Goal: Task Accomplishment & Management: Complete application form

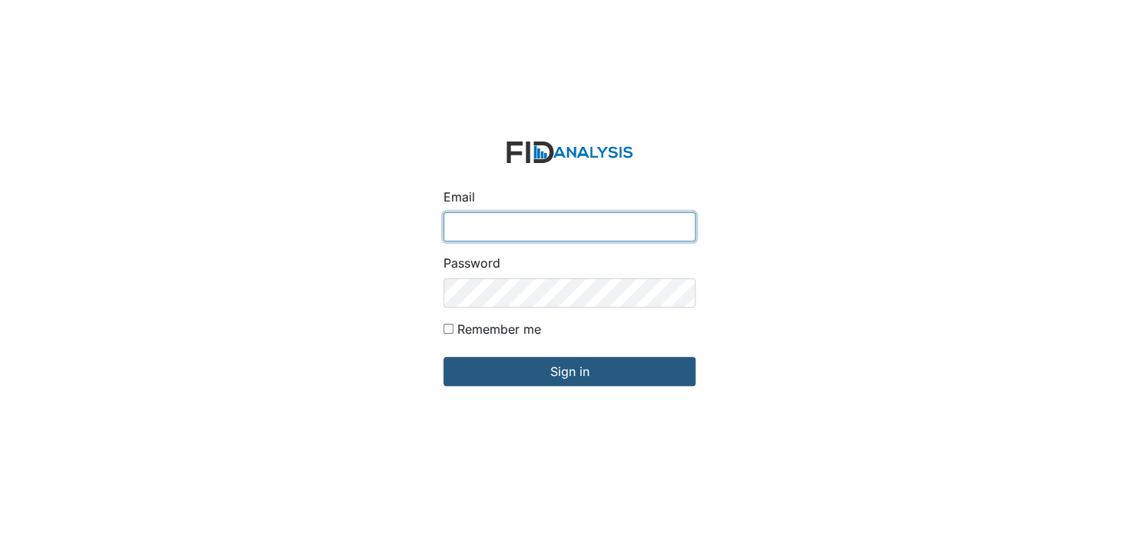
type input "[EMAIL_ADDRESS][DOMAIN_NAME]"
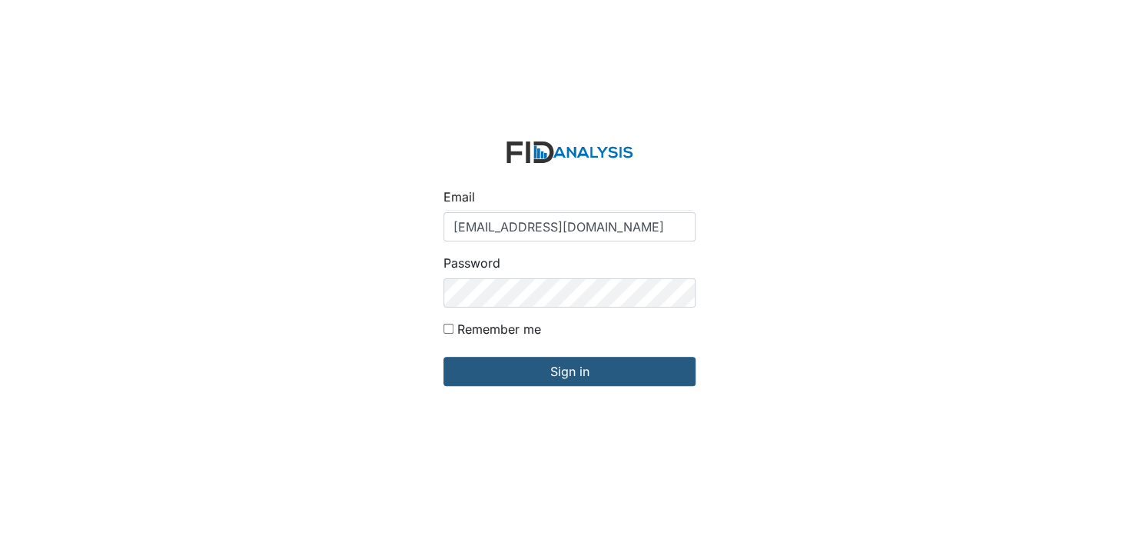
drag, startPoint x: 1012, startPoint y: 143, endPoint x: 1006, endPoint y: 152, distance: 11.5
click at [1012, 144] on div "Email ustrayhorn@lifeincorporated.com Password Remember me Sign in" at bounding box center [569, 273] width 1139 height 546
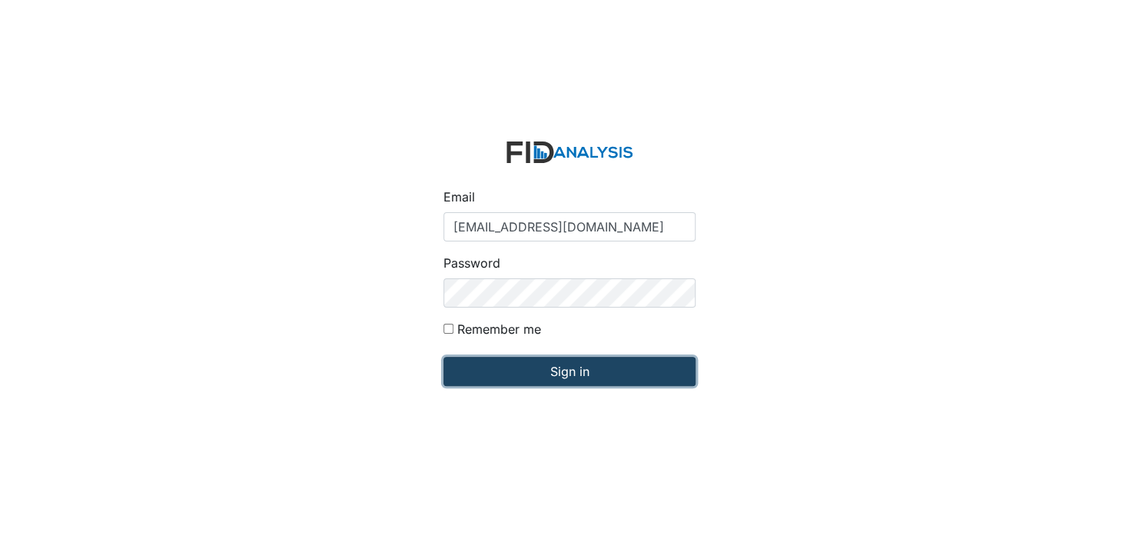
click at [567, 364] on input "Sign in" at bounding box center [570, 371] width 252 height 29
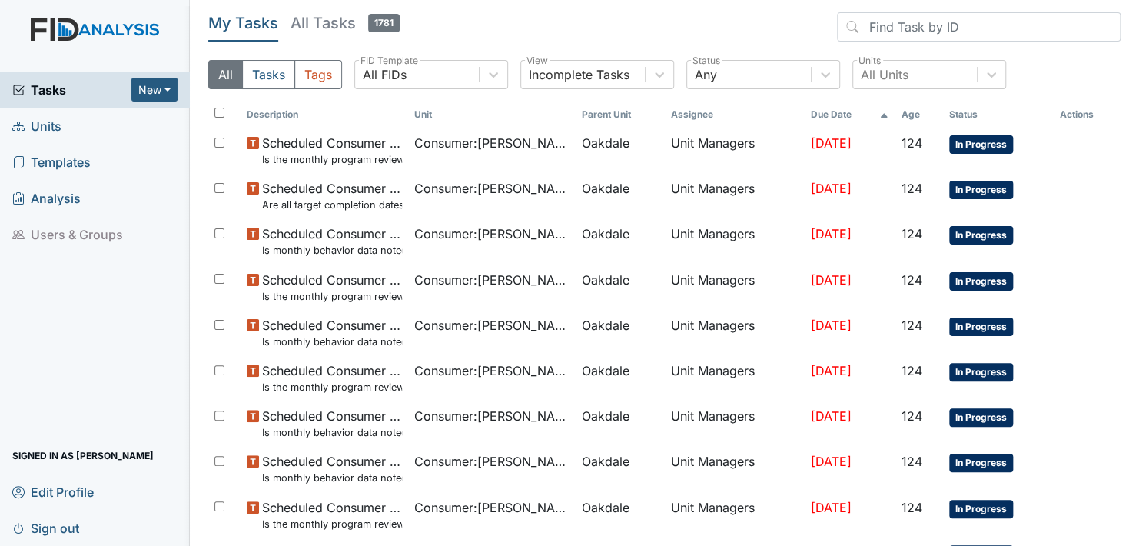
click at [46, 122] on span "Units" at bounding box center [36, 126] width 49 height 24
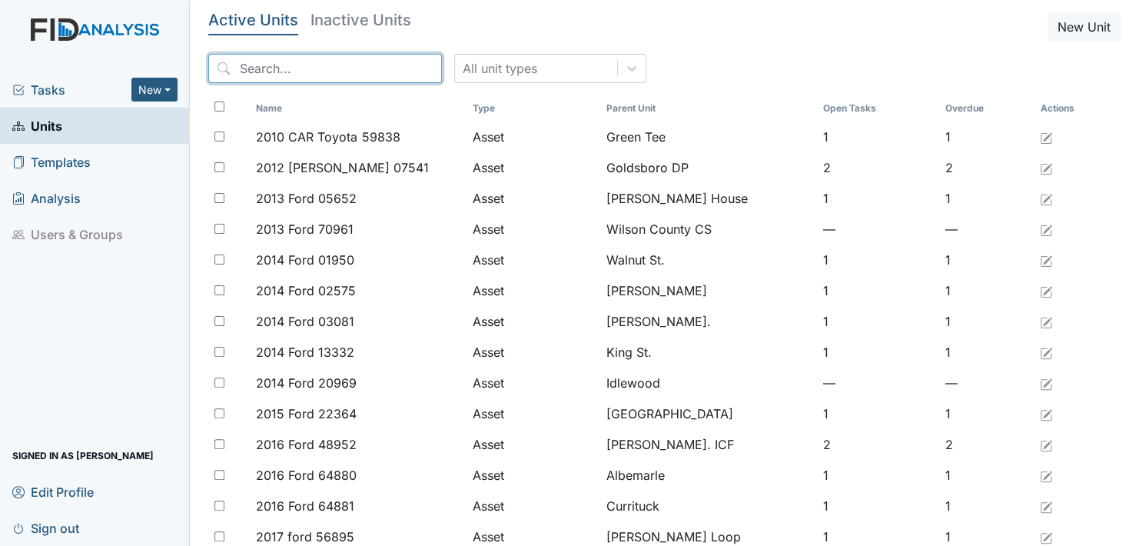
click at [333, 63] on input "search" at bounding box center [325, 68] width 234 height 29
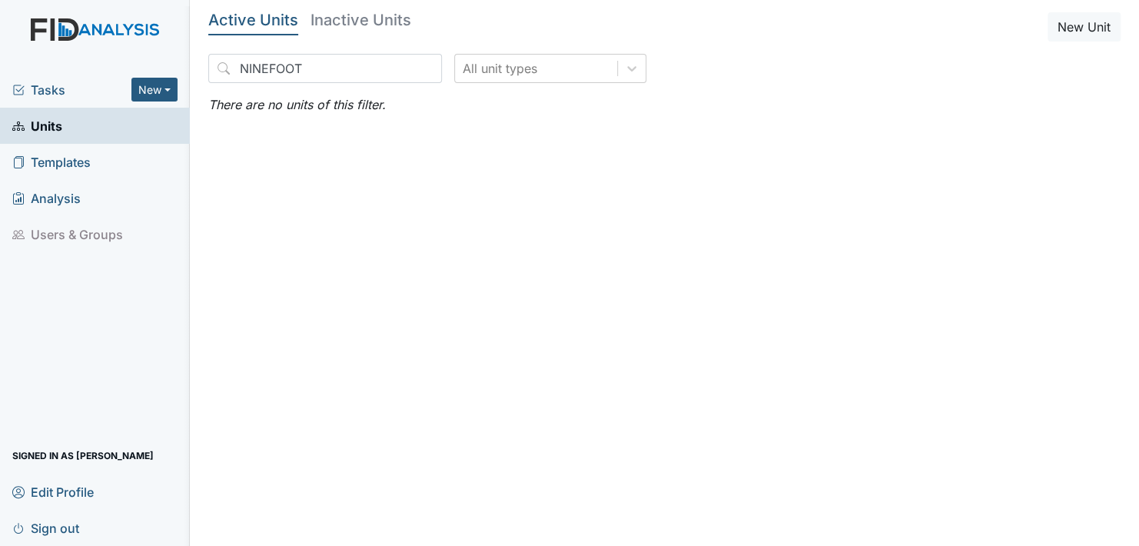
click at [991, 73] on div "Active Units Inactive Units New Unit NINEFOOT All unit types There are no units…" at bounding box center [664, 62] width 913 height 101
click at [153, 83] on button "New" at bounding box center [154, 90] width 46 height 24
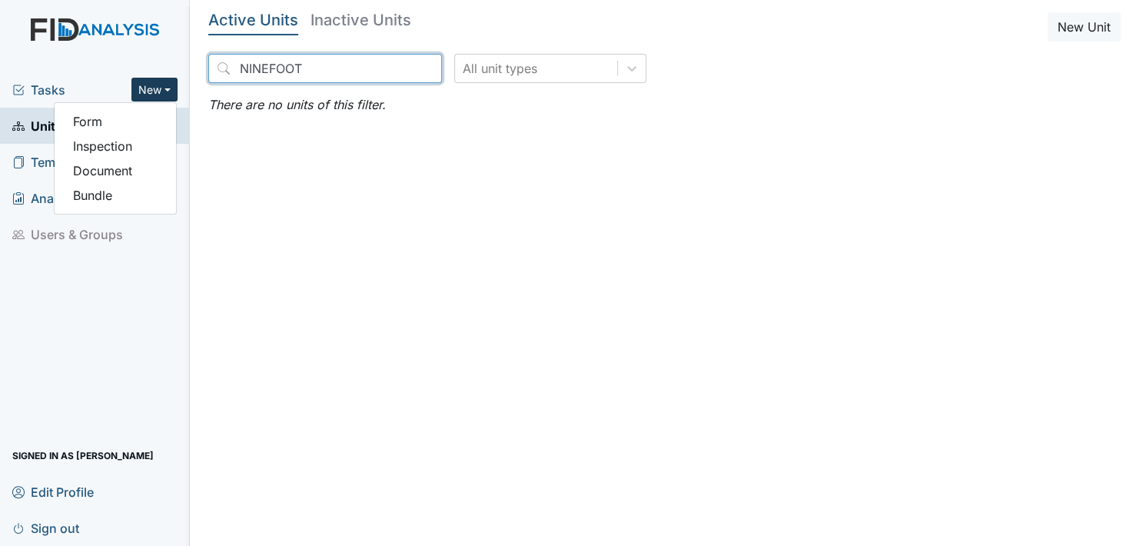
click at [265, 64] on input "NINEFOOT" at bounding box center [325, 68] width 234 height 29
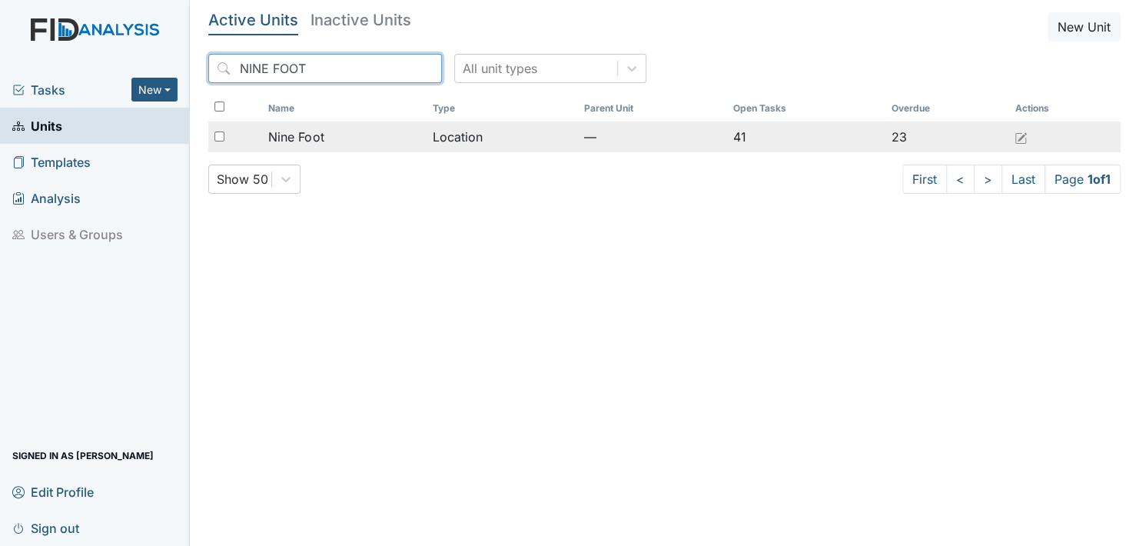
type input "NINE FOOT"
click at [293, 137] on span "Nine Foot" at bounding box center [295, 137] width 55 height 18
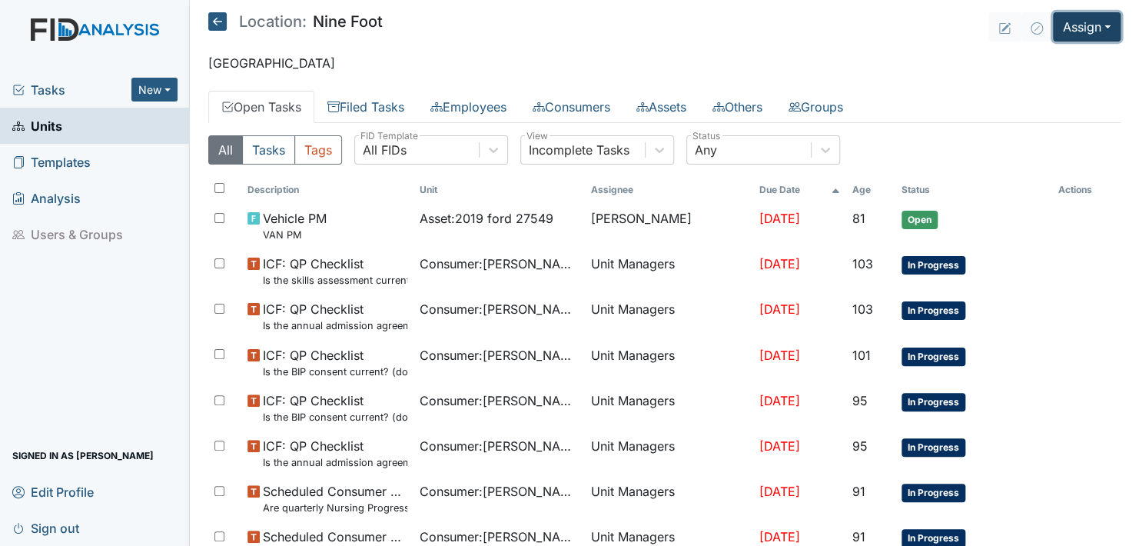
click at [1099, 20] on button "Assign" at bounding box center [1087, 26] width 68 height 29
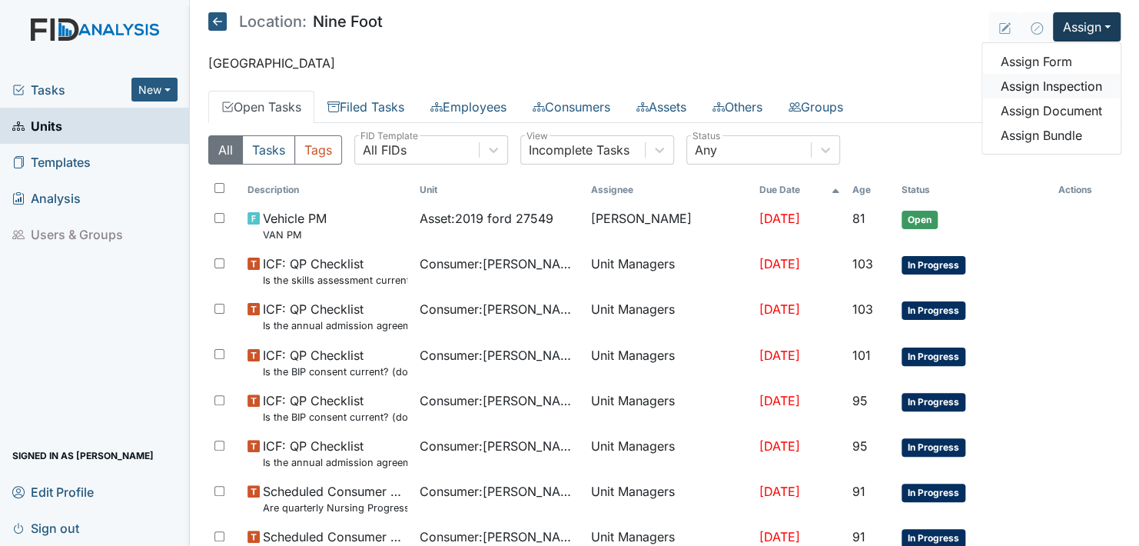
click at [1034, 83] on link "Assign Inspection" at bounding box center [1051, 86] width 138 height 25
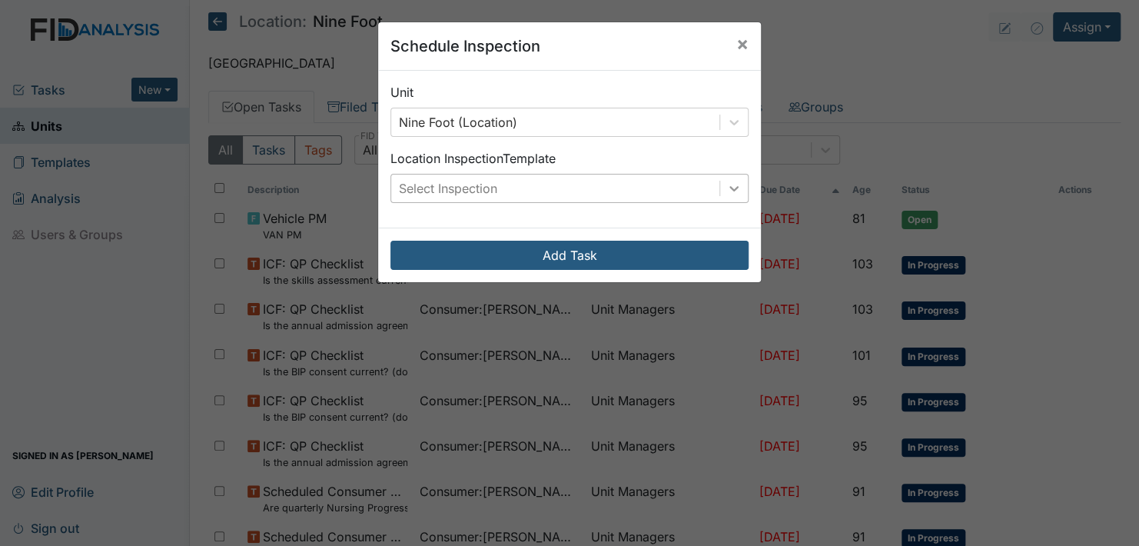
click at [726, 189] on icon at bounding box center [733, 188] width 15 height 15
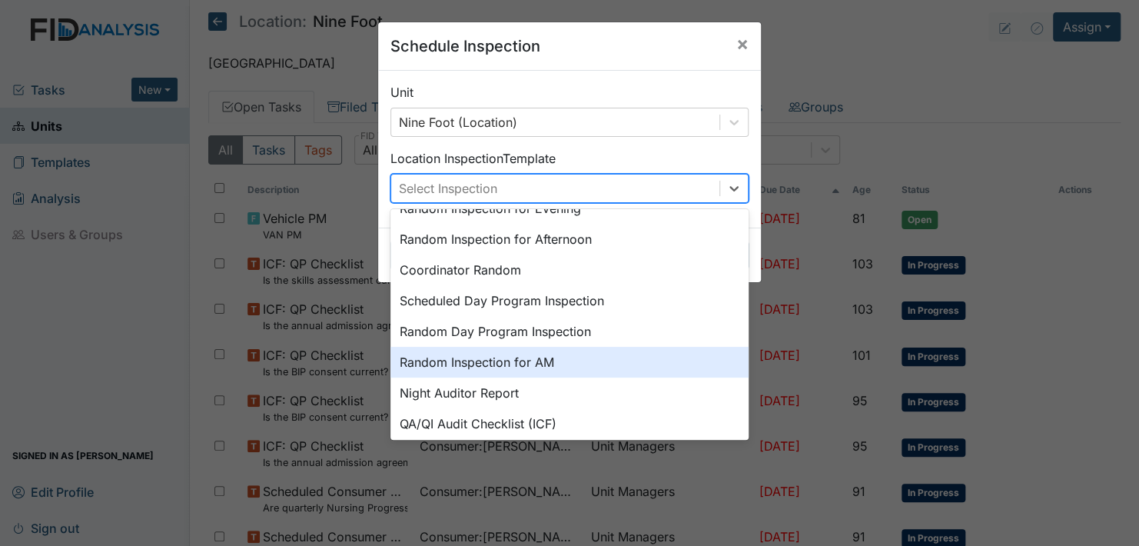
scroll to position [231, 0]
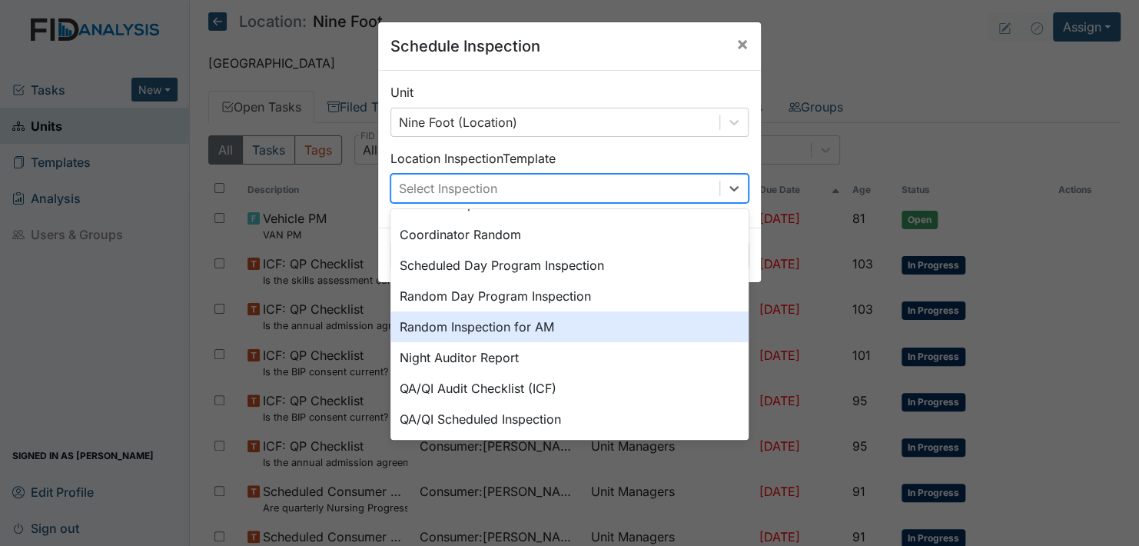
click at [522, 321] on div "Random Inspection for AM" at bounding box center [570, 326] width 358 height 31
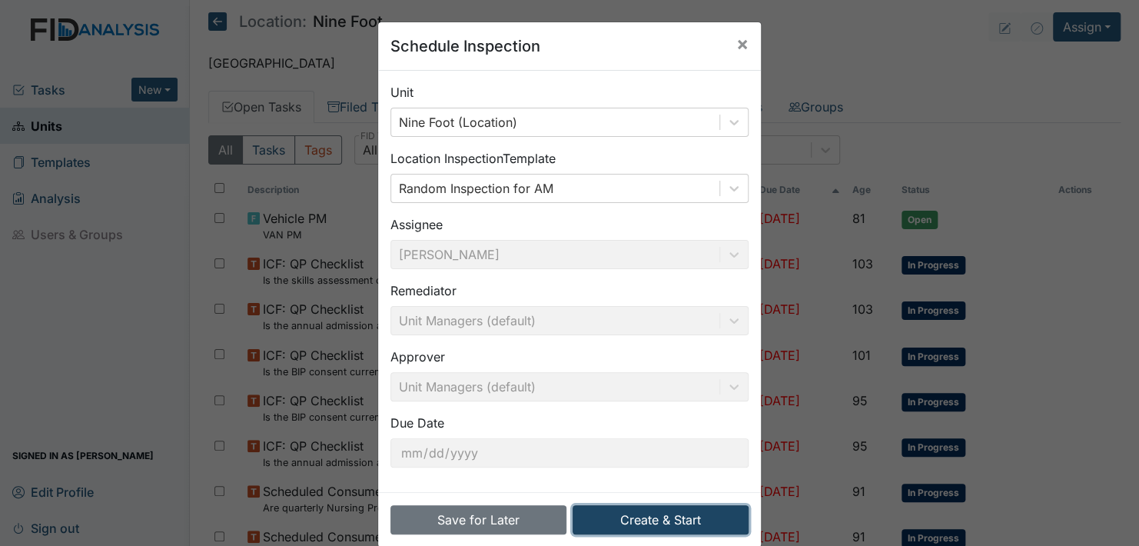
click at [651, 515] on button "Create & Start" at bounding box center [661, 519] width 176 height 29
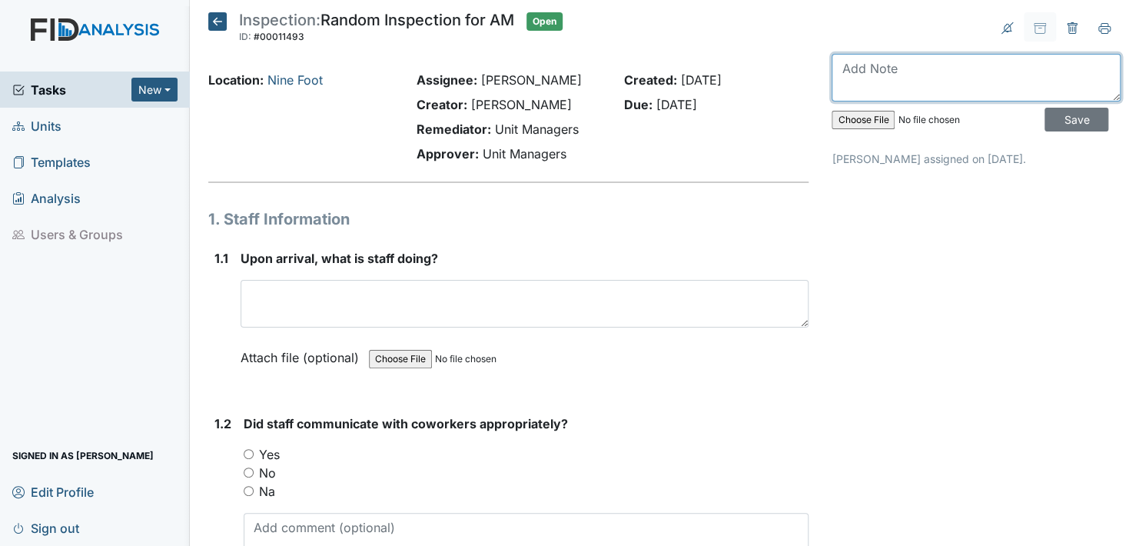
click at [901, 81] on textarea at bounding box center [976, 78] width 289 height 48
type textarea "This report was done on the 4th due to to the time frame"
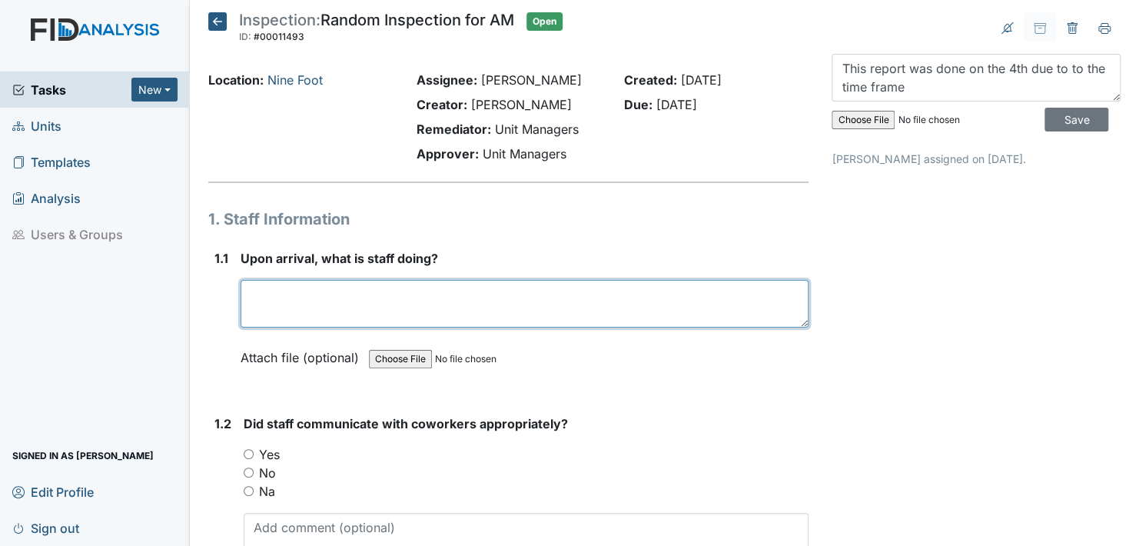
click at [262, 308] on textarea at bounding box center [525, 304] width 568 height 48
type textarea "m"
type textarea "s"
type textarea "one staff was in the med room"
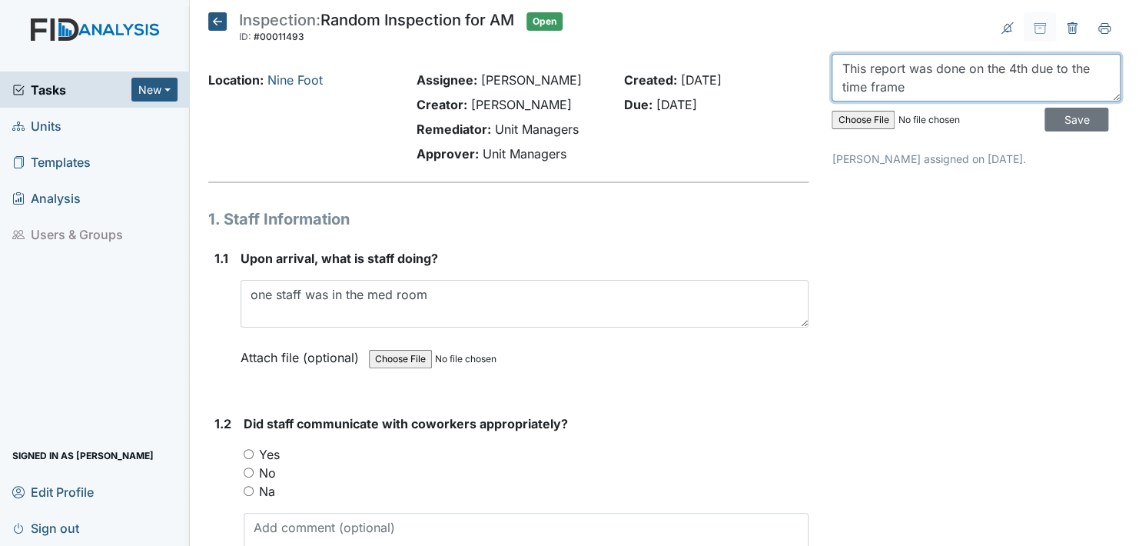
click at [897, 85] on textarea "This report was done on the 4th due to the time frame" at bounding box center [976, 78] width 289 height 48
type textarea "This report was done on the 4th due to the time frame lunch was observed as wel…"
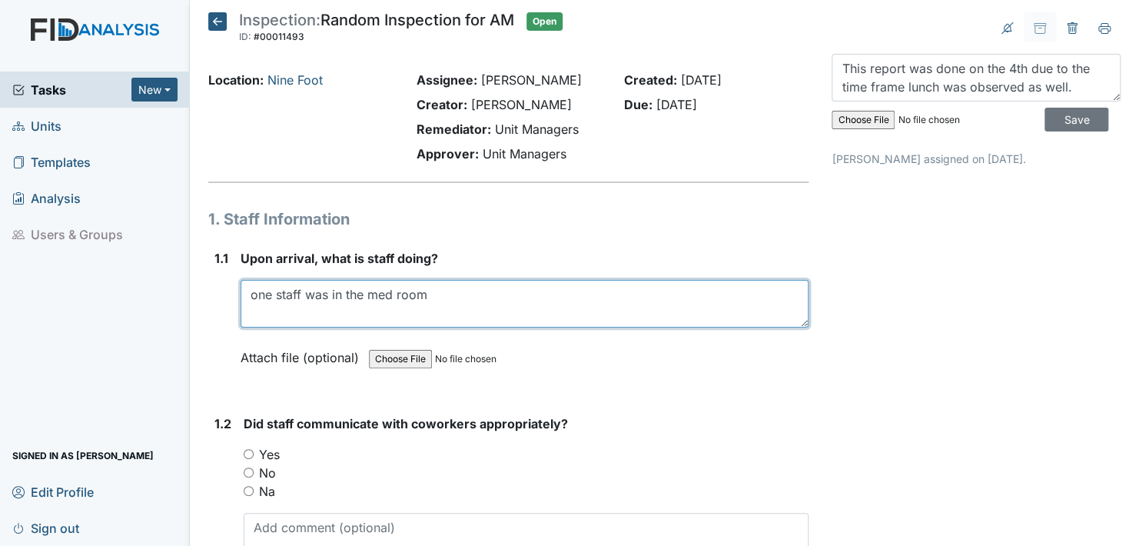
click at [430, 294] on textarea "one staff was in the med room" at bounding box center [525, 304] width 568 height 48
click at [505, 291] on textarea "one staff was in the med room finishing up" at bounding box center [525, 304] width 568 height 48
type textarea "one staff was in the med room finishing up with a client, the staff was helping…"
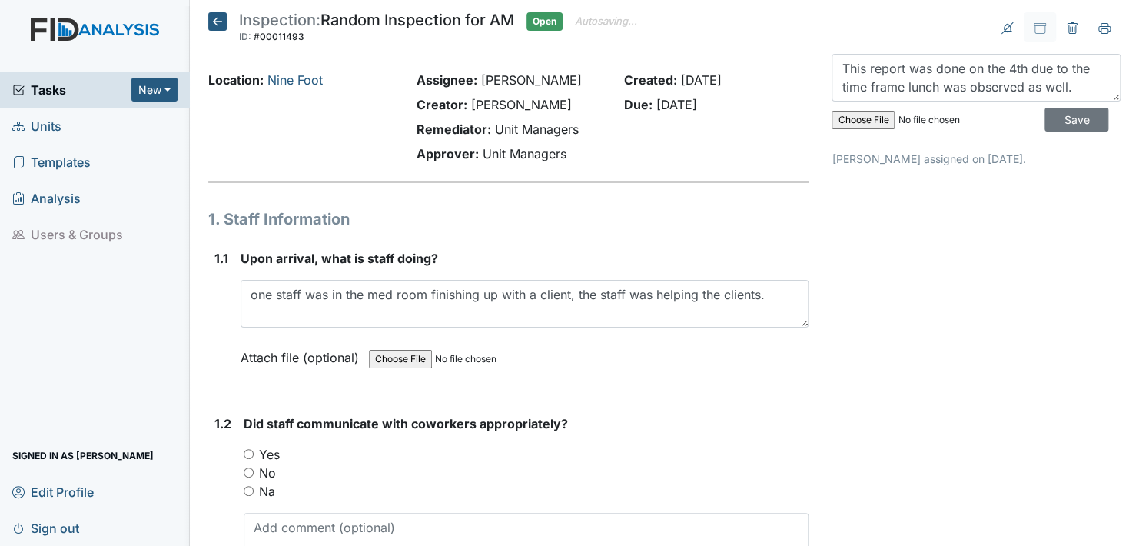
click at [256, 352] on label "Attach file (optional)" at bounding box center [303, 353] width 125 height 27
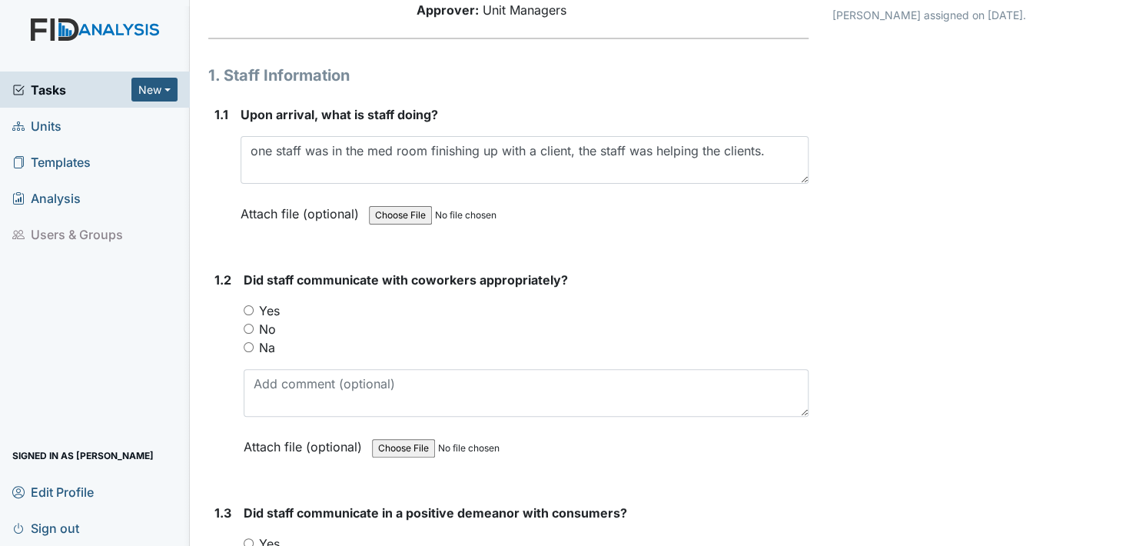
scroll to position [154, 0]
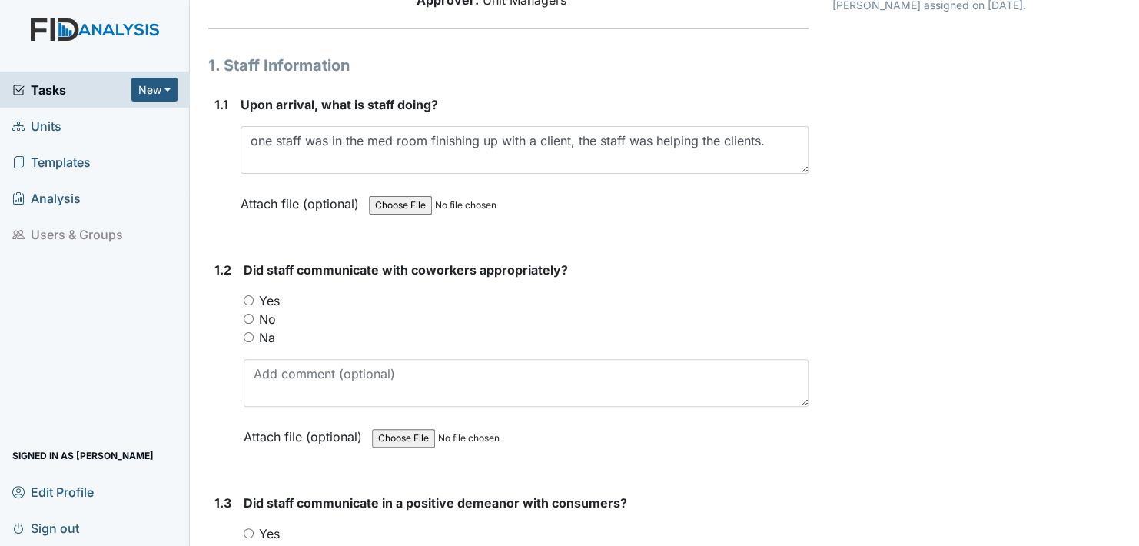
click at [248, 297] on input "Yes" at bounding box center [249, 300] width 10 height 10
radio input "true"
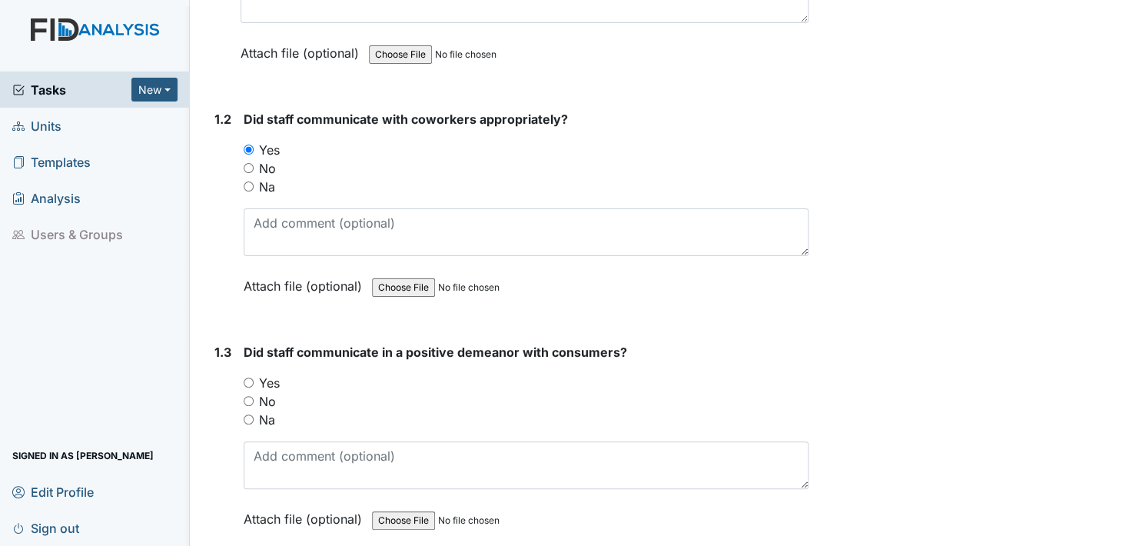
scroll to position [384, 0]
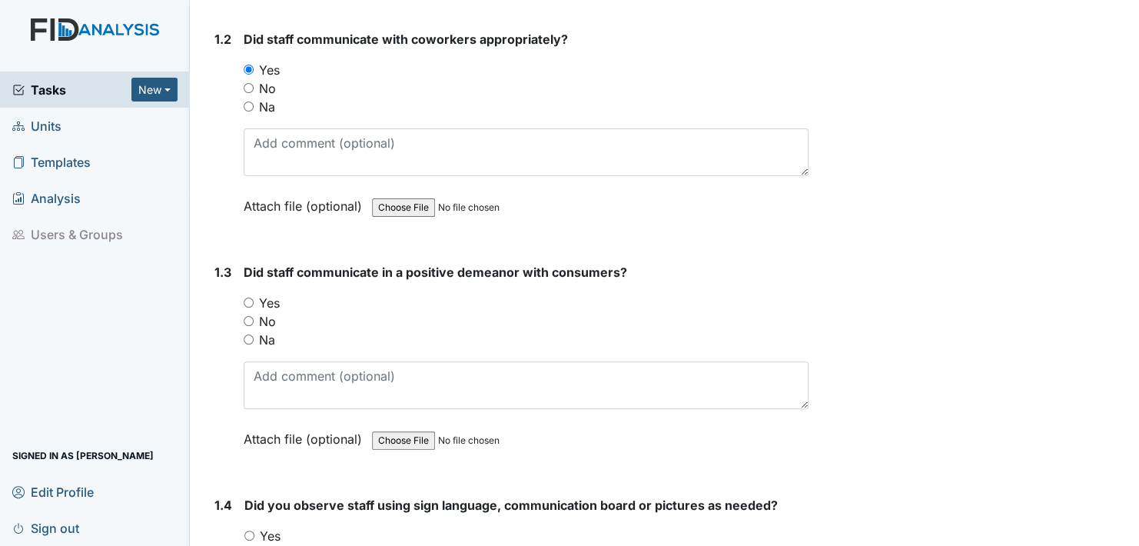
click at [250, 299] on input "Yes" at bounding box center [249, 303] width 10 height 10
radio input "true"
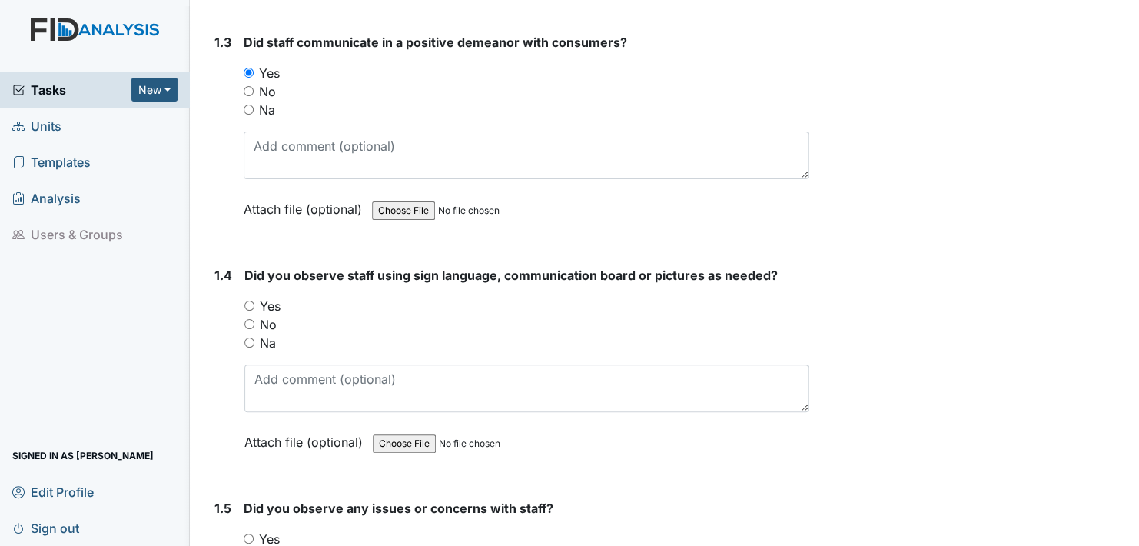
scroll to position [615, 0]
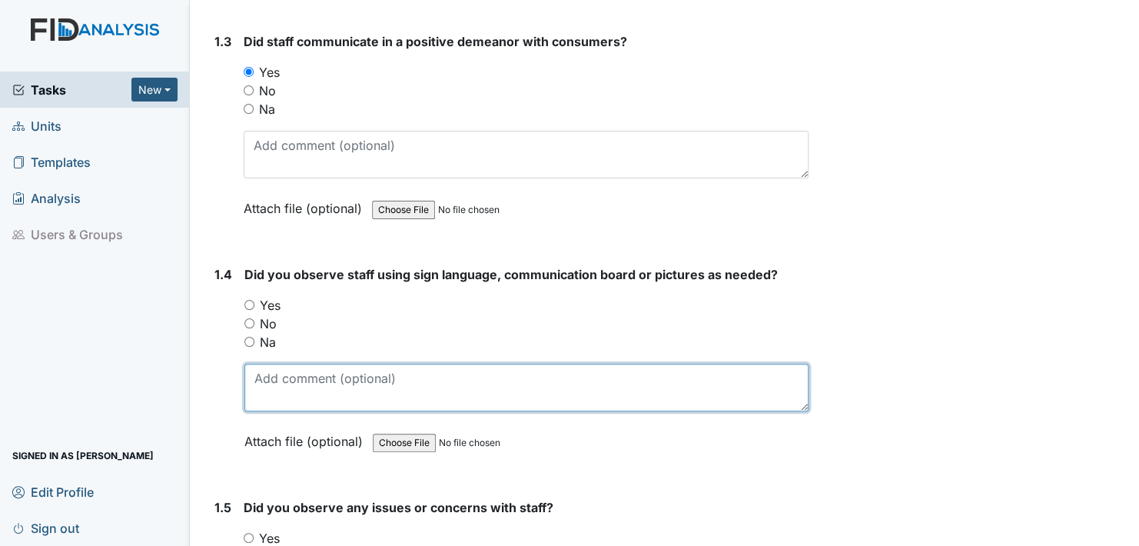
click at [264, 397] on textarea at bounding box center [526, 388] width 564 height 48
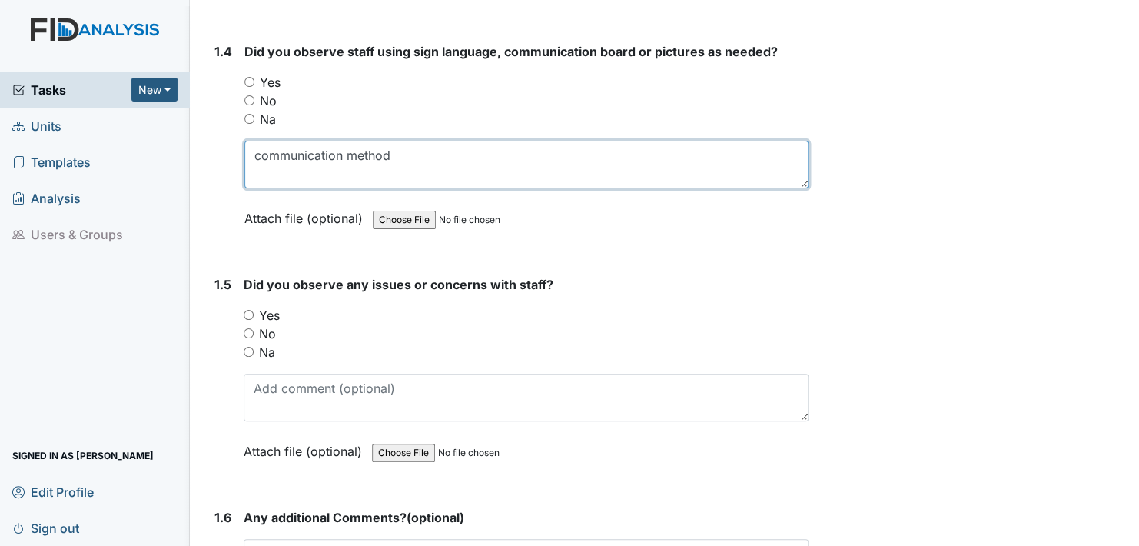
scroll to position [846, 0]
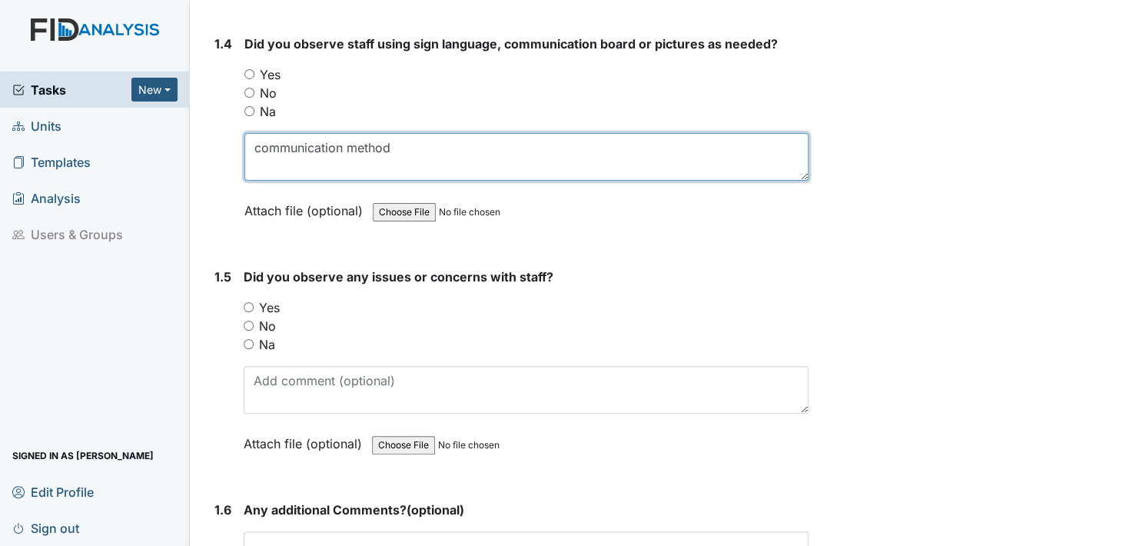
type textarea "communication method"
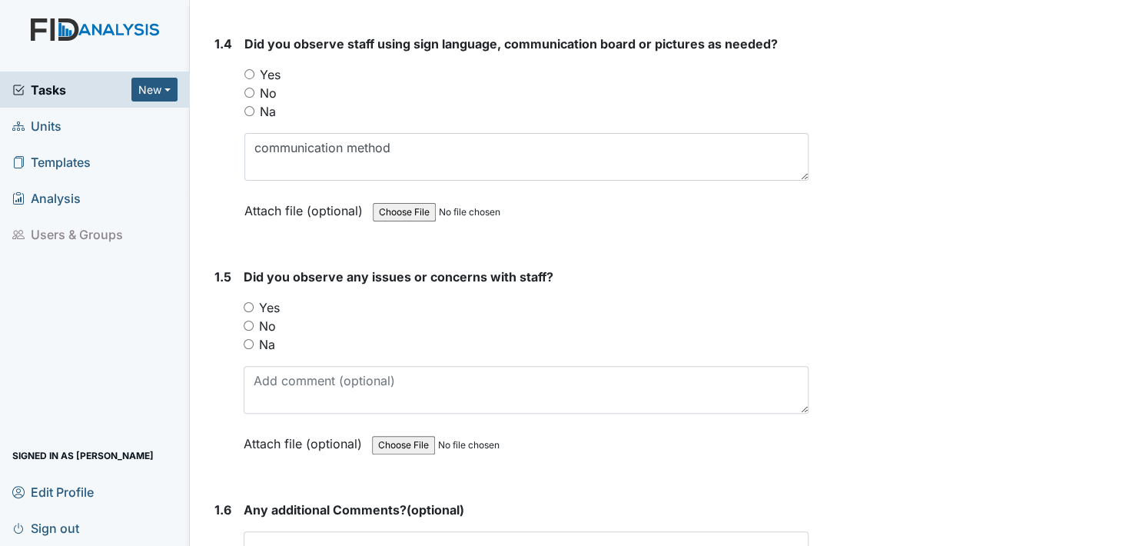
drag, startPoint x: 247, startPoint y: 301, endPoint x: 253, endPoint y: 313, distance: 13.8
click at [247, 302] on input "Yes" at bounding box center [249, 307] width 10 height 10
radio input "true"
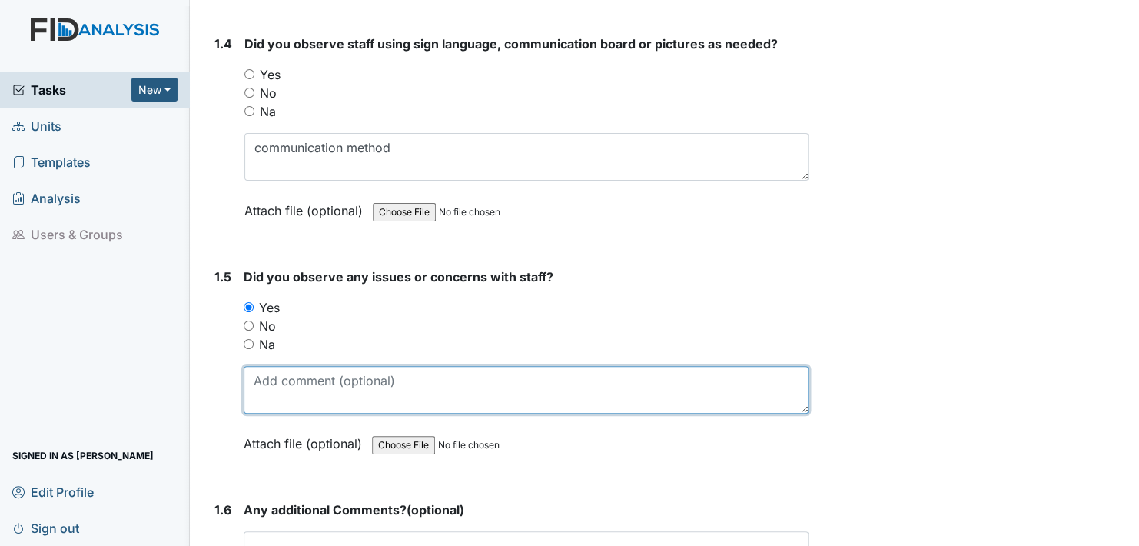
click at [265, 393] on textarea at bounding box center [526, 390] width 565 height 48
click at [404, 374] on textarea "working with a new staff" at bounding box center [526, 390] width 565 height 48
type textarea "working with a new staff"
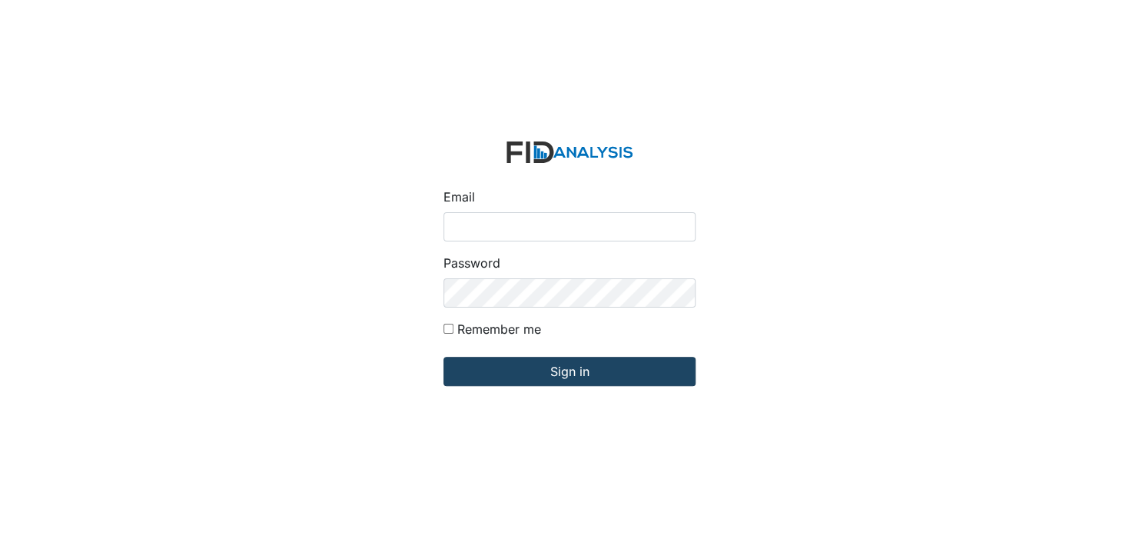
type input "[EMAIL_ADDRESS][DOMAIN_NAME]"
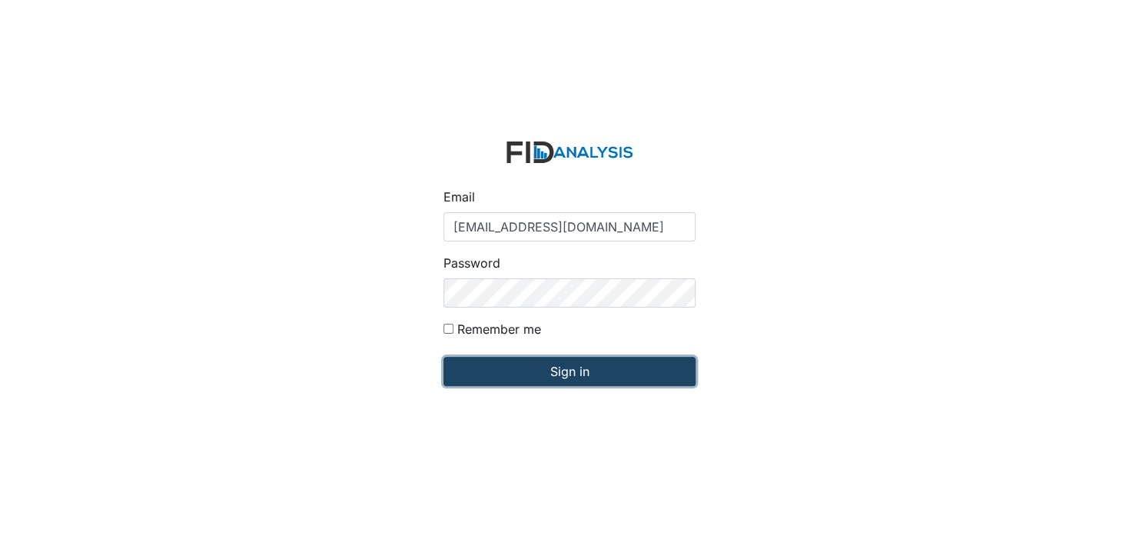
click at [577, 373] on input "Sign in" at bounding box center [570, 371] width 252 height 29
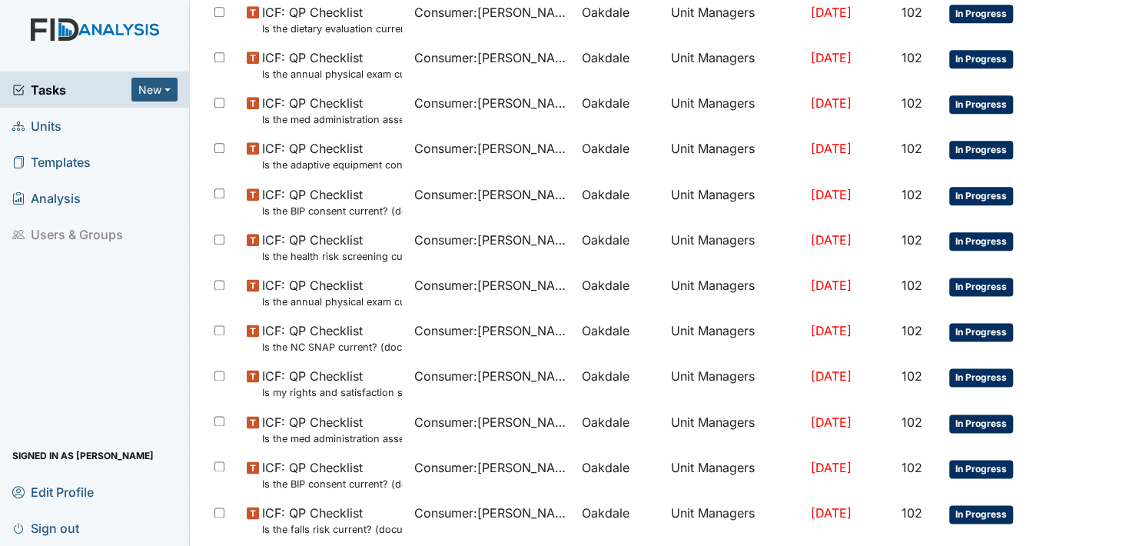
scroll to position [1012, 0]
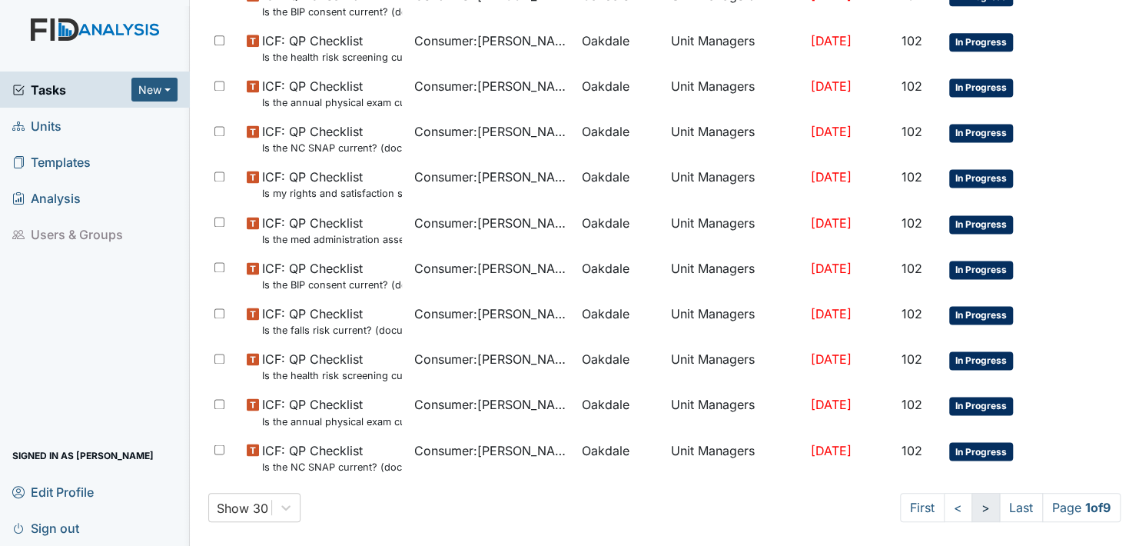
click at [972, 508] on link ">" at bounding box center [986, 507] width 28 height 29
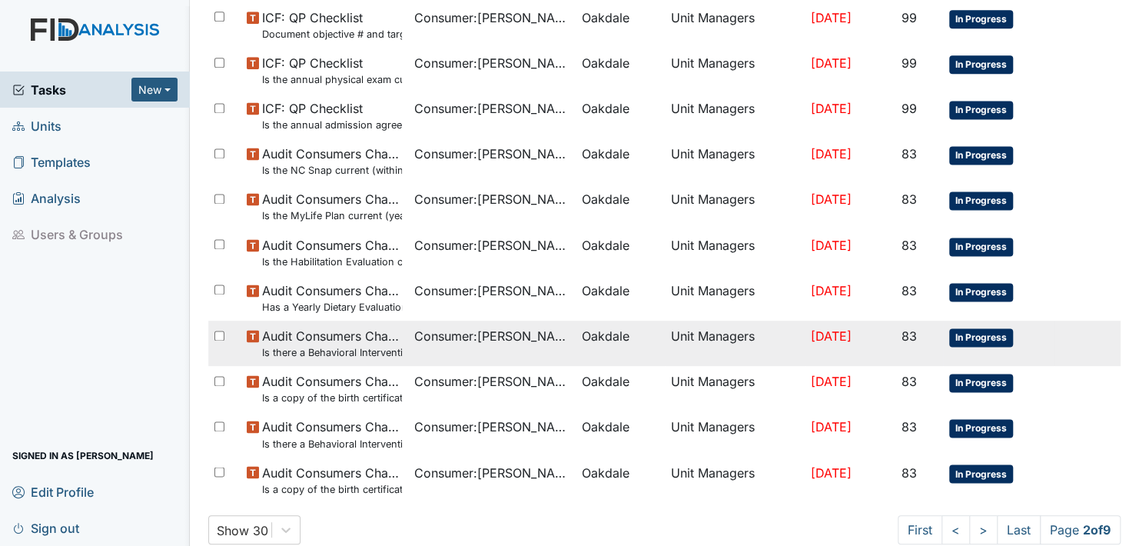
scroll to position [1012, 0]
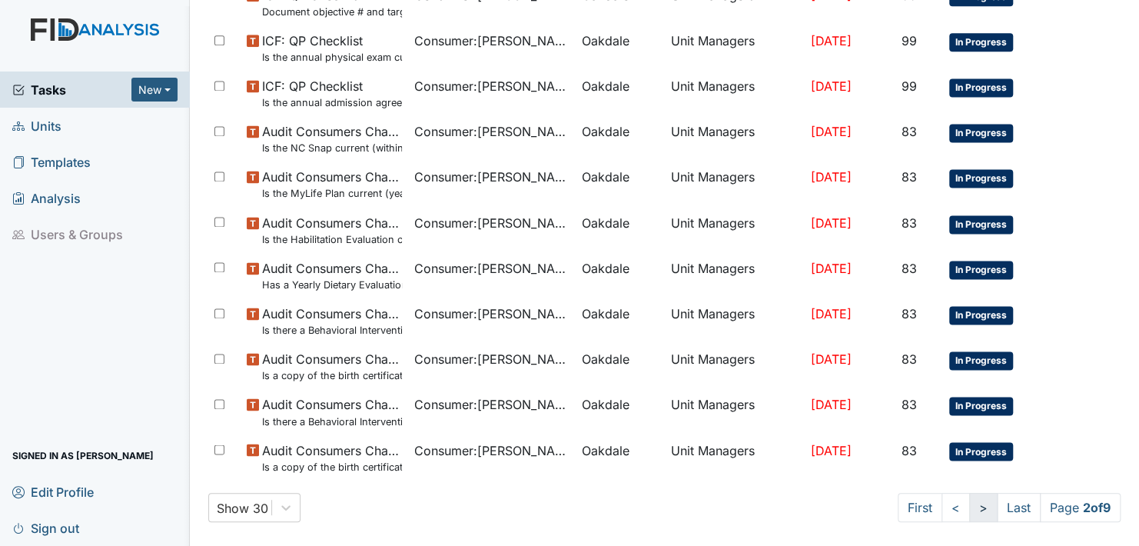
click at [969, 504] on link ">" at bounding box center [983, 507] width 28 height 29
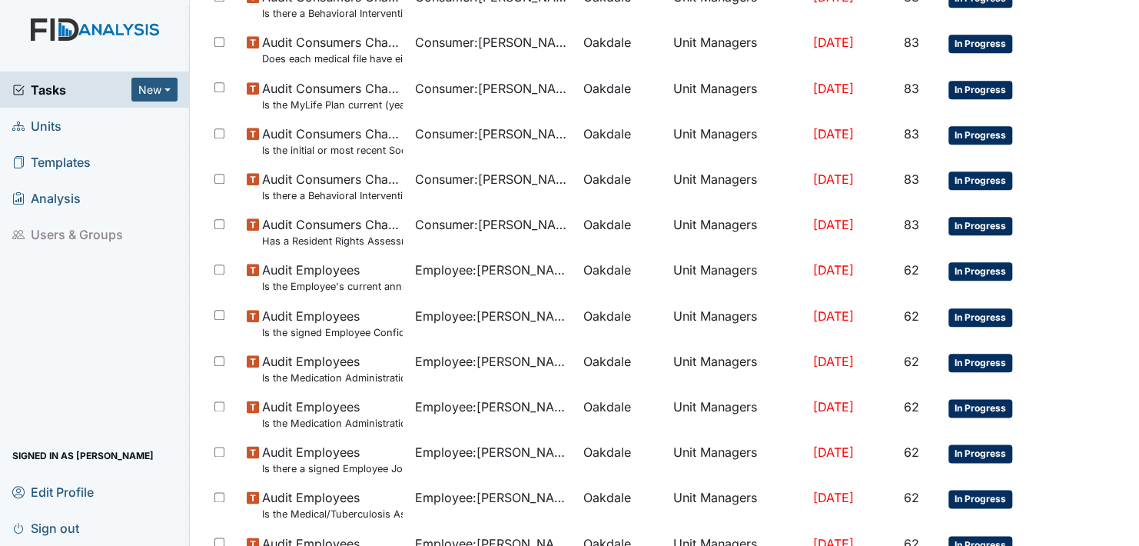
scroll to position [1012, 0]
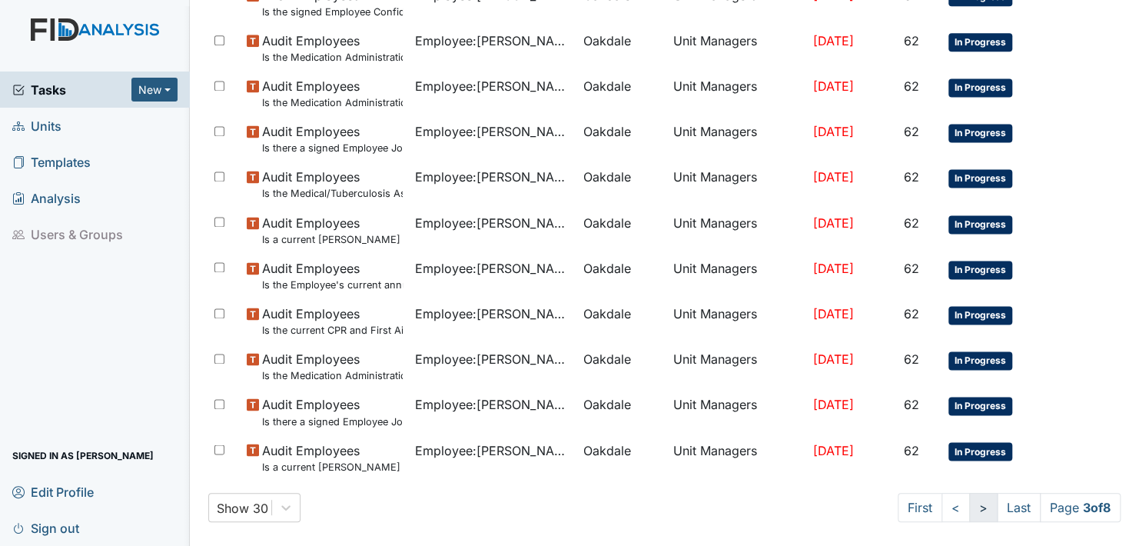
click at [969, 504] on link ">" at bounding box center [983, 507] width 28 height 29
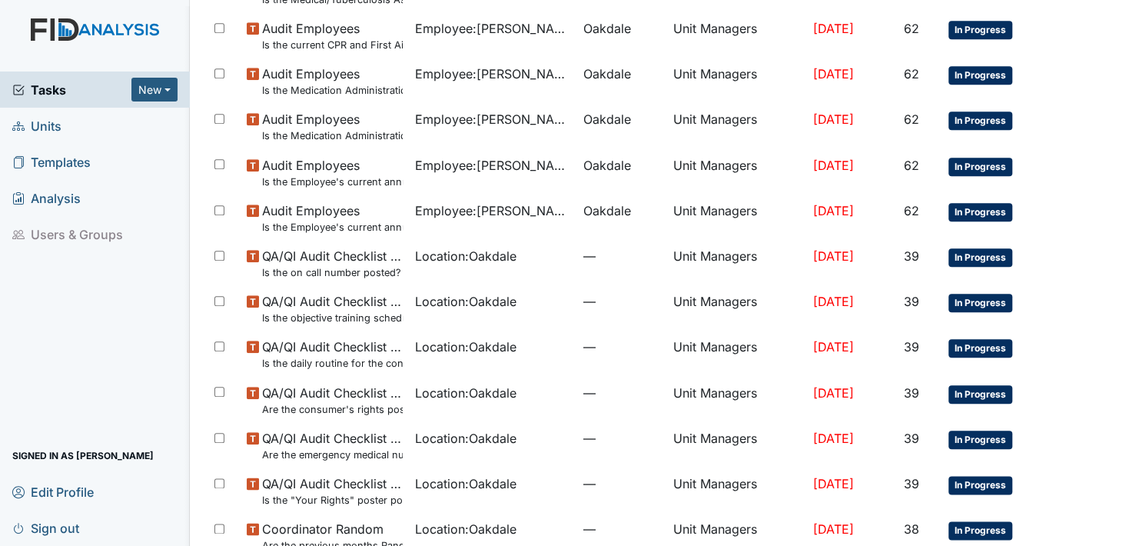
scroll to position [1012, 0]
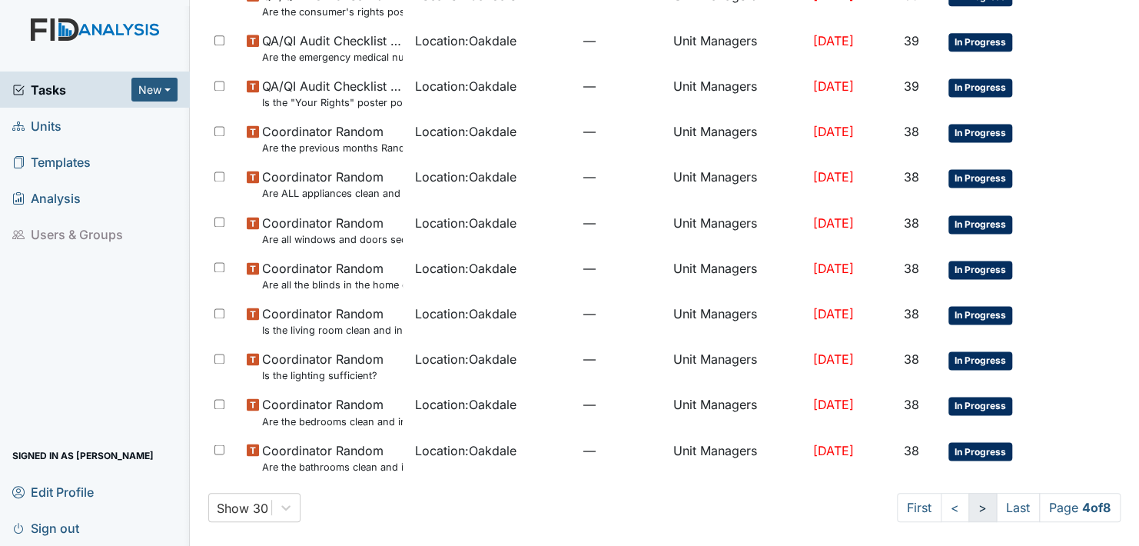
click at [969, 503] on link ">" at bounding box center [983, 507] width 28 height 29
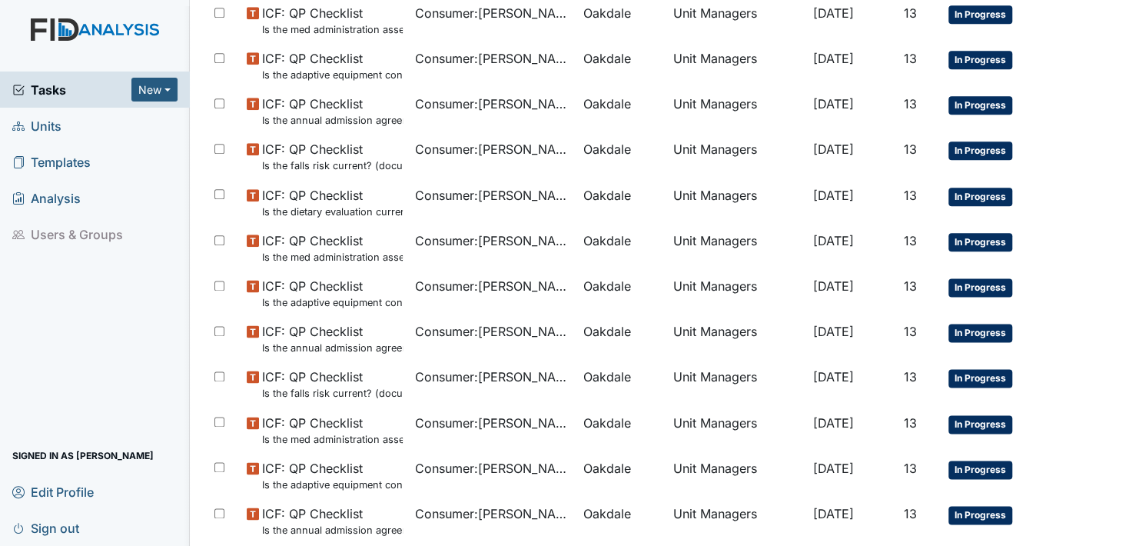
scroll to position [1012, 0]
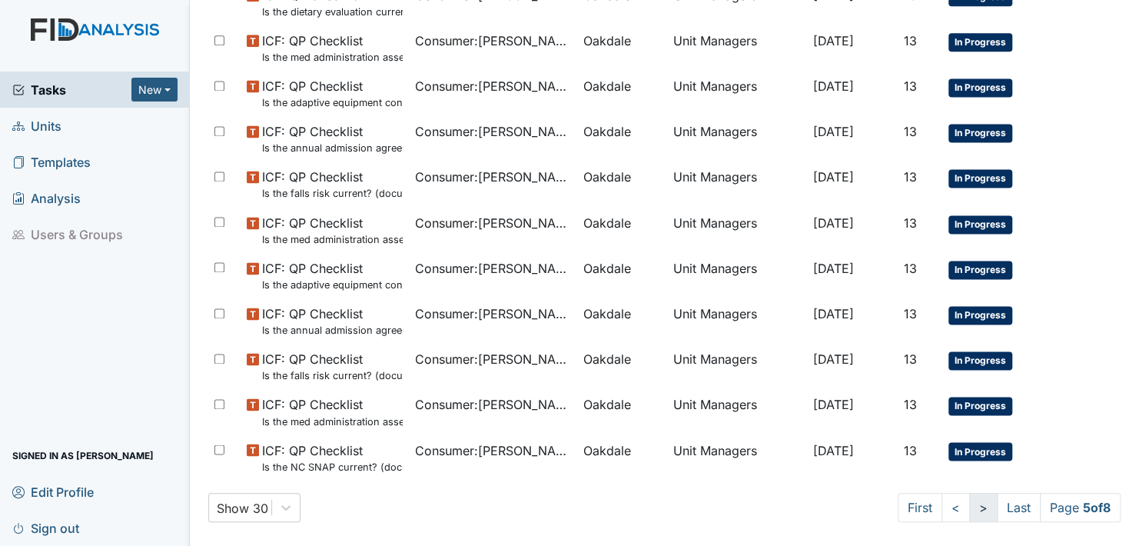
click at [969, 504] on link ">" at bounding box center [983, 507] width 28 height 29
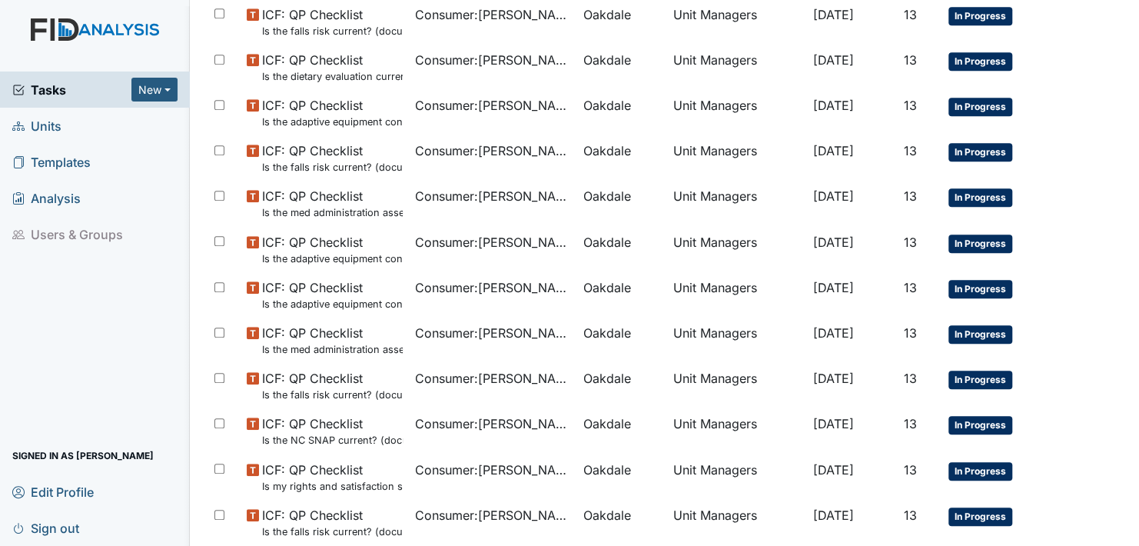
scroll to position [1012, 0]
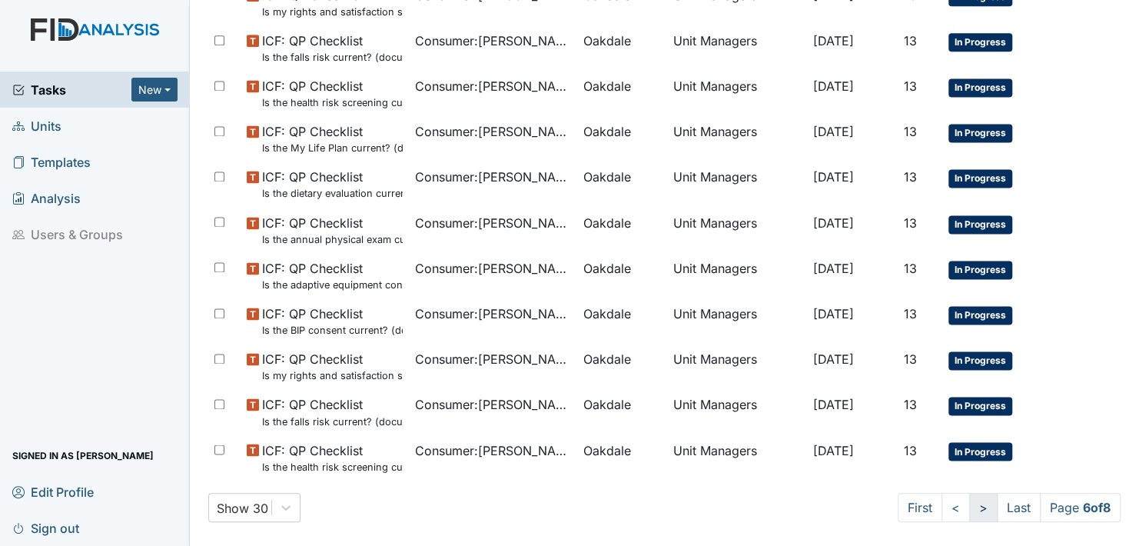
click at [969, 504] on link ">" at bounding box center [983, 507] width 28 height 29
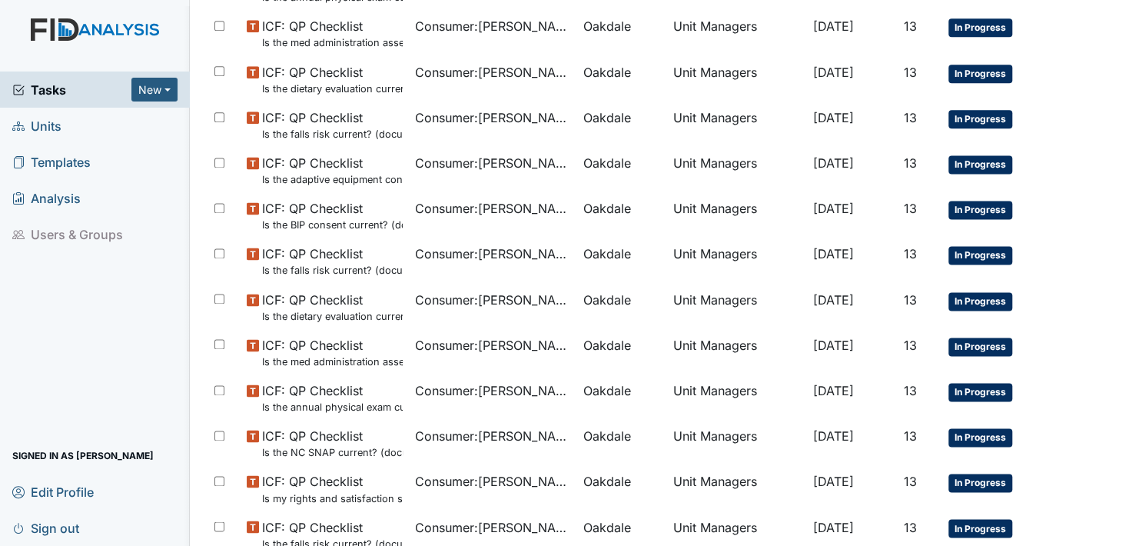
scroll to position [1012, 0]
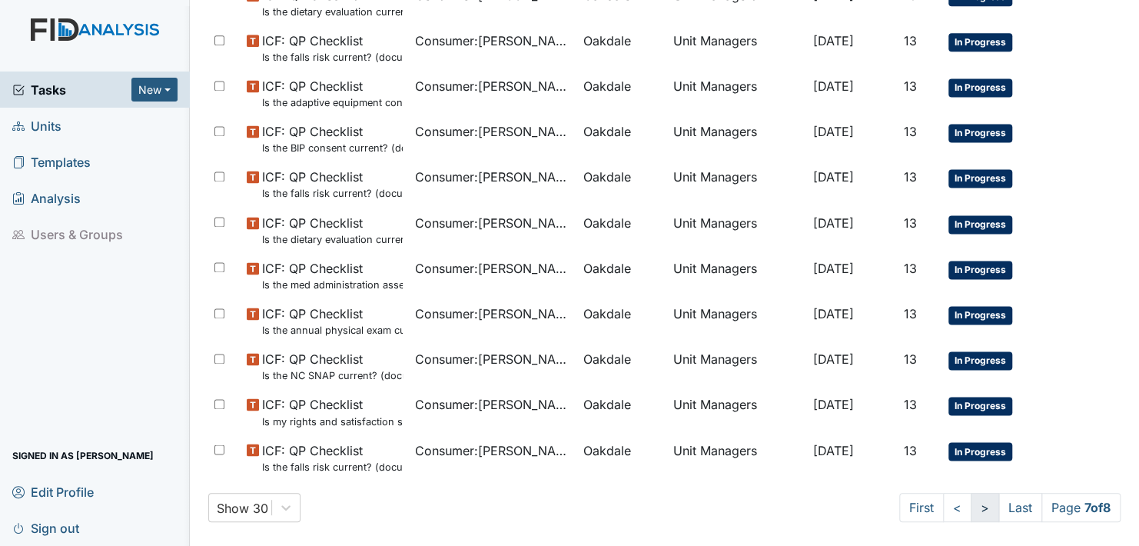
click at [971, 503] on link ">" at bounding box center [985, 507] width 28 height 29
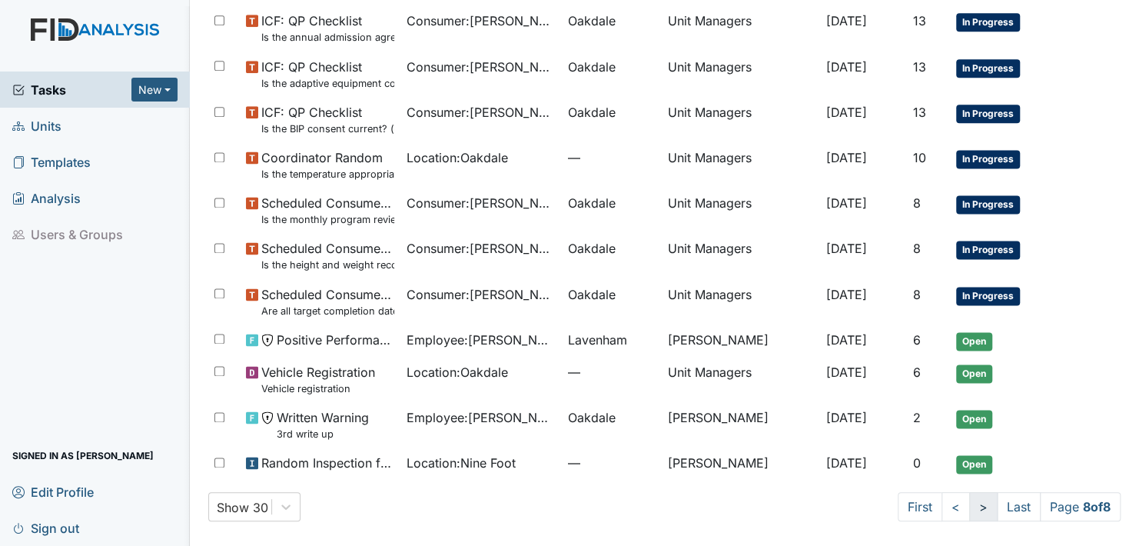
scroll to position [939, 0]
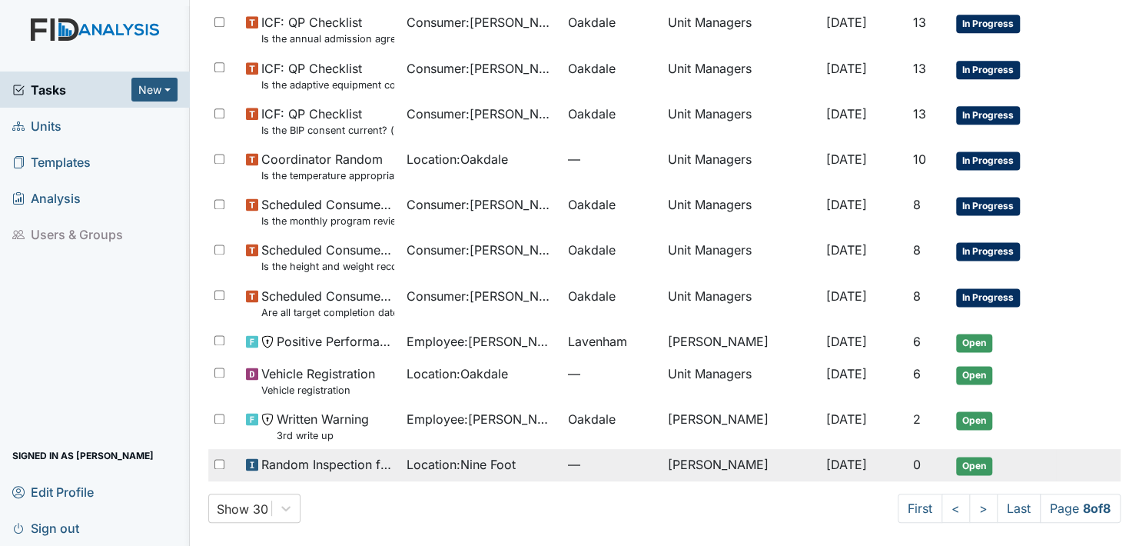
click at [971, 464] on span "Open" at bounding box center [974, 466] width 36 height 18
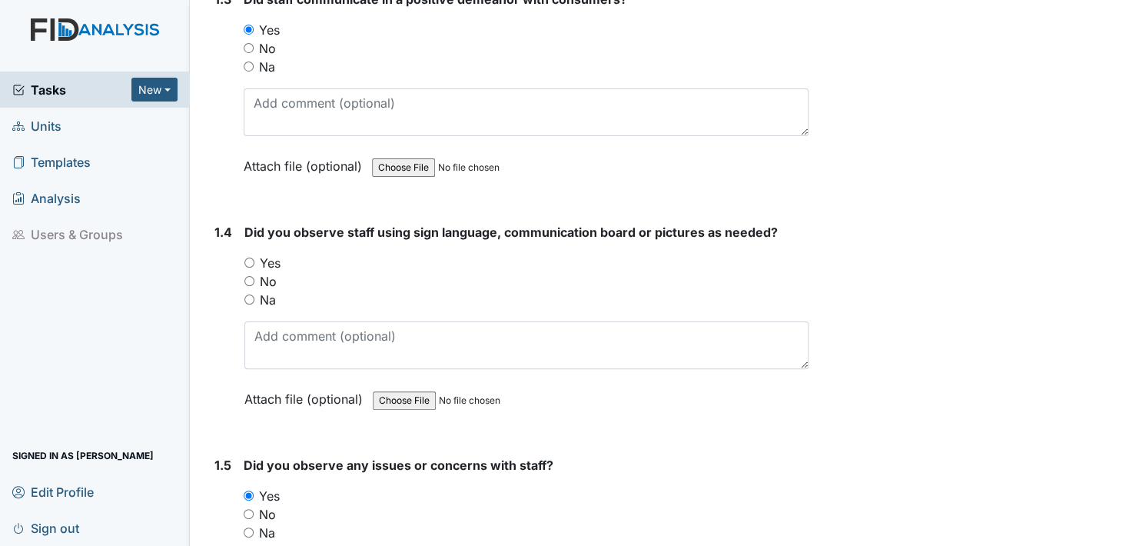
scroll to position [692, 0]
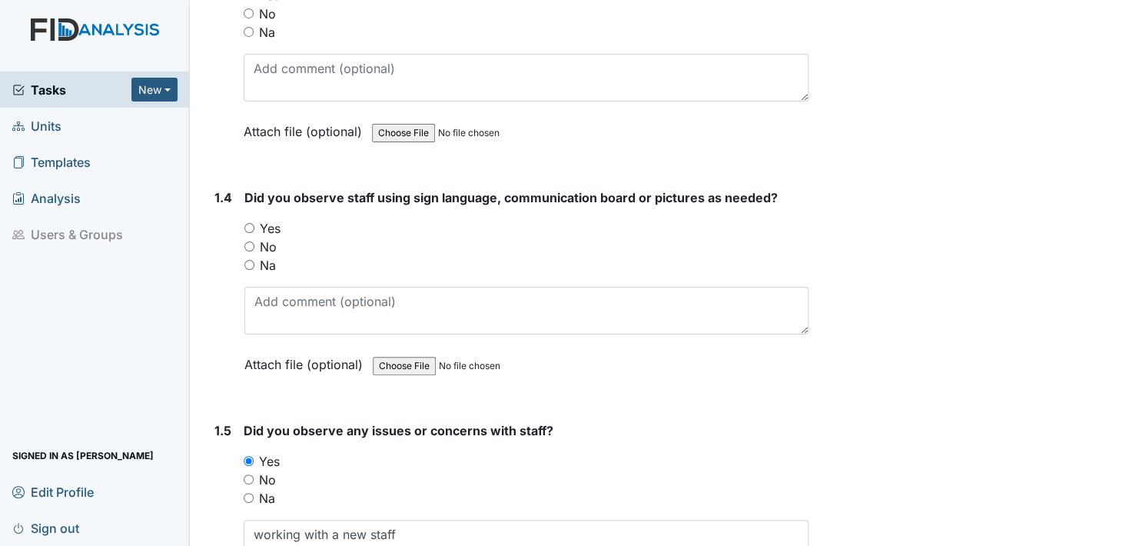
click at [250, 223] on input "Yes" at bounding box center [249, 228] width 10 height 10
radio input "true"
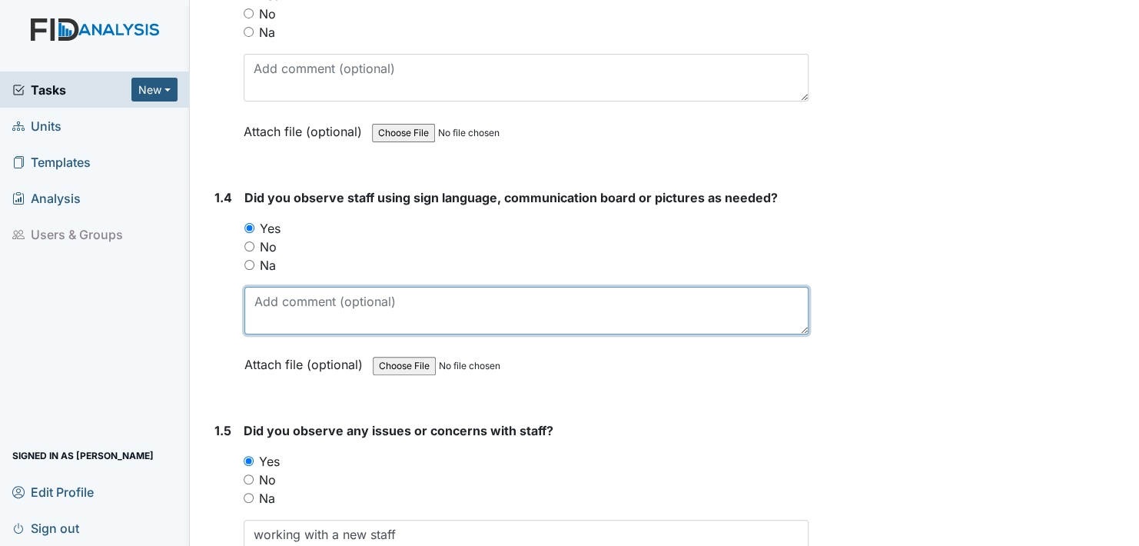
click at [265, 312] on textarea at bounding box center [526, 311] width 564 height 48
type textarea "communication method"
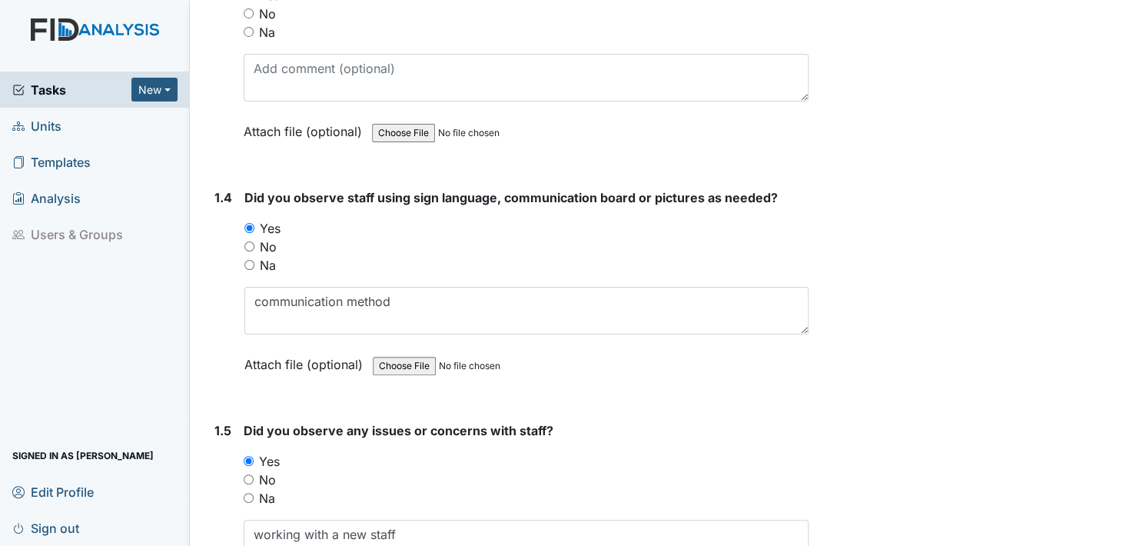
click at [261, 359] on label "Attach file (optional)" at bounding box center [306, 360] width 125 height 27
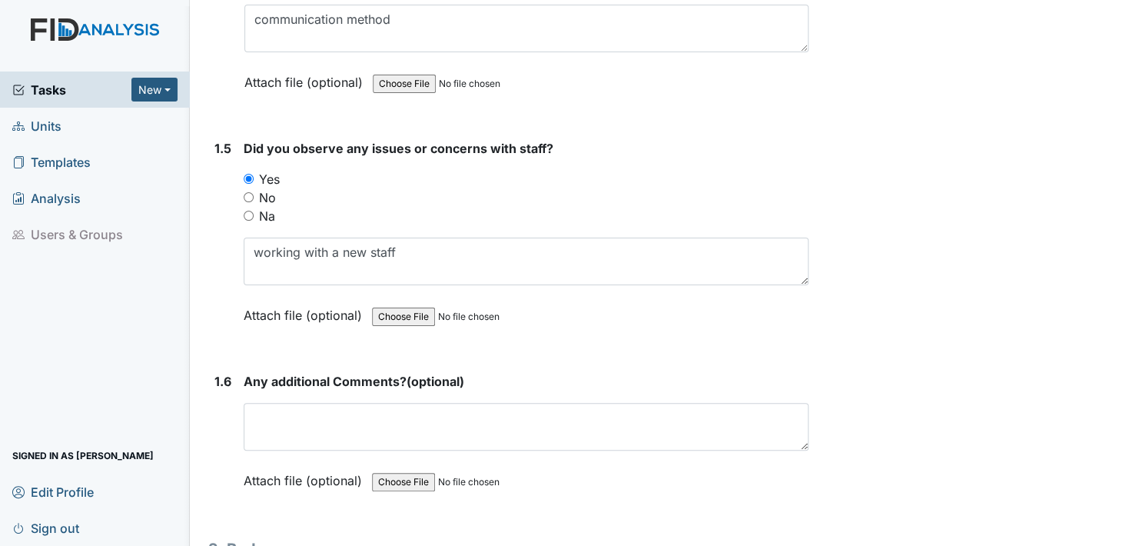
scroll to position [999, 0]
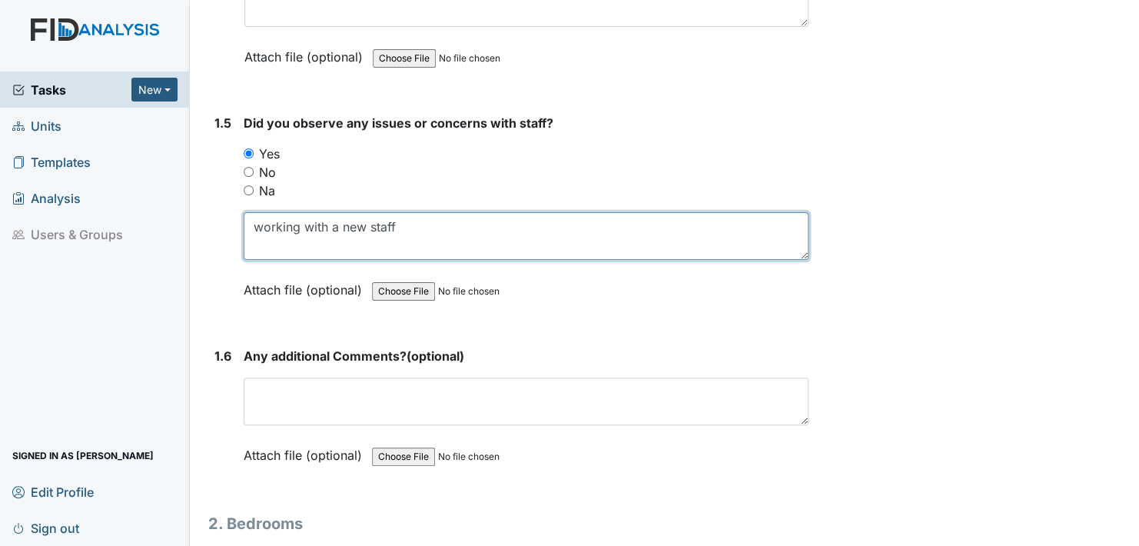
click at [398, 219] on textarea "working with a new staff" at bounding box center [526, 236] width 565 height 48
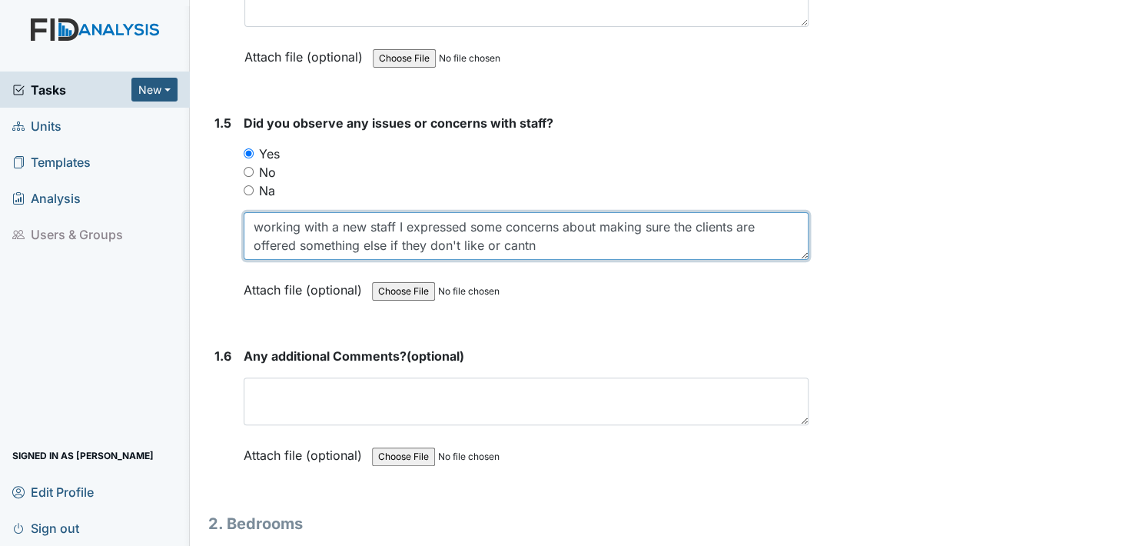
click at [537, 240] on textarea "working with a new staff" at bounding box center [526, 236] width 565 height 48
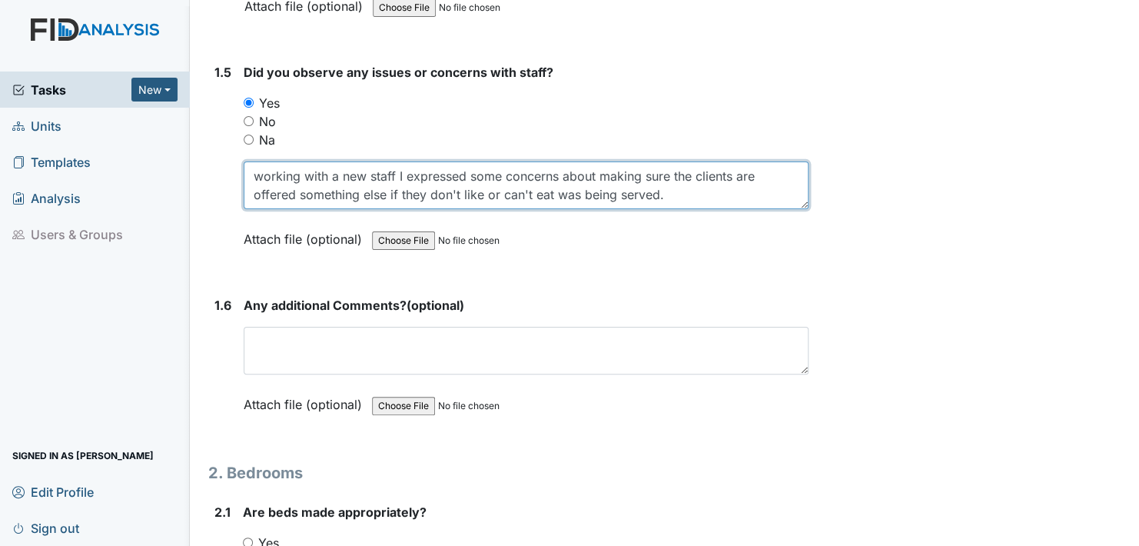
scroll to position [1076, 0]
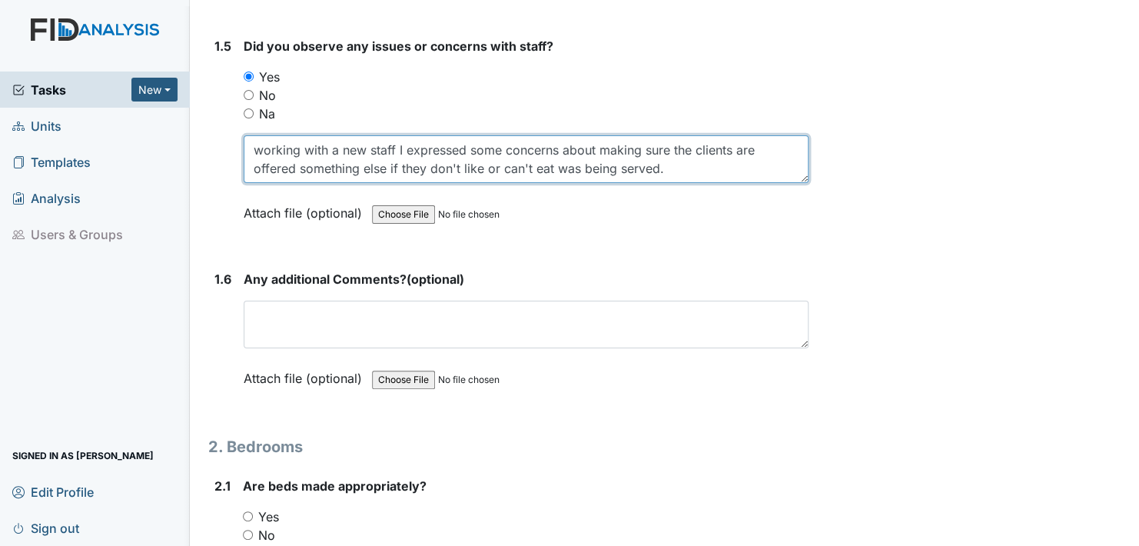
type textarea "working with a new staff I expressed some concerns about making sure the client…"
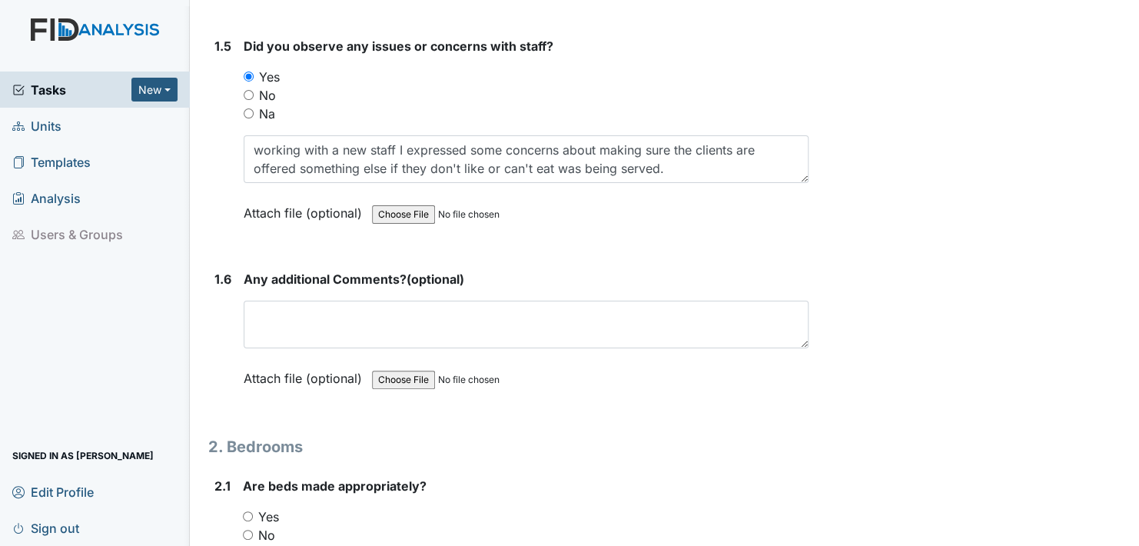
click at [268, 207] on label "Attach file (optional)" at bounding box center [306, 208] width 125 height 27
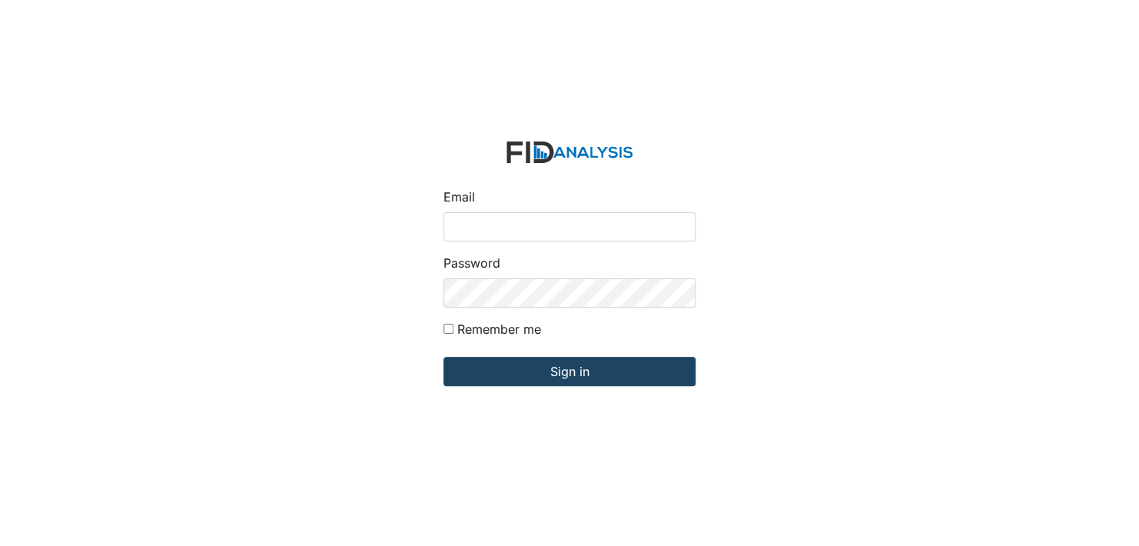
type input "[EMAIL_ADDRESS][DOMAIN_NAME]"
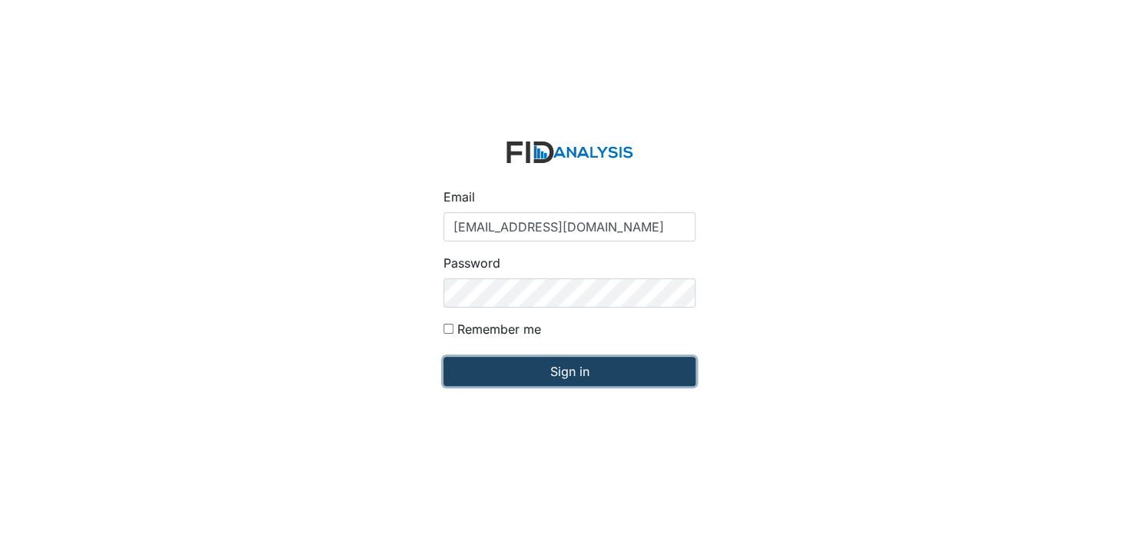
click at [576, 374] on input "Sign in" at bounding box center [570, 371] width 252 height 29
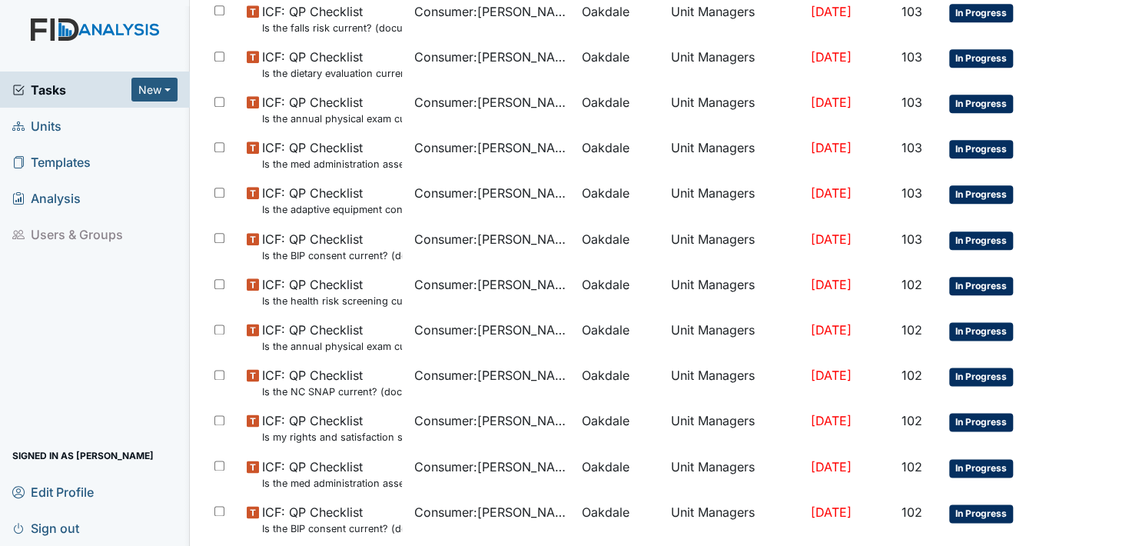
scroll to position [1012, 0]
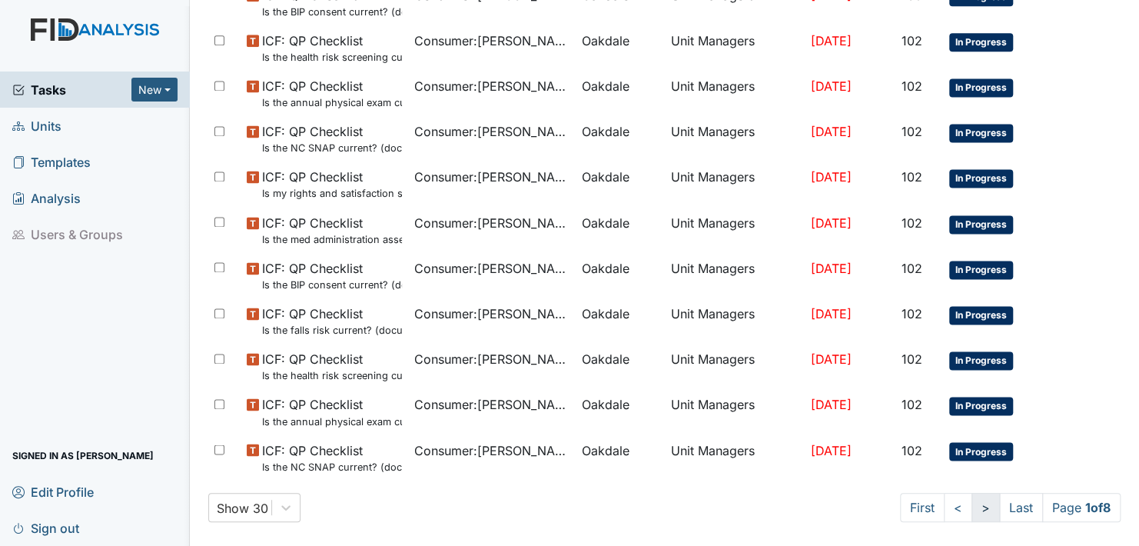
click at [972, 504] on link ">" at bounding box center [986, 507] width 28 height 29
click at [969, 504] on link ">" at bounding box center [983, 507] width 28 height 29
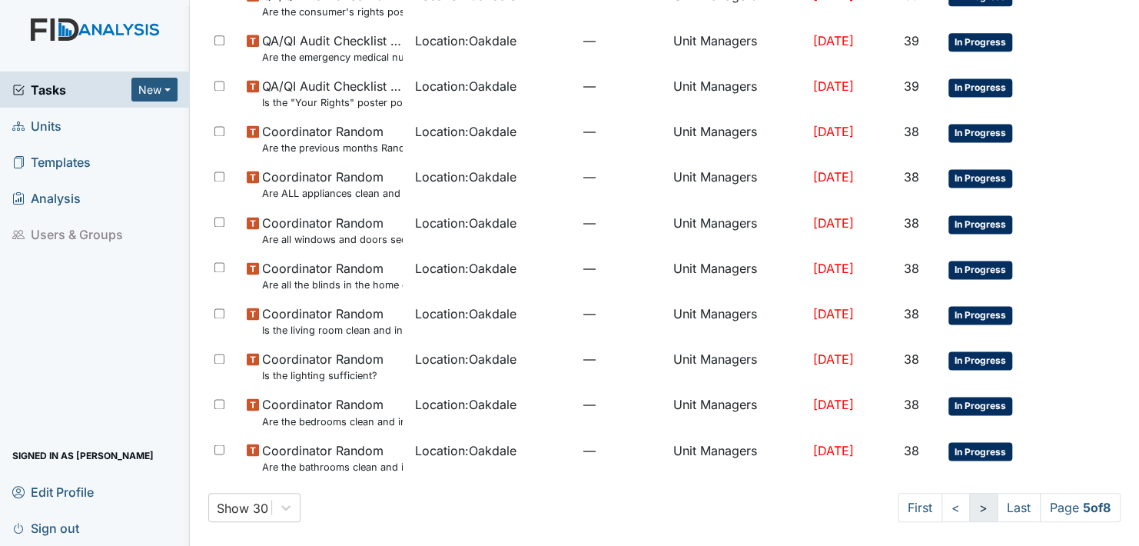
click at [969, 504] on link ">" at bounding box center [983, 507] width 28 height 29
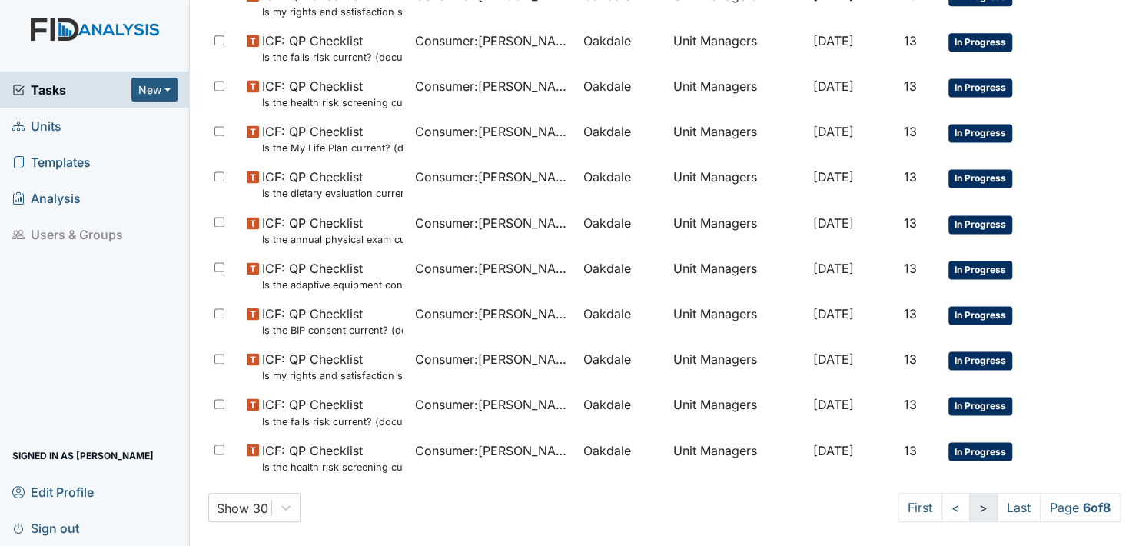
click at [969, 504] on link ">" at bounding box center [983, 507] width 28 height 29
click at [971, 504] on link ">" at bounding box center [985, 507] width 28 height 29
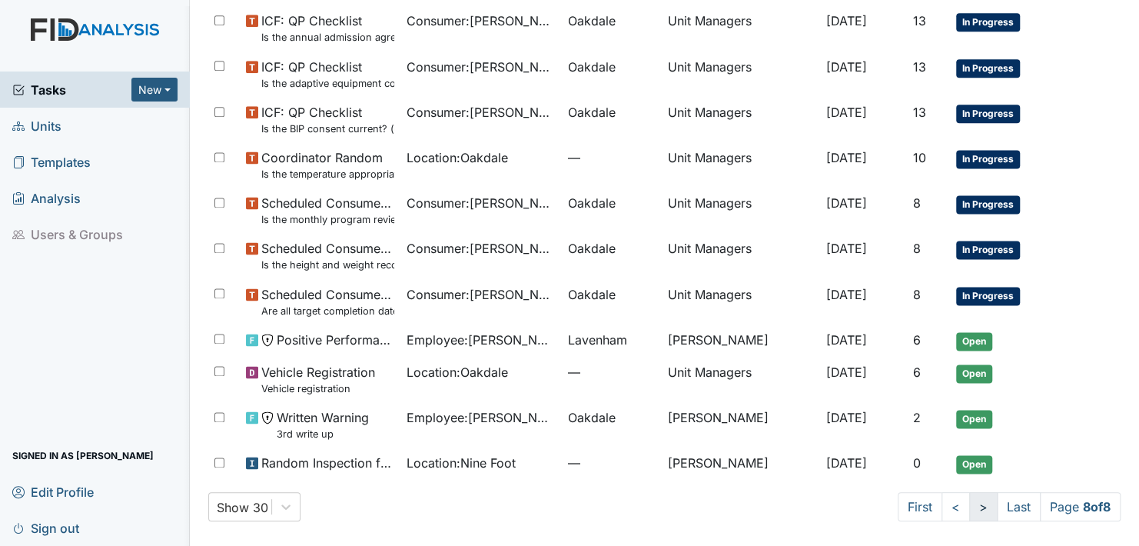
scroll to position [939, 0]
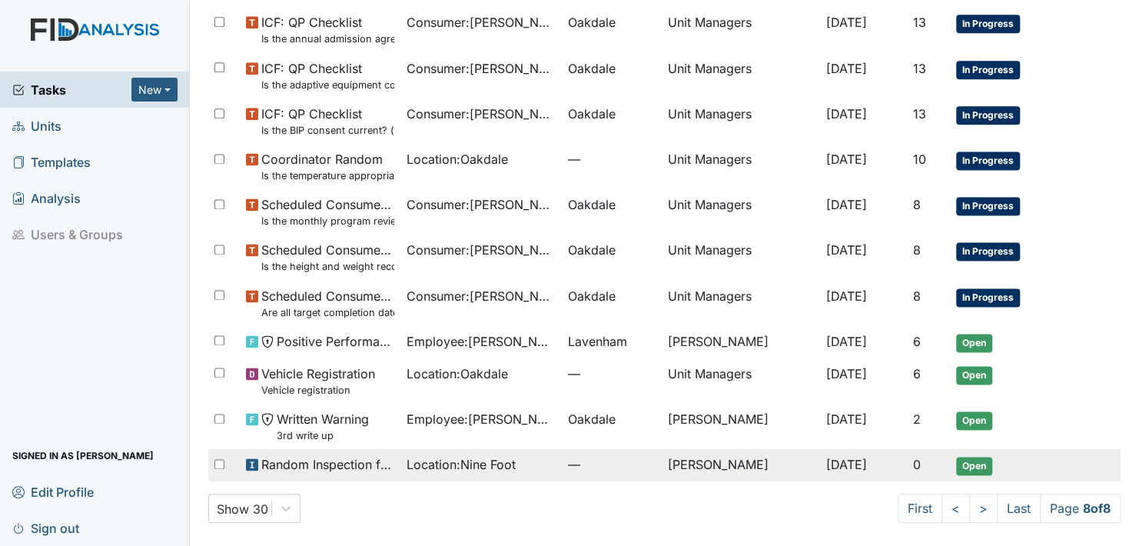
click at [970, 457] on span "Open" at bounding box center [974, 466] width 36 height 18
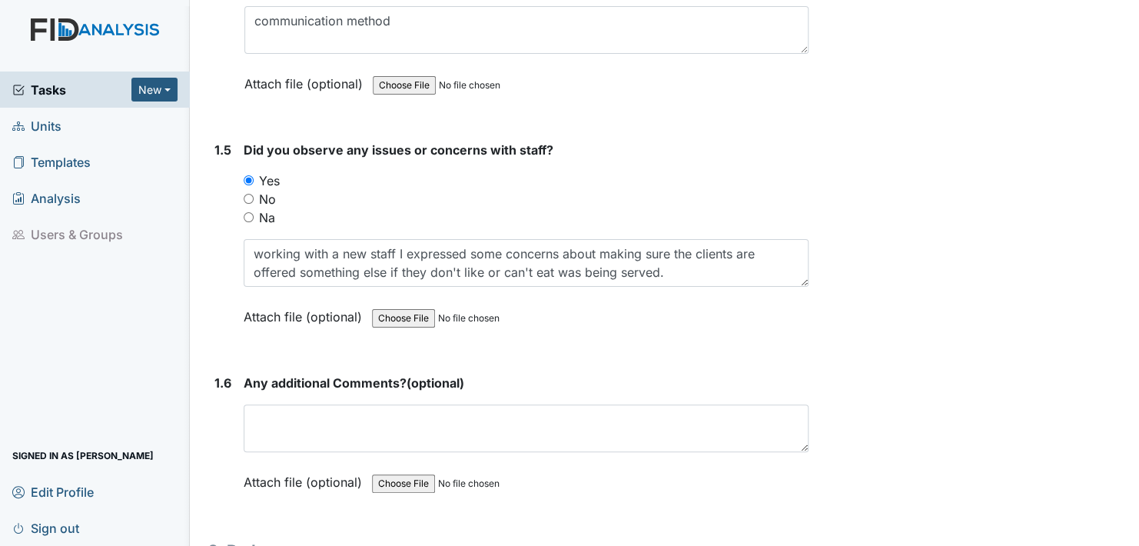
scroll to position [999, 0]
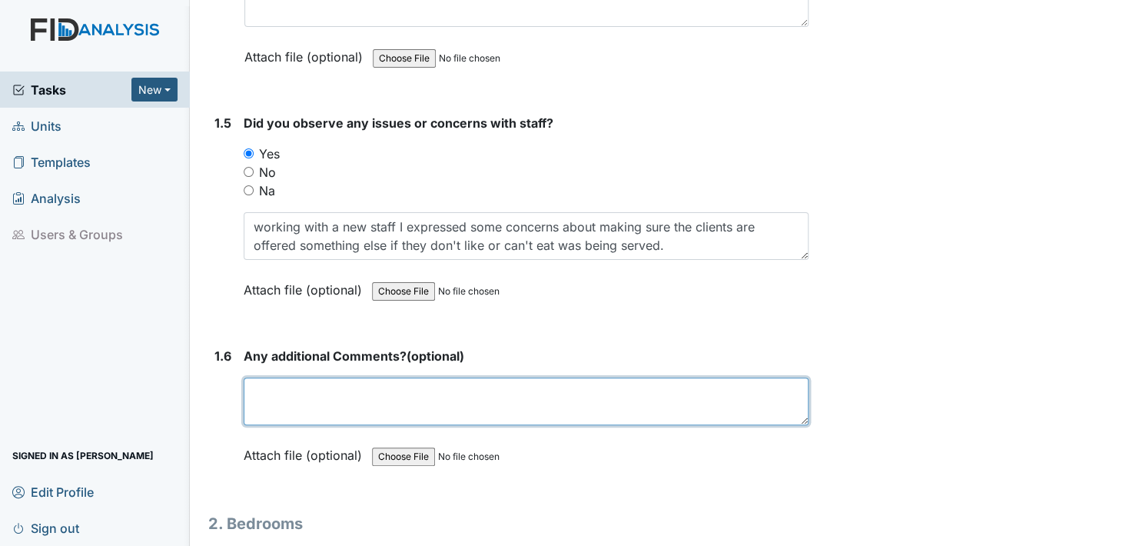
click at [272, 399] on textarea at bounding box center [526, 401] width 565 height 48
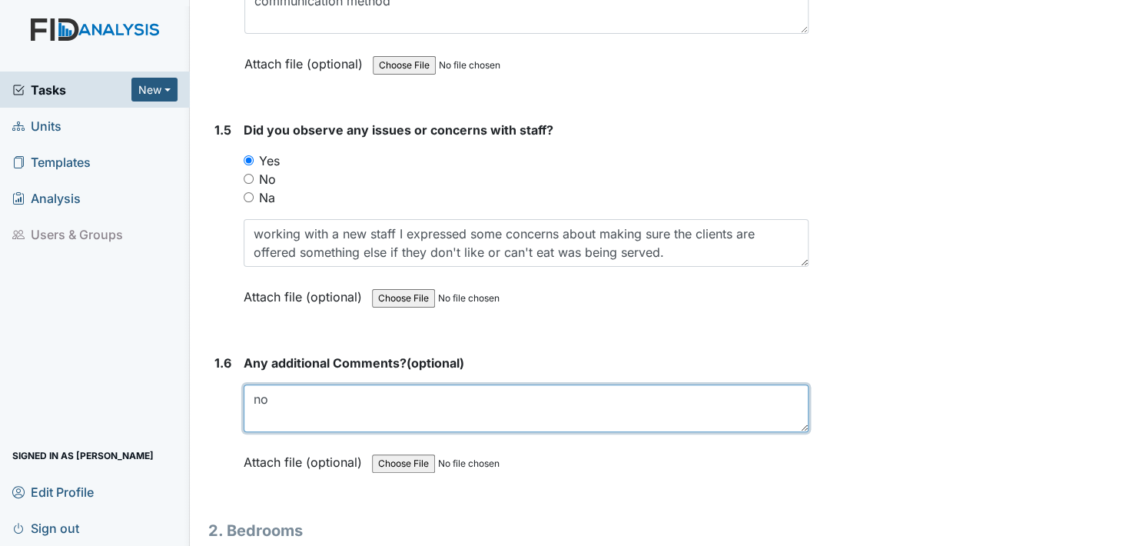
scroll to position [1076, 0]
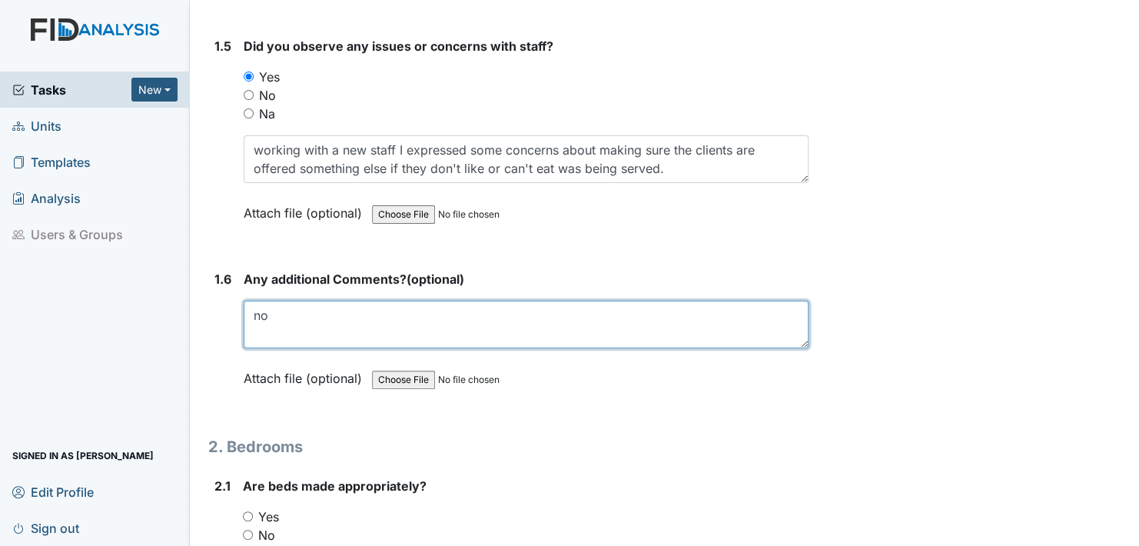
type textarea "no"
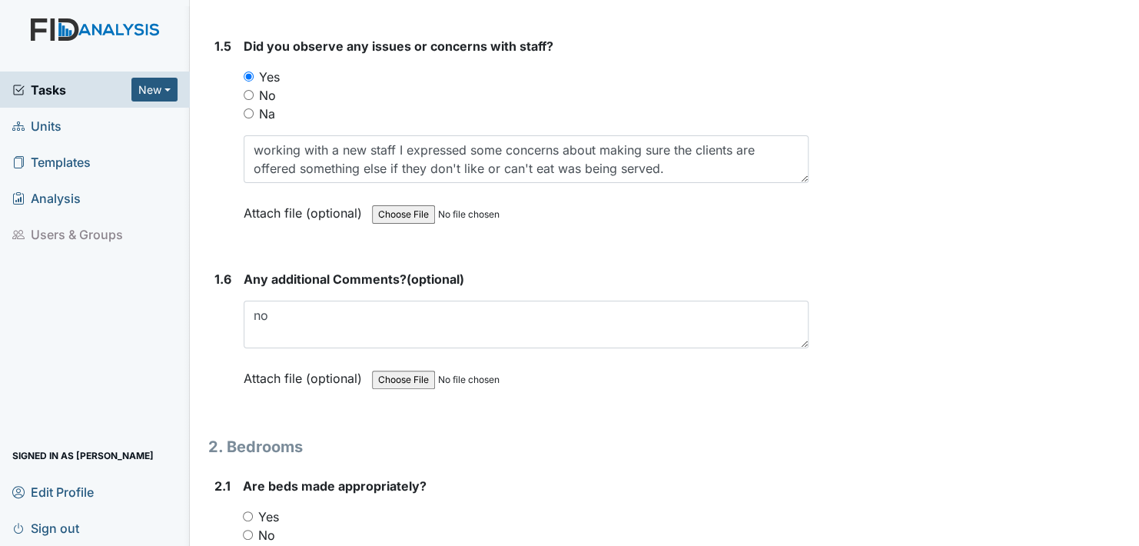
click at [264, 374] on label "Attach file (optional)" at bounding box center [306, 374] width 125 height 27
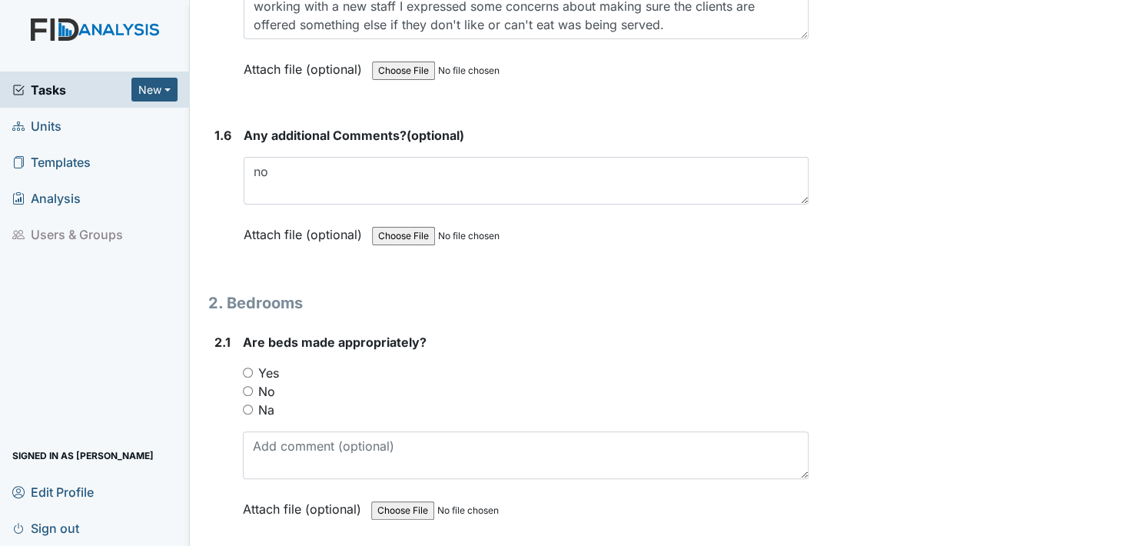
scroll to position [1230, 0]
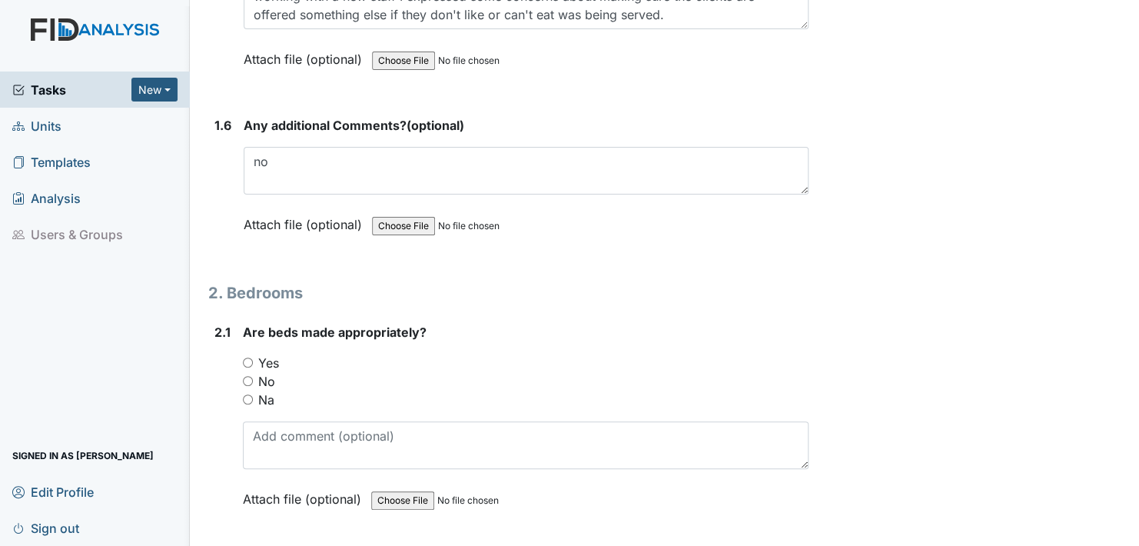
click at [246, 357] on input "Yes" at bounding box center [248, 362] width 10 height 10
radio input "true"
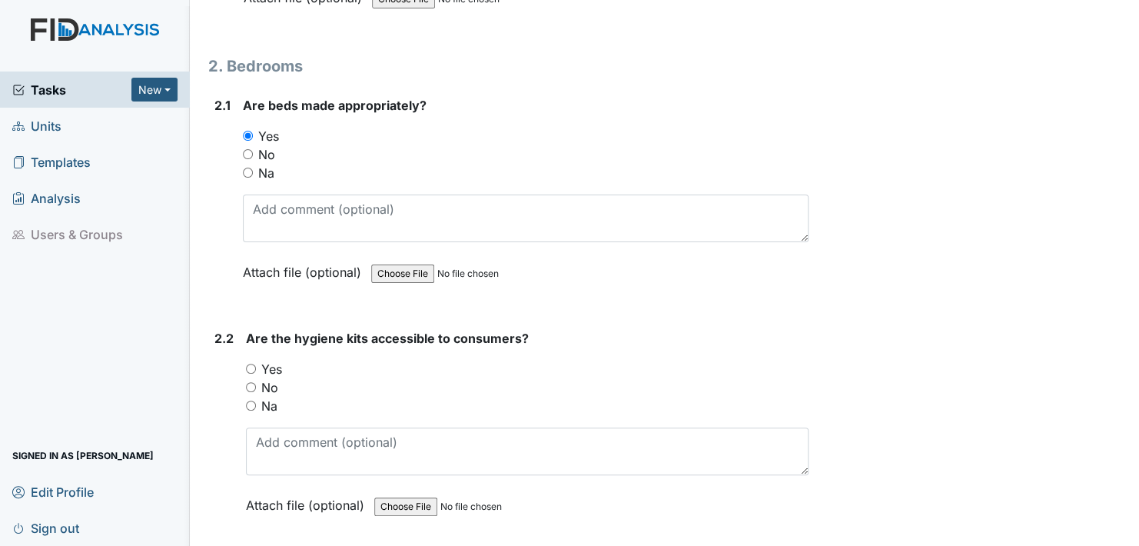
scroll to position [1461, 0]
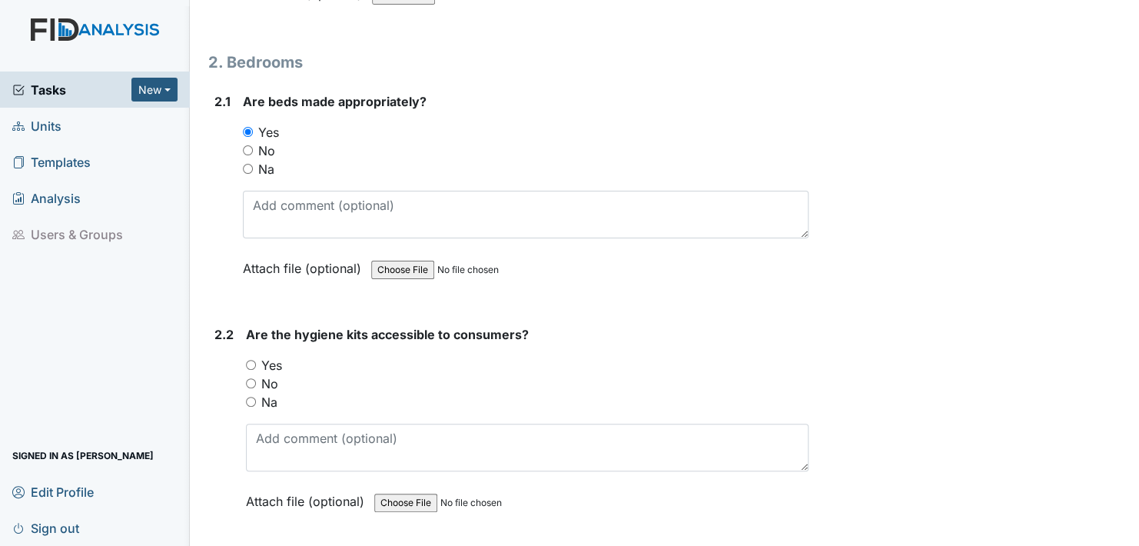
click at [250, 360] on input "Yes" at bounding box center [251, 365] width 10 height 10
radio input "true"
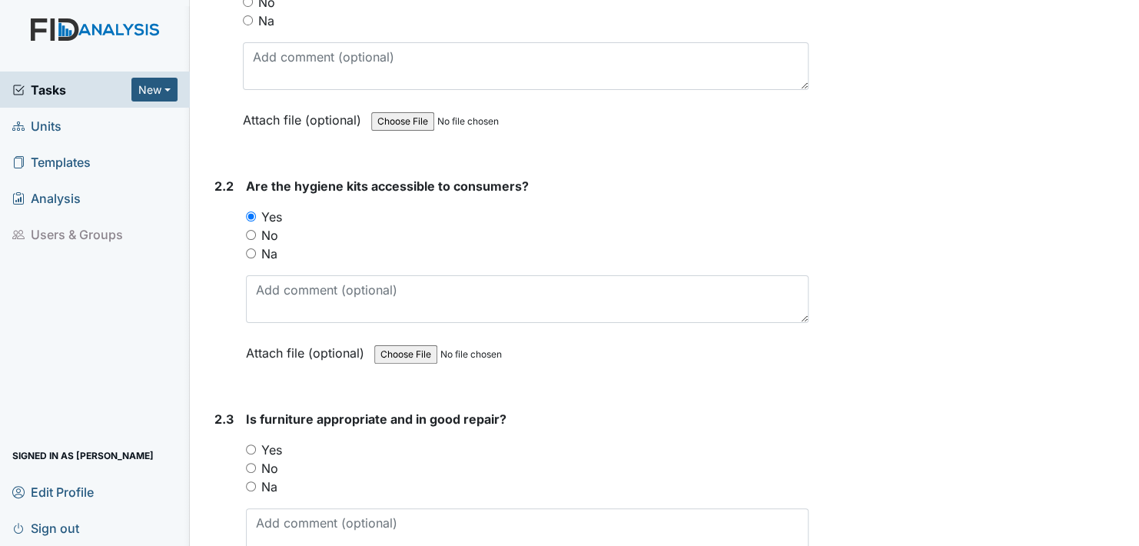
scroll to position [1691, 0]
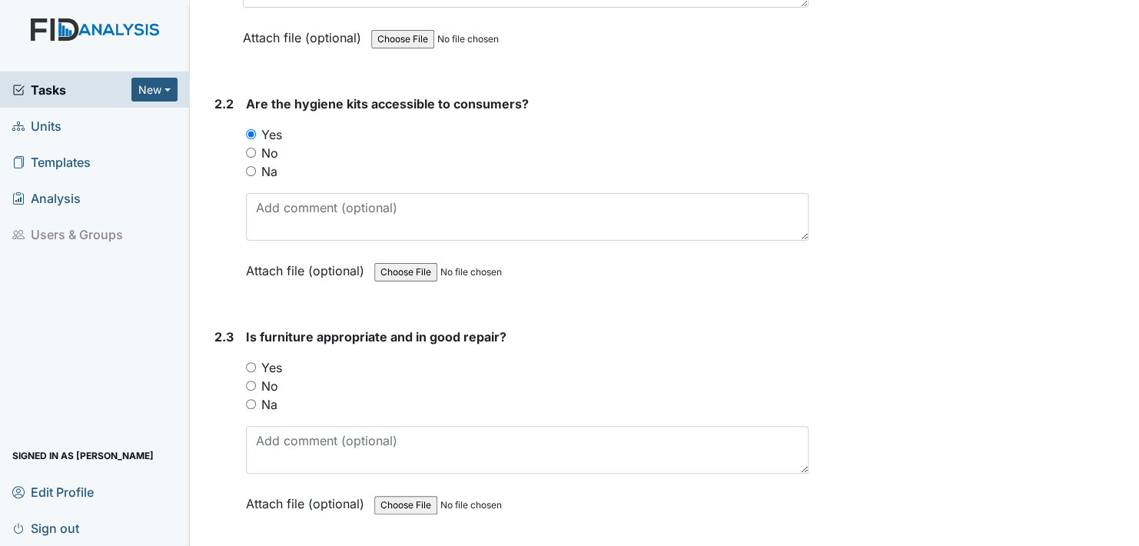
click at [253, 362] on input "Yes" at bounding box center [251, 367] width 10 height 10
radio input "true"
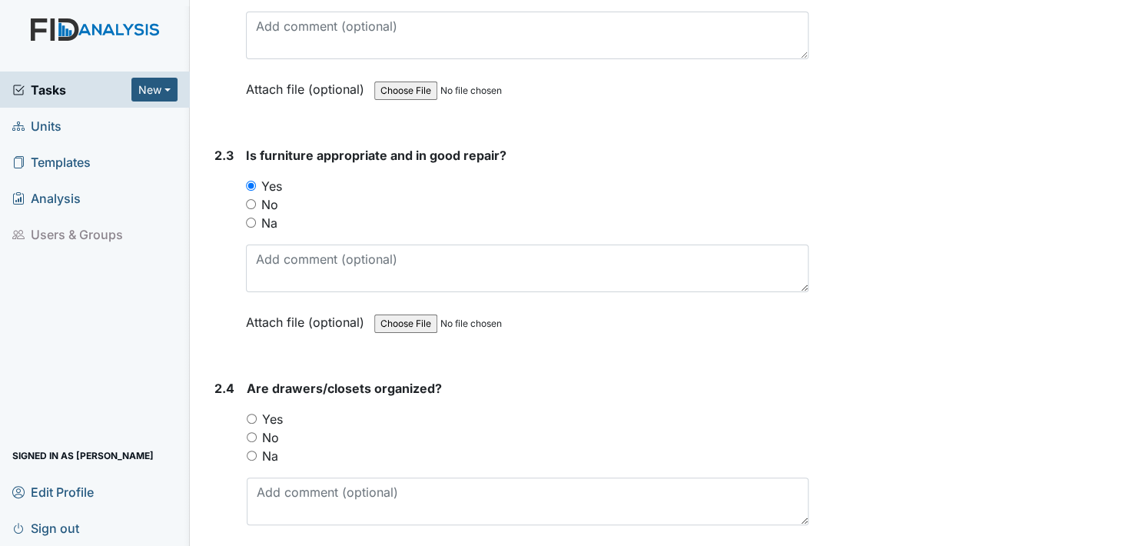
scroll to position [1922, 0]
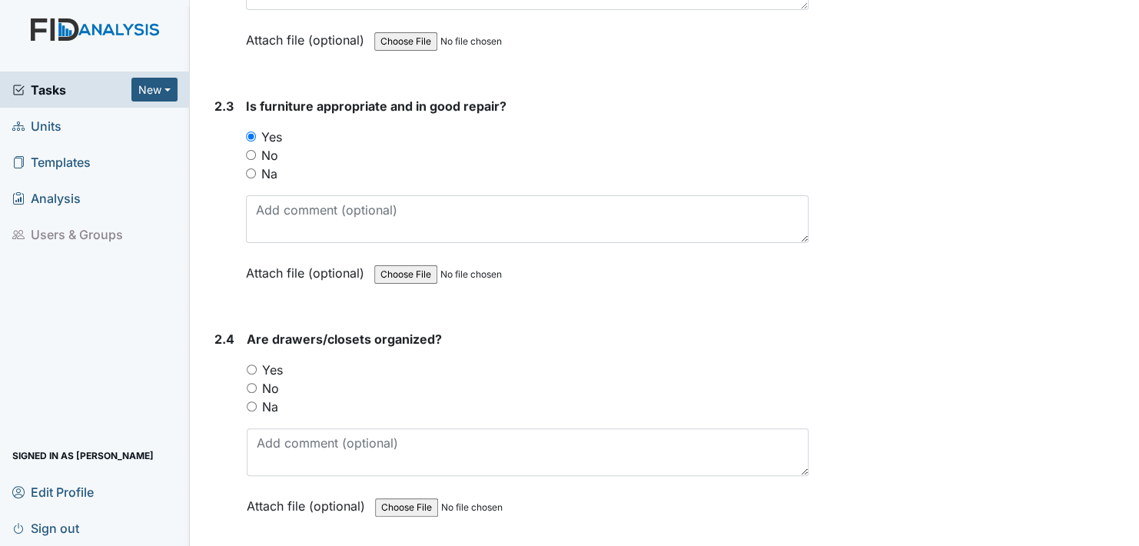
drag, startPoint x: 253, startPoint y: 358, endPoint x: 265, endPoint y: 383, distance: 27.5
click at [254, 364] on input "Yes" at bounding box center [252, 369] width 10 height 10
radio input "true"
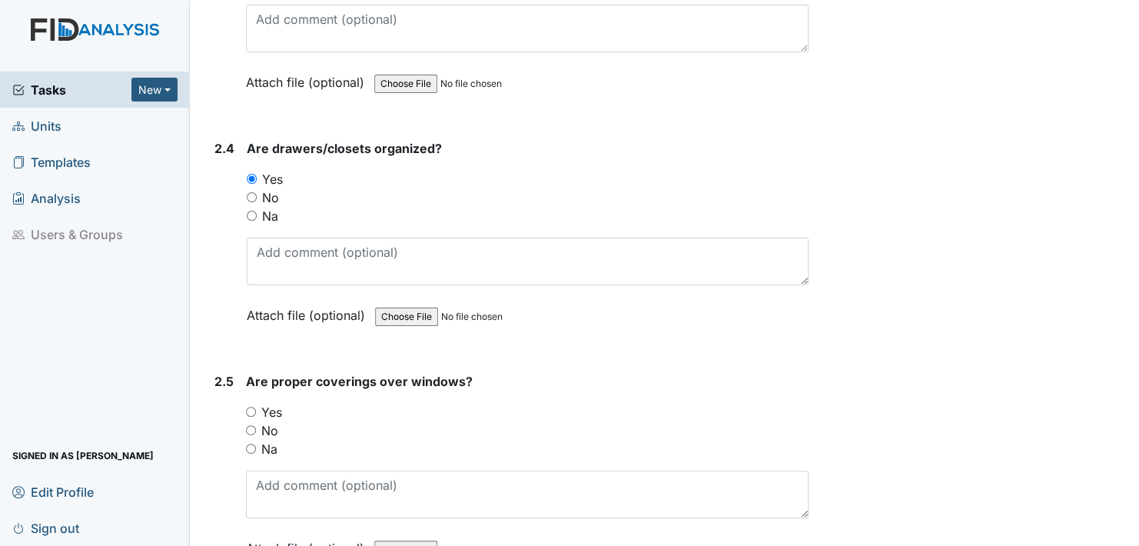
scroll to position [2153, 0]
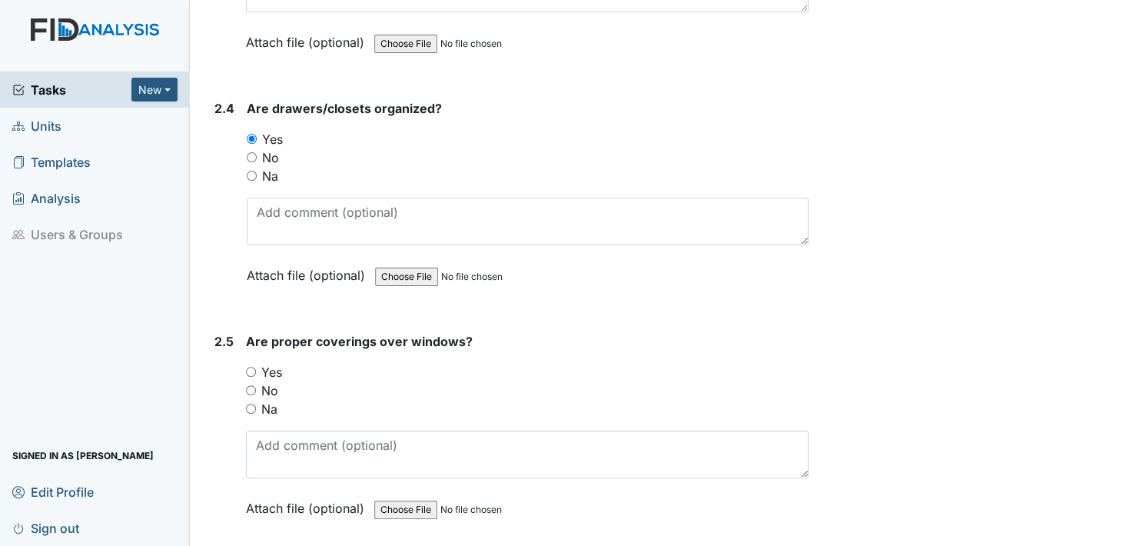
click at [253, 367] on input "Yes" at bounding box center [251, 372] width 10 height 10
radio input "true"
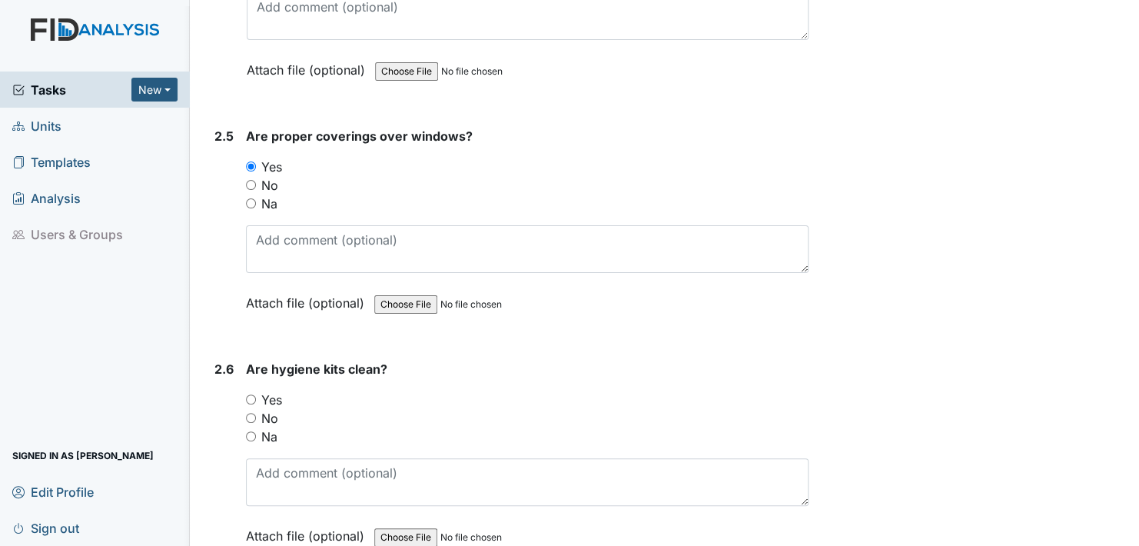
scroll to position [2383, 0]
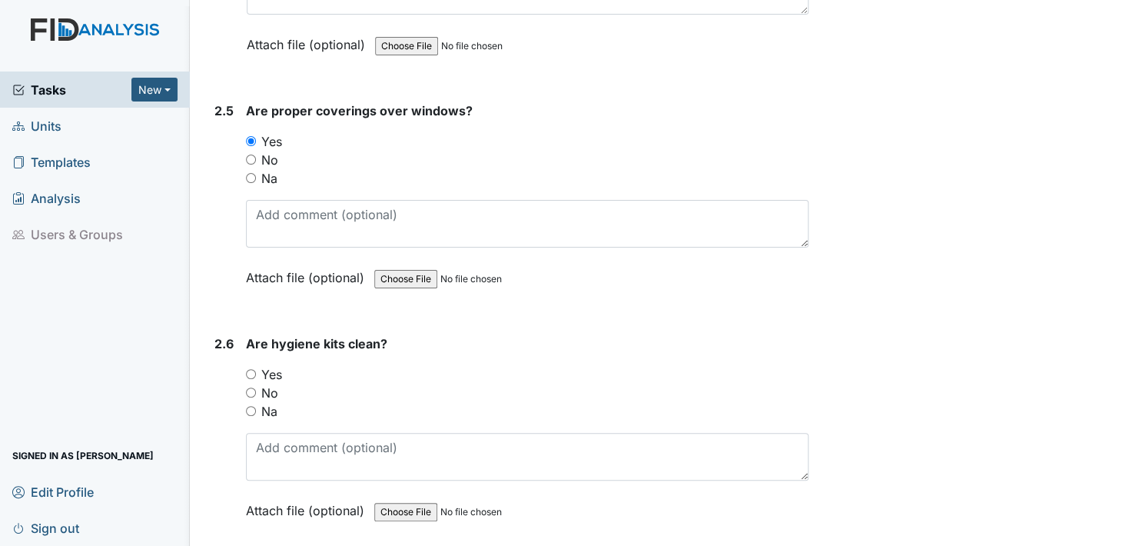
drag, startPoint x: 252, startPoint y: 364, endPoint x: 264, endPoint y: 377, distance: 16.9
click at [252, 369] on input "Yes" at bounding box center [251, 374] width 10 height 10
radio input "true"
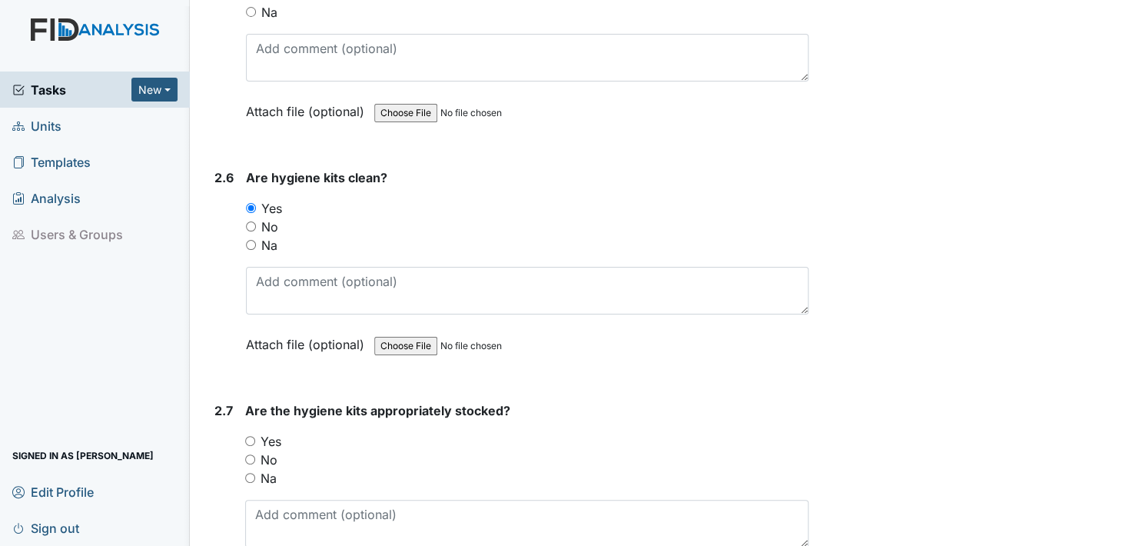
scroll to position [2614, 0]
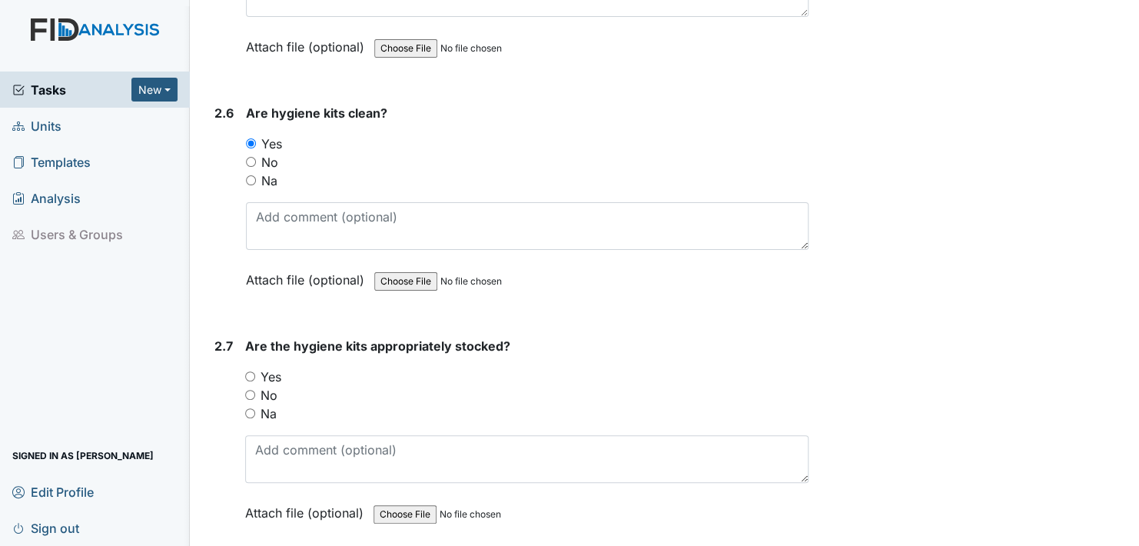
drag, startPoint x: 248, startPoint y: 364, endPoint x: 359, endPoint y: 397, distance: 116.1
click at [259, 369] on div "Yes" at bounding box center [527, 376] width 564 height 18
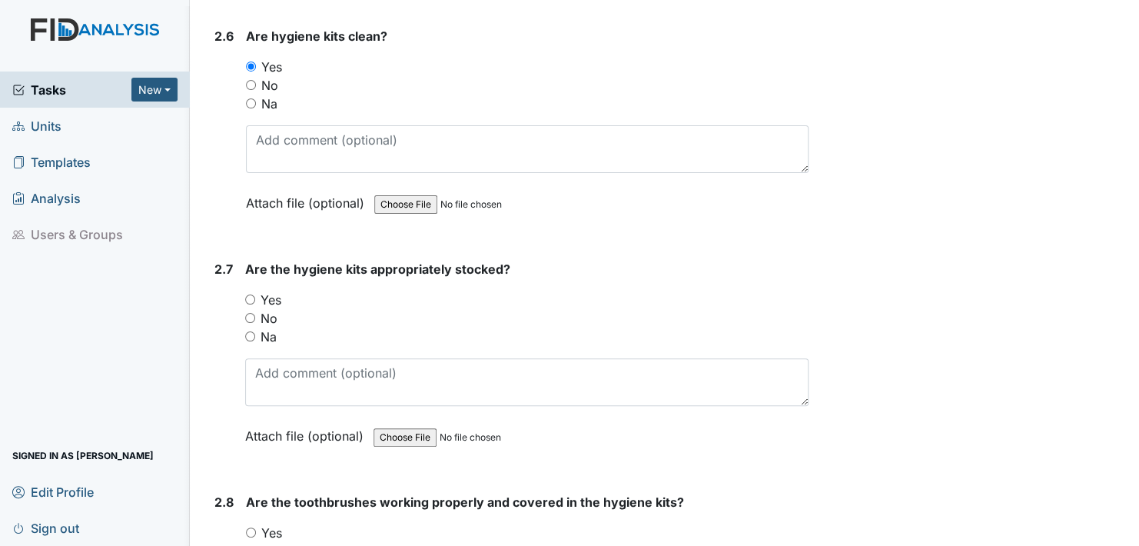
click at [250, 294] on input "Yes" at bounding box center [250, 299] width 10 height 10
radio input "true"
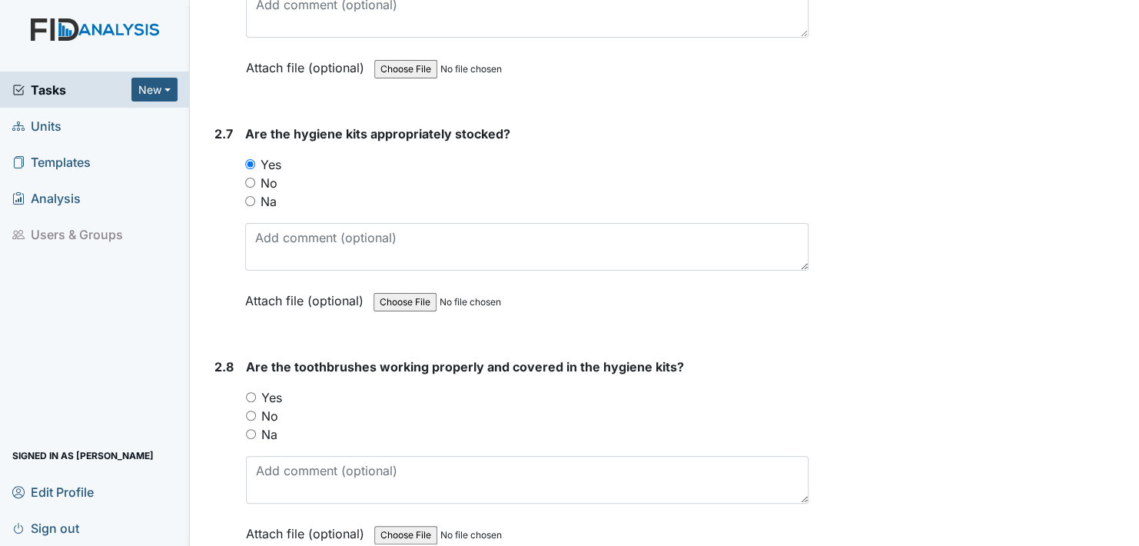
scroll to position [2844, 0]
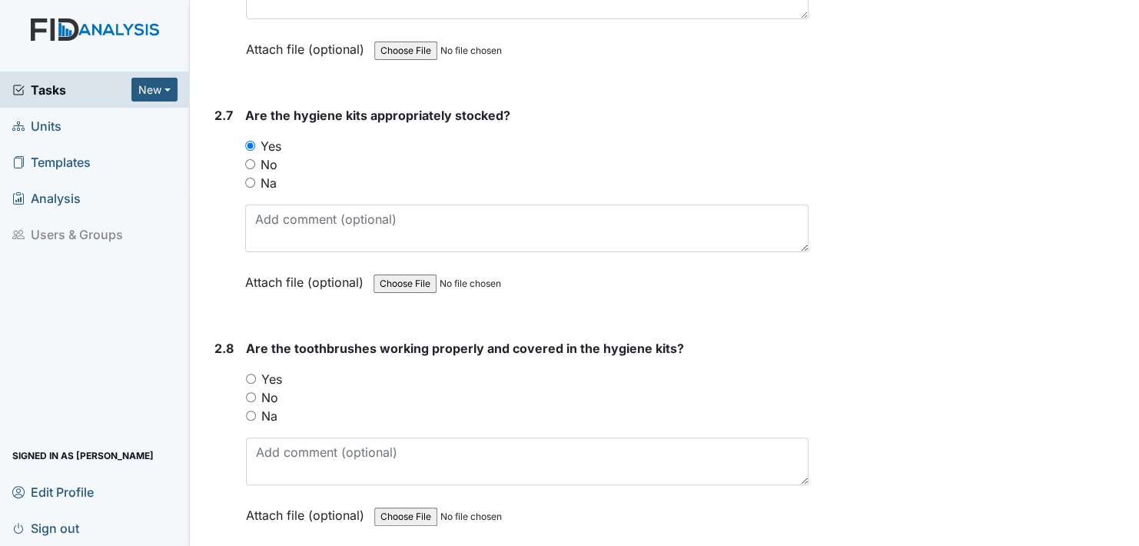
click at [251, 374] on input "Yes" at bounding box center [251, 379] width 10 height 10
radio input "true"
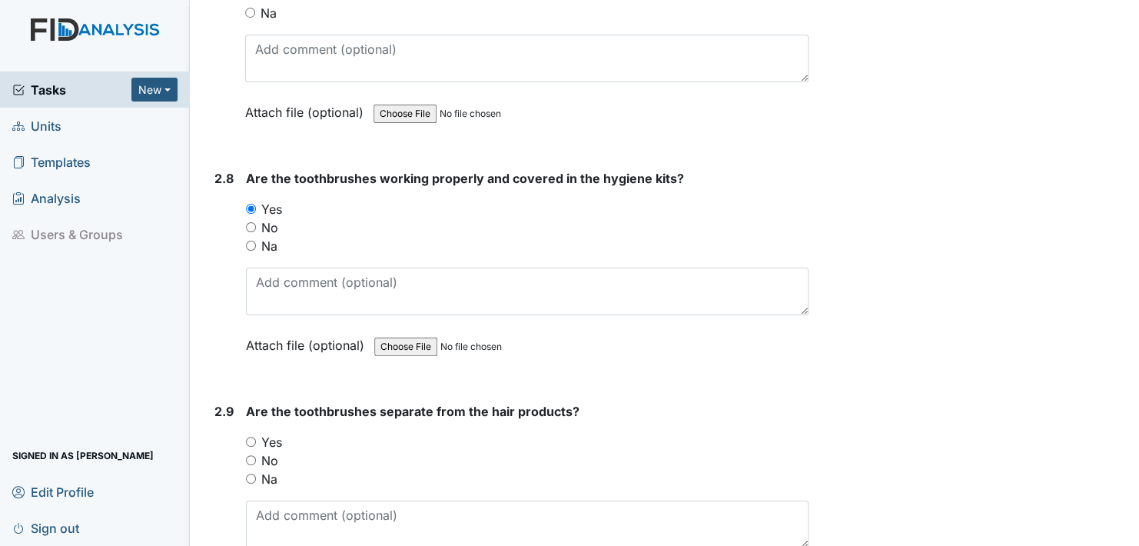
scroll to position [3075, 0]
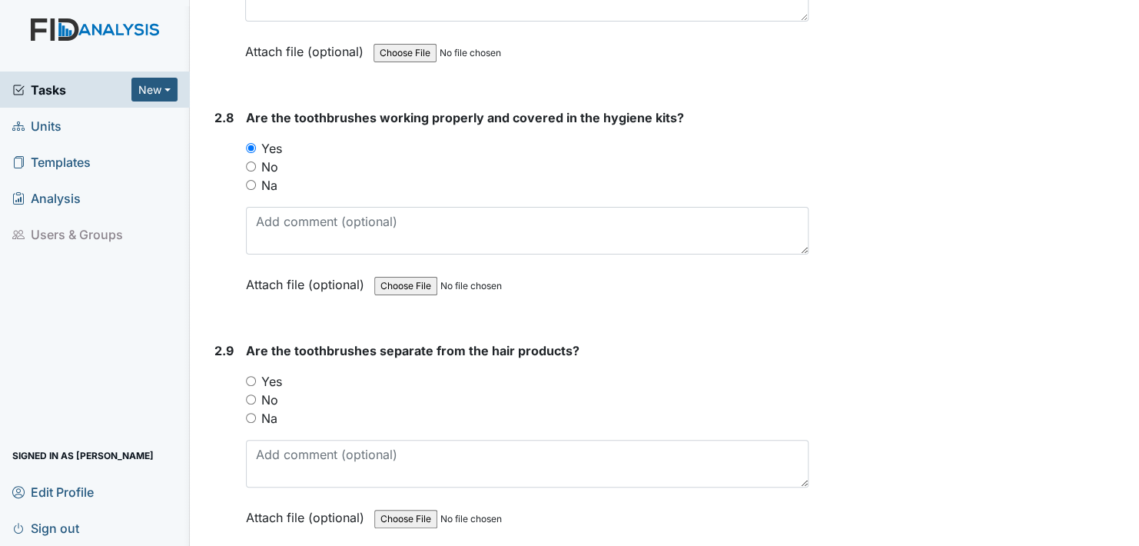
drag, startPoint x: 253, startPoint y: 364, endPoint x: 266, endPoint y: 391, distance: 29.2
click at [256, 376] on input "Yes" at bounding box center [251, 381] width 10 height 10
radio input "true"
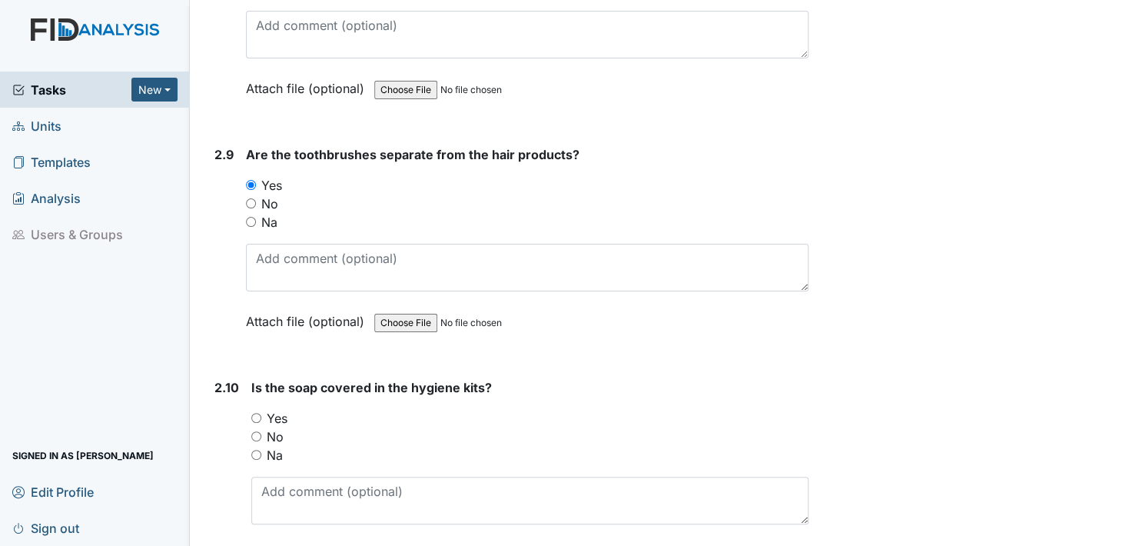
scroll to position [3306, 0]
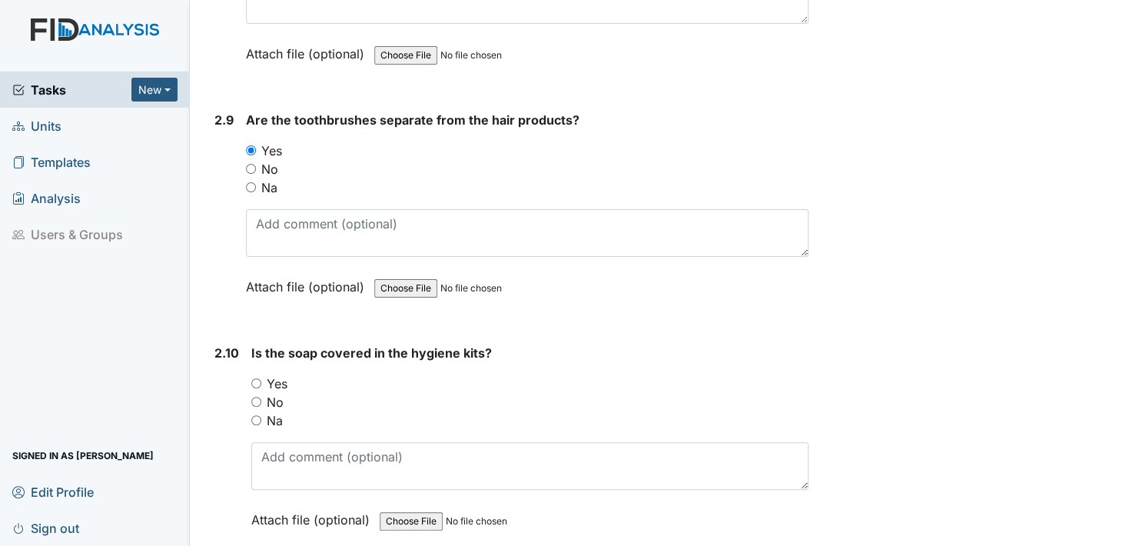
click at [254, 378] on input "Yes" at bounding box center [256, 383] width 10 height 10
radio input "true"
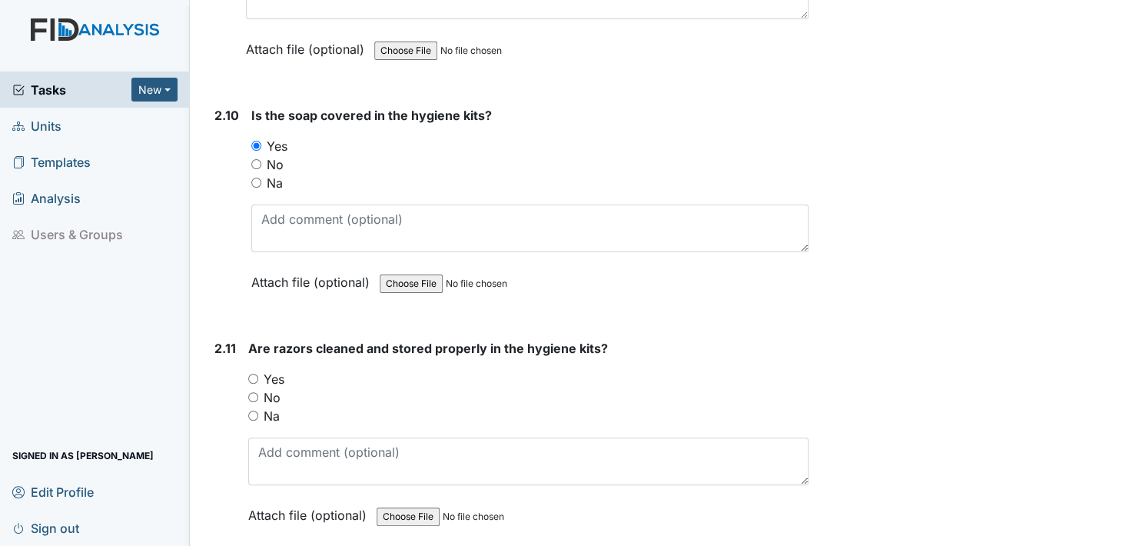
scroll to position [3613, 0]
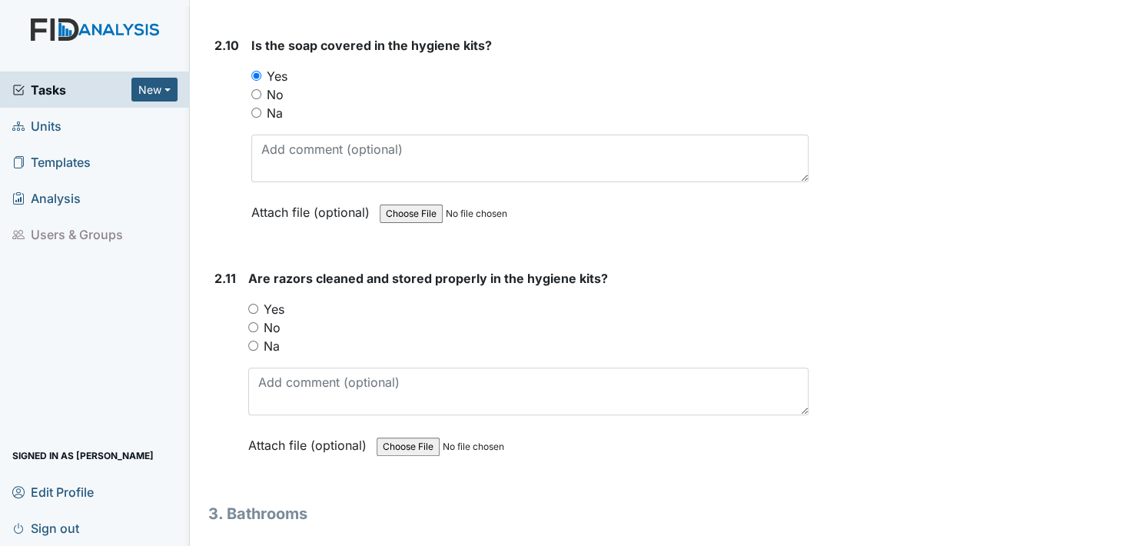
click at [251, 304] on input "Yes" at bounding box center [253, 309] width 10 height 10
radio input "true"
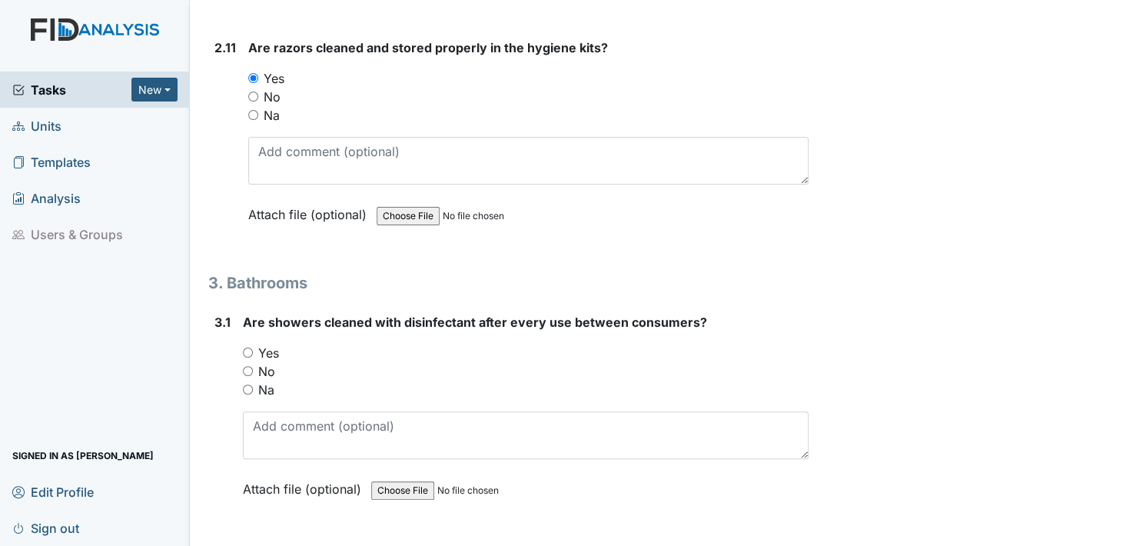
scroll to position [3921, 0]
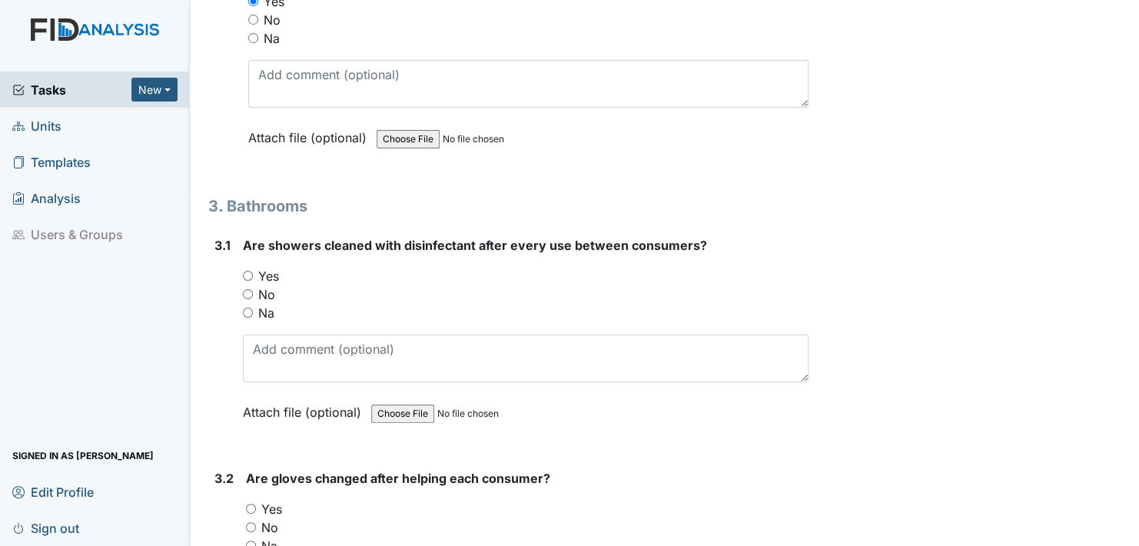
click at [247, 271] on input "Yes" at bounding box center [248, 276] width 10 height 10
radio input "true"
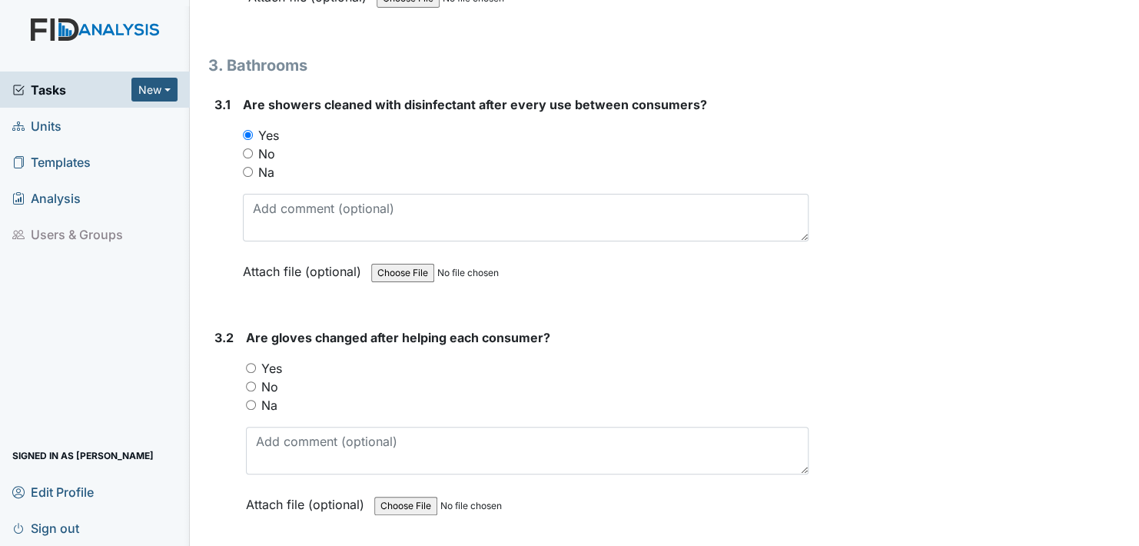
scroll to position [4151, 0]
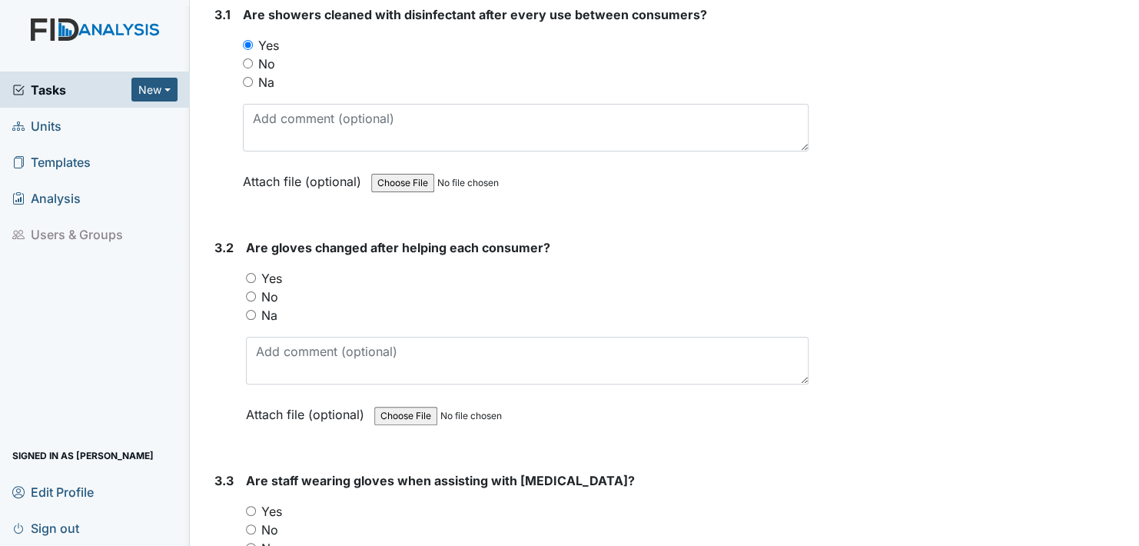
click at [253, 273] on input "Yes" at bounding box center [251, 278] width 10 height 10
radio input "true"
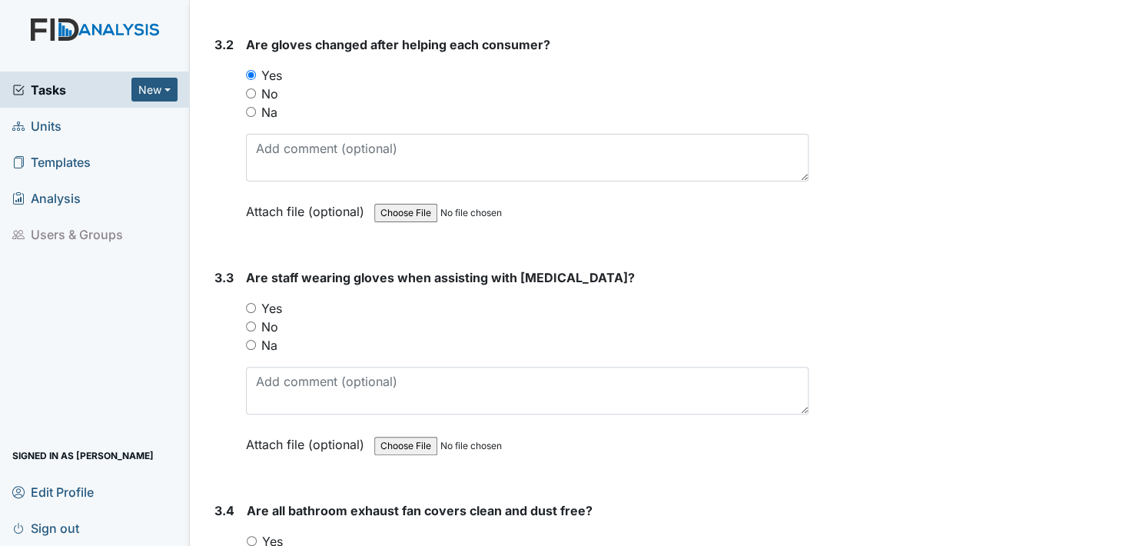
scroll to position [4382, 0]
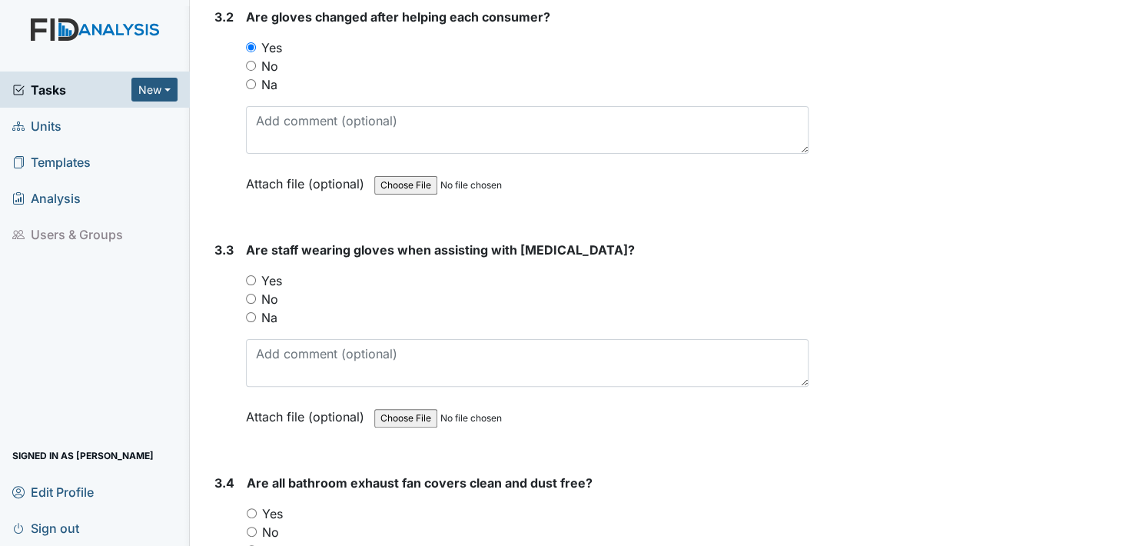
click at [251, 275] on input "Yes" at bounding box center [251, 280] width 10 height 10
radio input "true"
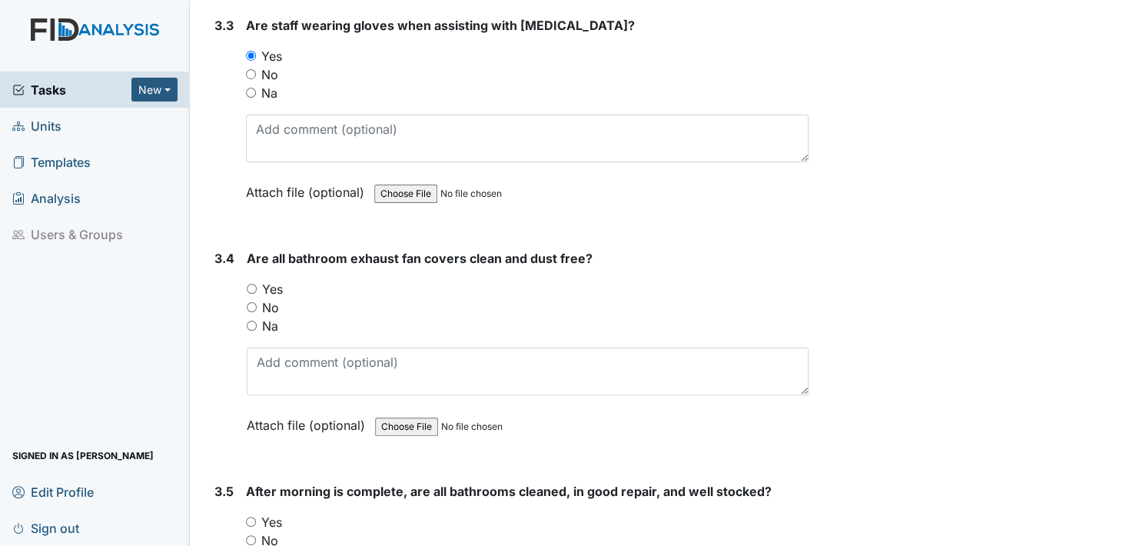
scroll to position [4613, 0]
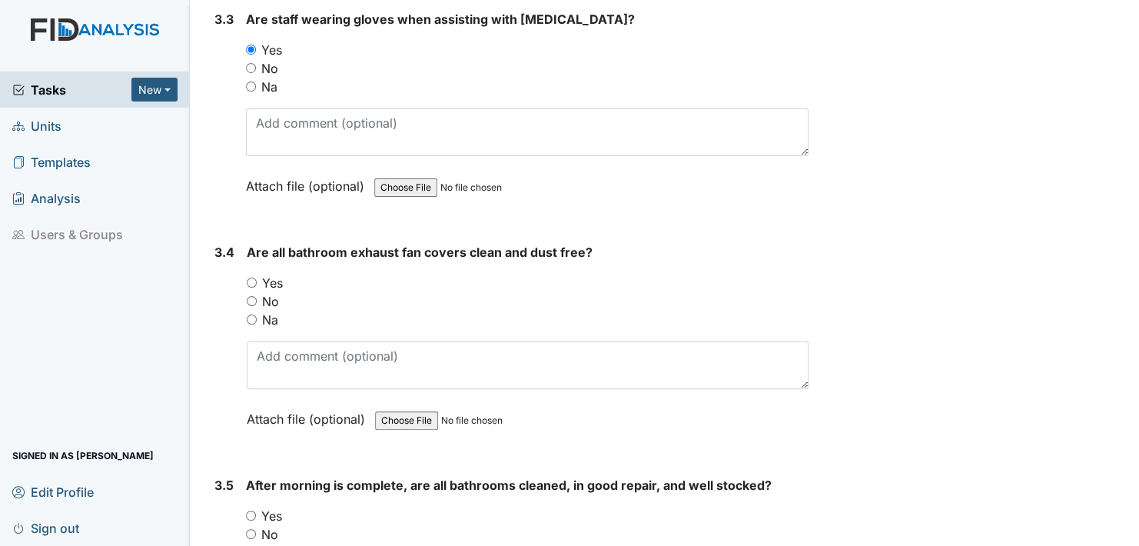
click at [252, 278] on input "Yes" at bounding box center [252, 283] width 10 height 10
radio input "true"
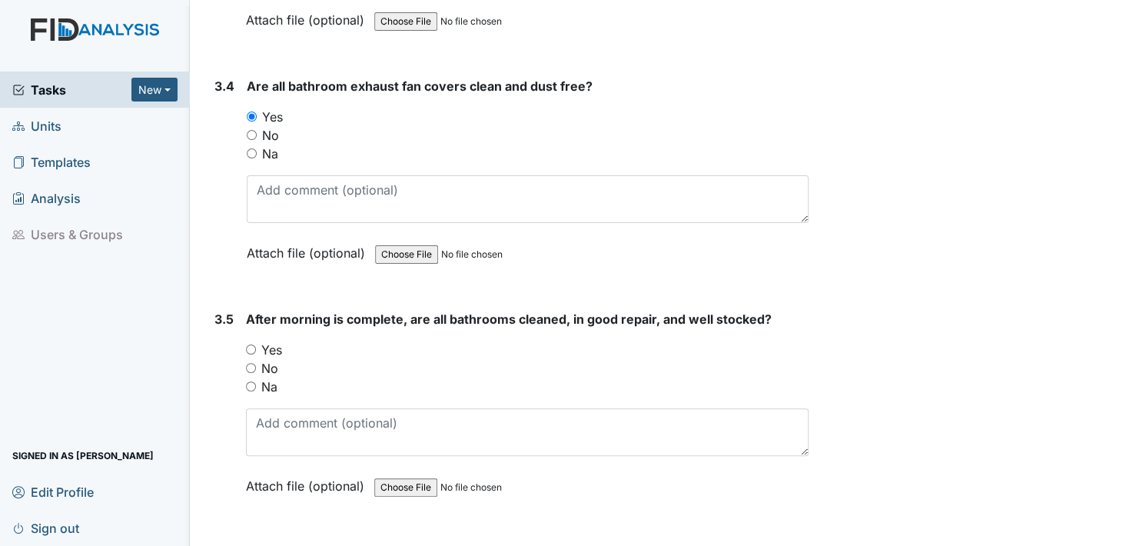
scroll to position [4843, 0]
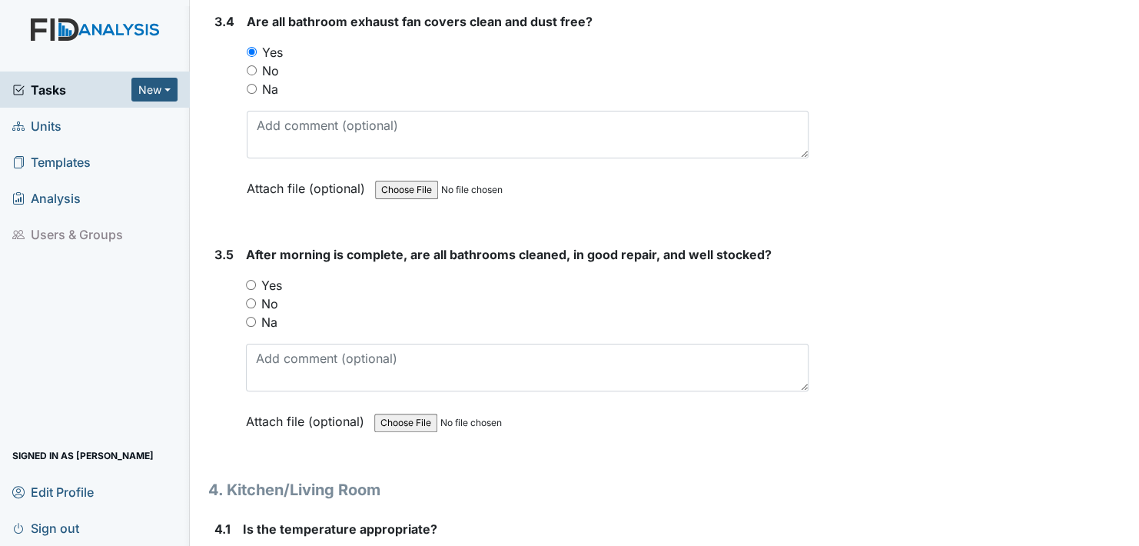
click at [252, 280] on input "Yes" at bounding box center [251, 285] width 10 height 10
radio input "true"
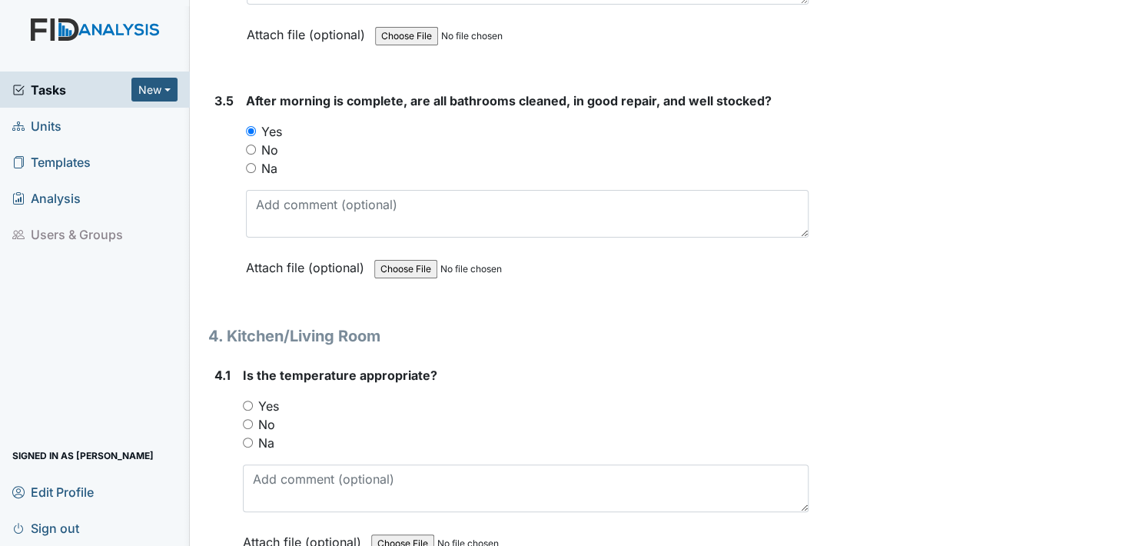
scroll to position [5074, 0]
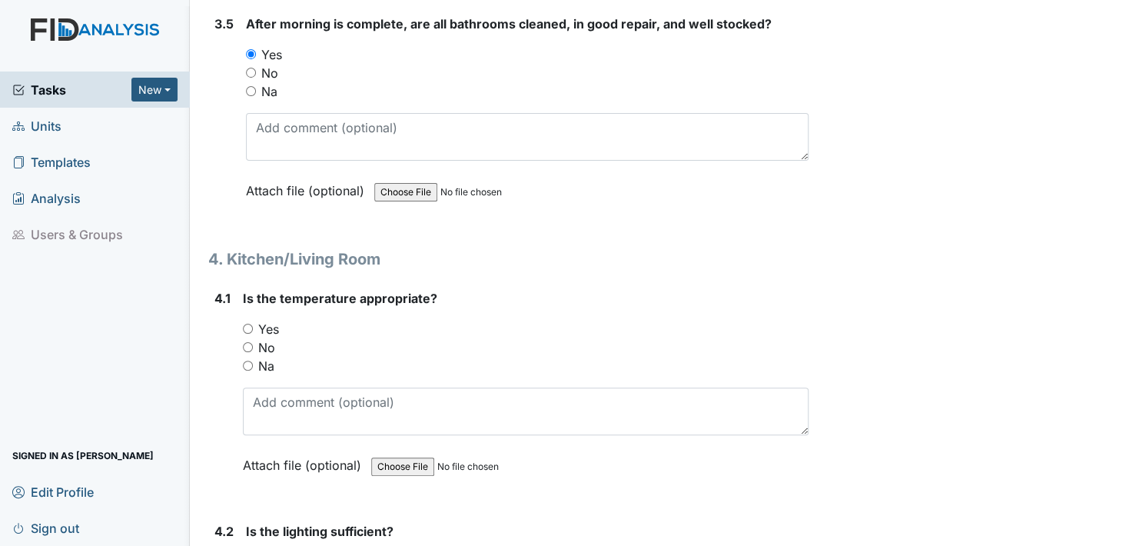
click at [248, 324] on input "Yes" at bounding box center [248, 329] width 10 height 10
radio input "true"
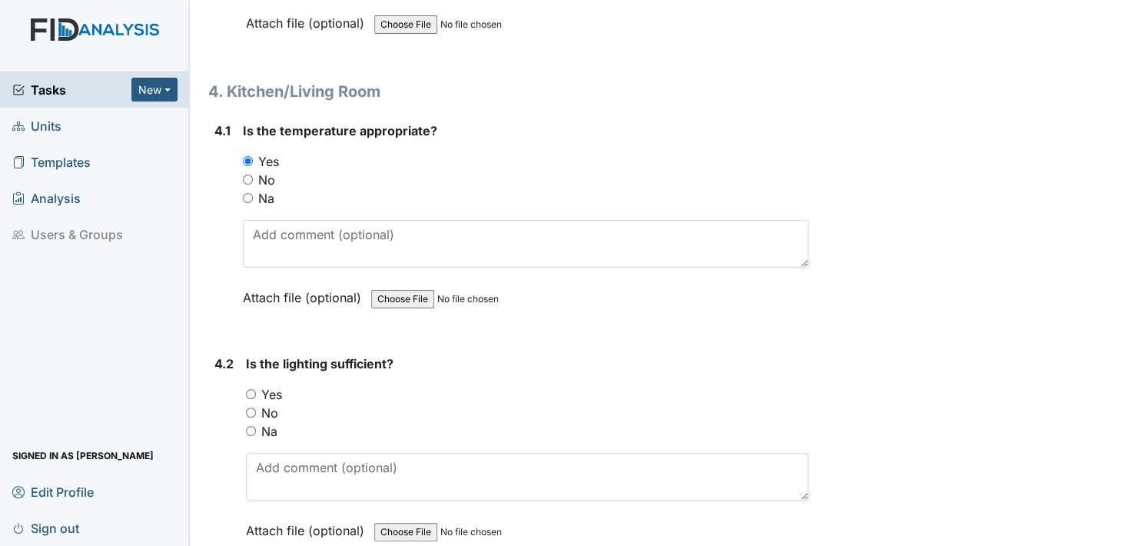
scroll to position [5304, 0]
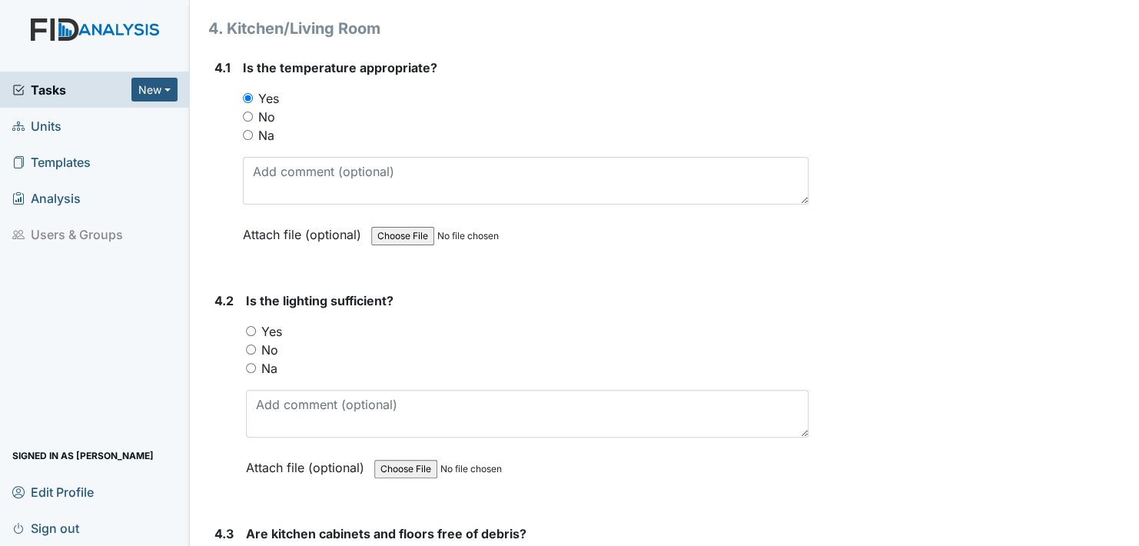
click at [248, 326] on input "Yes" at bounding box center [251, 331] width 10 height 10
radio input "true"
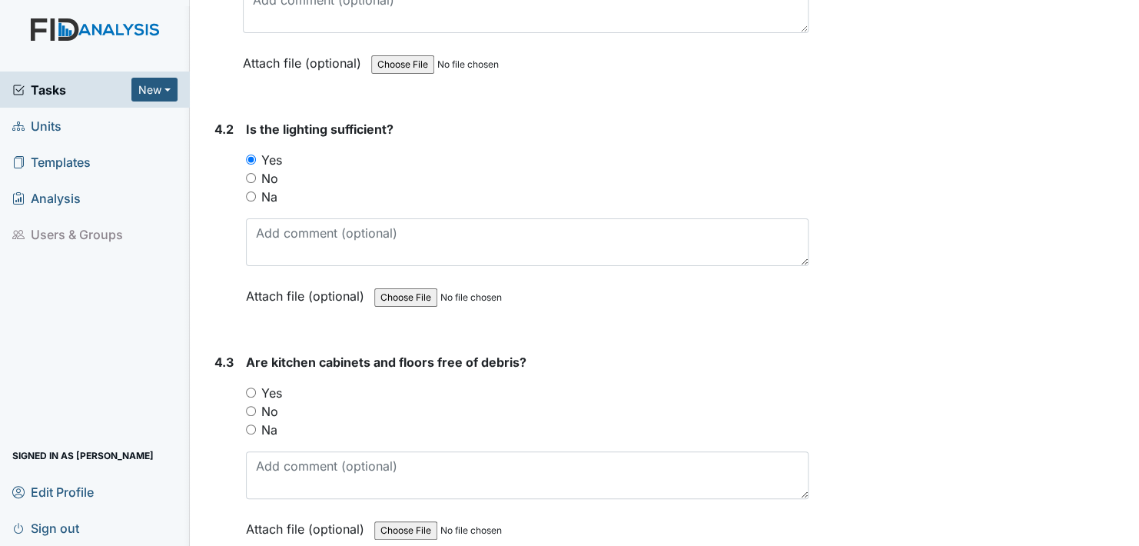
scroll to position [5535, 0]
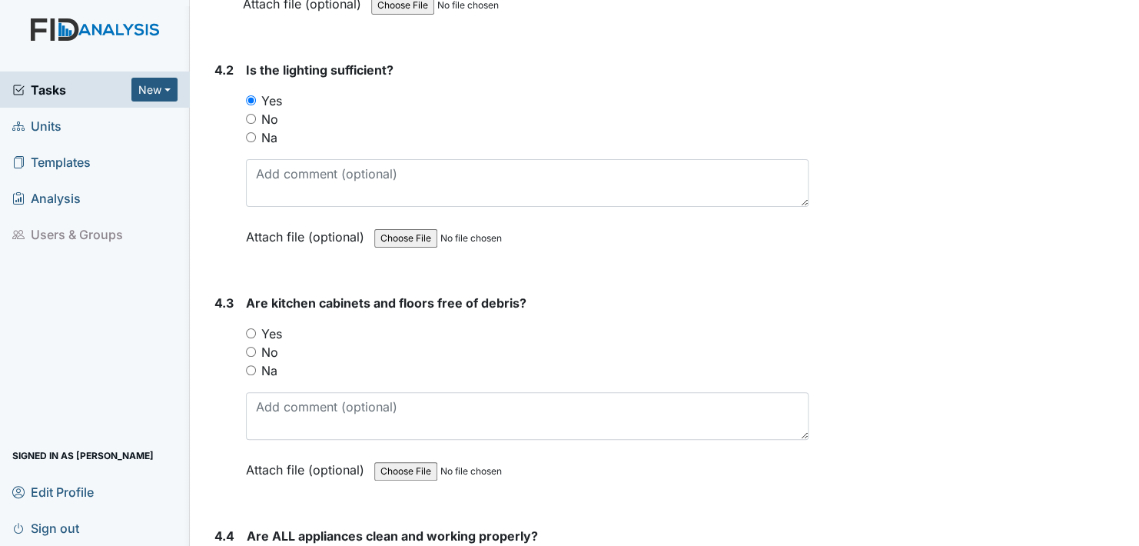
click at [248, 328] on input "Yes" at bounding box center [251, 333] width 10 height 10
radio input "true"
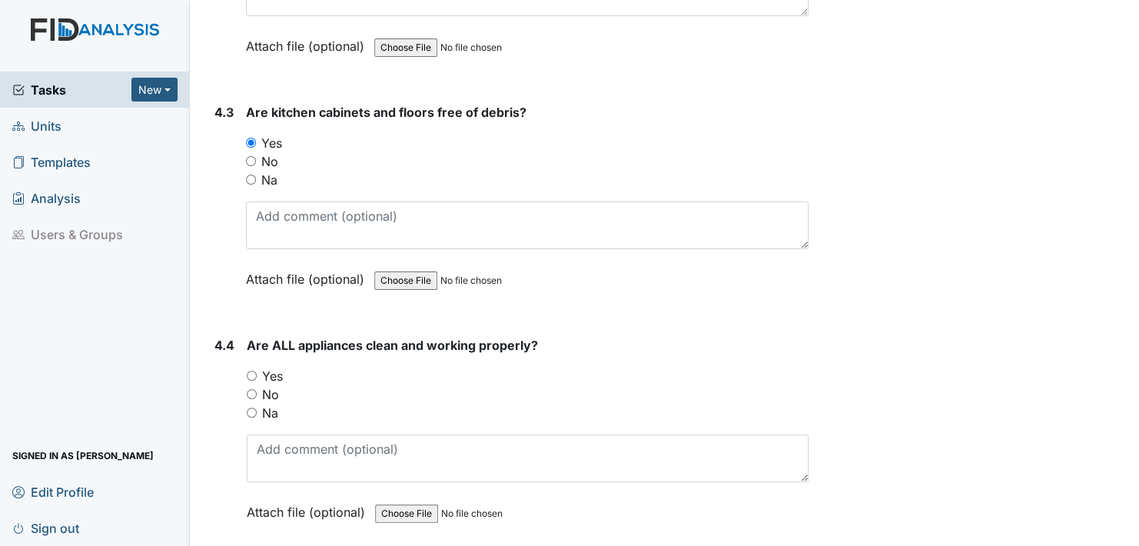
scroll to position [5766, 0]
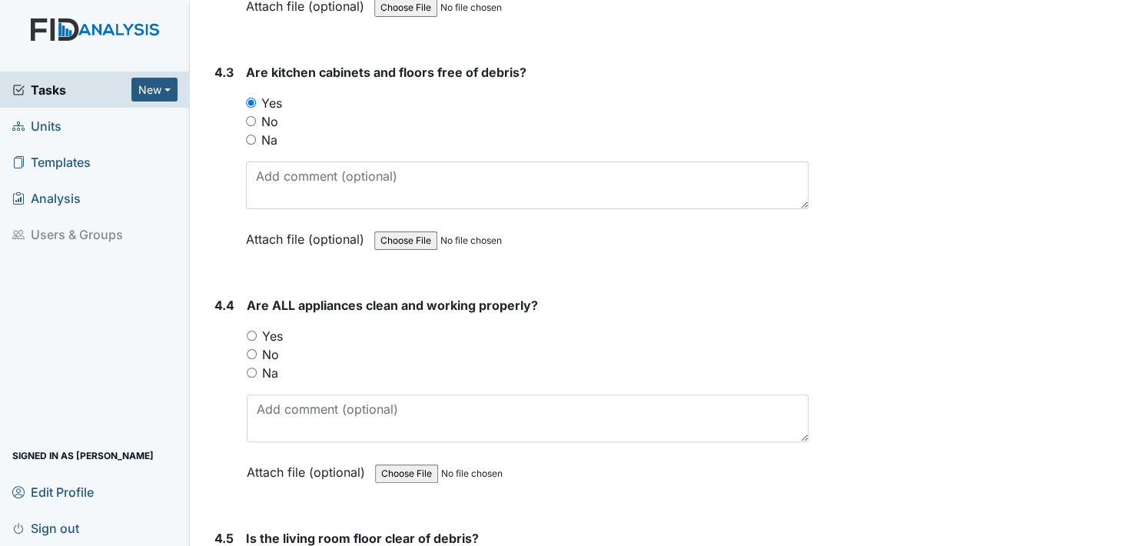
click at [252, 331] on input "Yes" at bounding box center [252, 336] width 10 height 10
radio input "true"
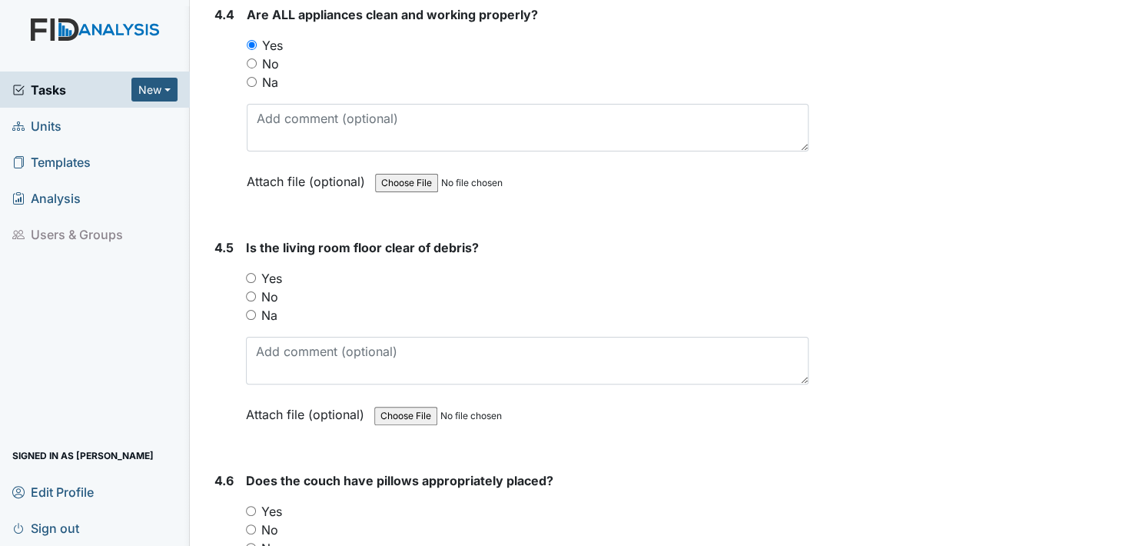
scroll to position [6073, 0]
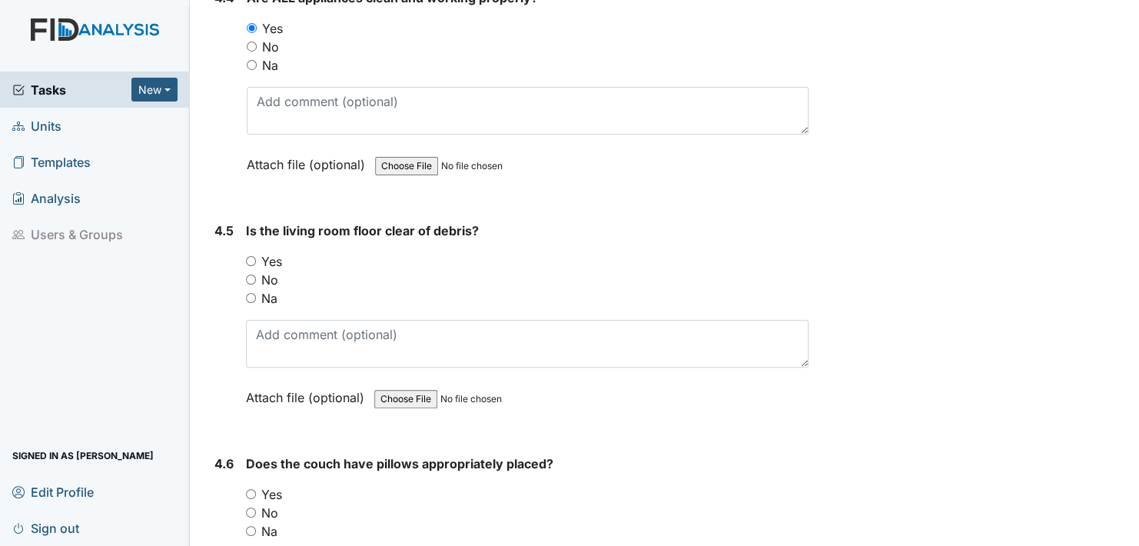
drag, startPoint x: 254, startPoint y: 238, endPoint x: 271, endPoint y: 252, distance: 21.9
click at [254, 256] on input "Yes" at bounding box center [251, 261] width 10 height 10
radio input "true"
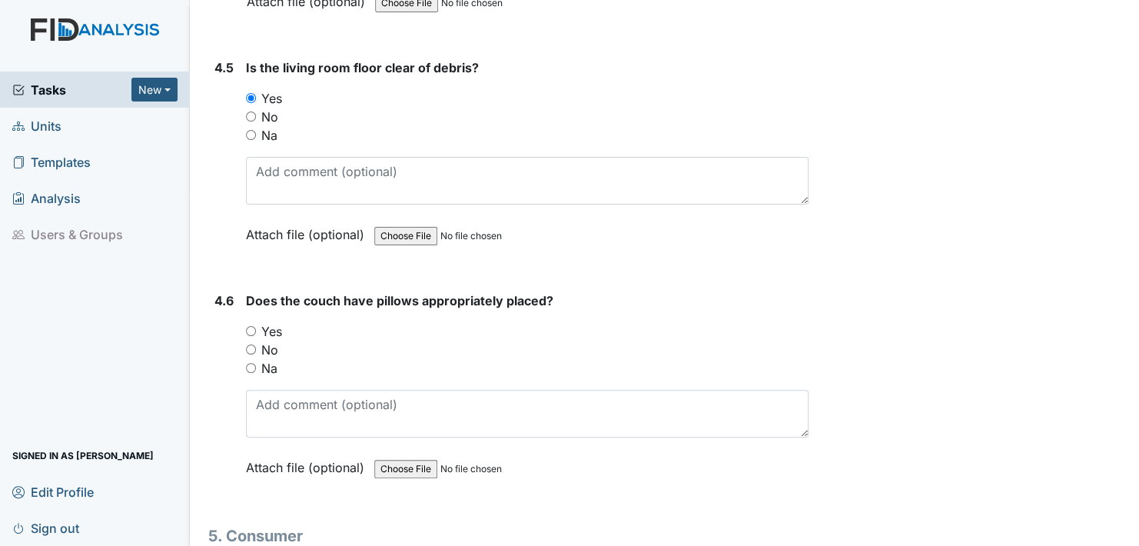
scroll to position [6304, 0]
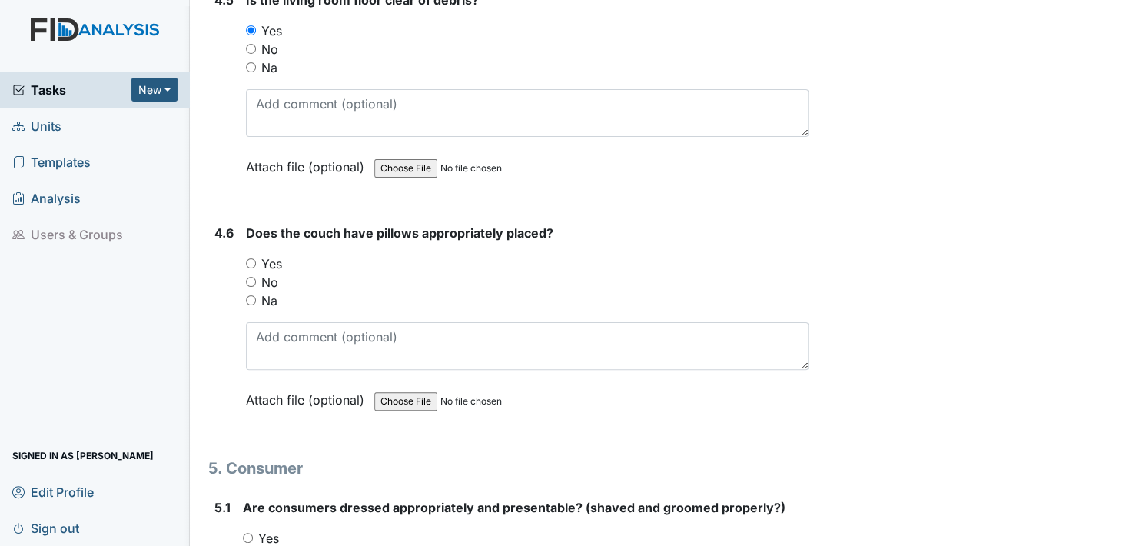
click at [251, 258] on input "Yes" at bounding box center [251, 263] width 10 height 10
radio input "true"
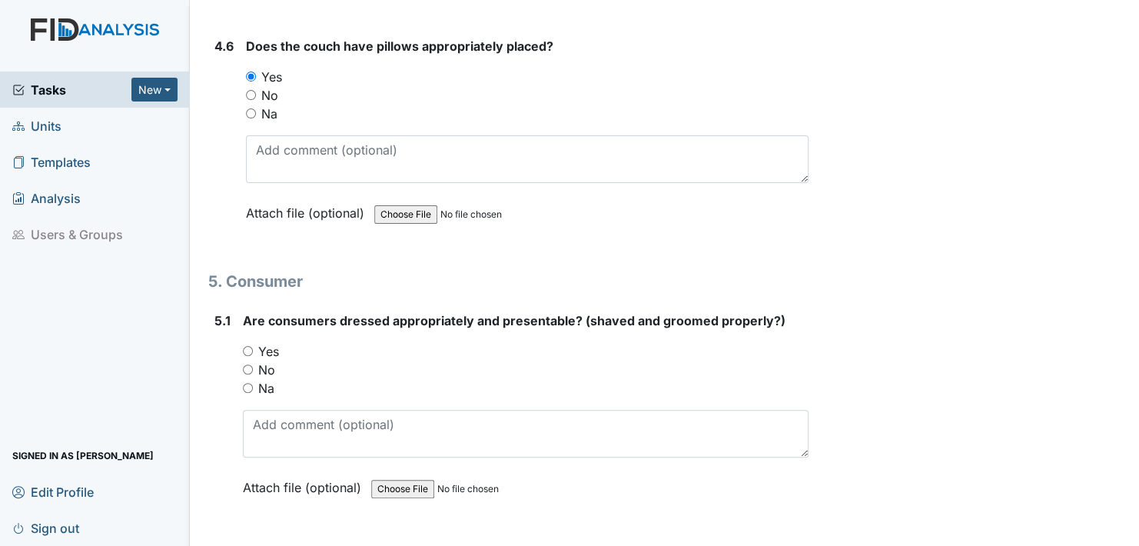
scroll to position [6535, 0]
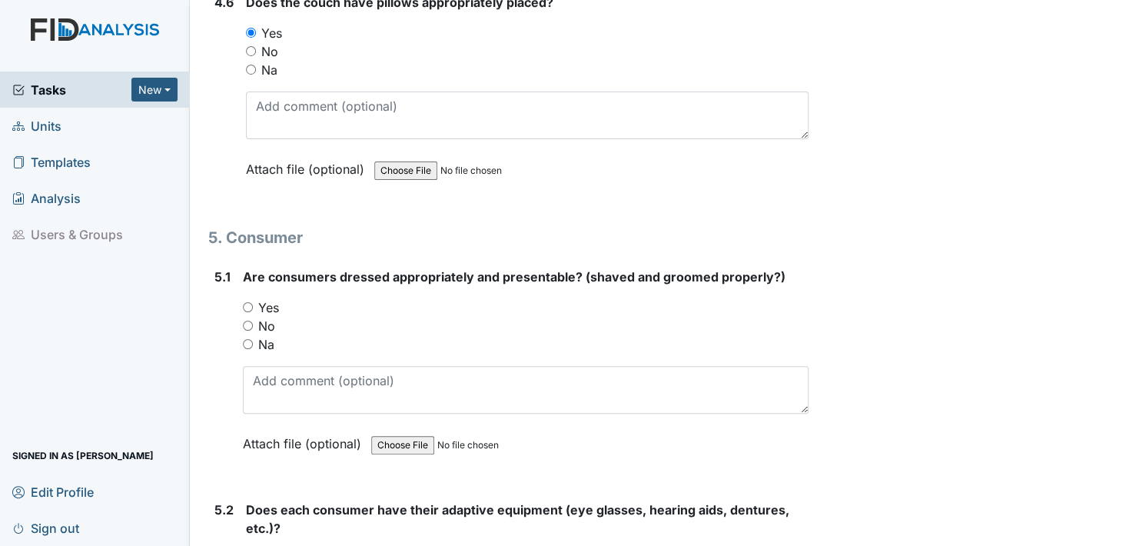
click at [244, 302] on input "Yes" at bounding box center [248, 307] width 10 height 10
radio input "true"
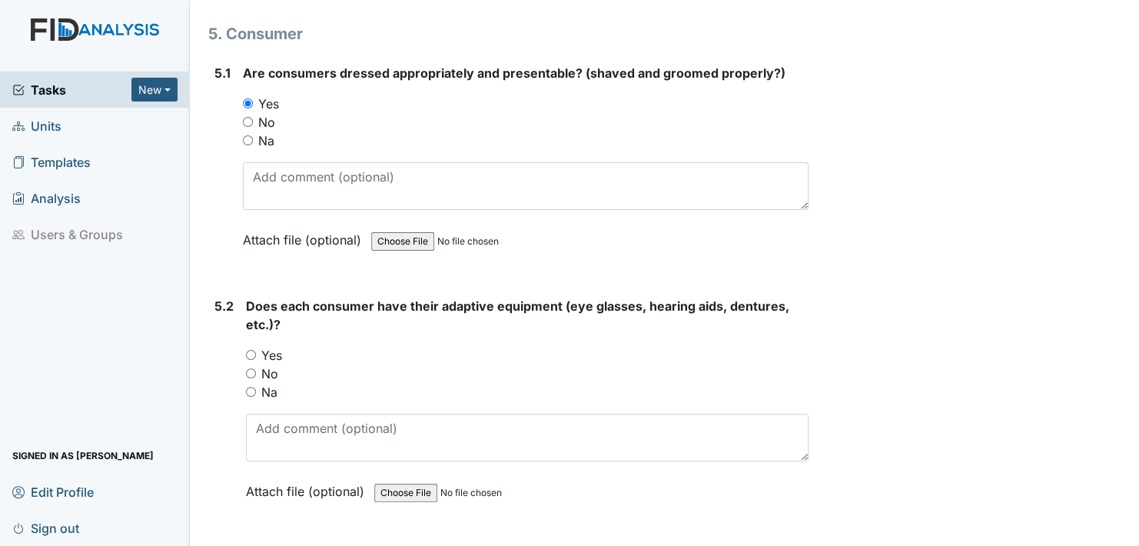
scroll to position [6765, 0]
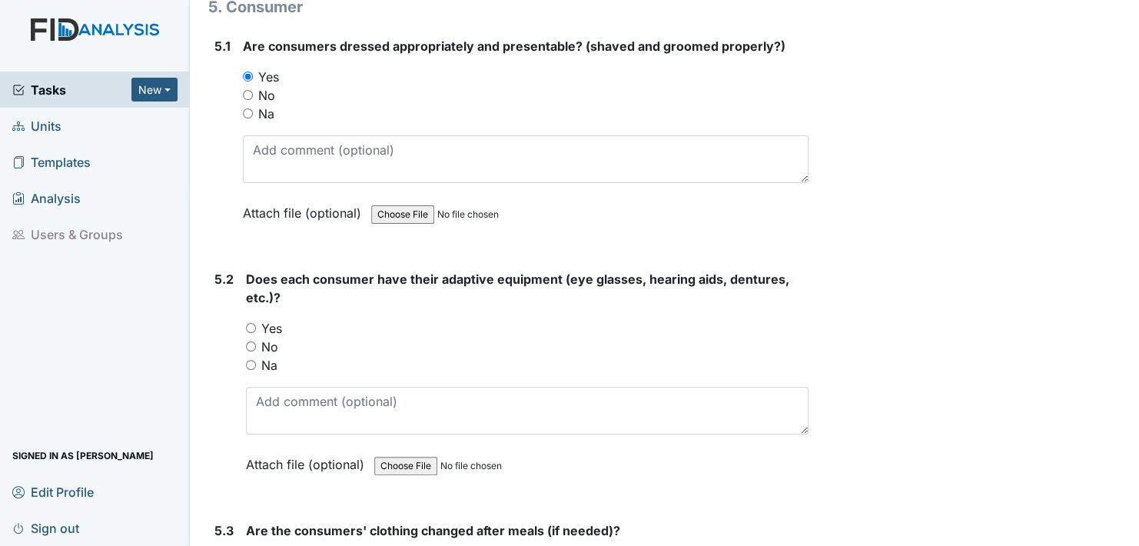
drag, startPoint x: 251, startPoint y: 304, endPoint x: 278, endPoint y: 334, distance: 41.4
click at [251, 323] on input "Yes" at bounding box center [251, 328] width 10 height 10
radio input "true"
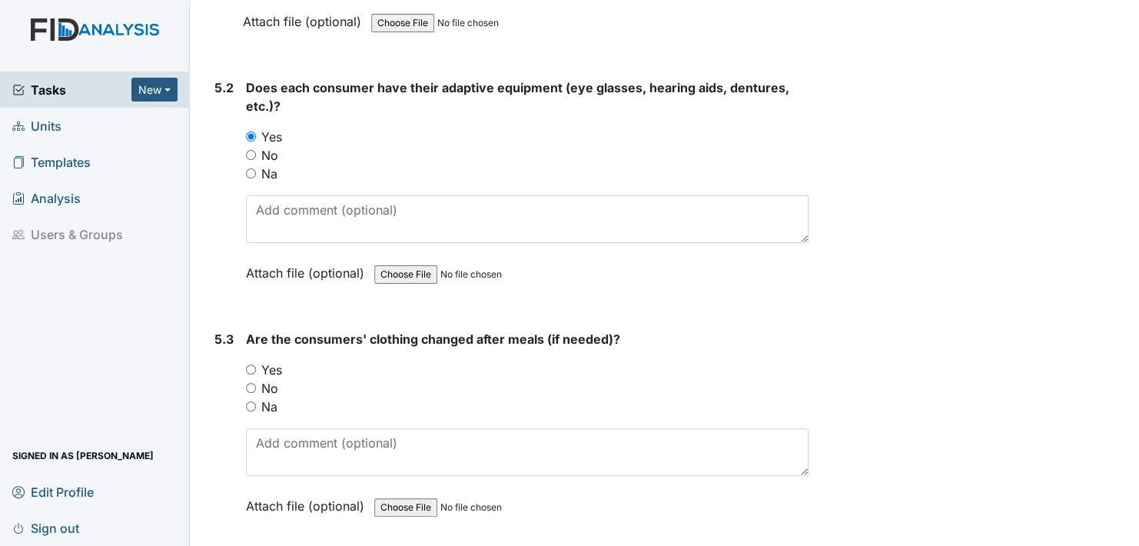
scroll to position [6996, 0]
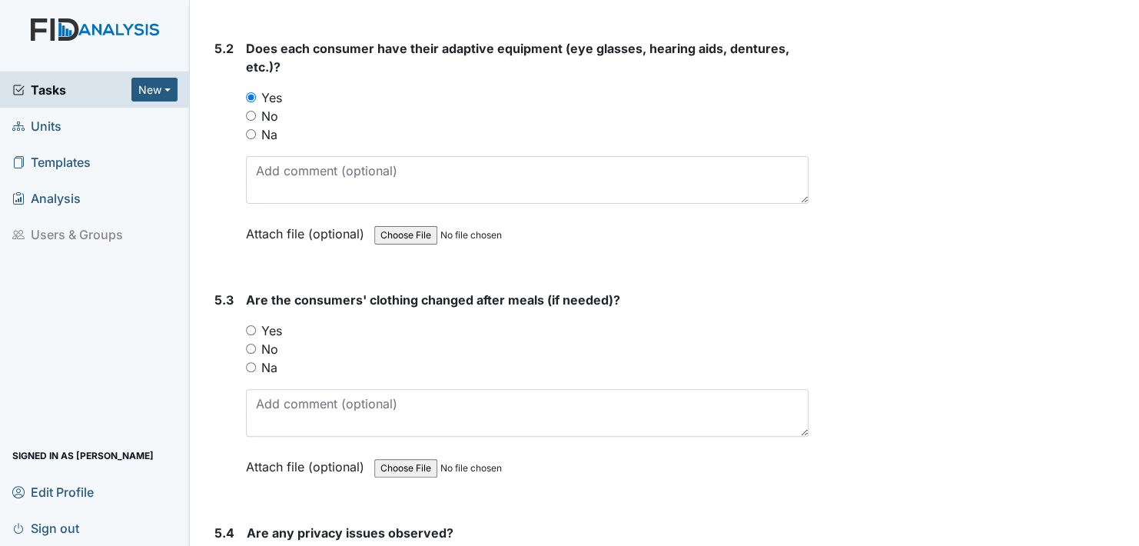
drag, startPoint x: 252, startPoint y: 305, endPoint x: 293, endPoint y: 349, distance: 59.8
click at [256, 321] on div "Yes" at bounding box center [527, 330] width 563 height 18
drag, startPoint x: 251, startPoint y: 305, endPoint x: 263, endPoint y: 321, distance: 19.8
click at [251, 325] on input "Yes" at bounding box center [251, 330] width 10 height 10
radio input "true"
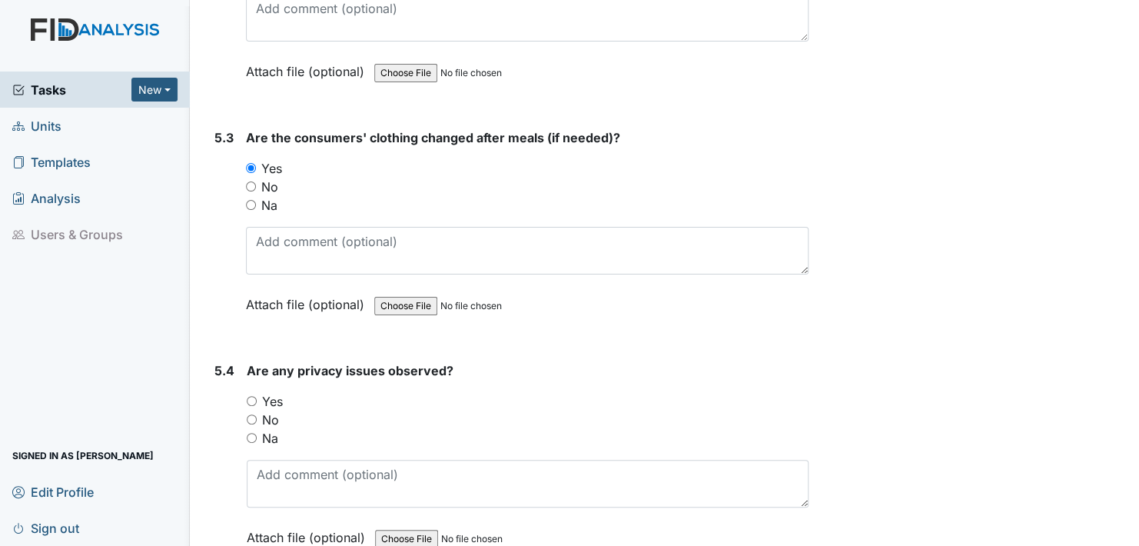
scroll to position [7226, 0]
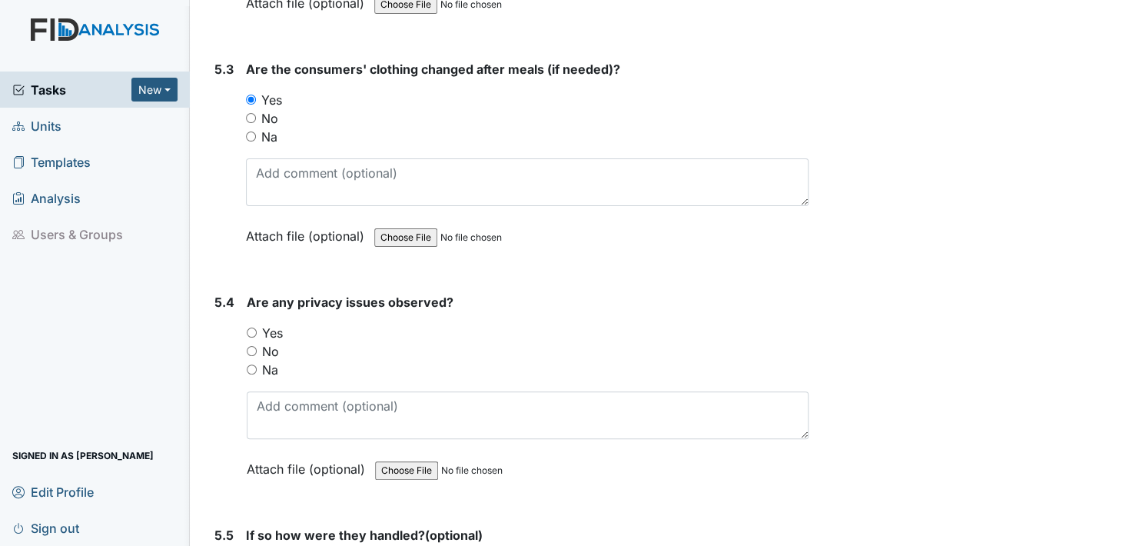
click at [253, 346] on input "No" at bounding box center [252, 351] width 10 height 10
radio input "true"
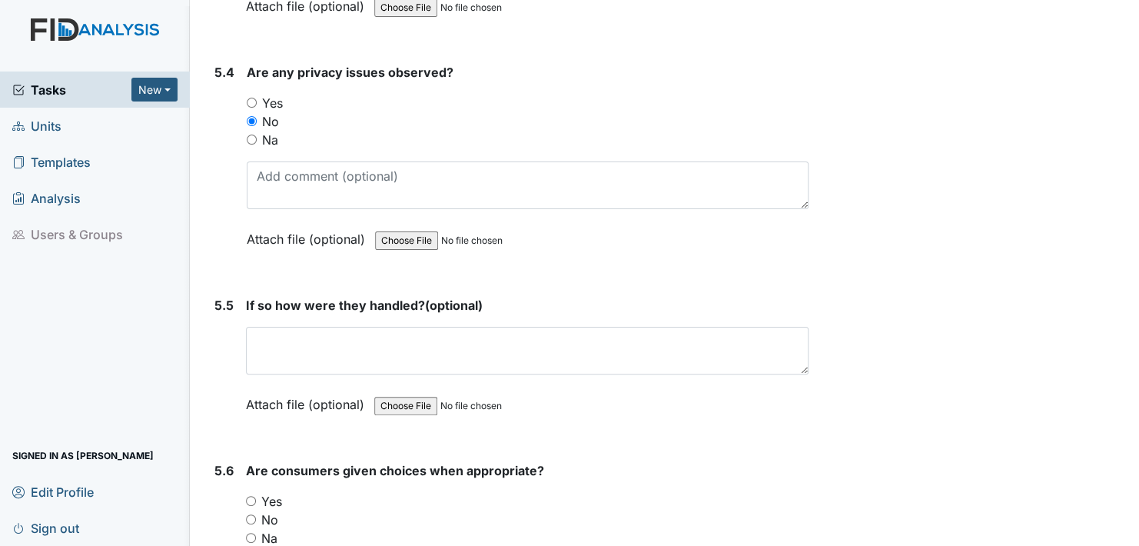
scroll to position [7457, 0]
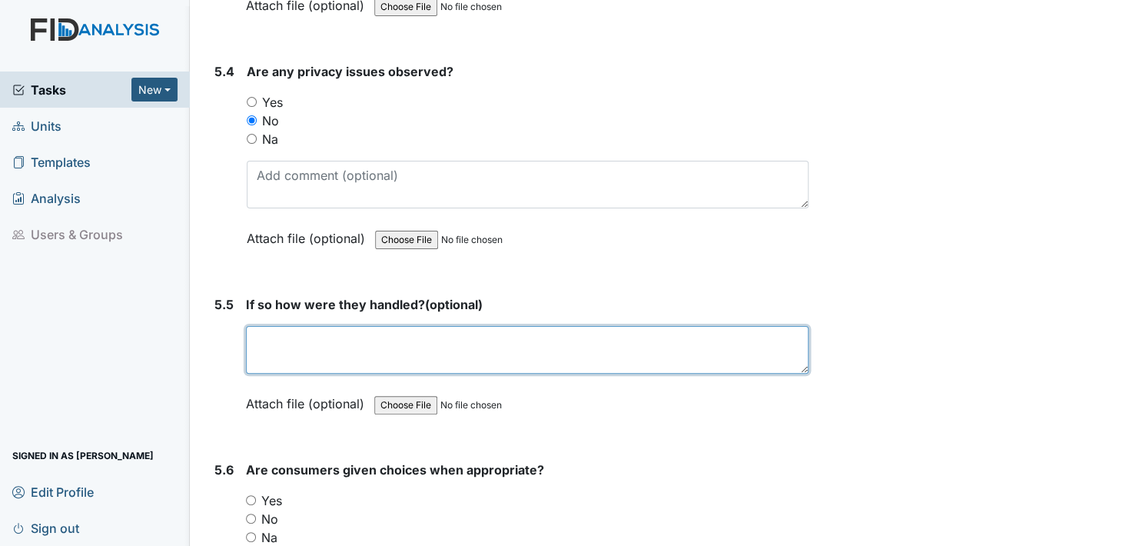
click at [269, 326] on textarea at bounding box center [527, 350] width 563 height 48
type textarea "redirection"
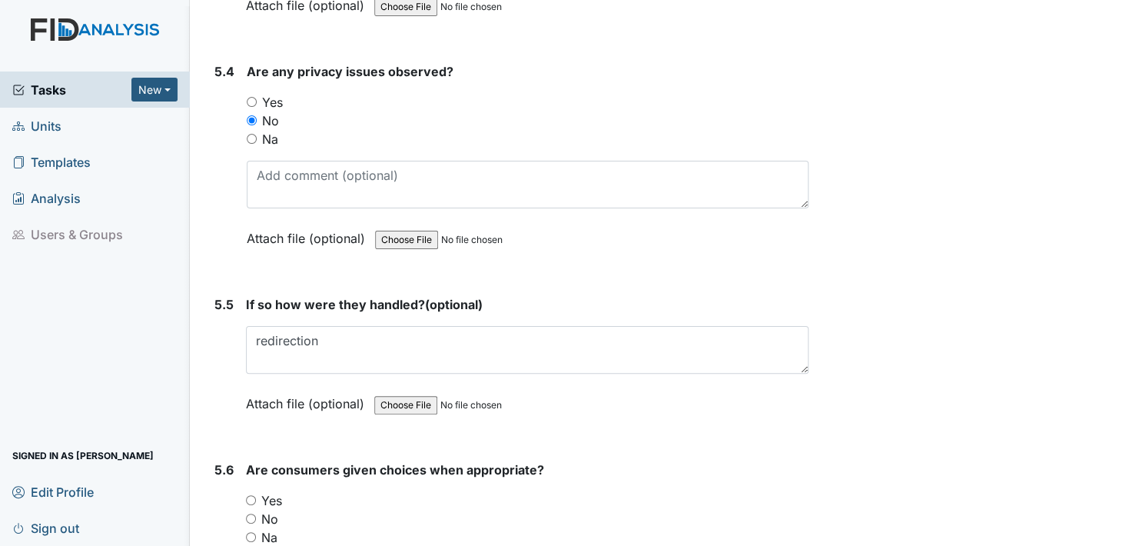
click at [261, 386] on label "Attach file (optional)" at bounding box center [308, 399] width 125 height 27
click at [259, 386] on label "Attach file (optional)" at bounding box center [308, 399] width 125 height 27
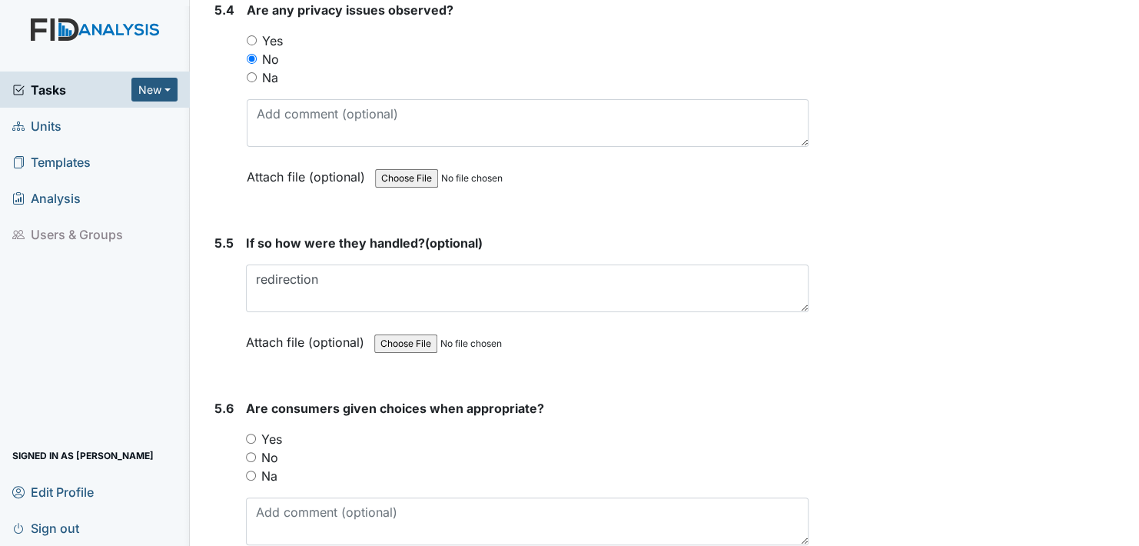
scroll to position [7611, 0]
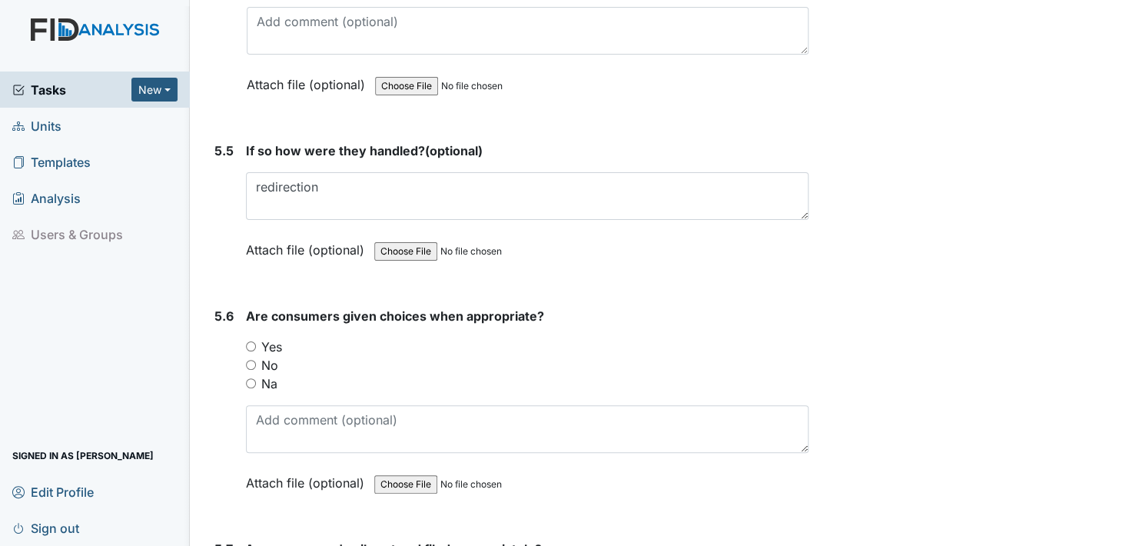
click at [252, 341] on input "Yes" at bounding box center [251, 346] width 10 height 10
radio input "true"
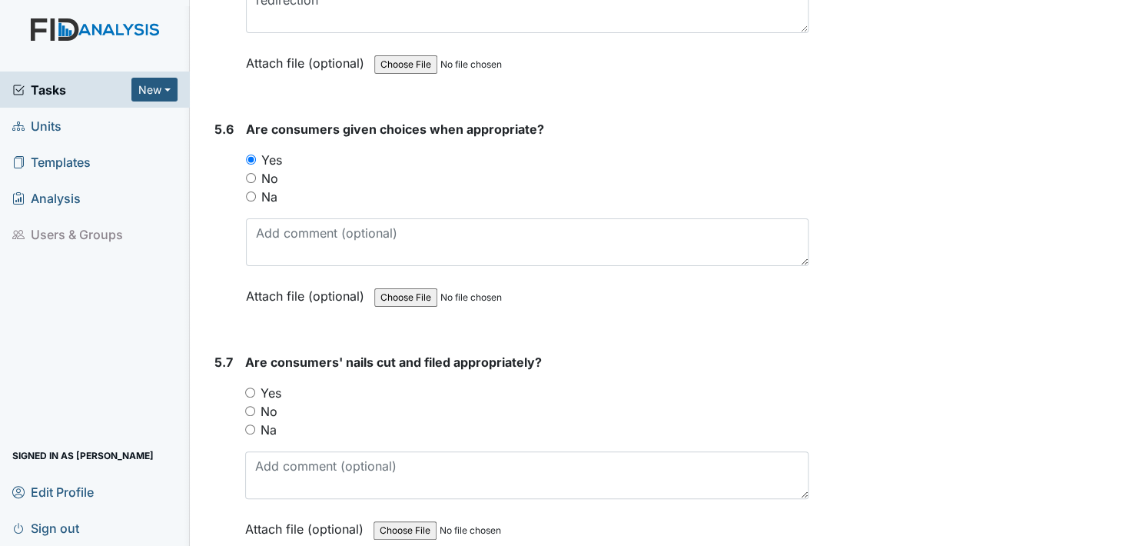
scroll to position [7841, 0]
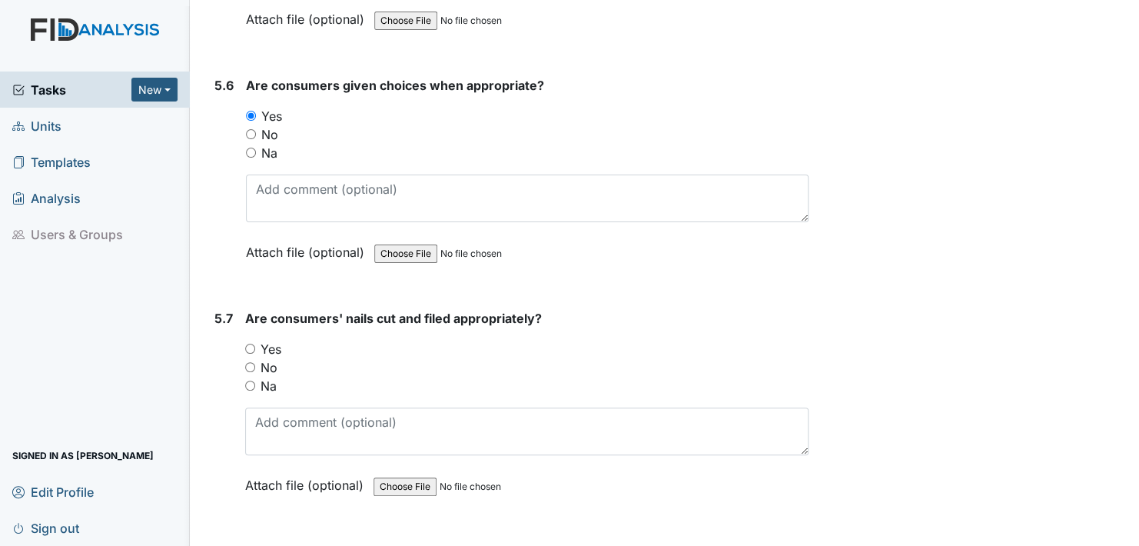
drag, startPoint x: 251, startPoint y: 322, endPoint x: 264, endPoint y: 340, distance: 22.5
click at [251, 344] on input "Yes" at bounding box center [250, 349] width 10 height 10
radio input "true"
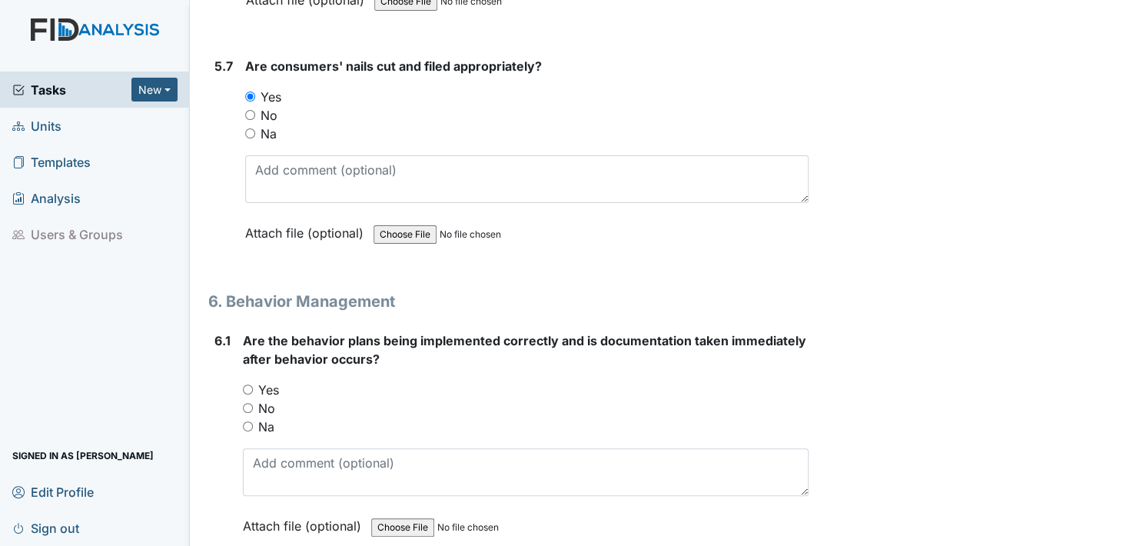
scroll to position [8149, 0]
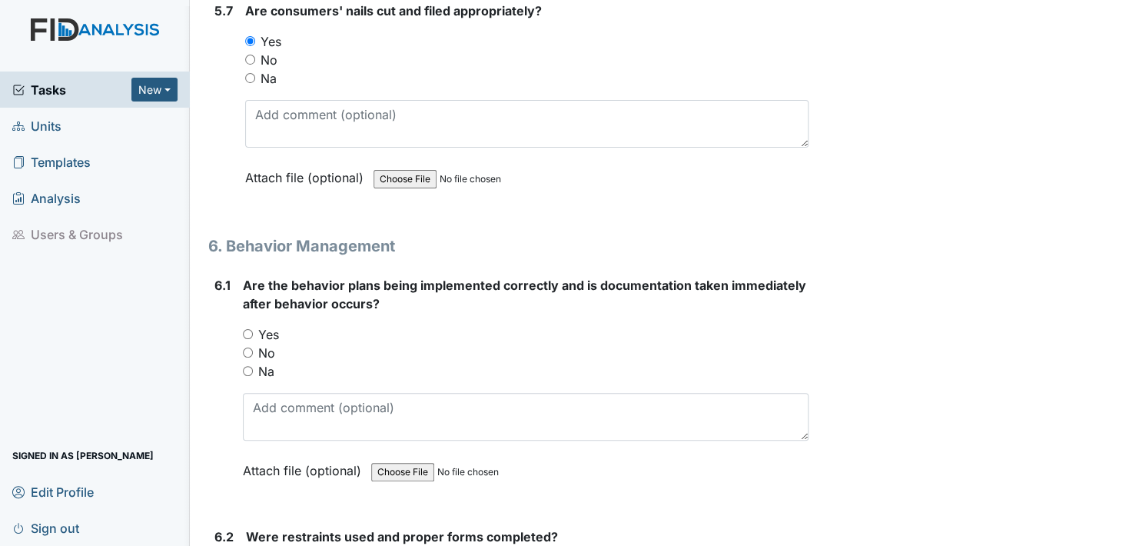
click at [248, 329] on input "Yes" at bounding box center [248, 334] width 10 height 10
radio input "true"
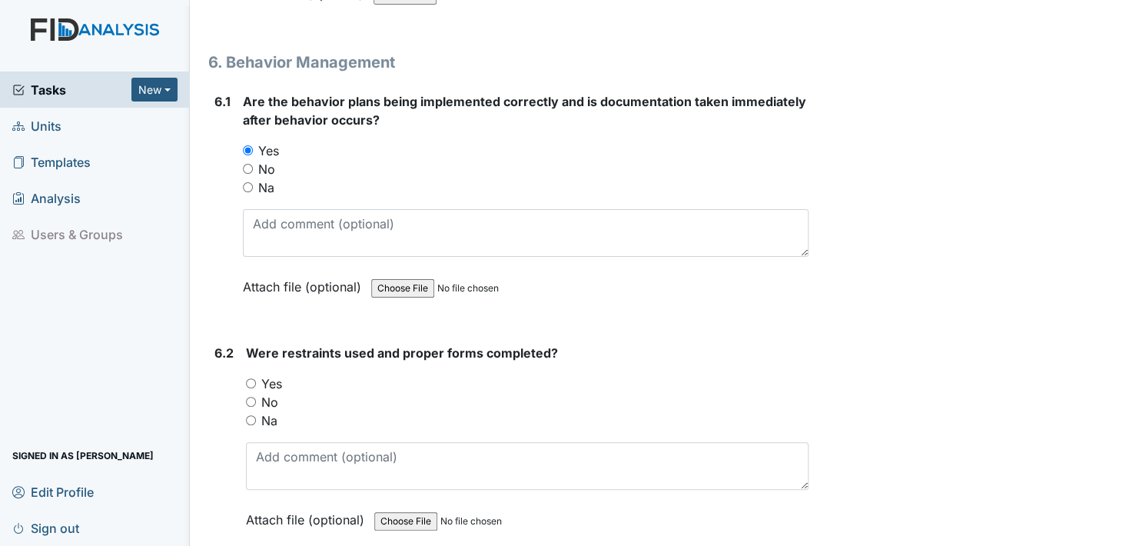
scroll to position [8380, 0]
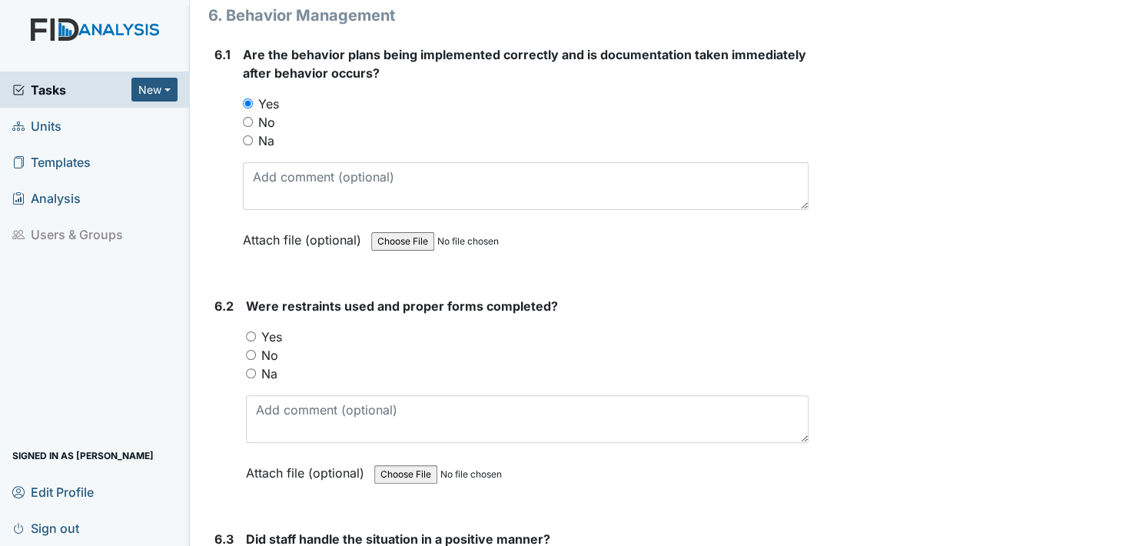
drag, startPoint x: 248, startPoint y: 305, endPoint x: 270, endPoint y: 389, distance: 86.5
click at [250, 327] on div "Yes" at bounding box center [527, 336] width 563 height 18
drag, startPoint x: 250, startPoint y: 306, endPoint x: 266, endPoint y: 338, distance: 36.1
click at [251, 331] on input "Yes" at bounding box center [251, 336] width 10 height 10
radio input "true"
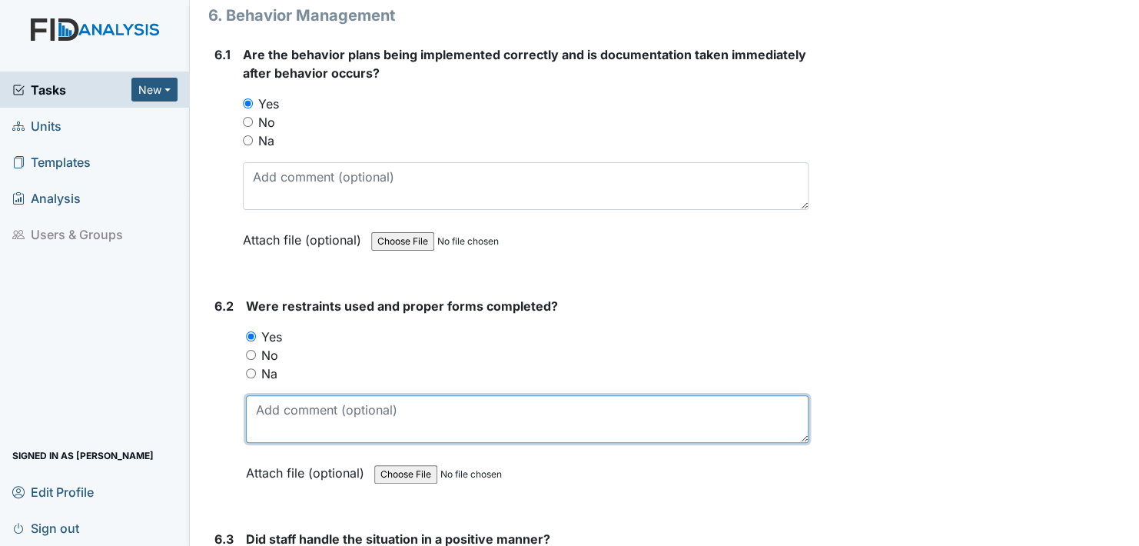
click at [279, 398] on textarea at bounding box center [527, 419] width 563 height 48
type textarea "If needed"
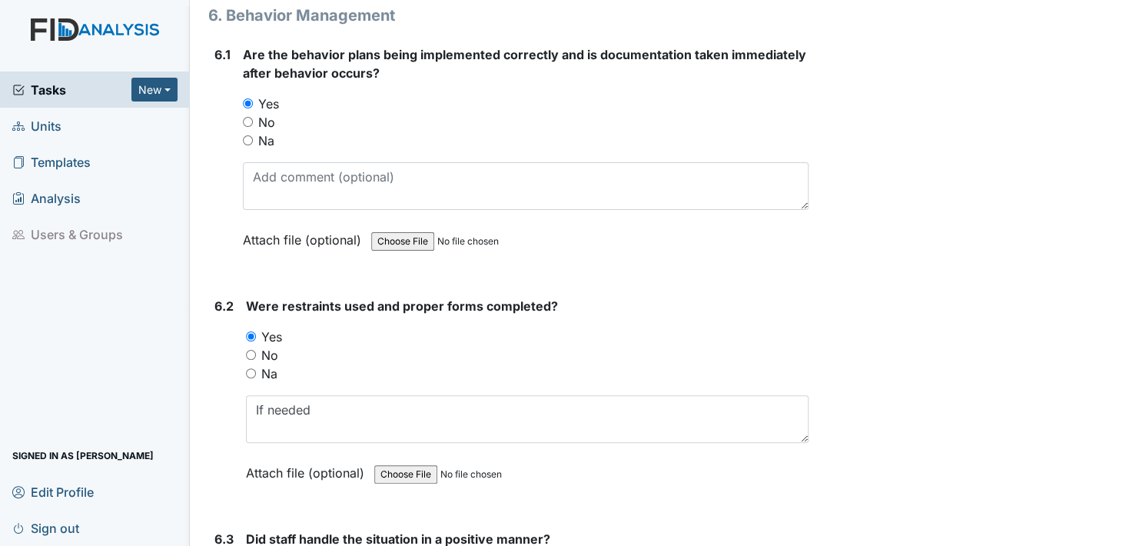
click at [265, 455] on label "Attach file (optional)" at bounding box center [308, 468] width 125 height 27
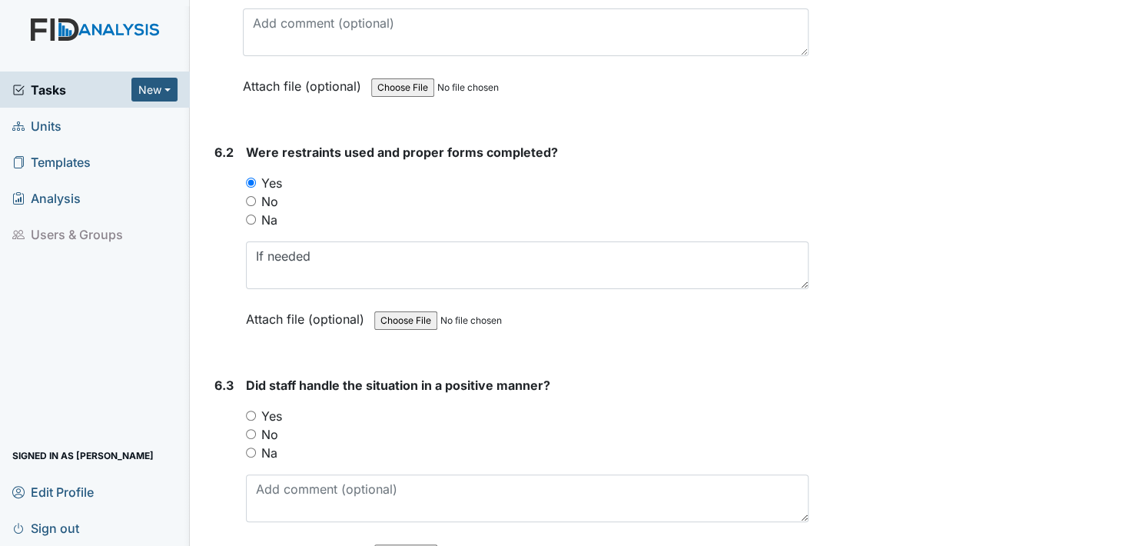
click at [251, 411] on input "Yes" at bounding box center [251, 416] width 10 height 10
radio input "true"
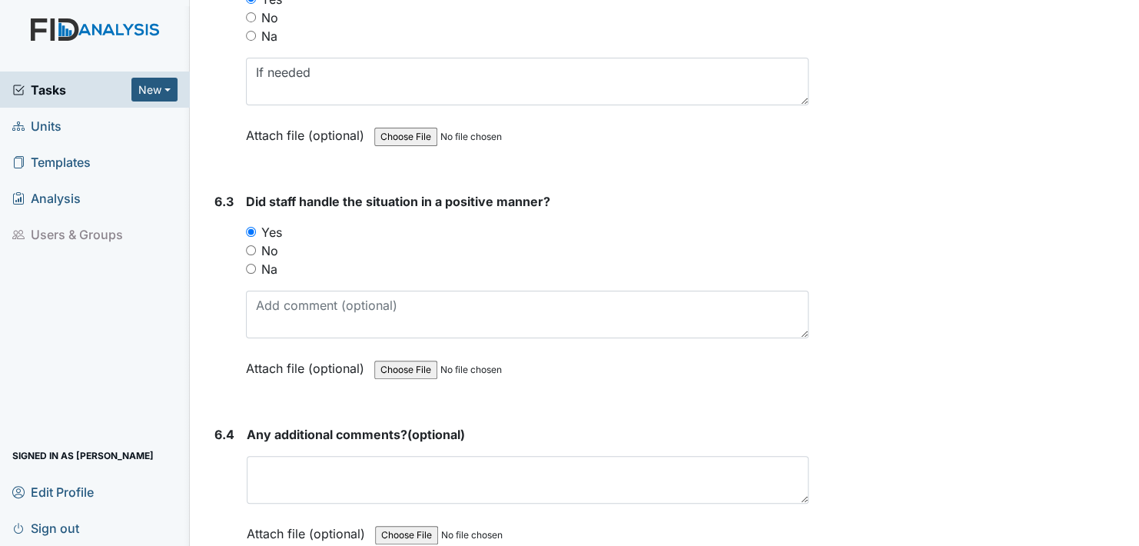
scroll to position [8764, 0]
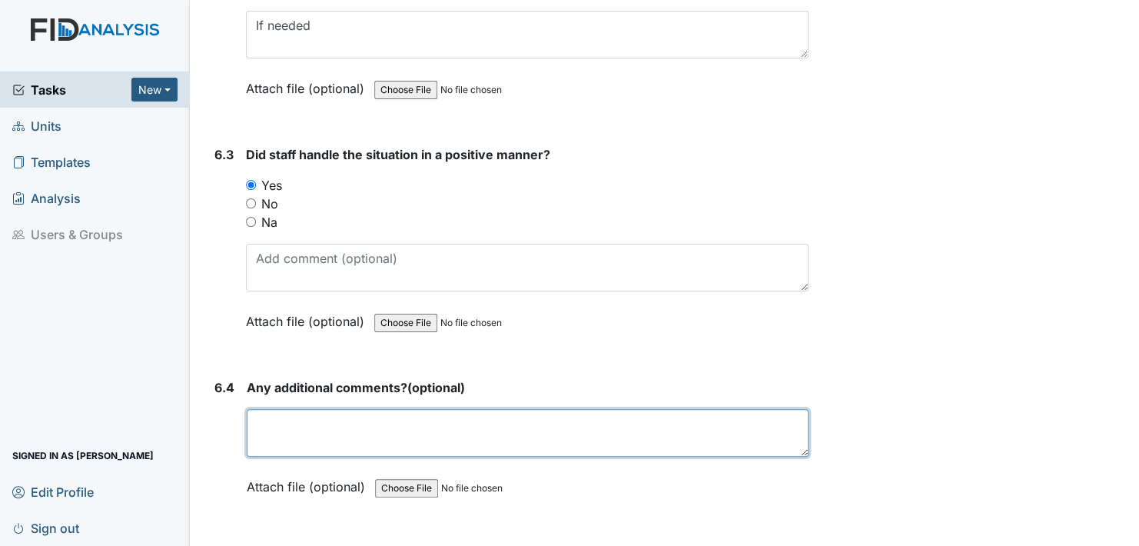
click at [271, 409] on textarea at bounding box center [528, 433] width 562 height 48
type textarea "no"
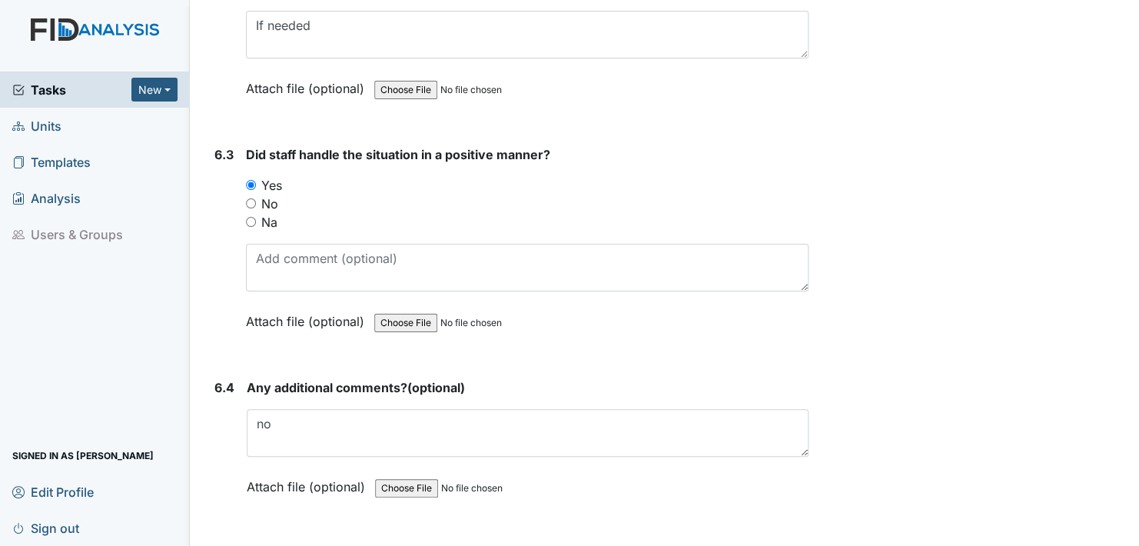
click at [264, 469] on label "Attach file (optional)" at bounding box center [309, 482] width 125 height 27
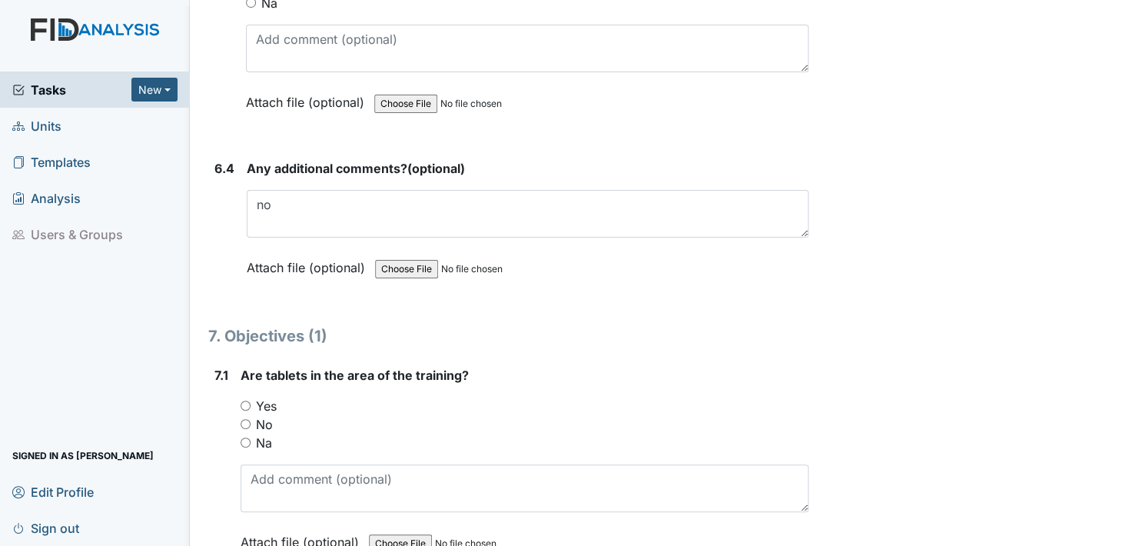
scroll to position [8995, 0]
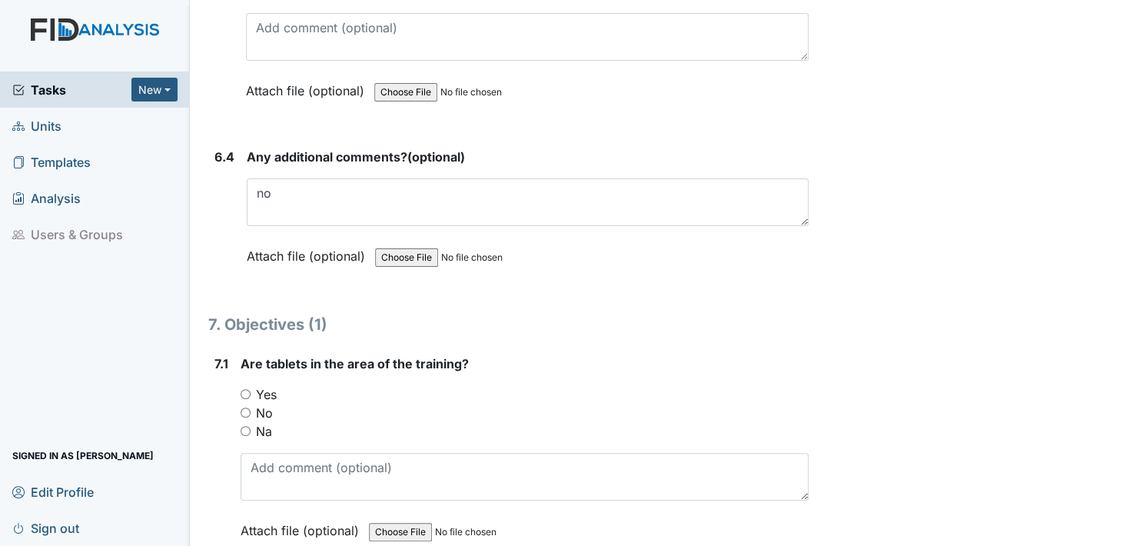
click at [241, 389] on input "Yes" at bounding box center [246, 394] width 10 height 10
radio input "true"
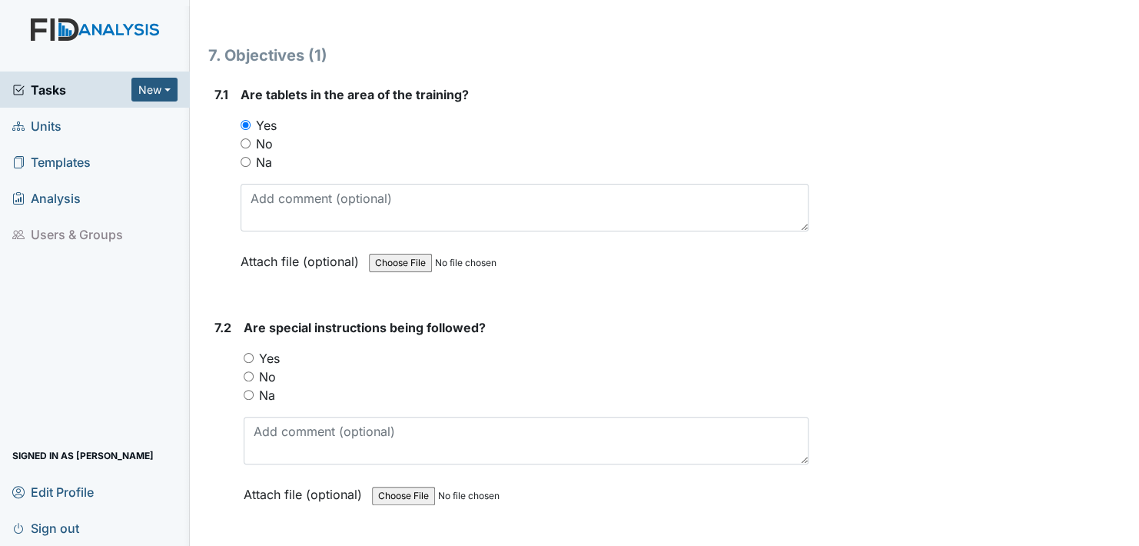
scroll to position [9302, 0]
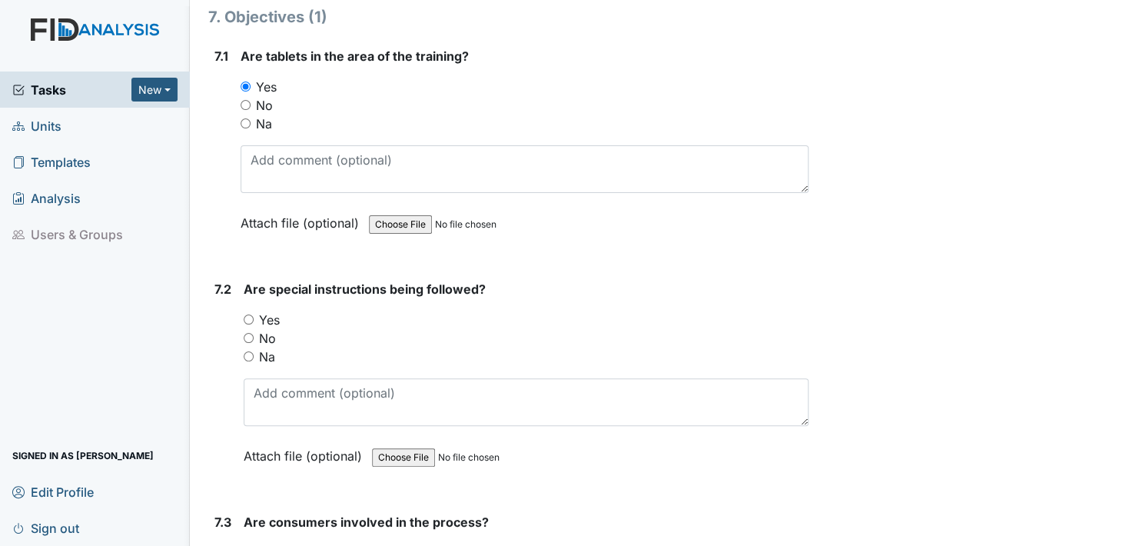
drag, startPoint x: 249, startPoint y: 288, endPoint x: 266, endPoint y: 317, distance: 33.1
click at [253, 311] on div "Yes" at bounding box center [526, 320] width 565 height 18
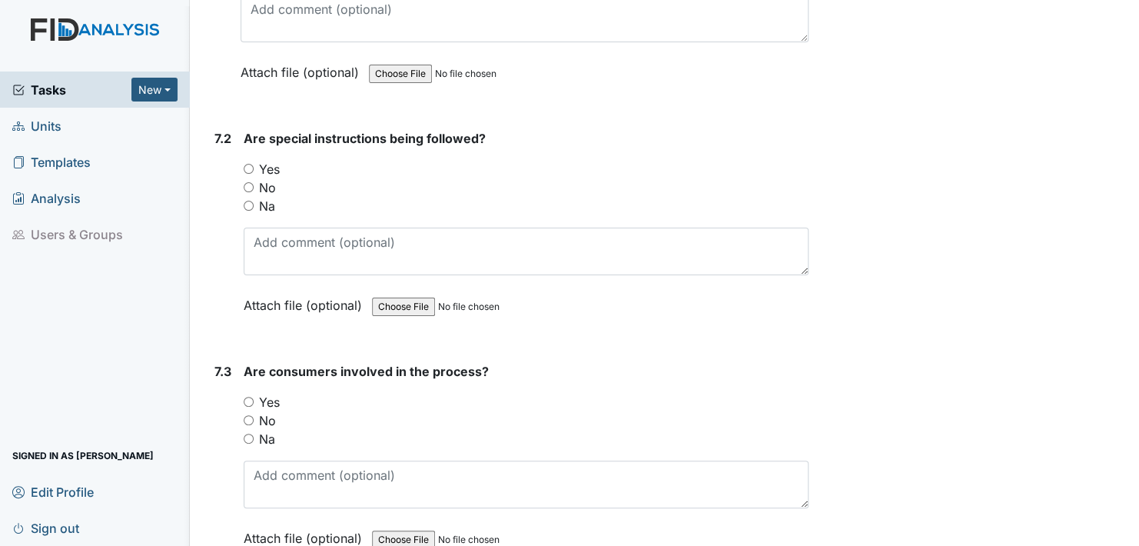
scroll to position [9456, 0]
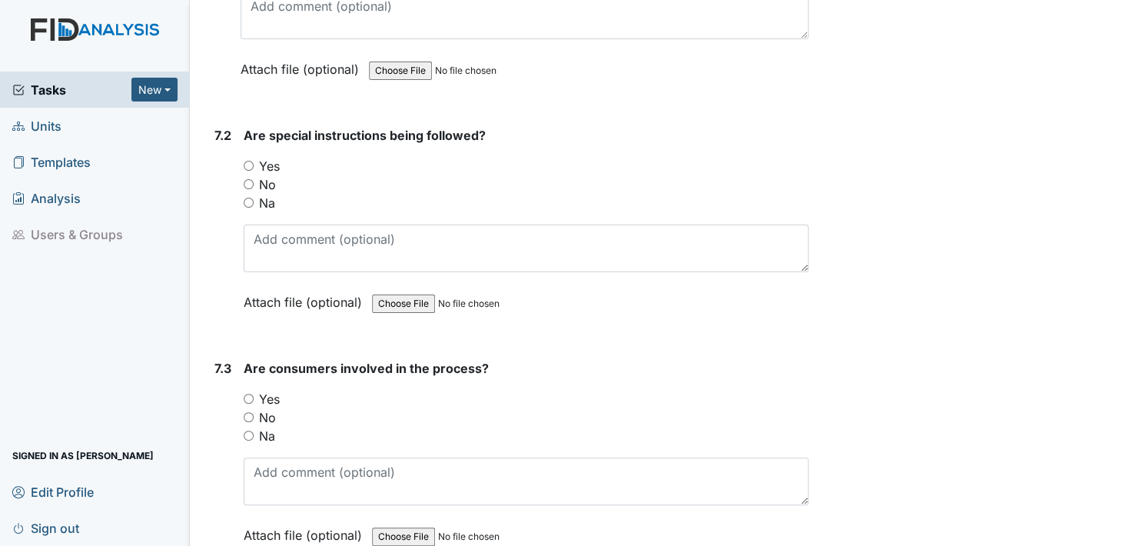
drag, startPoint x: 248, startPoint y: 131, endPoint x: 250, endPoint y: 139, distance: 7.8
click at [248, 161] on input "Yes" at bounding box center [249, 166] width 10 height 10
radio input "true"
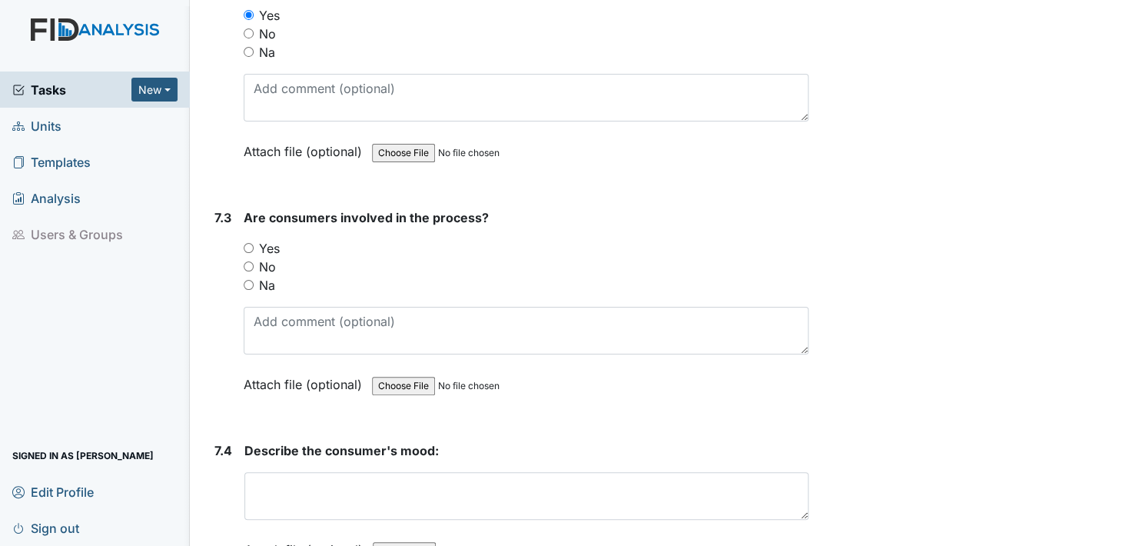
scroll to position [9610, 0]
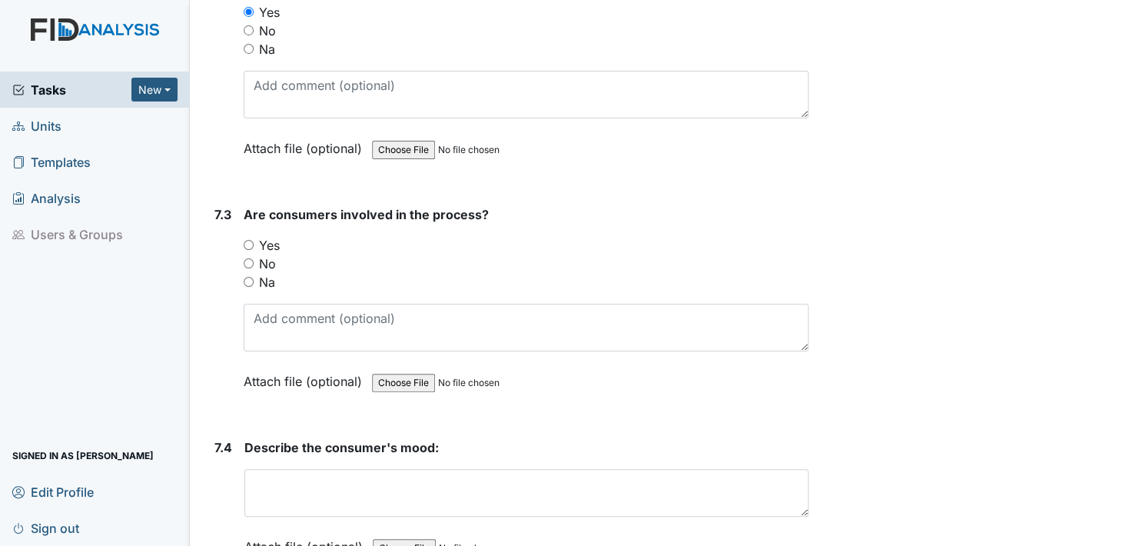
drag, startPoint x: 247, startPoint y: 213, endPoint x: 251, endPoint y: 223, distance: 11.0
click at [247, 240] on input "Yes" at bounding box center [249, 245] width 10 height 10
radio input "true"
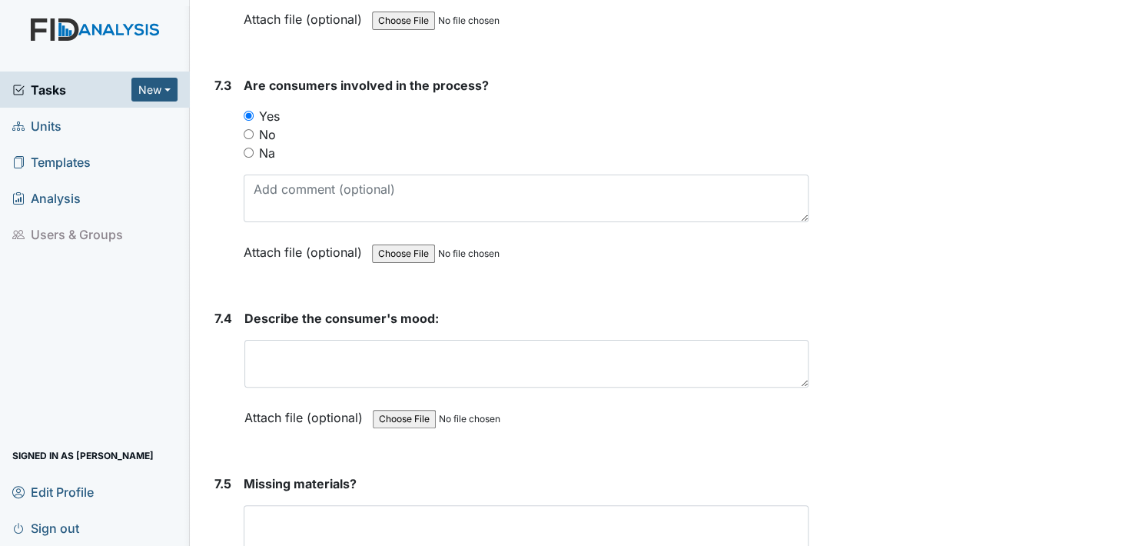
scroll to position [9763, 0]
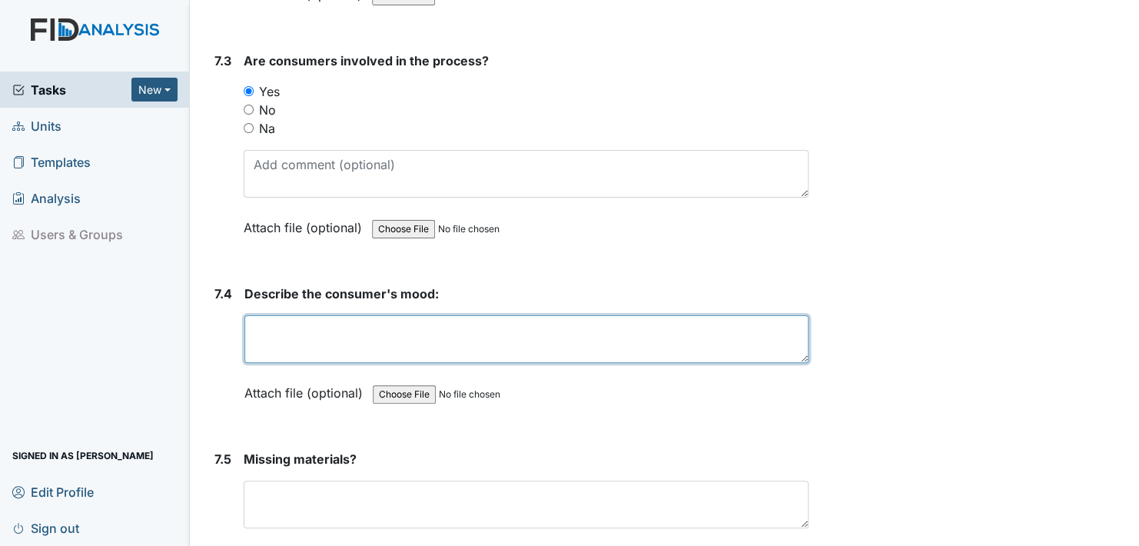
click at [259, 315] on textarea at bounding box center [526, 339] width 564 height 48
type textarea "happy"
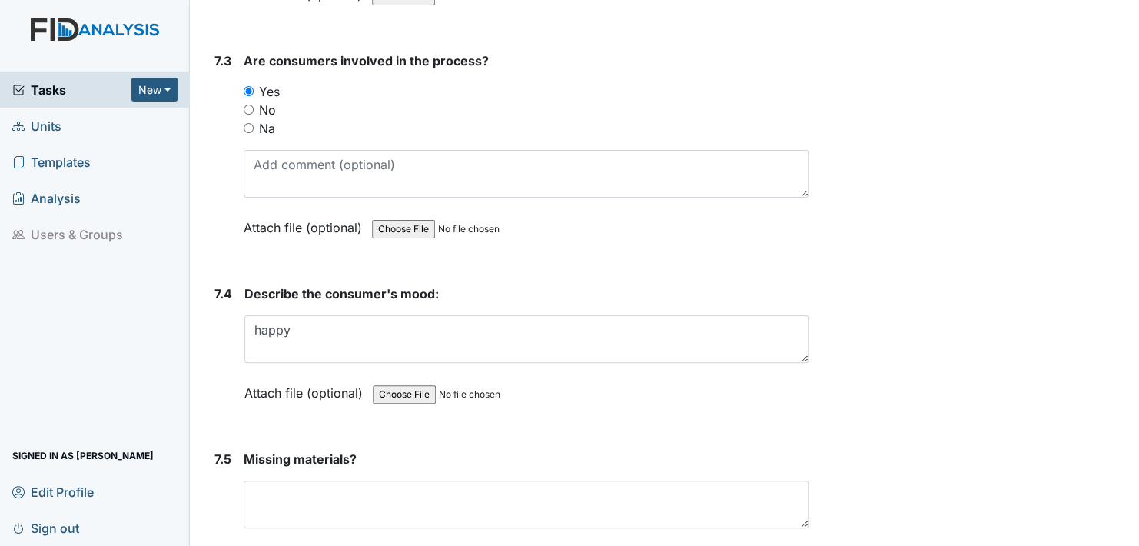
click at [258, 375] on label "Attach file (optional)" at bounding box center [306, 388] width 125 height 27
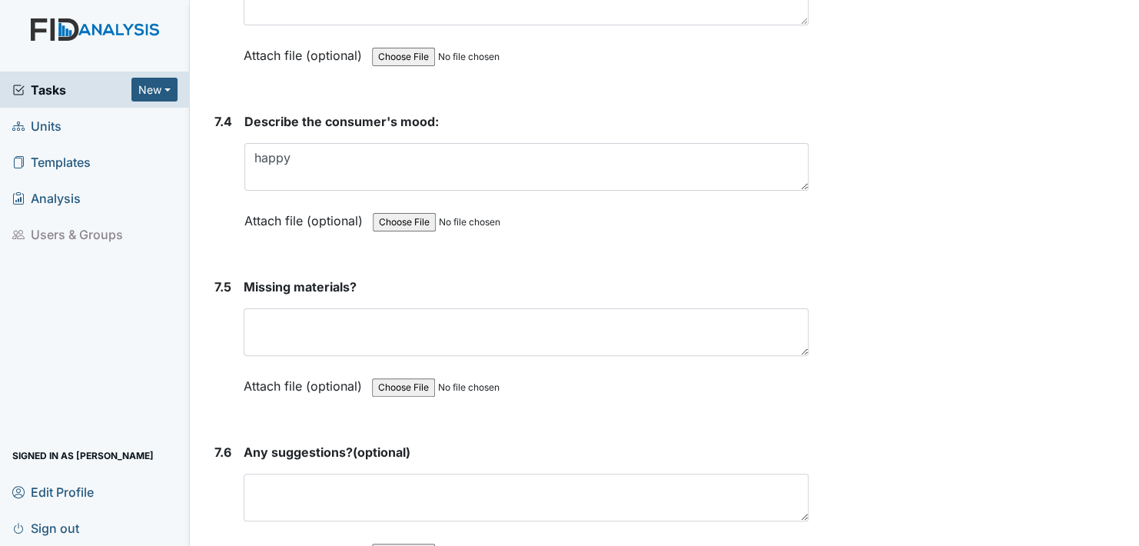
scroll to position [9994, 0]
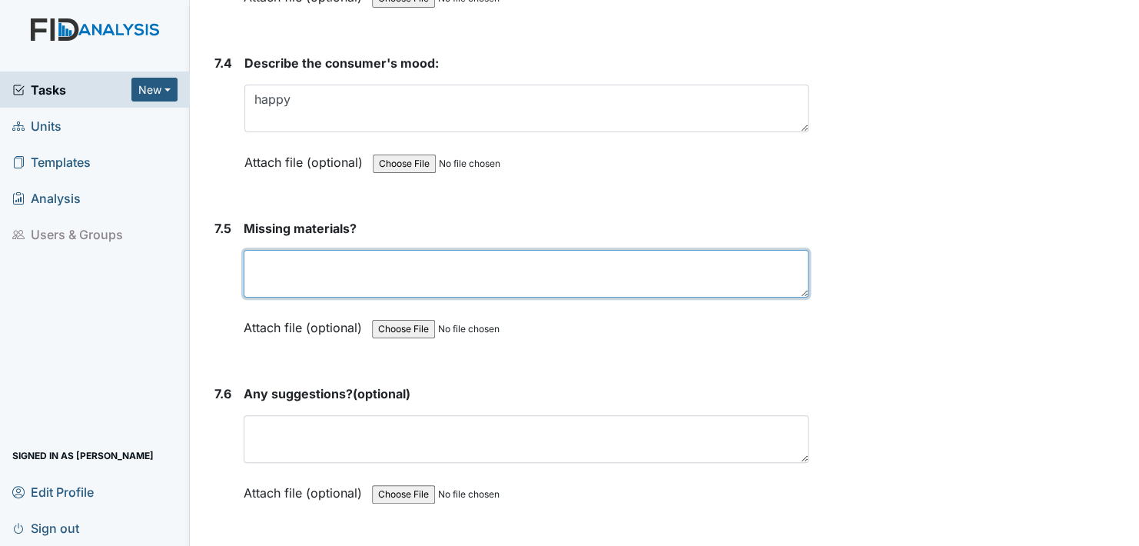
click at [253, 250] on textarea at bounding box center [526, 274] width 565 height 48
type textarea "none noted"
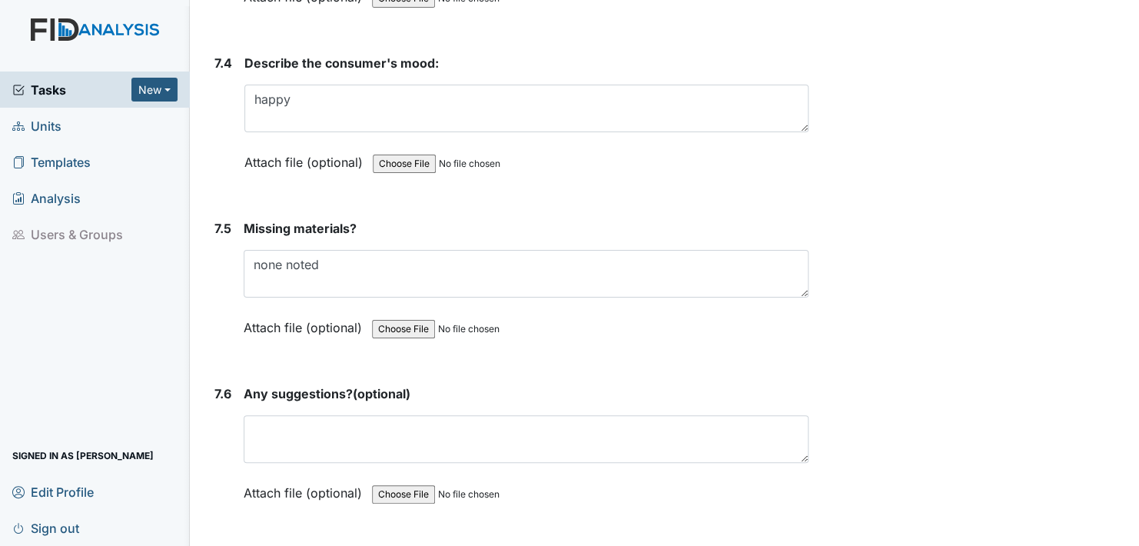
click at [257, 310] on label "Attach file (optional)" at bounding box center [306, 323] width 125 height 27
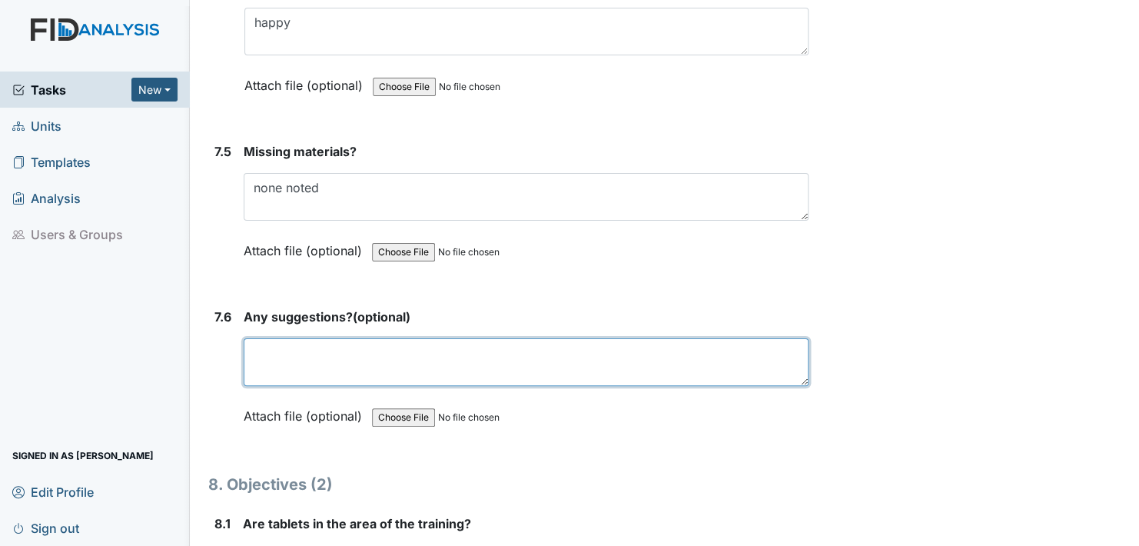
click at [252, 338] on textarea at bounding box center [526, 362] width 565 height 48
type textarea "no"
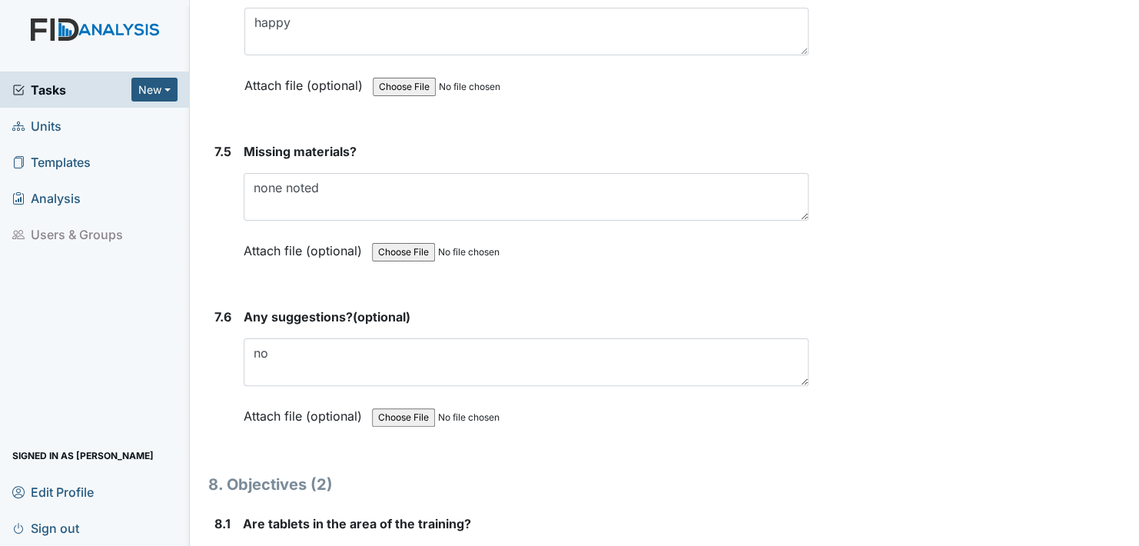
click at [252, 398] on label "Attach file (optional)" at bounding box center [306, 411] width 125 height 27
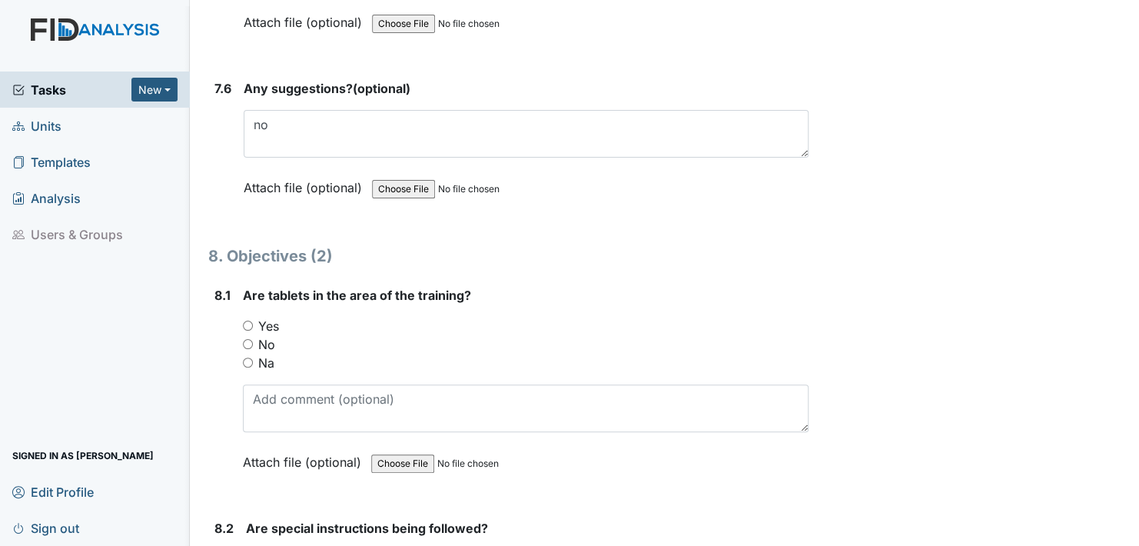
scroll to position [10301, 0]
drag, startPoint x: 247, startPoint y: 288, endPoint x: 258, endPoint y: 305, distance: 21.1
click at [248, 318] on input "Yes" at bounding box center [248, 323] width 10 height 10
radio input "true"
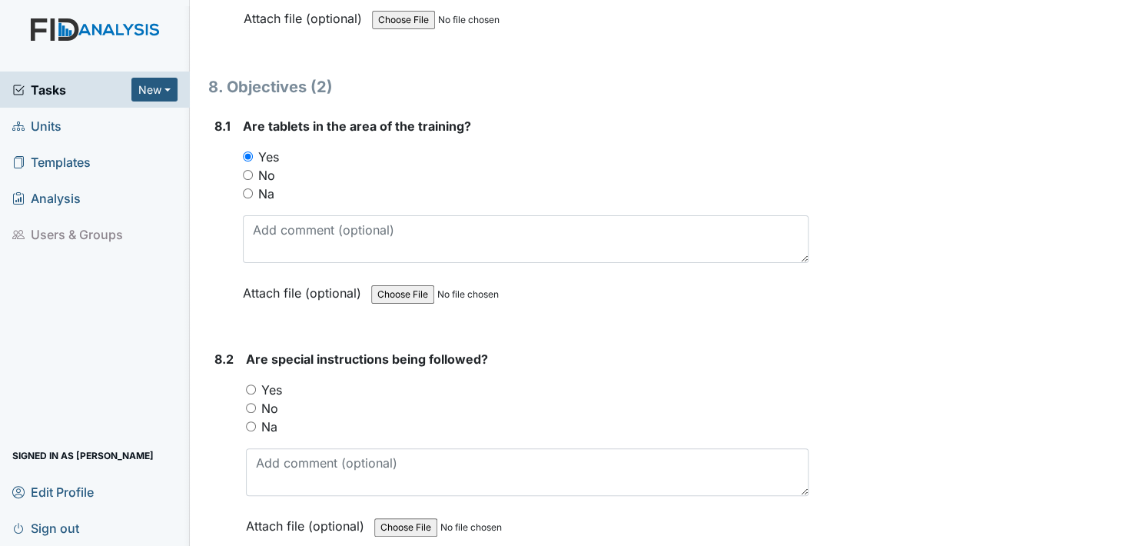
scroll to position [10532, 0]
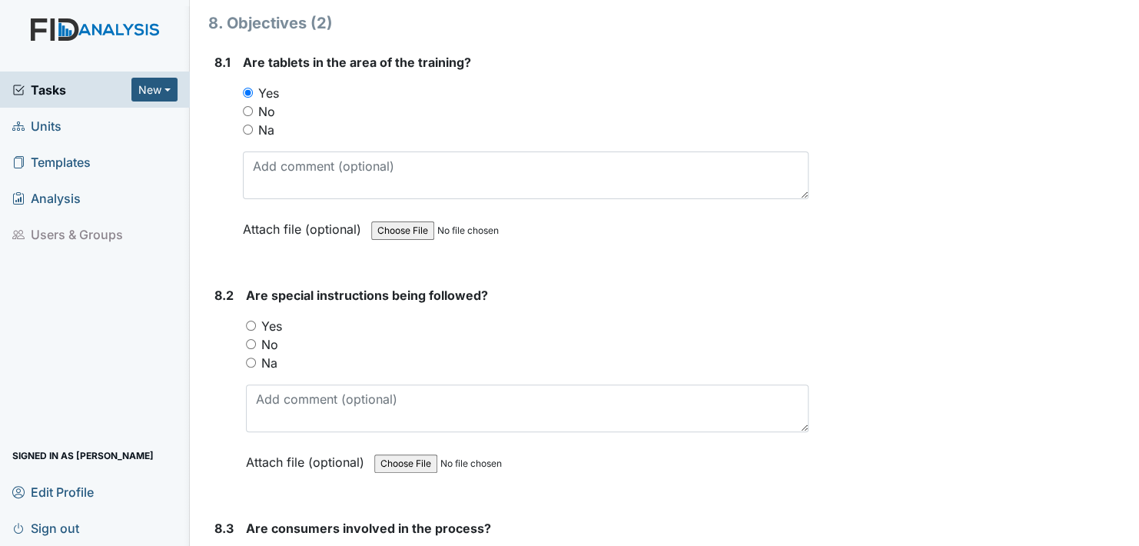
drag, startPoint x: 250, startPoint y: 290, endPoint x: 256, endPoint y: 315, distance: 26.1
click at [250, 321] on input "Yes" at bounding box center [251, 326] width 10 height 10
radio input "true"
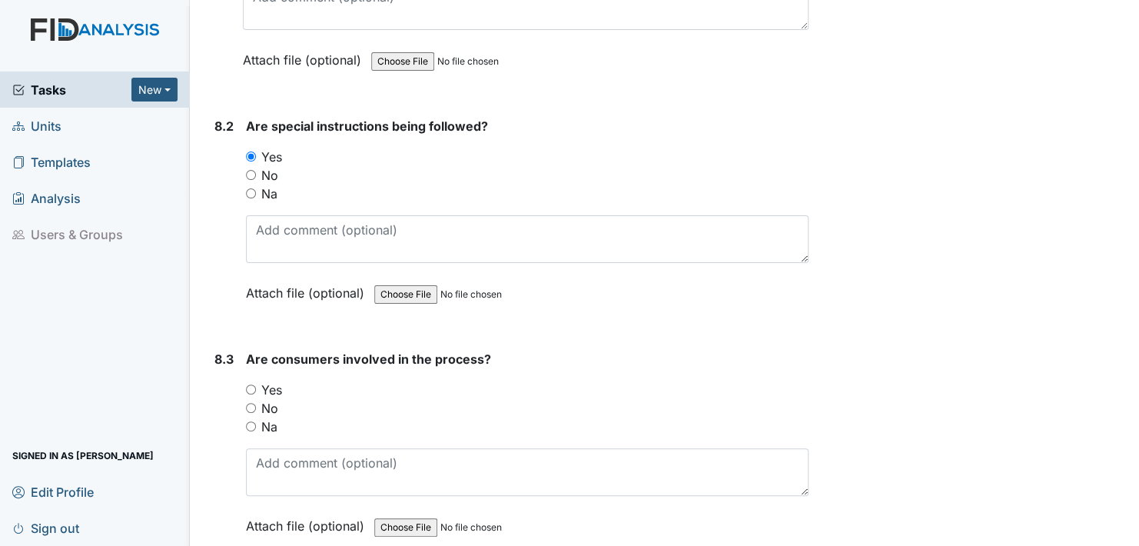
scroll to position [10763, 0]
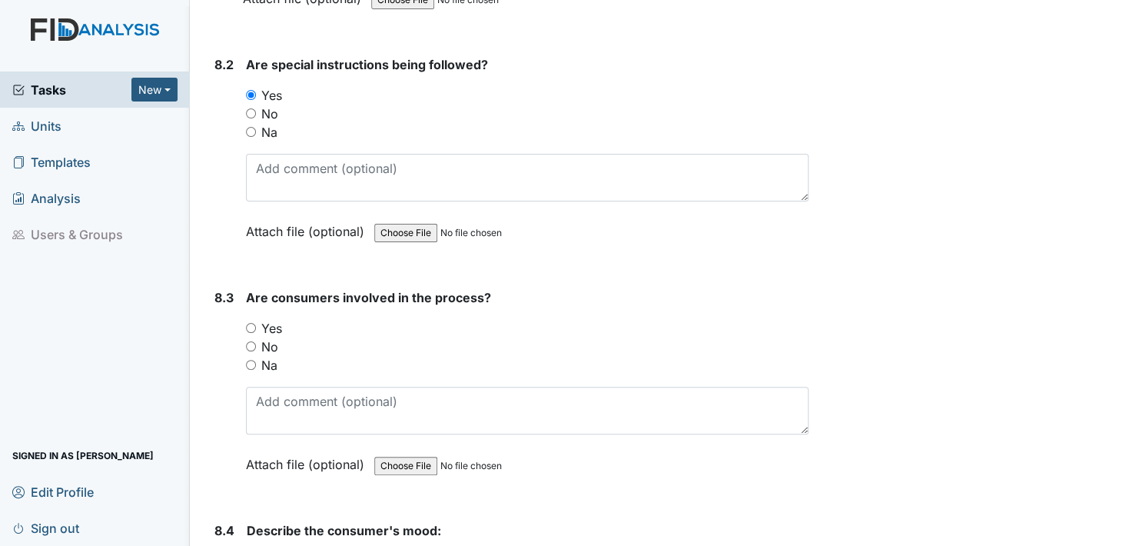
drag, startPoint x: 250, startPoint y: 291, endPoint x: 258, endPoint y: 337, distance: 46.8
click at [251, 319] on div "You must select one of the below options. Yes No Na" at bounding box center [527, 346] width 563 height 55
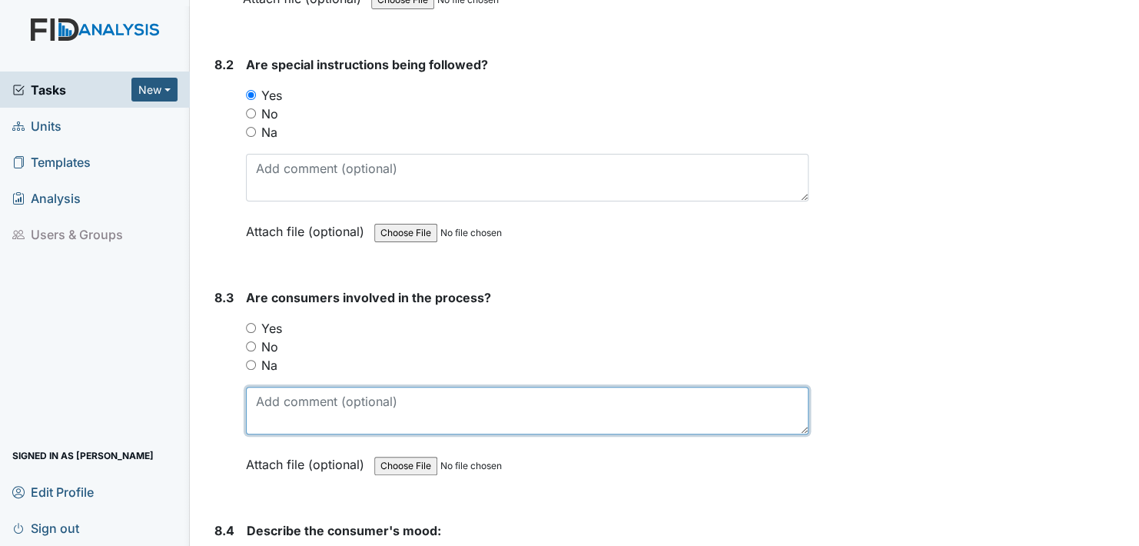
click at [268, 387] on textarea at bounding box center [527, 411] width 563 height 48
click at [347, 387] on textarea "[PERSON_NAME] and [PERSON_NAME] helped out" at bounding box center [527, 411] width 563 height 48
click at [453, 387] on textarea "[PERSON_NAME] and [PERSON_NAME] helped out" at bounding box center [527, 411] width 563 height 48
click at [411, 387] on textarea "[PERSON_NAME] and [PERSON_NAME] helped out" at bounding box center [527, 411] width 563 height 48
type textarea "[PERSON_NAME] and [PERSON_NAME] helped out."
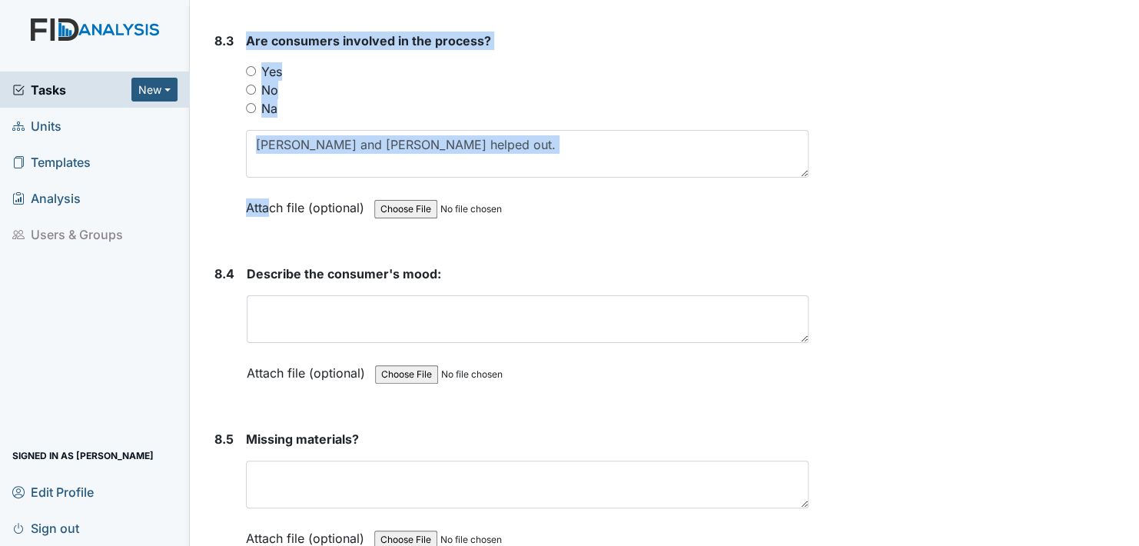
scroll to position [11147, 0]
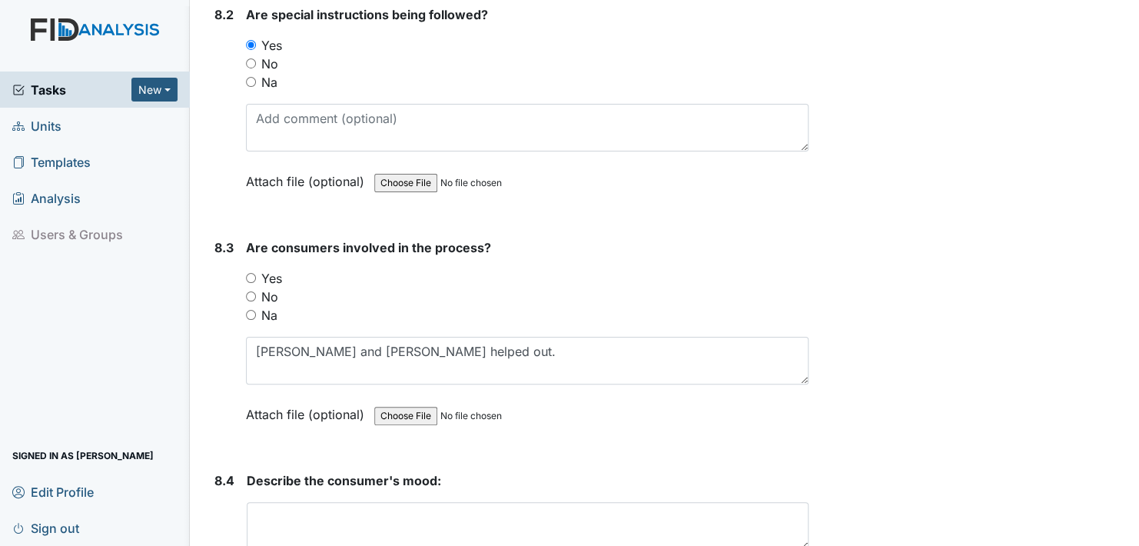
scroll to position [10840, 0]
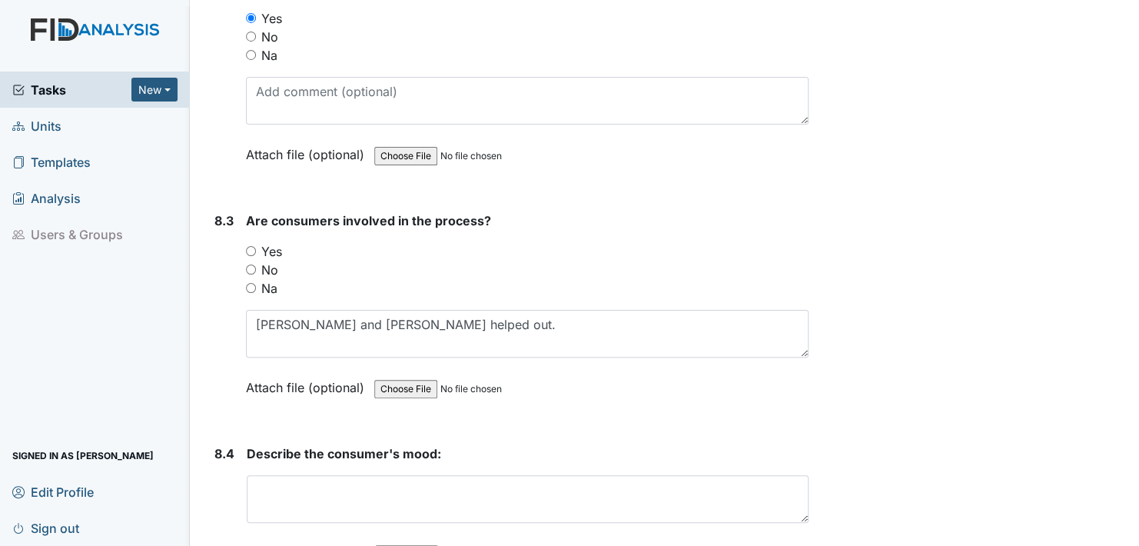
click at [249, 246] on input "Yes" at bounding box center [251, 251] width 10 height 10
radio input "true"
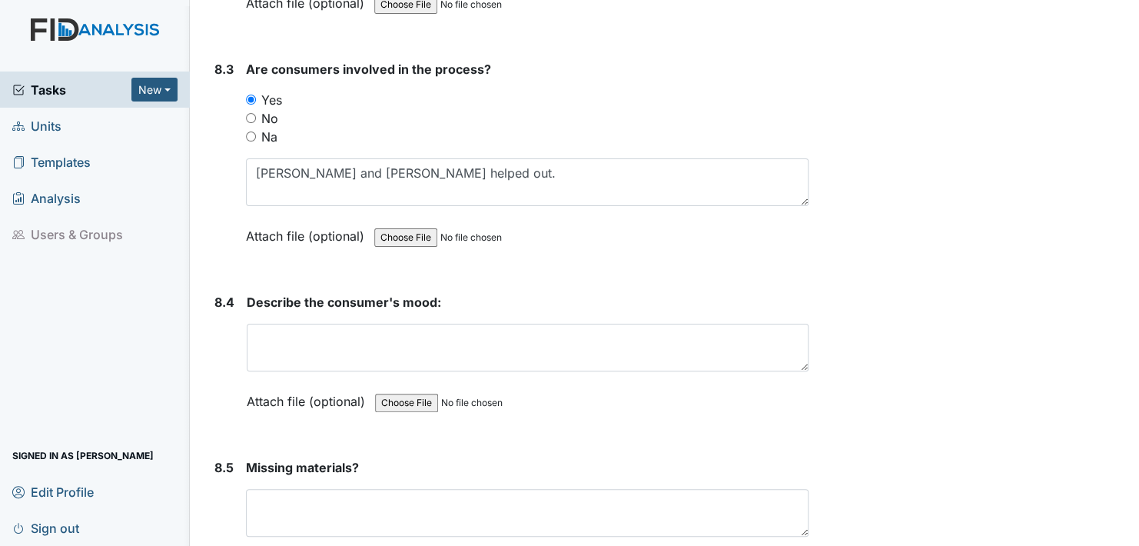
scroll to position [10993, 0]
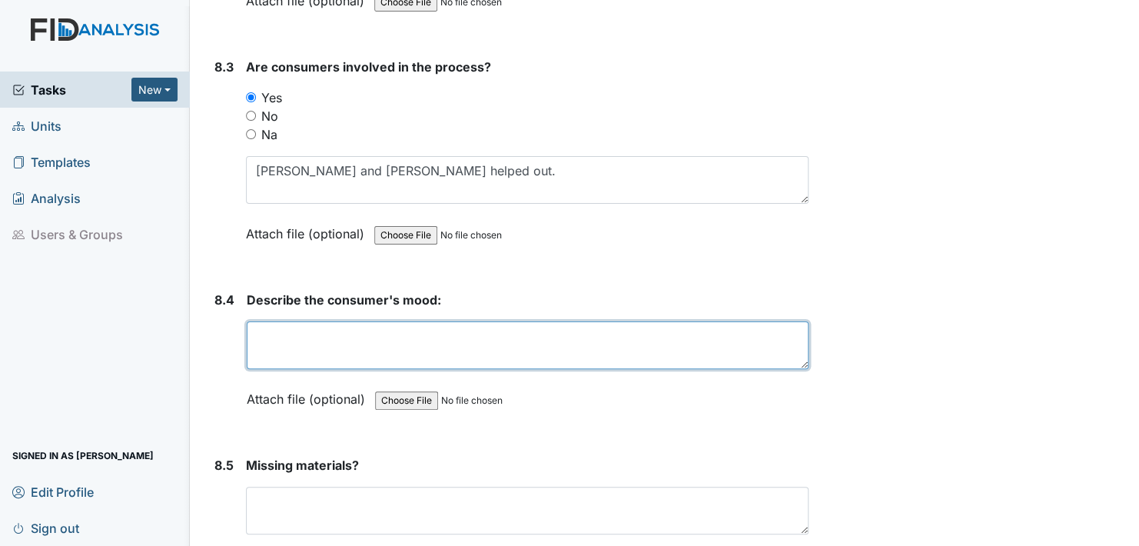
click at [283, 321] on textarea at bounding box center [528, 345] width 562 height 48
type textarea "happy and pleasant"
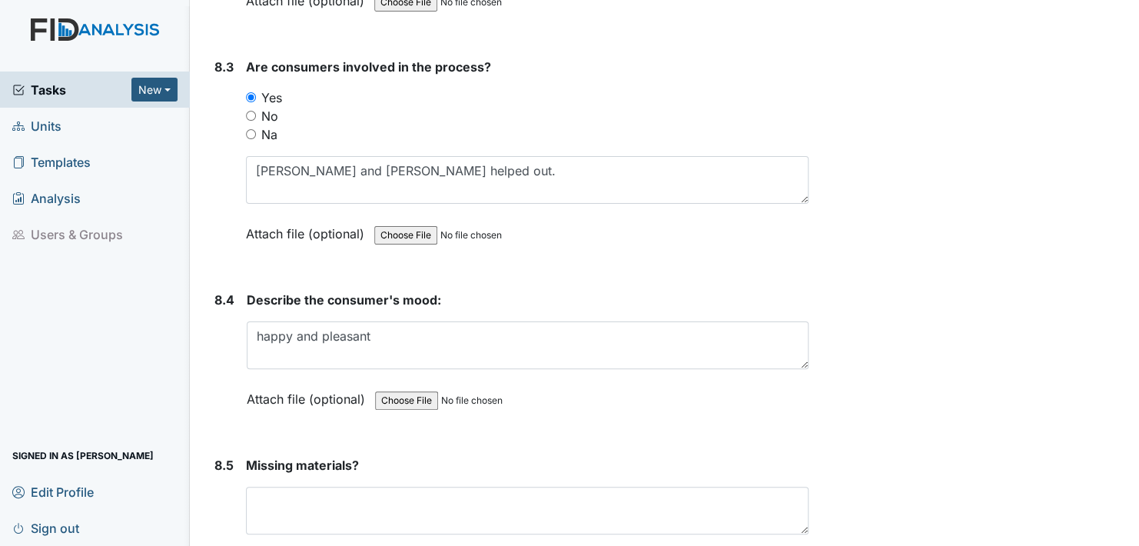
click at [258, 381] on label "Attach file (optional)" at bounding box center [309, 394] width 125 height 27
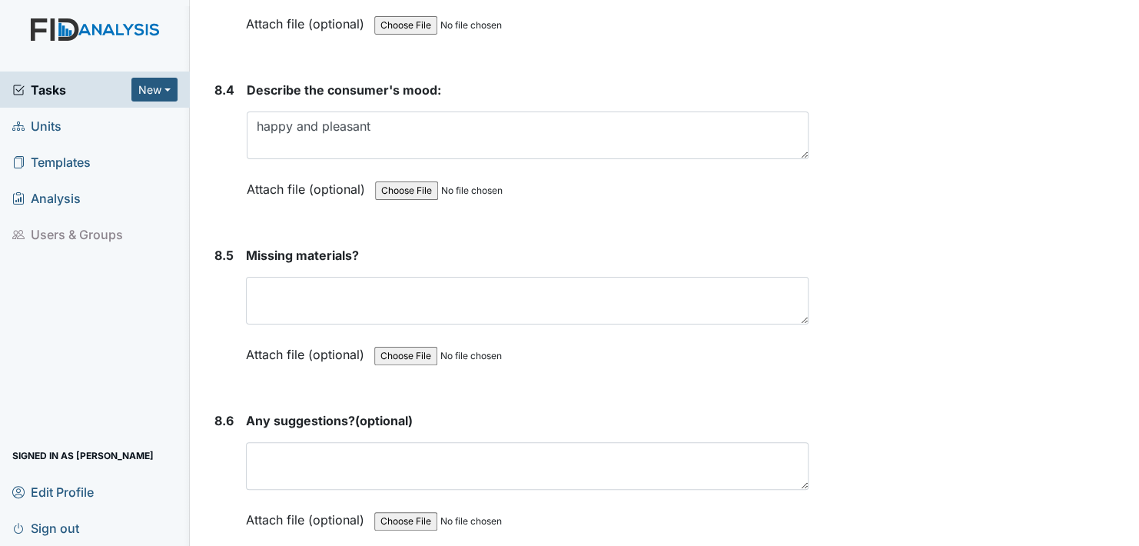
scroll to position [11224, 0]
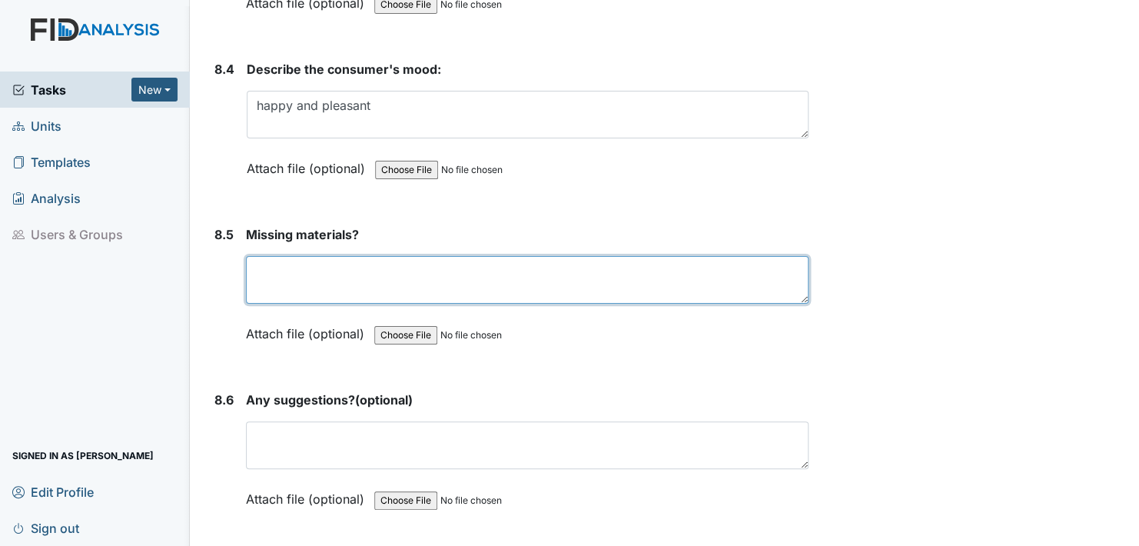
click at [261, 256] on textarea at bounding box center [527, 280] width 563 height 48
type textarea "none noted"
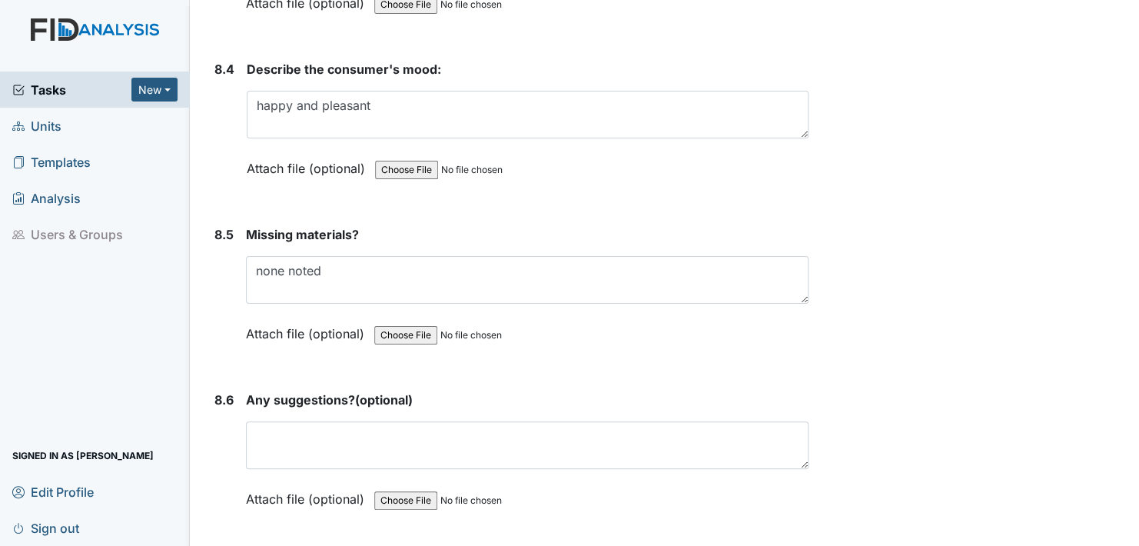
click at [263, 316] on label "Attach file (optional)" at bounding box center [308, 329] width 125 height 27
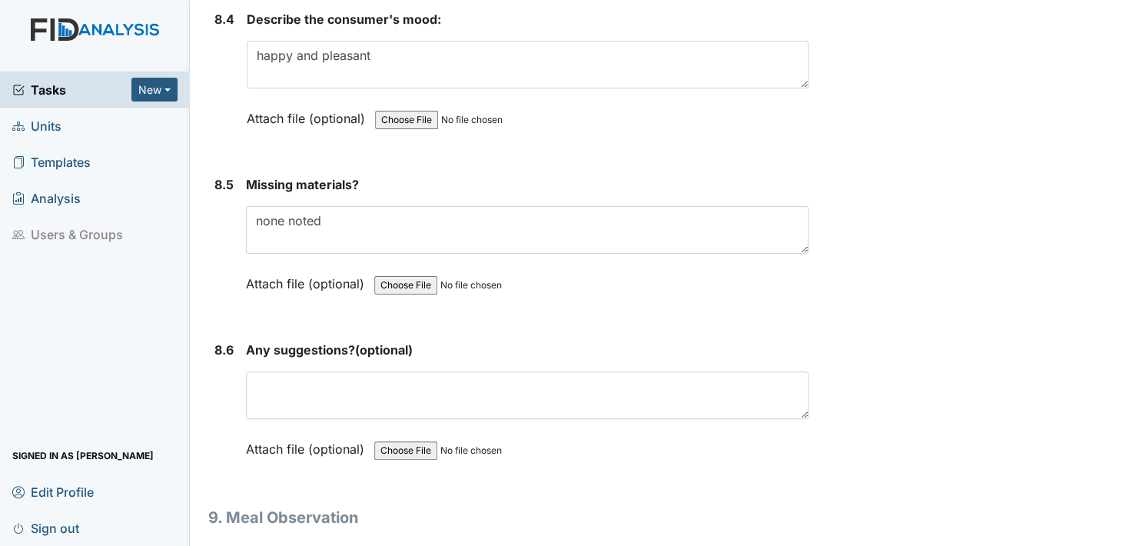
scroll to position [11301, 0]
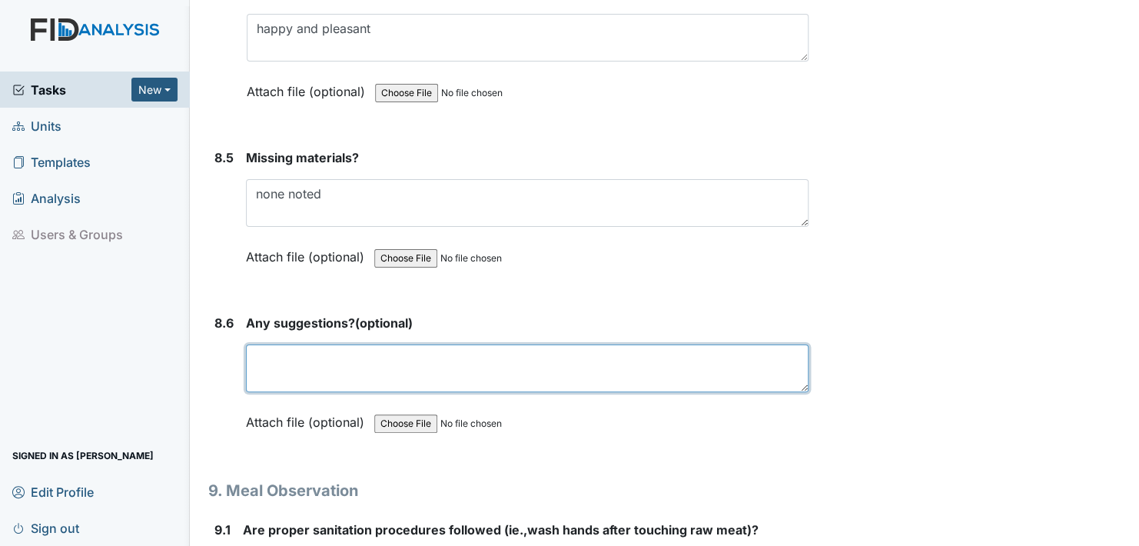
click at [268, 344] on textarea at bounding box center [527, 368] width 563 height 48
type textarea "none"
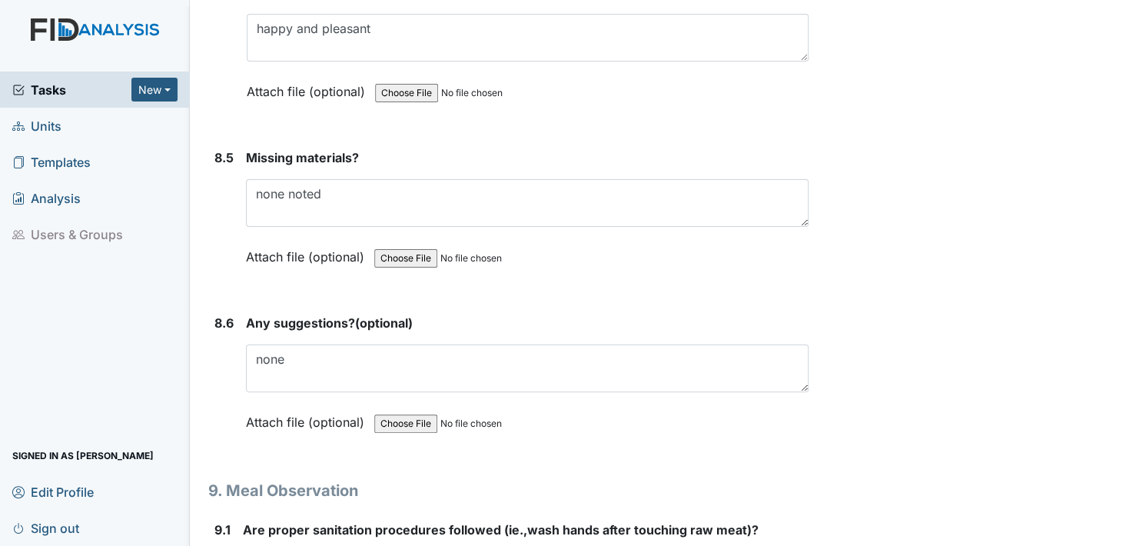
click at [258, 404] on label "Attach file (optional)" at bounding box center [308, 417] width 125 height 27
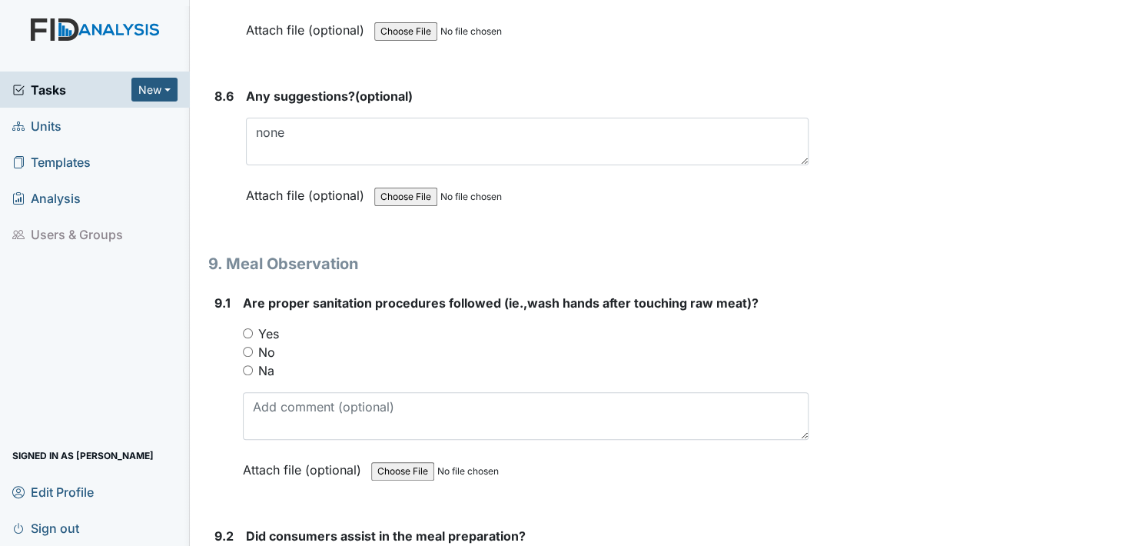
scroll to position [11531, 0]
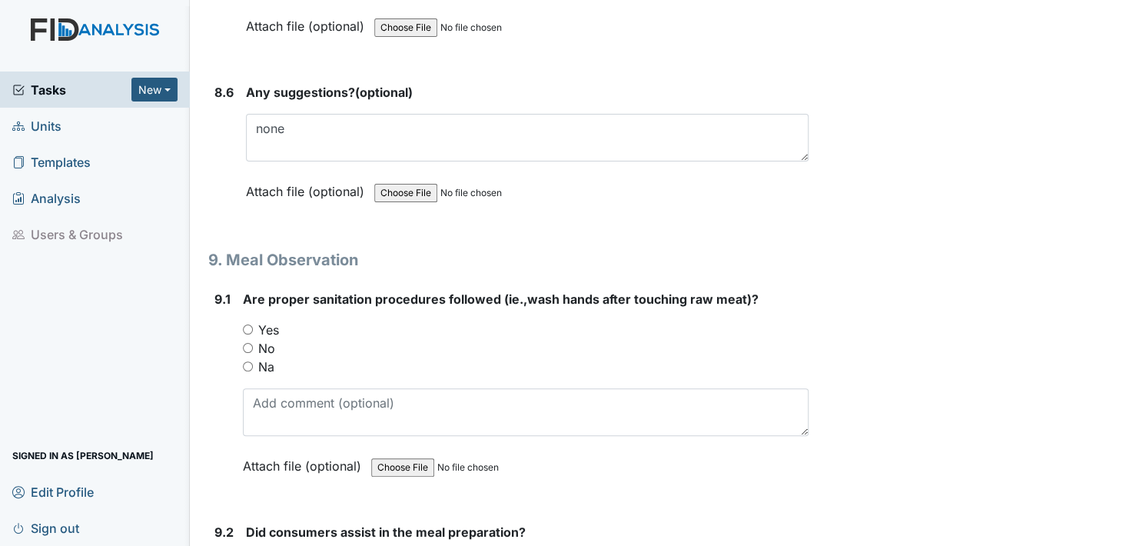
drag, startPoint x: 247, startPoint y: 288, endPoint x: 253, endPoint y: 300, distance: 13.8
click at [251, 321] on div "Yes" at bounding box center [526, 330] width 566 height 18
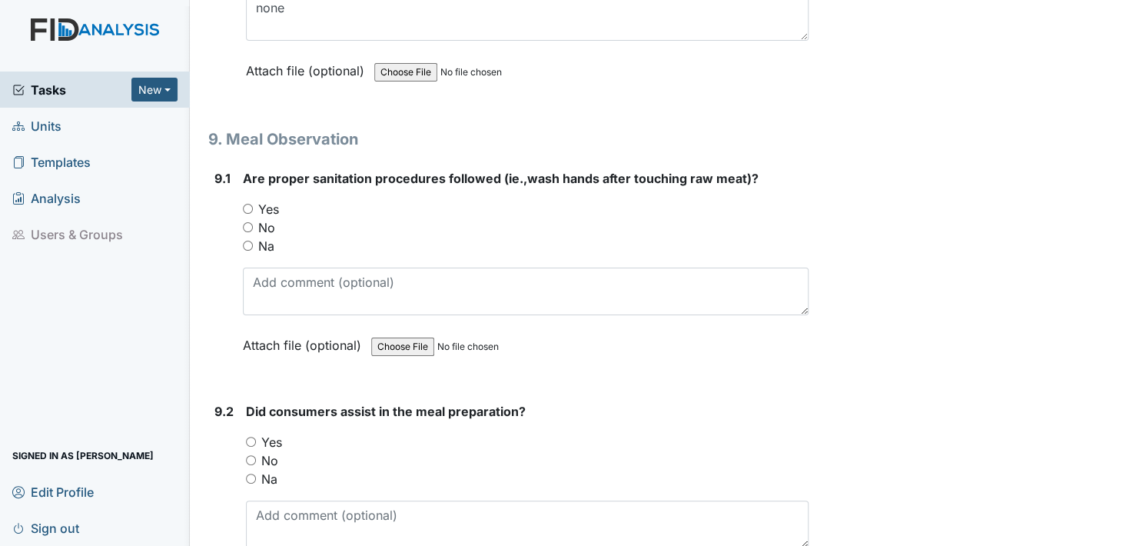
scroll to position [11685, 0]
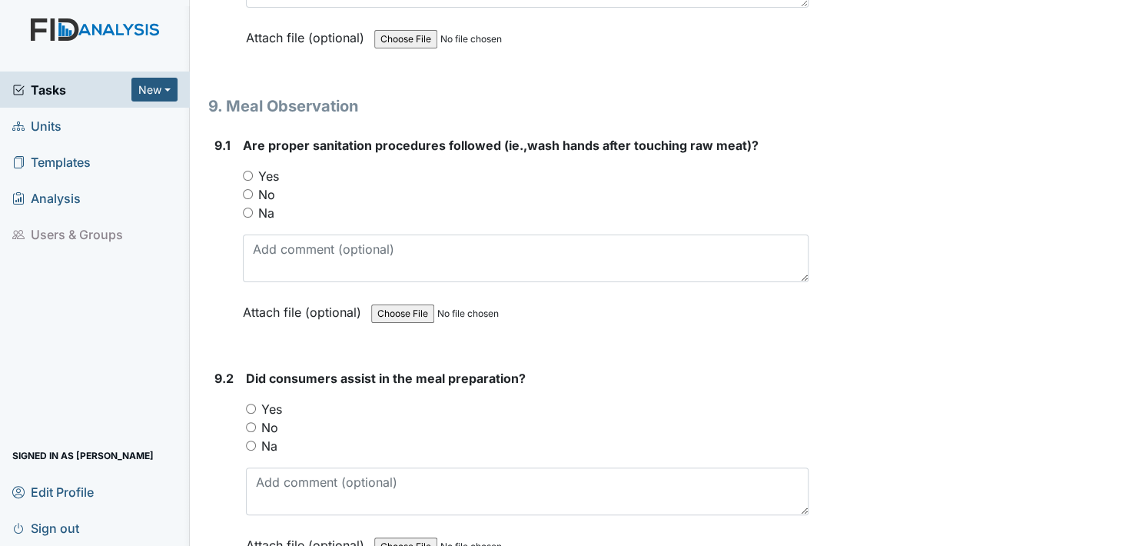
click at [250, 404] on input "Yes" at bounding box center [251, 409] width 10 height 10
radio input "true"
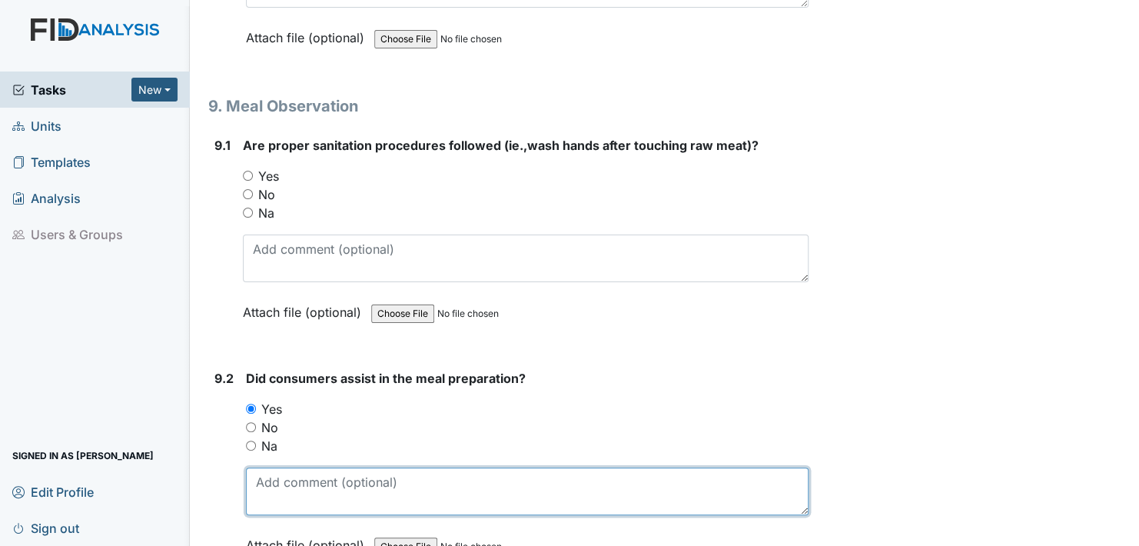
click at [267, 467] on textarea at bounding box center [527, 491] width 563 height 48
click at [281, 467] on textarea "help in and out" at bounding box center [527, 491] width 563 height 48
click at [351, 467] on textarea "[PERSON_NAME] in and out" at bounding box center [527, 491] width 563 height 48
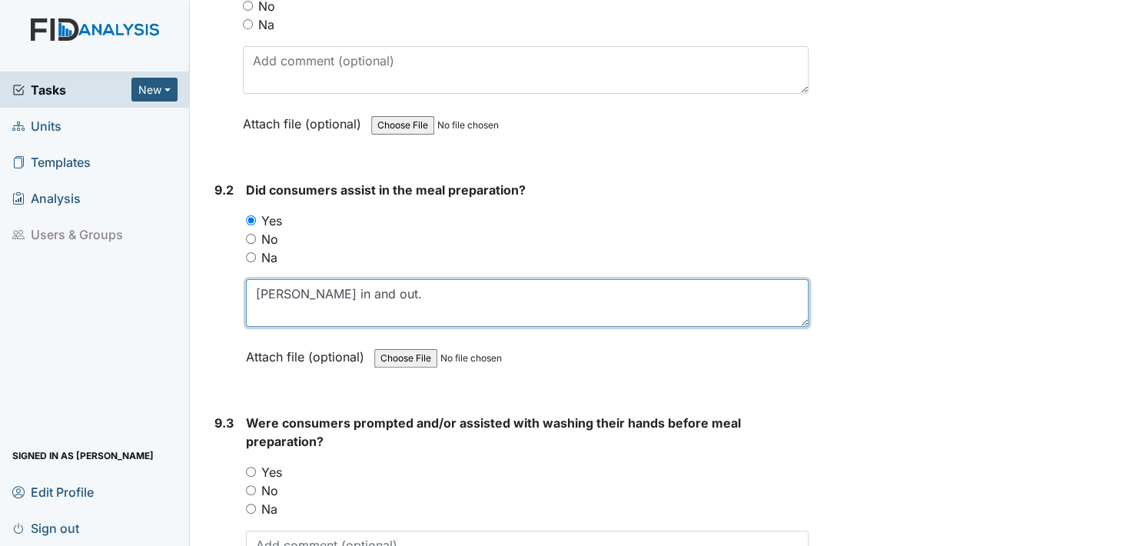
scroll to position [11916, 0]
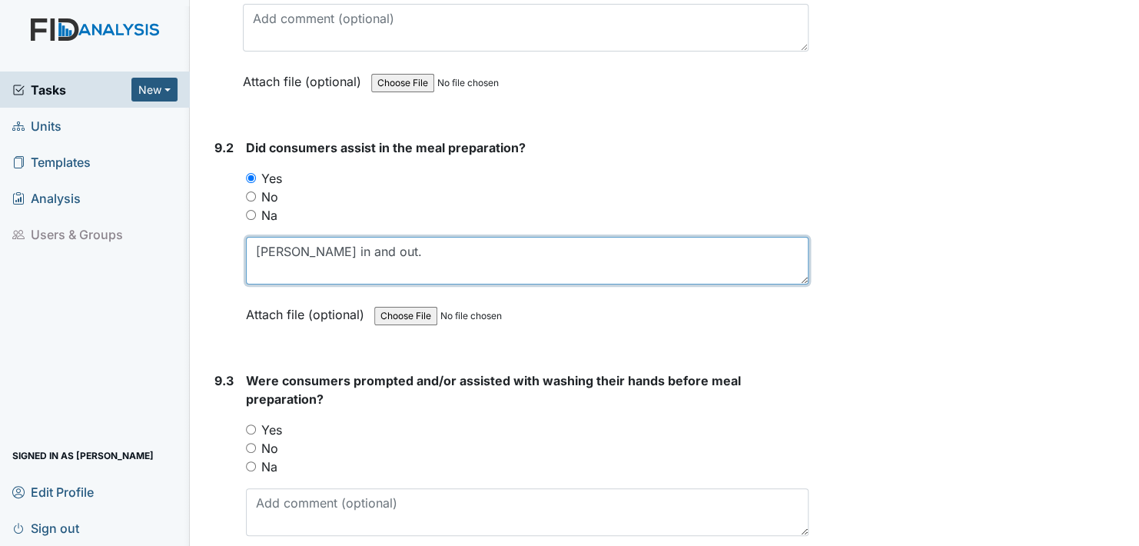
type textarea "[PERSON_NAME] in and out."
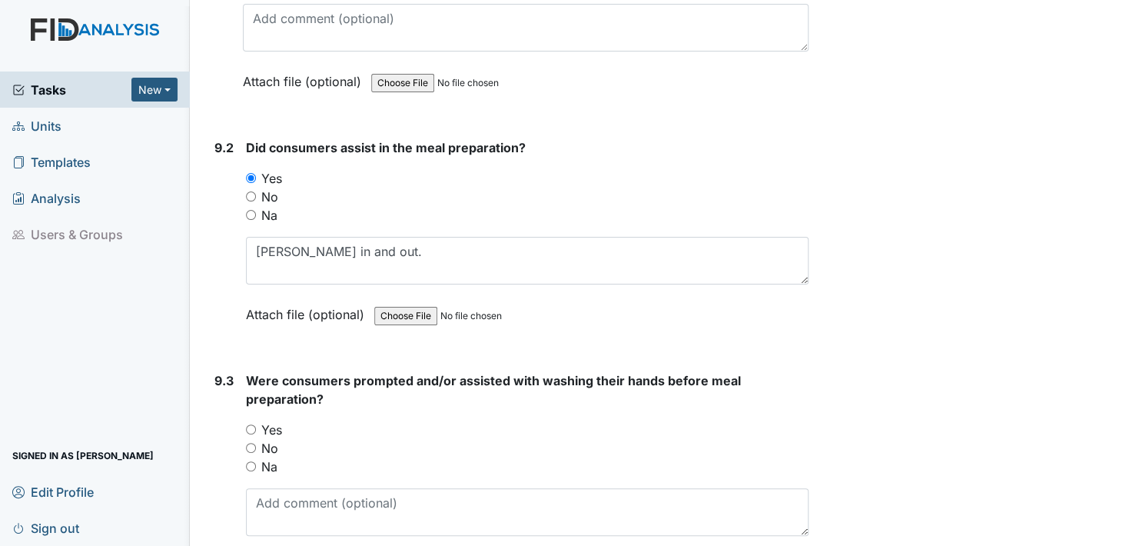
click at [256, 297] on label "Attach file (optional)" at bounding box center [308, 310] width 125 height 27
click at [250, 424] on input "Yes" at bounding box center [251, 429] width 10 height 10
radio input "true"
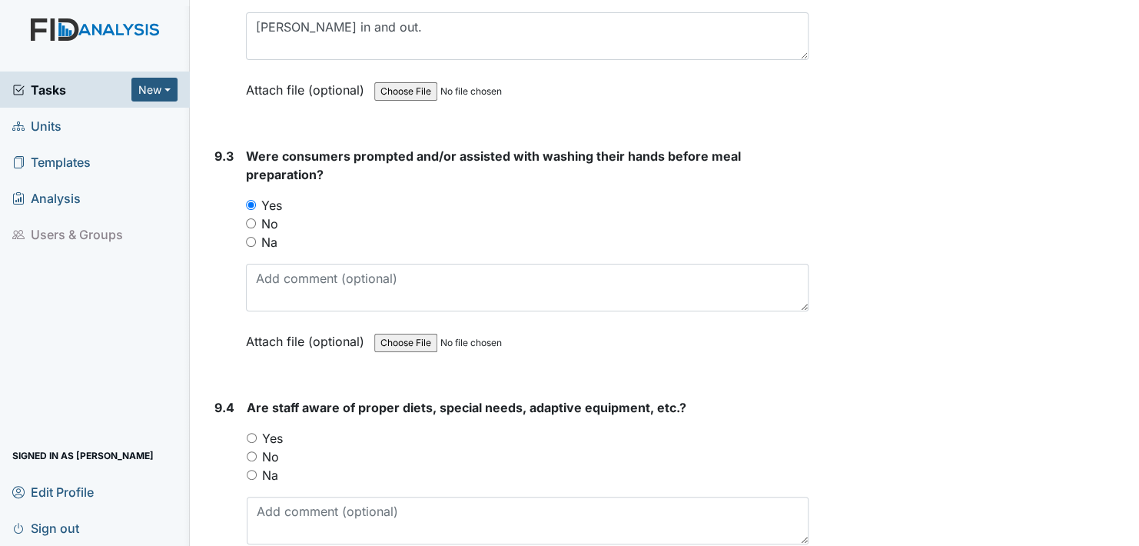
scroll to position [12146, 0]
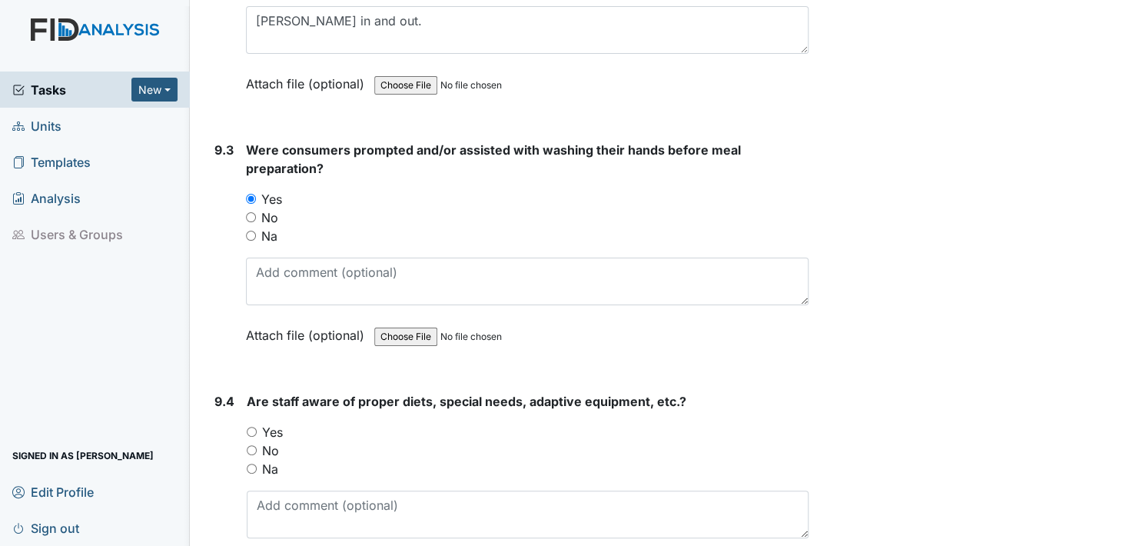
click at [253, 427] on input "Yes" at bounding box center [252, 432] width 10 height 10
radio input "true"
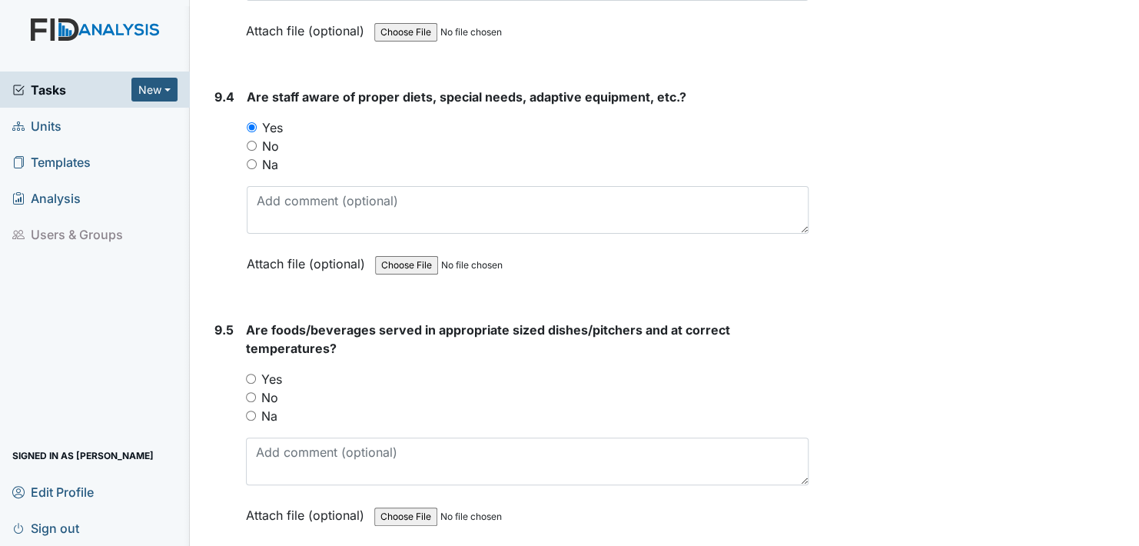
scroll to position [12454, 0]
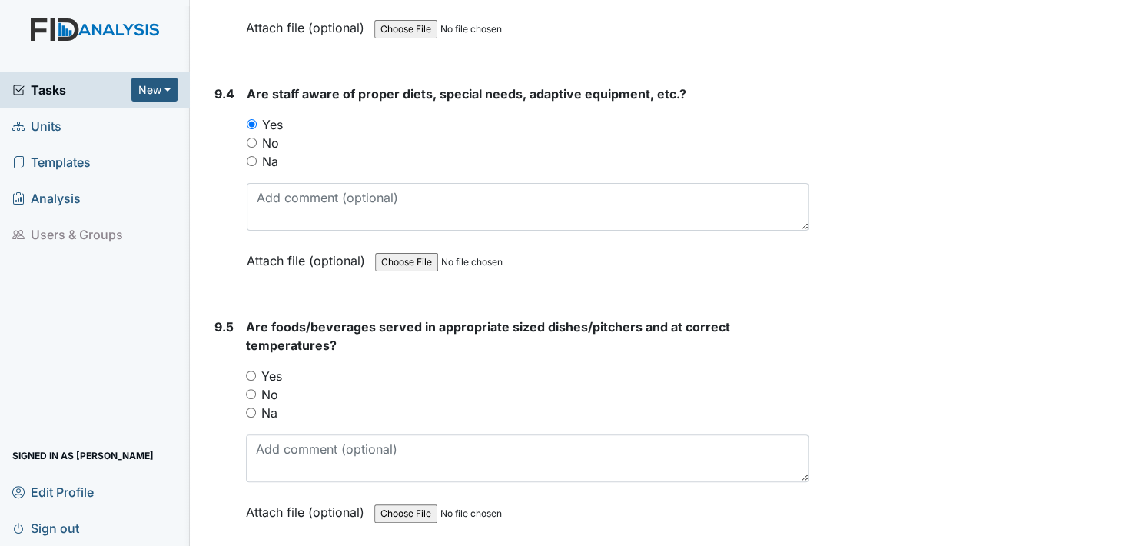
click at [250, 371] on input "Yes" at bounding box center [251, 376] width 10 height 10
radio input "true"
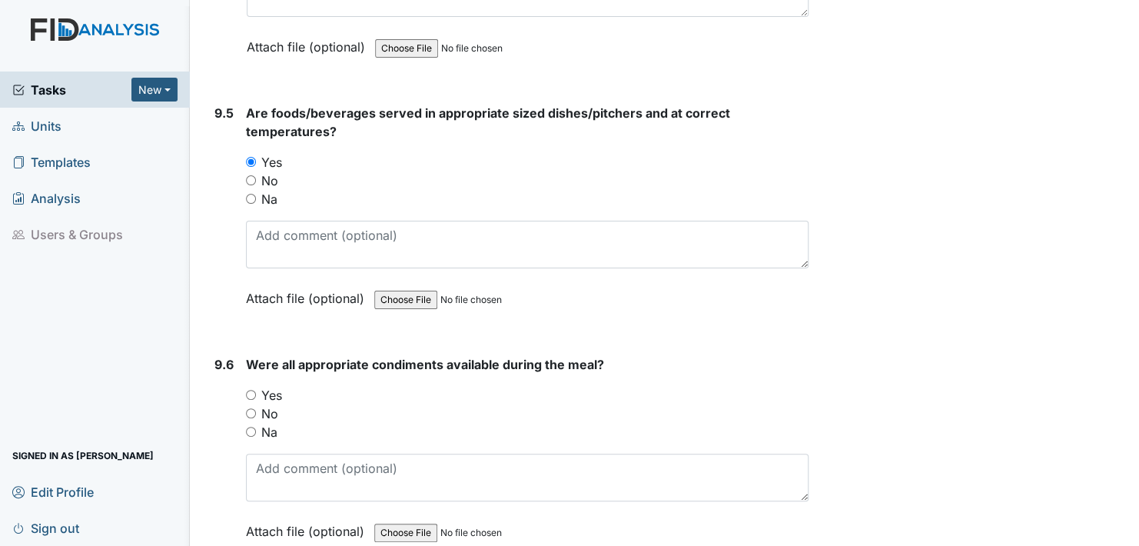
scroll to position [12685, 0]
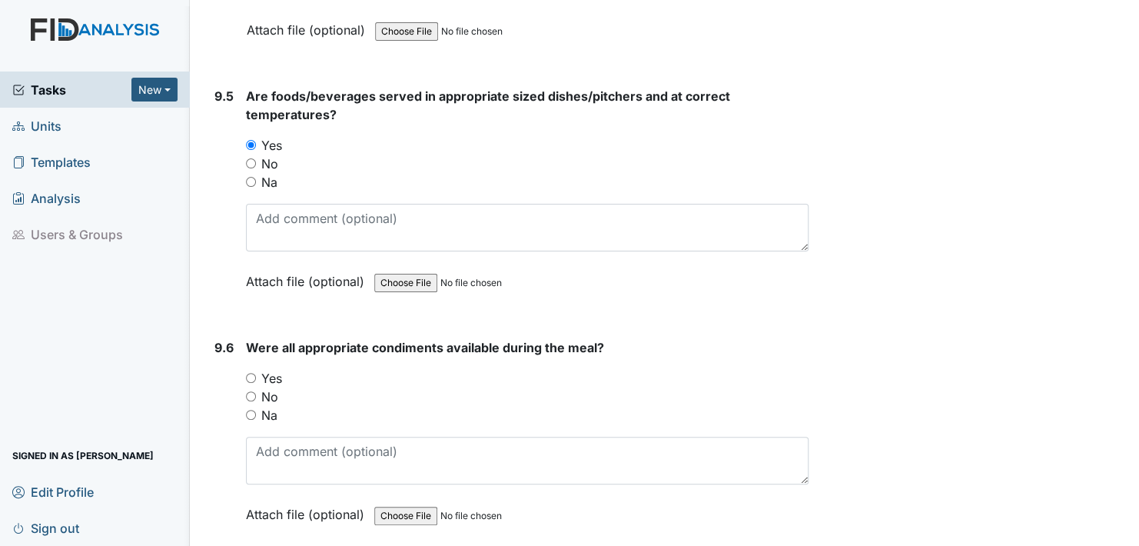
click at [251, 373] on input "Yes" at bounding box center [251, 378] width 10 height 10
radio input "true"
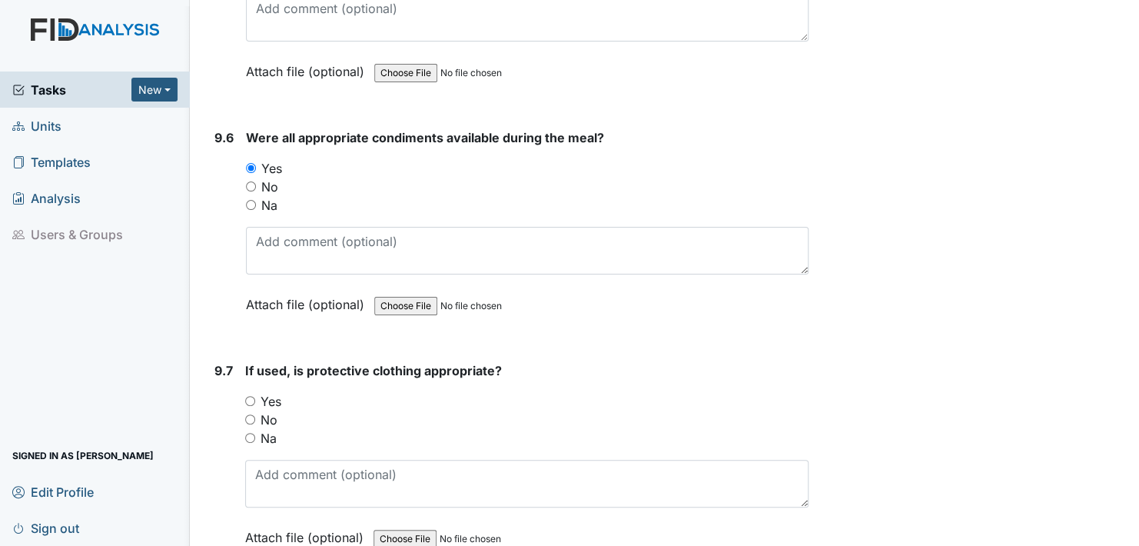
scroll to position [12915, 0]
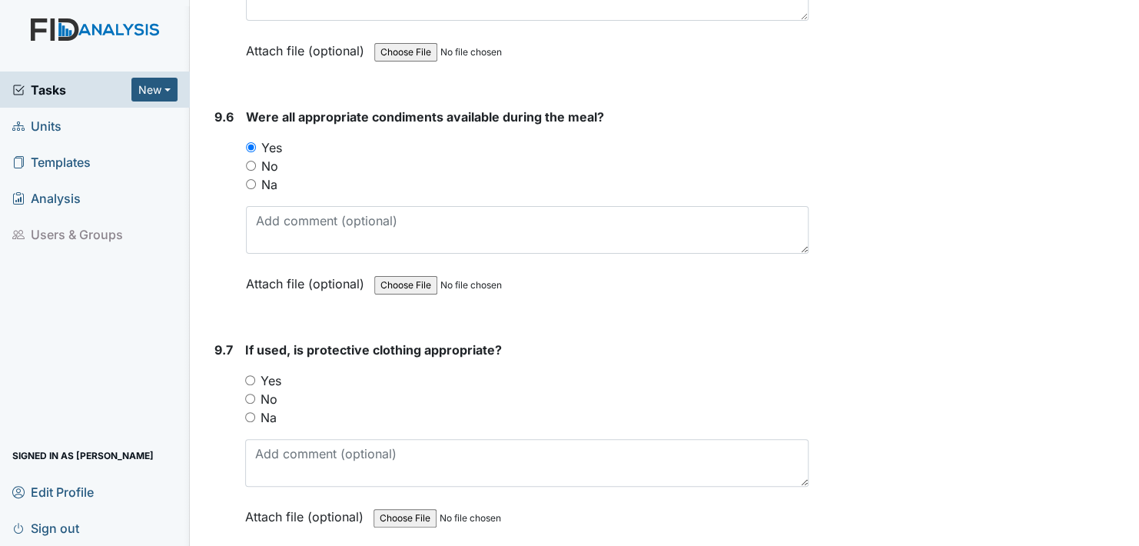
click at [251, 375] on input "Yes" at bounding box center [250, 380] width 10 height 10
radio input "true"
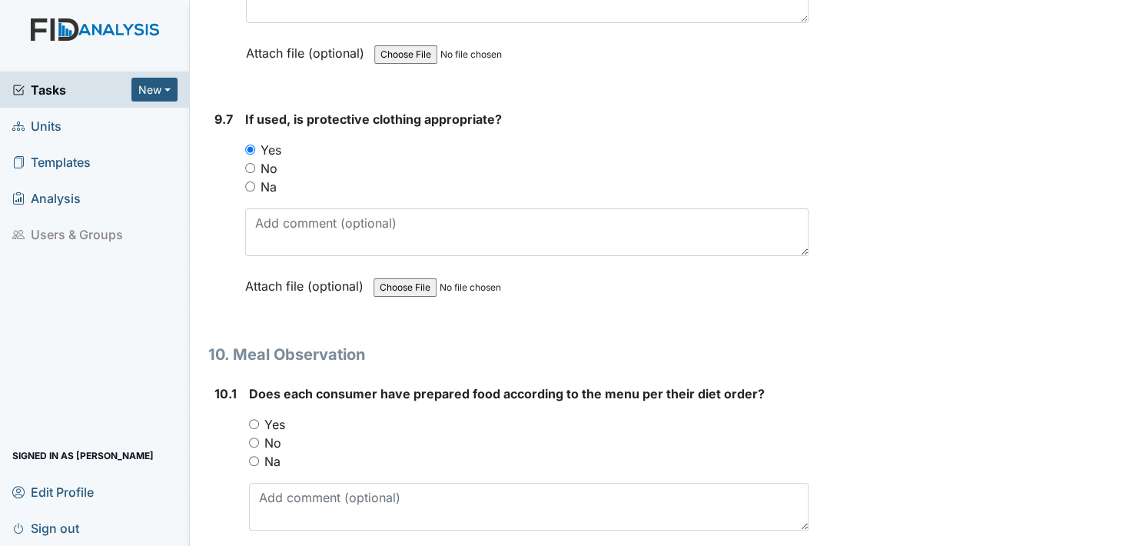
scroll to position [13223, 0]
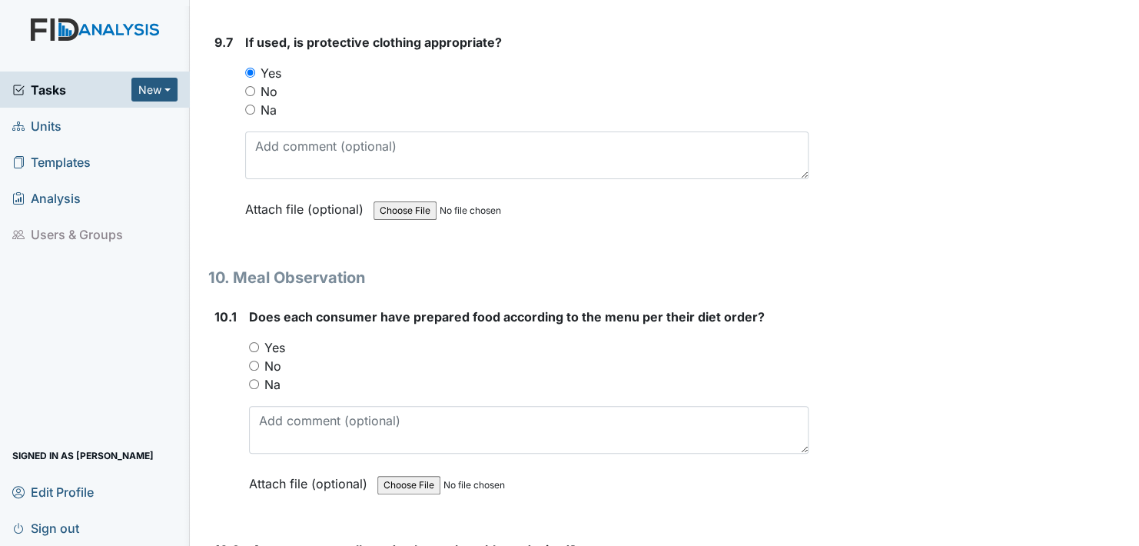
click at [254, 342] on input "Yes" at bounding box center [254, 347] width 10 height 10
radio input "true"
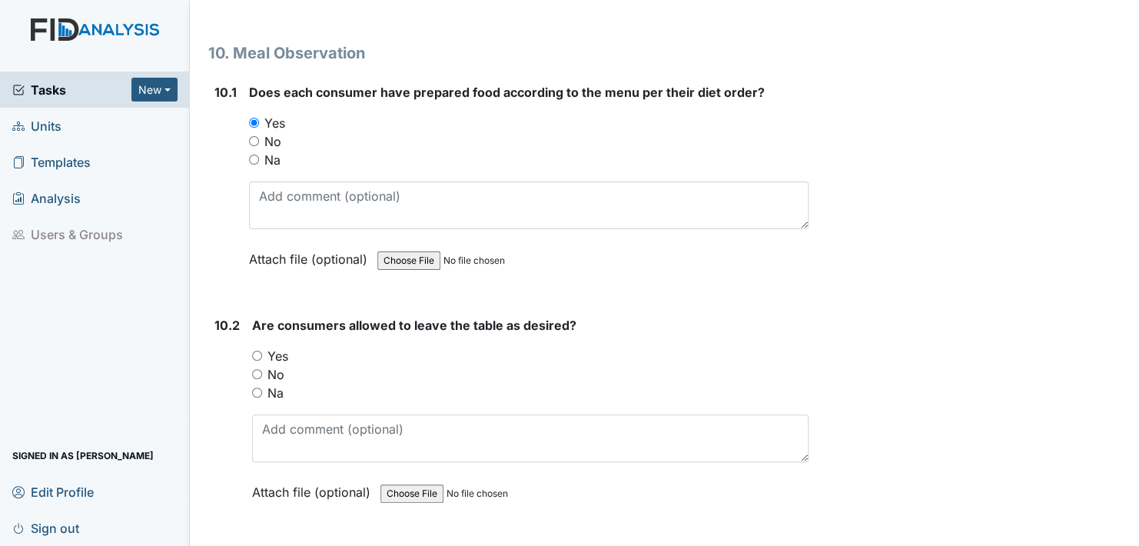
scroll to position [13453, 0]
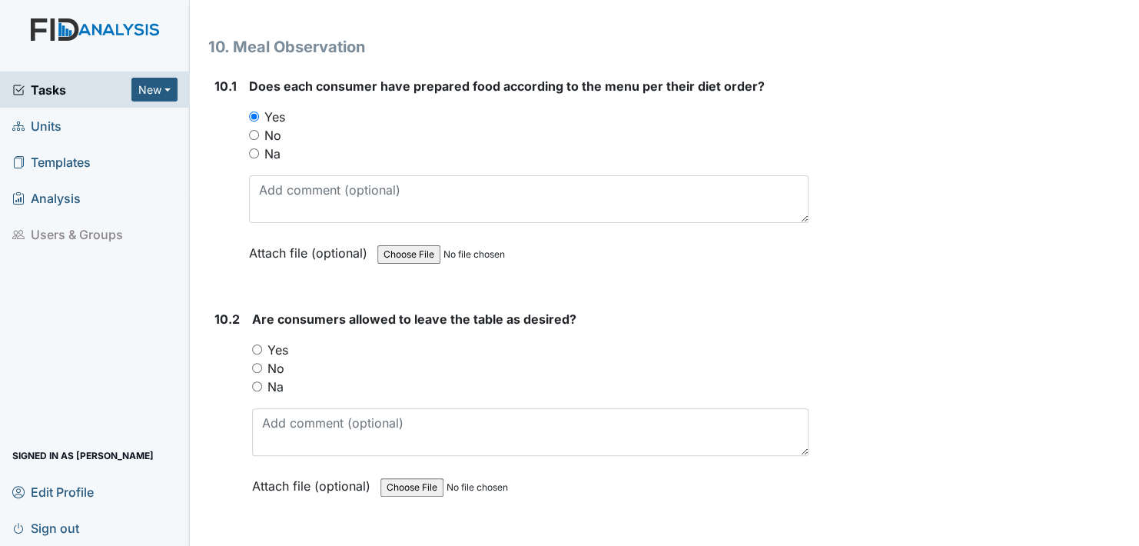
click at [254, 344] on input "Yes" at bounding box center [257, 349] width 10 height 10
radio input "true"
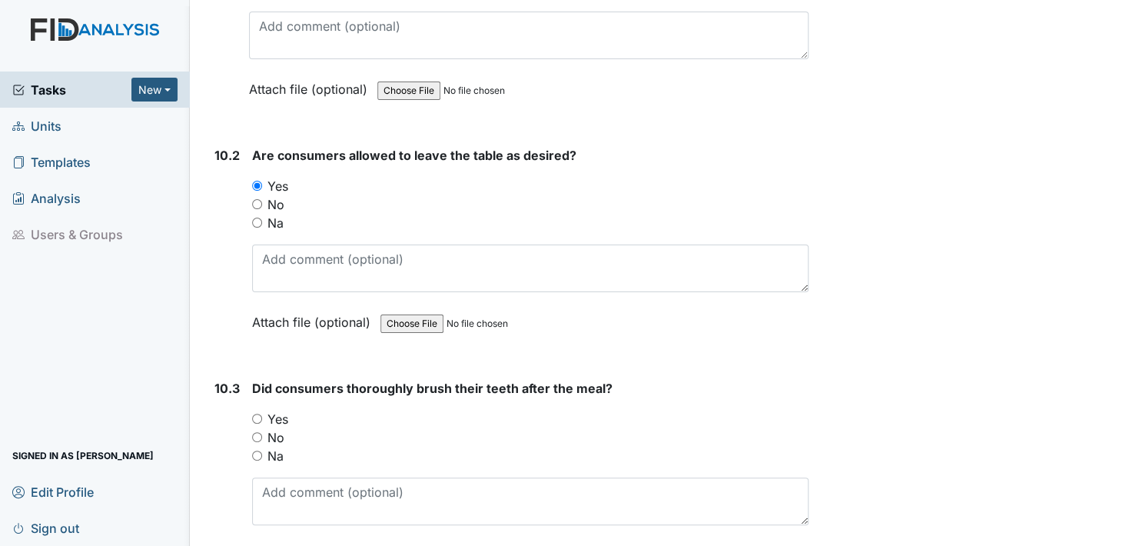
scroll to position [13684, 0]
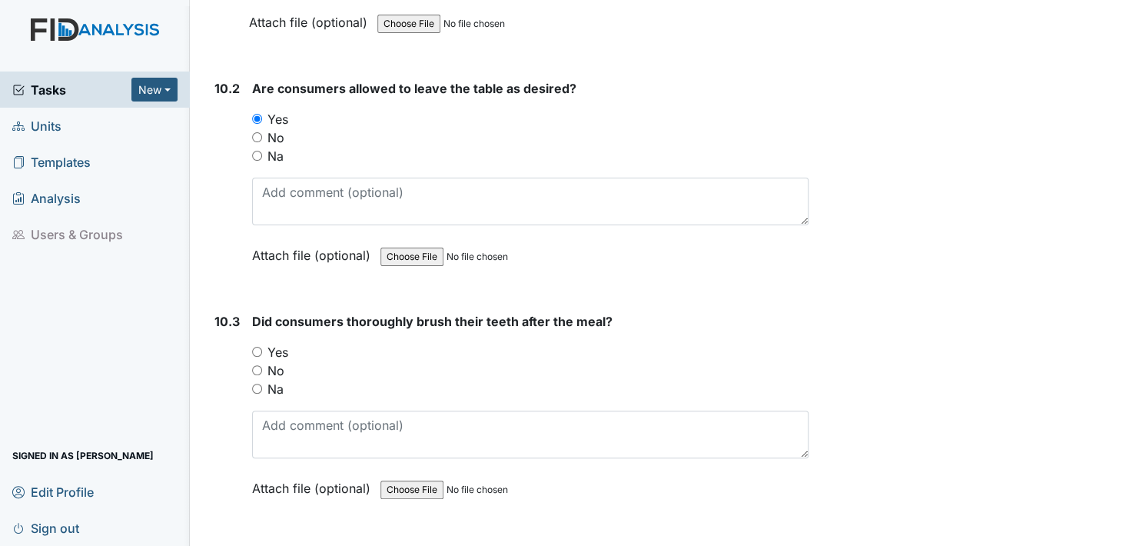
click at [254, 347] on input "Yes" at bounding box center [257, 352] width 10 height 10
radio input "true"
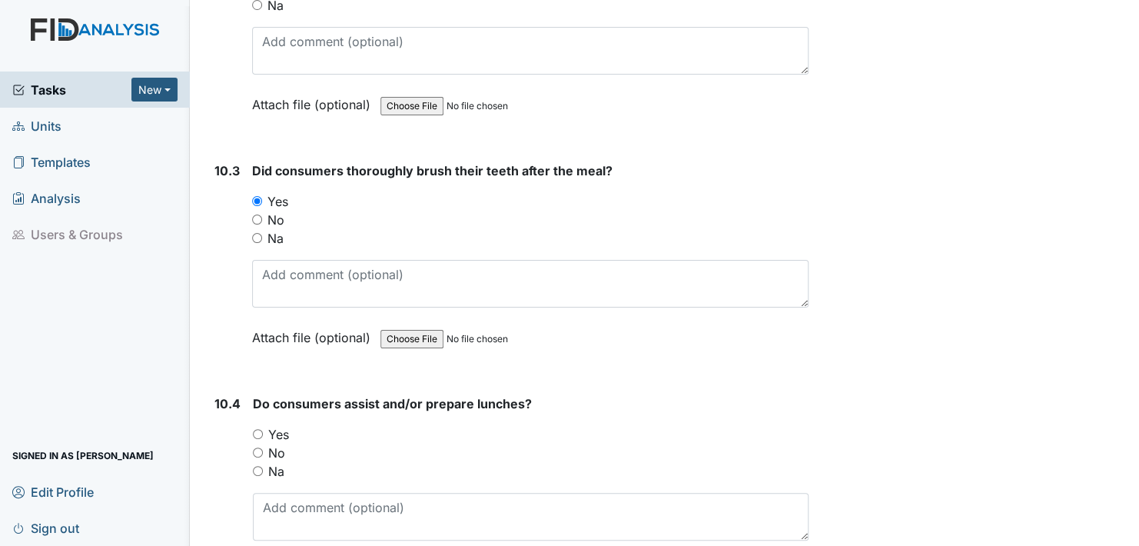
scroll to position [13915, 0]
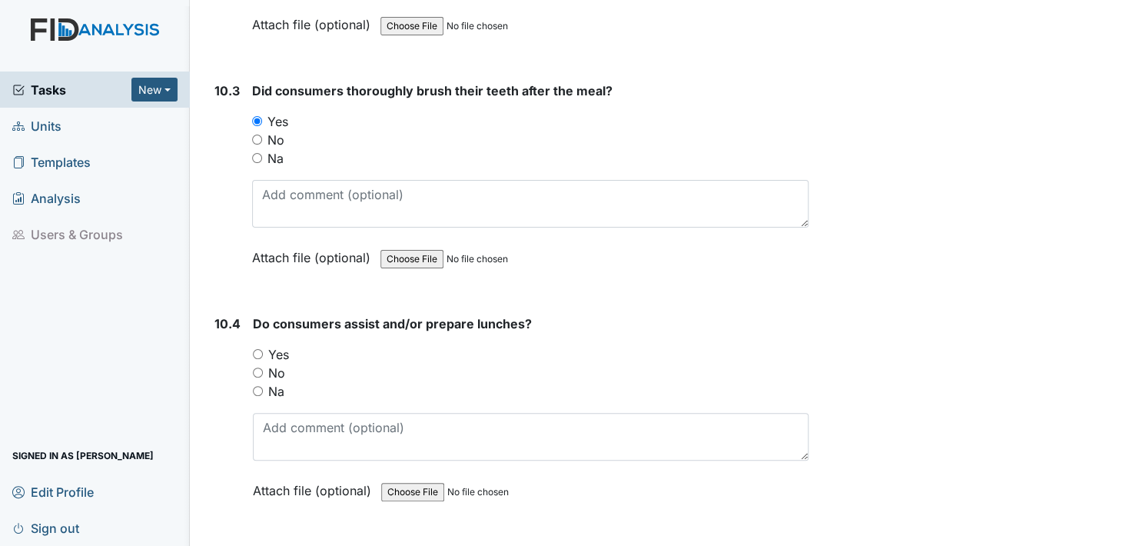
click at [271, 345] on label "Yes" at bounding box center [278, 354] width 21 height 18
click at [263, 349] on input "Yes" at bounding box center [258, 354] width 10 height 10
radio input "true"
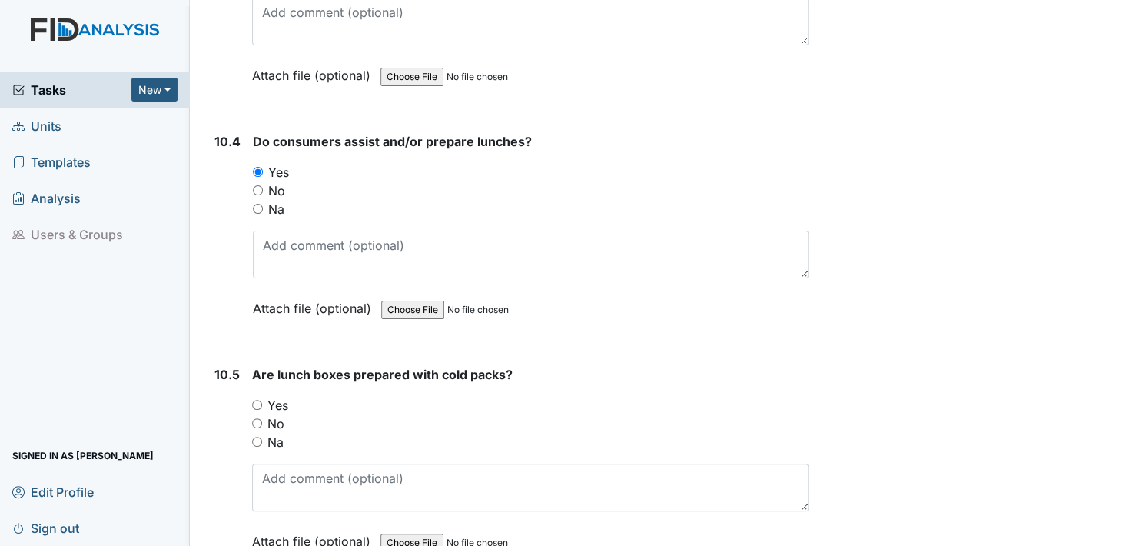
scroll to position [14145, 0]
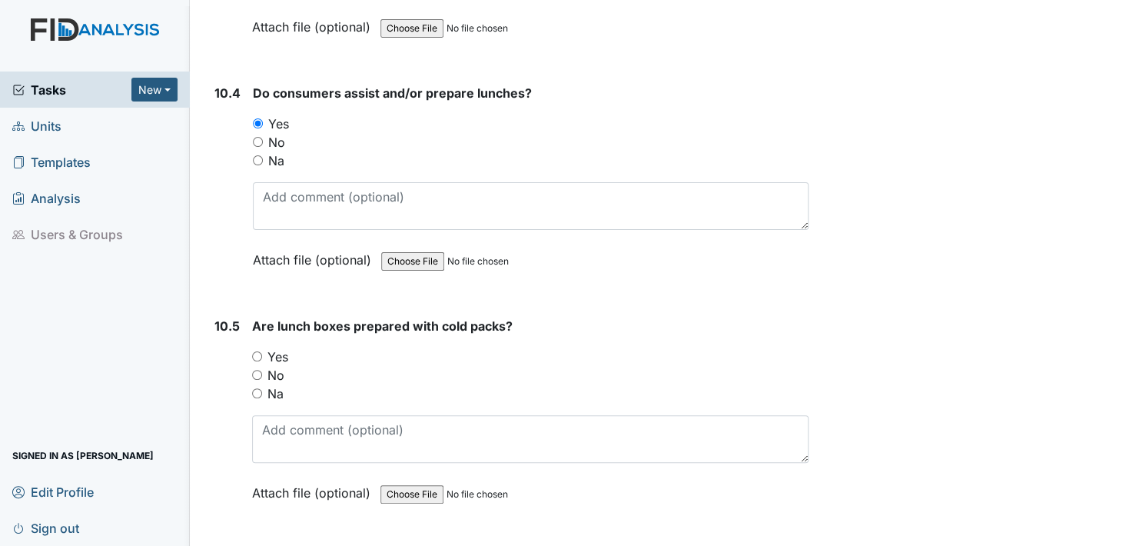
click at [255, 351] on input "Yes" at bounding box center [257, 356] width 10 height 10
radio input "true"
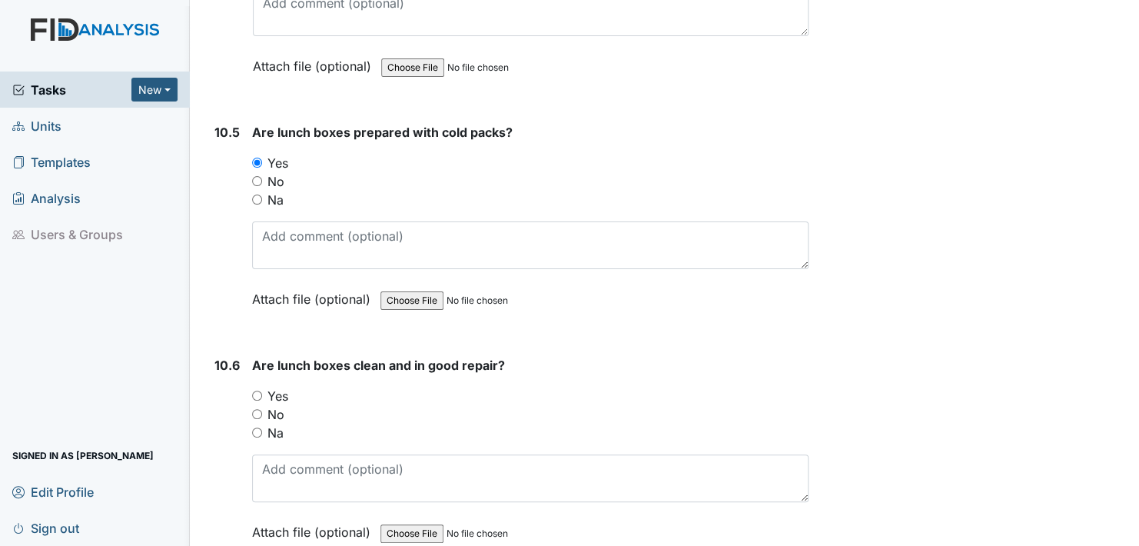
scroll to position [14376, 0]
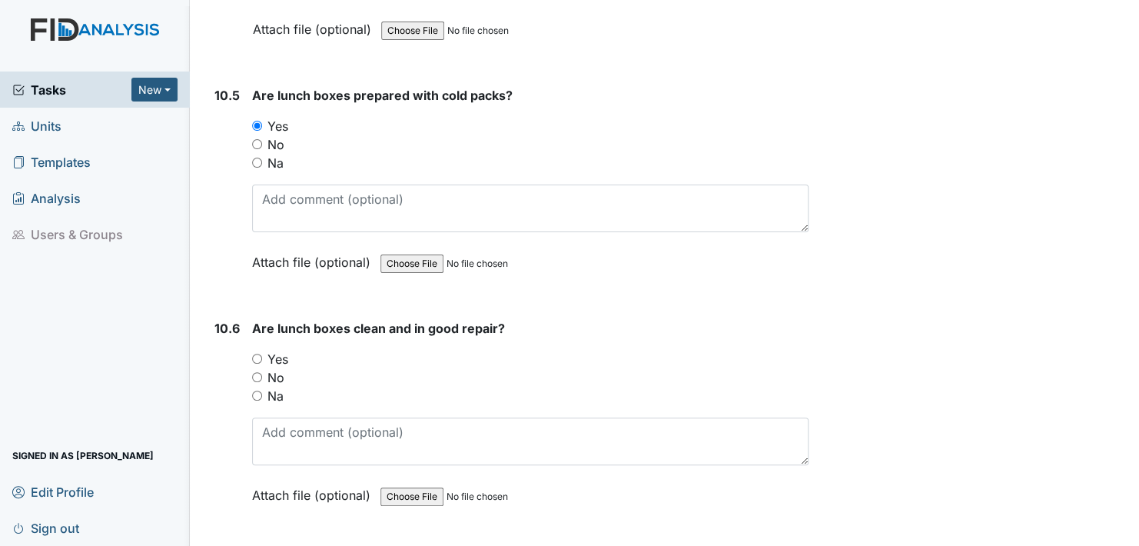
click at [254, 354] on input "Yes" at bounding box center [257, 359] width 10 height 10
radio input "true"
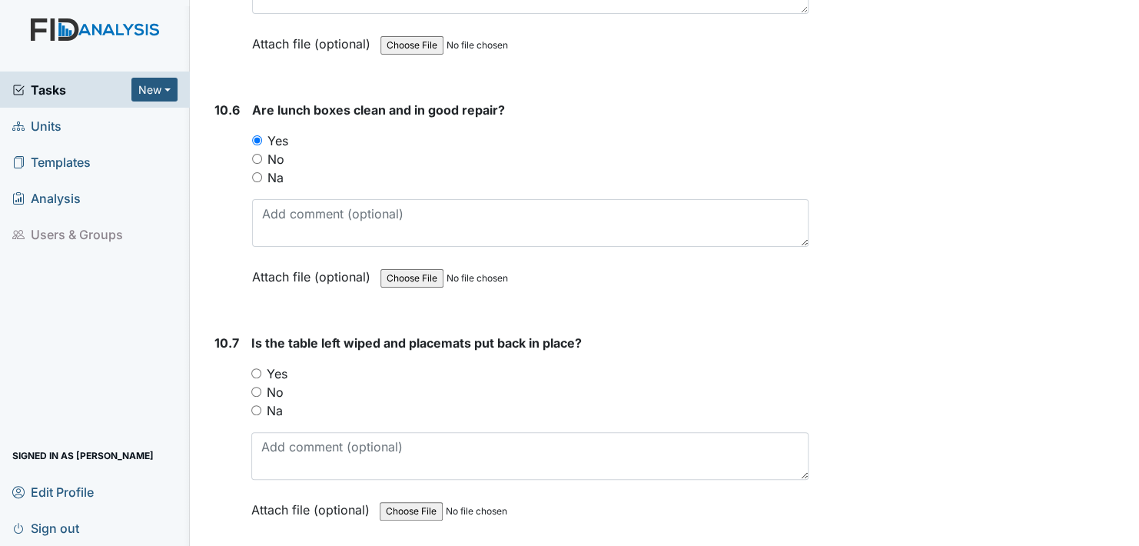
scroll to position [14607, 0]
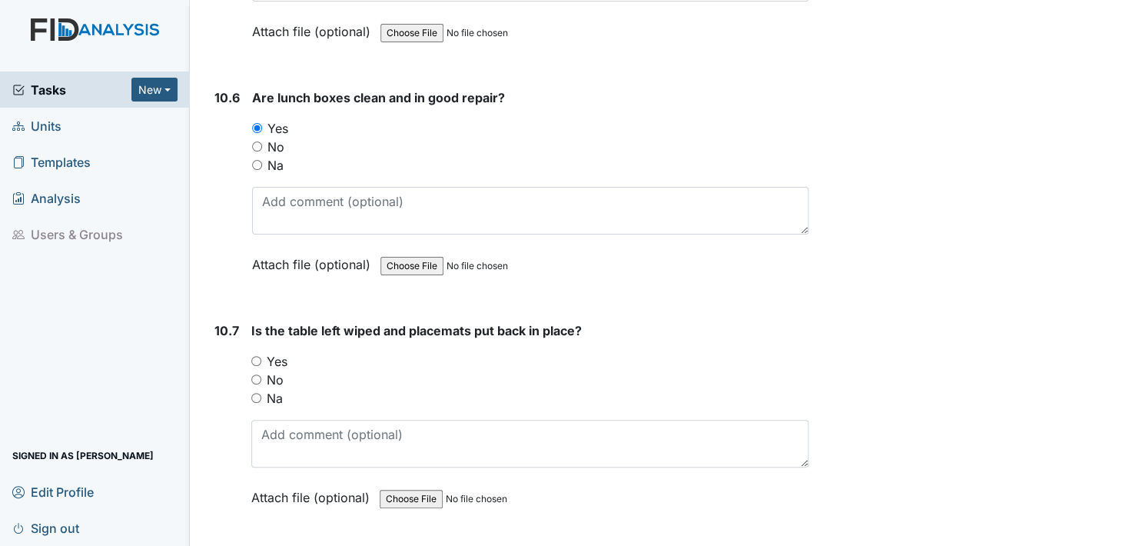
drag, startPoint x: 261, startPoint y: 305, endPoint x: 254, endPoint y: 312, distance: 9.8
click at [254, 352] on div "Yes" at bounding box center [529, 361] width 557 height 18
click at [255, 356] on input "Yes" at bounding box center [256, 361] width 10 height 10
radio input "true"
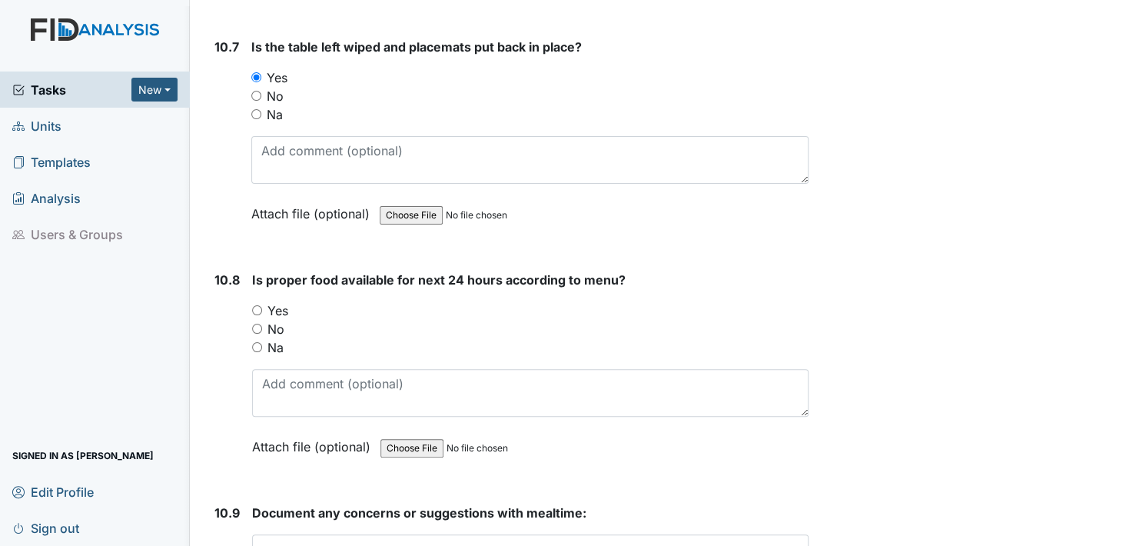
scroll to position [14914, 0]
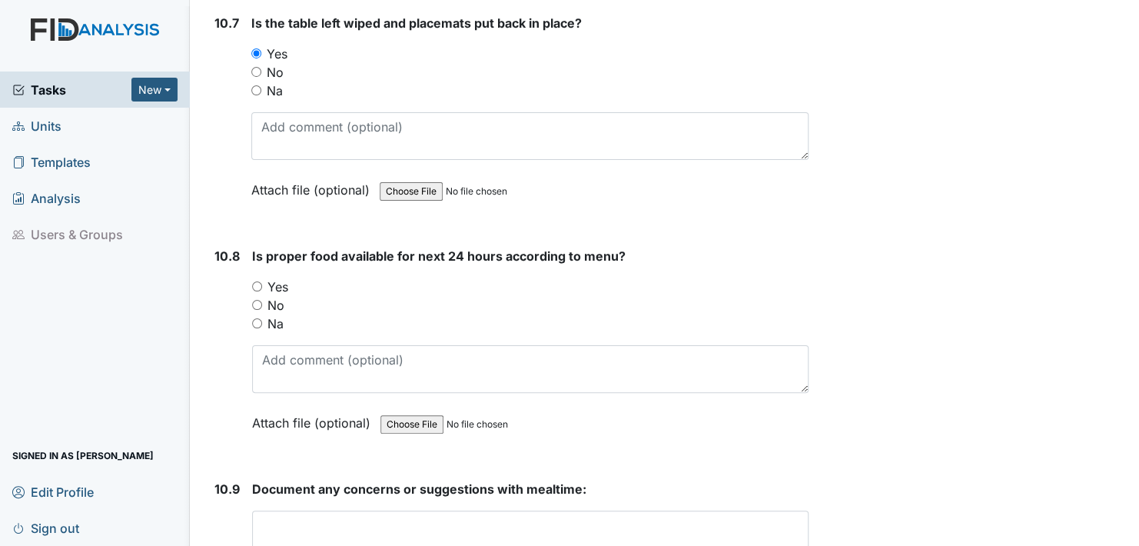
click at [257, 281] on input "Yes" at bounding box center [257, 286] width 10 height 10
radio input "true"
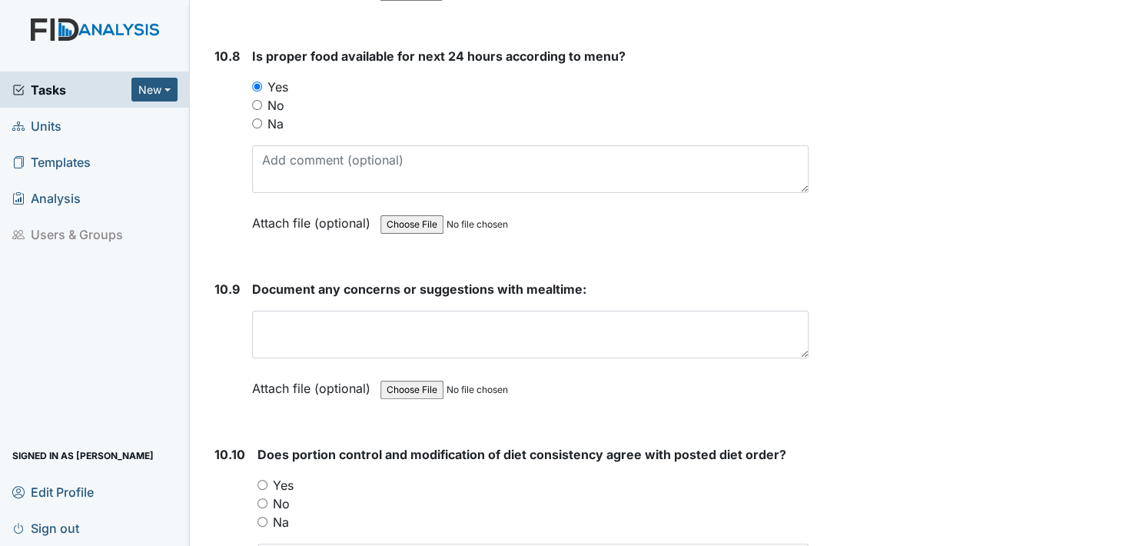
scroll to position [15145, 0]
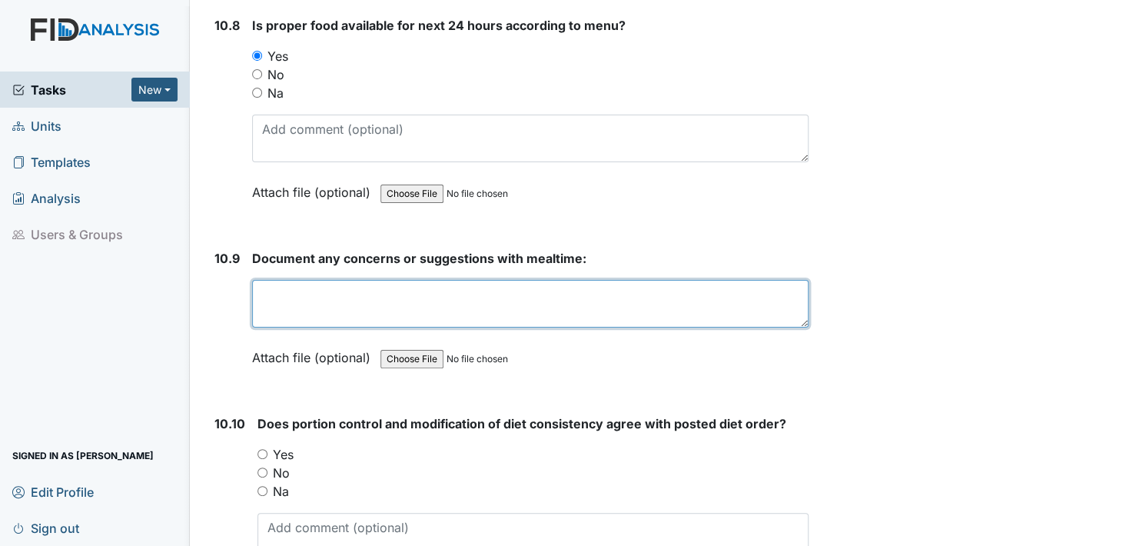
click at [269, 280] on textarea at bounding box center [530, 304] width 557 height 48
type textarea "more training for the new staff"
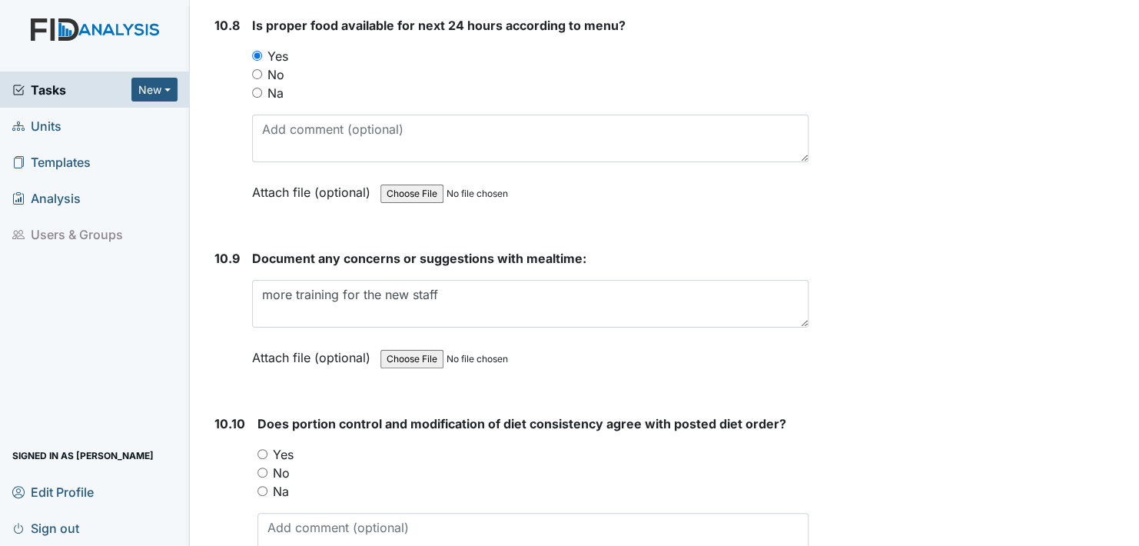
click at [268, 340] on label "Attach file (optional)" at bounding box center [314, 353] width 125 height 27
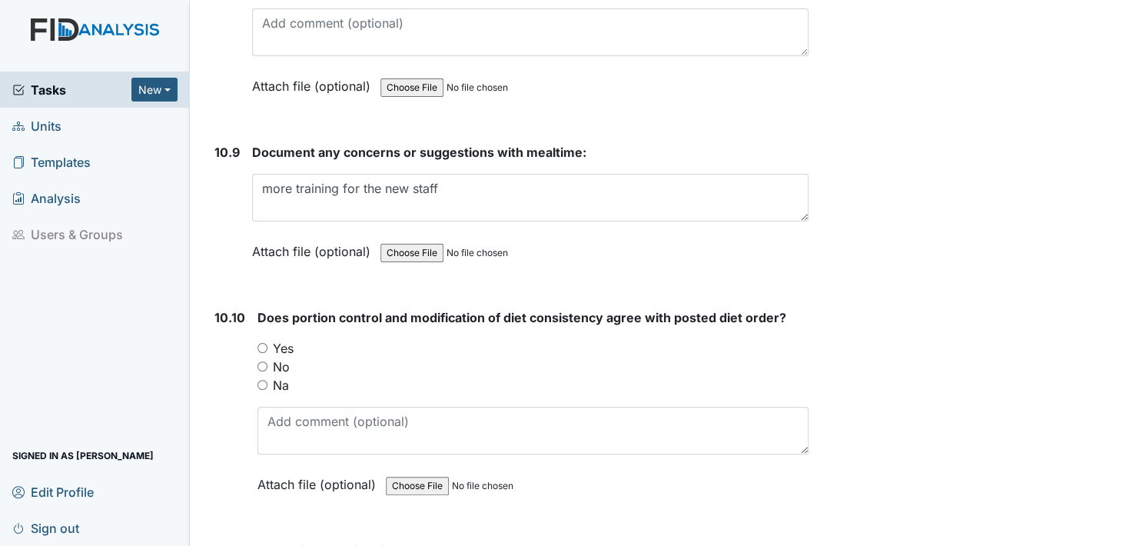
scroll to position [15298, 0]
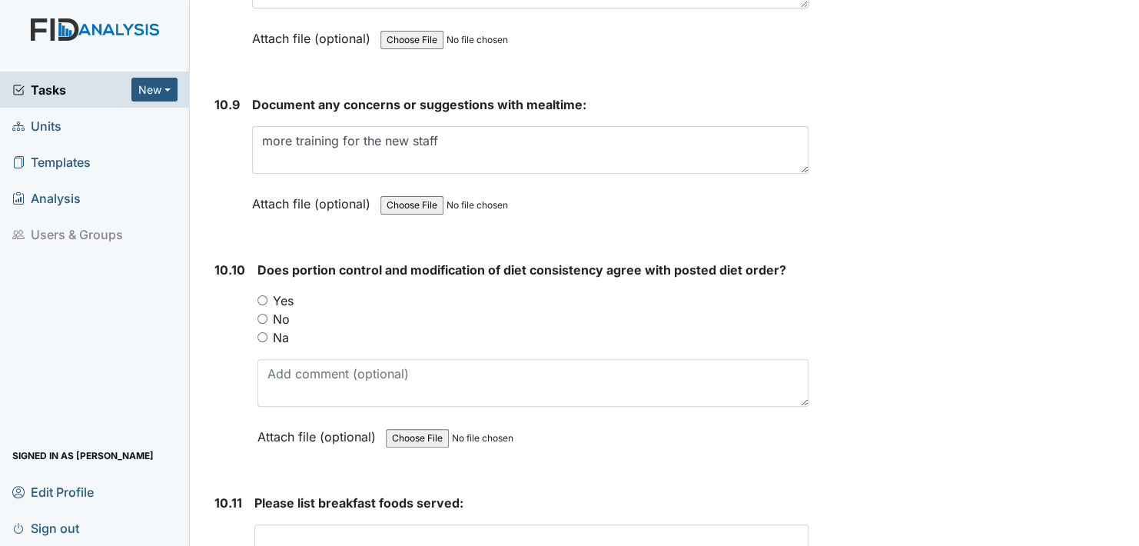
click at [261, 295] on input "Yes" at bounding box center [263, 300] width 10 height 10
radio input "true"
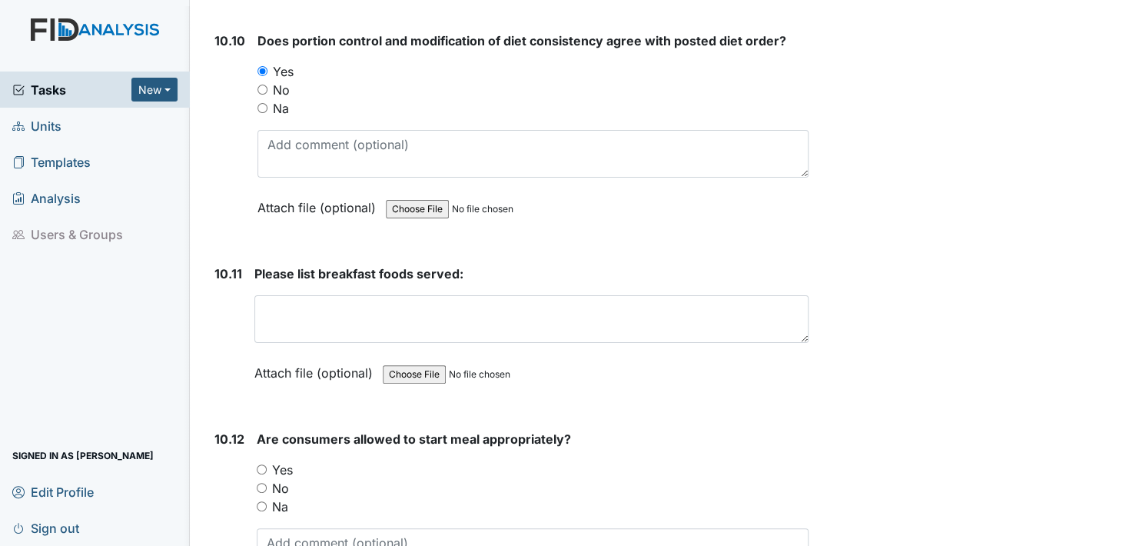
scroll to position [15529, 0]
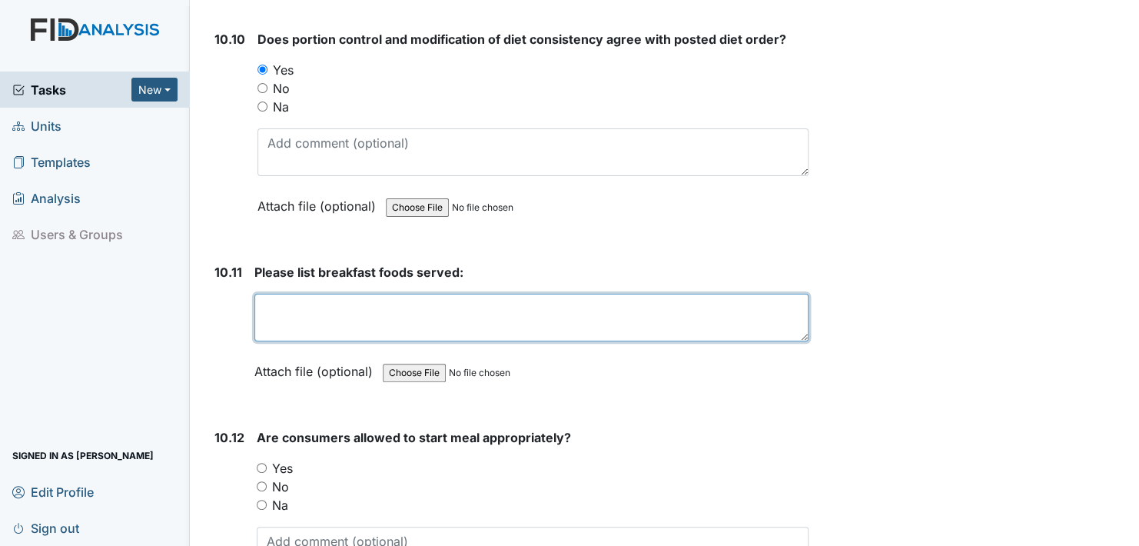
click at [269, 294] on textarea at bounding box center [531, 318] width 554 height 48
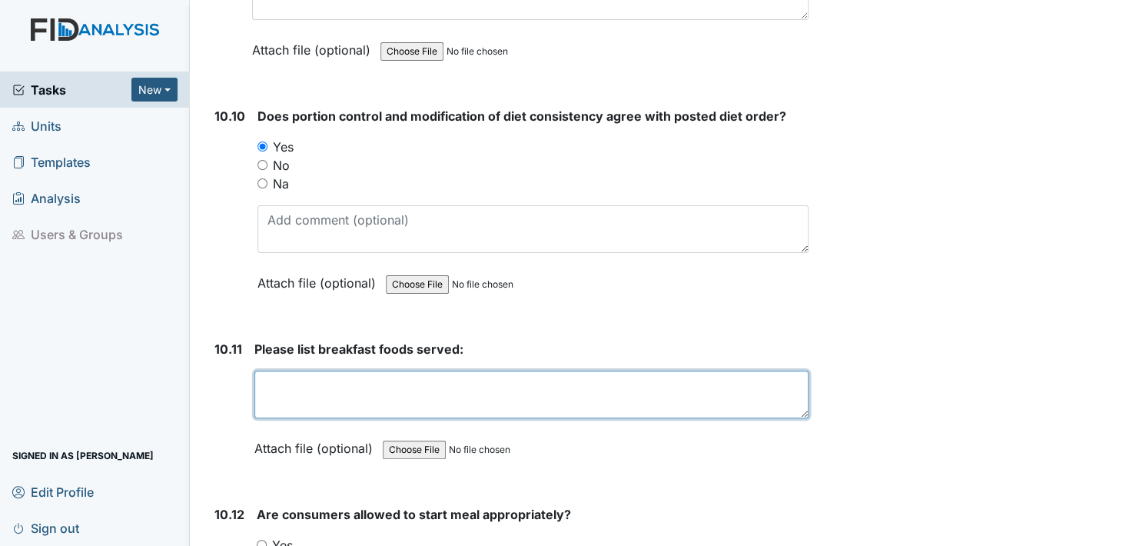
scroll to position [15452, 0]
type textarea "e"
click at [537, 371] on textarea "English muffin (toast) cream cheese hot cocoa" at bounding box center [531, 395] width 554 height 48
click at [471, 371] on textarea "English muffin (toast) cream cheese hot cocoa" at bounding box center [531, 395] width 554 height 48
click at [541, 371] on textarea "English muffin (toast) cream cheese, hot cocoa" at bounding box center [531, 395] width 554 height 48
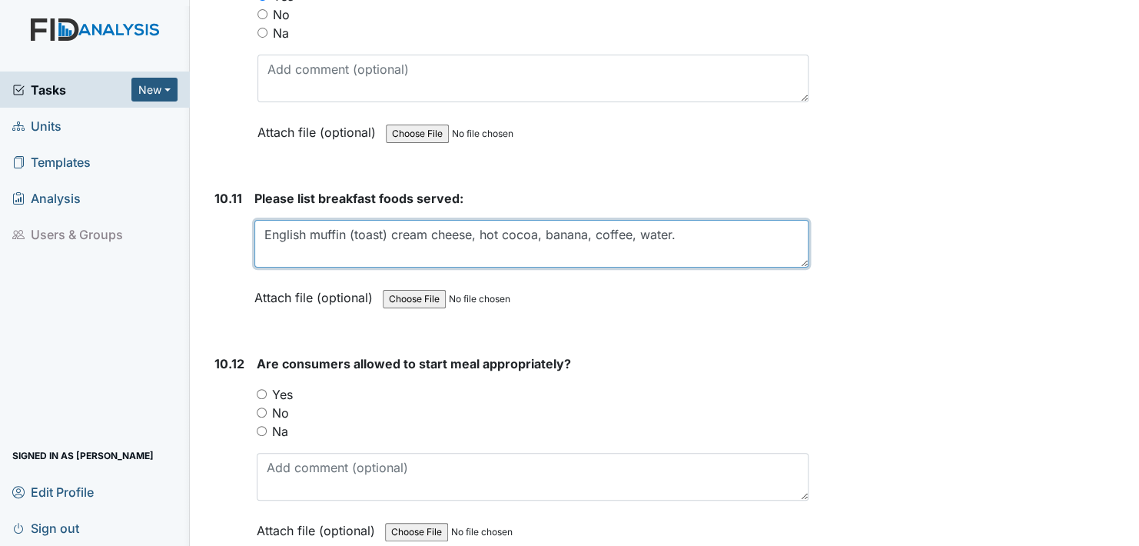
scroll to position [15606, 0]
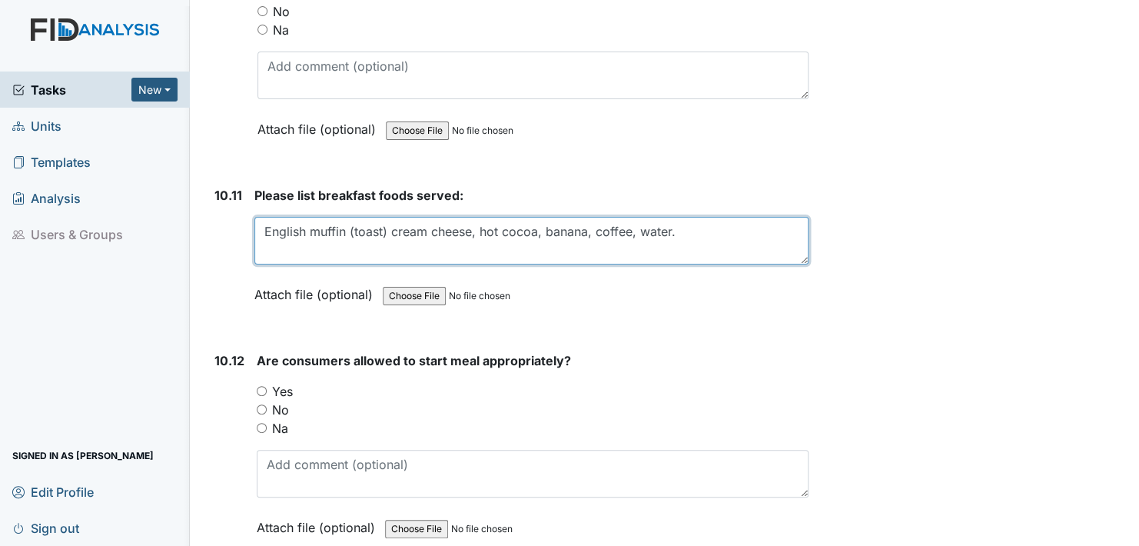
type textarea "English muffin (toast) cream cheese, hot cocoa, banana, coffee, water."
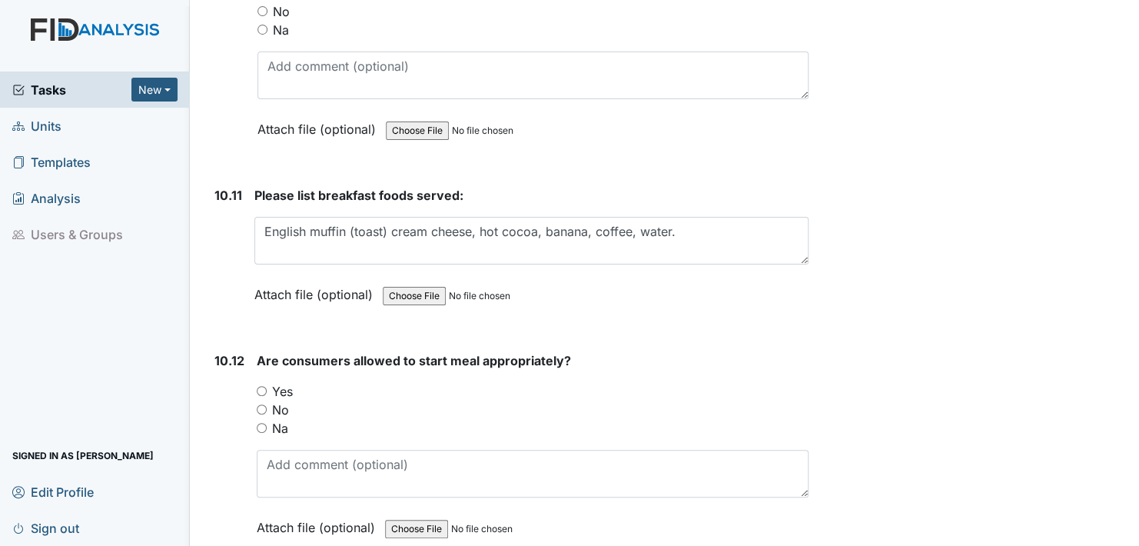
click at [271, 277] on label "Attach file (optional)" at bounding box center [316, 290] width 125 height 27
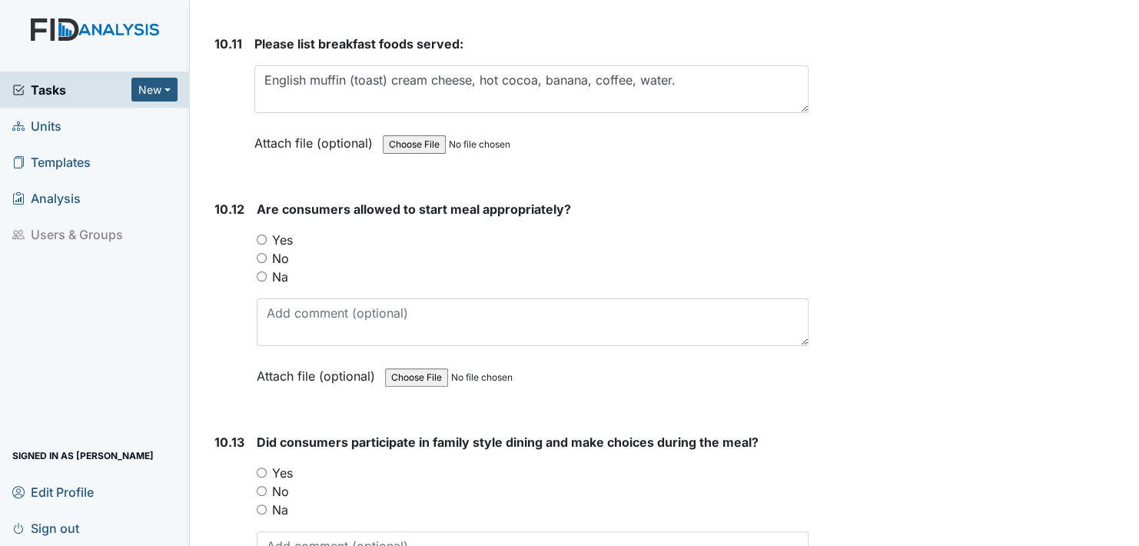
scroll to position [15760, 0]
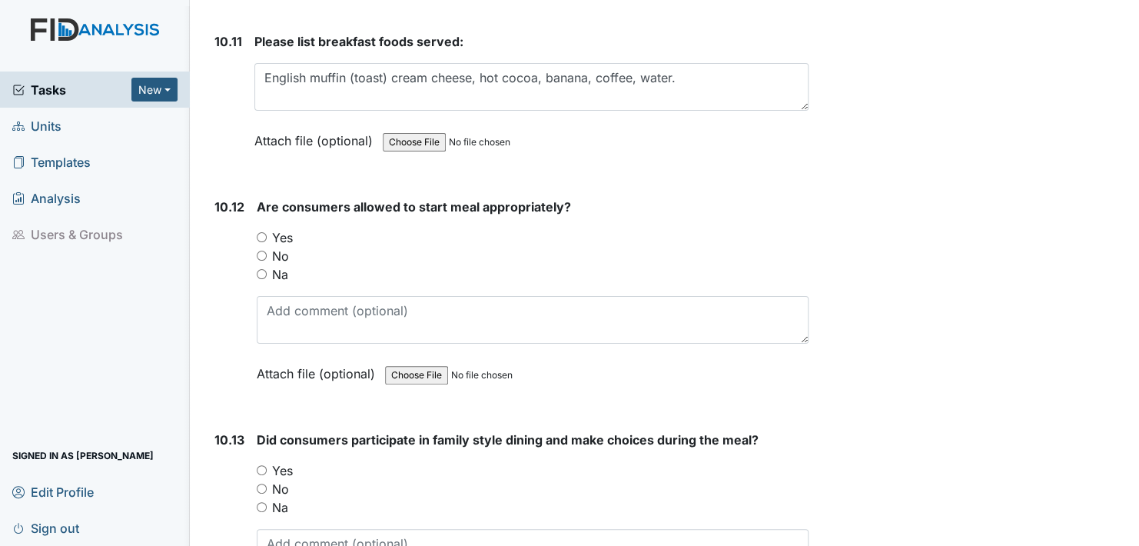
click at [264, 232] on input "Yes" at bounding box center [262, 237] width 10 height 10
radio input "true"
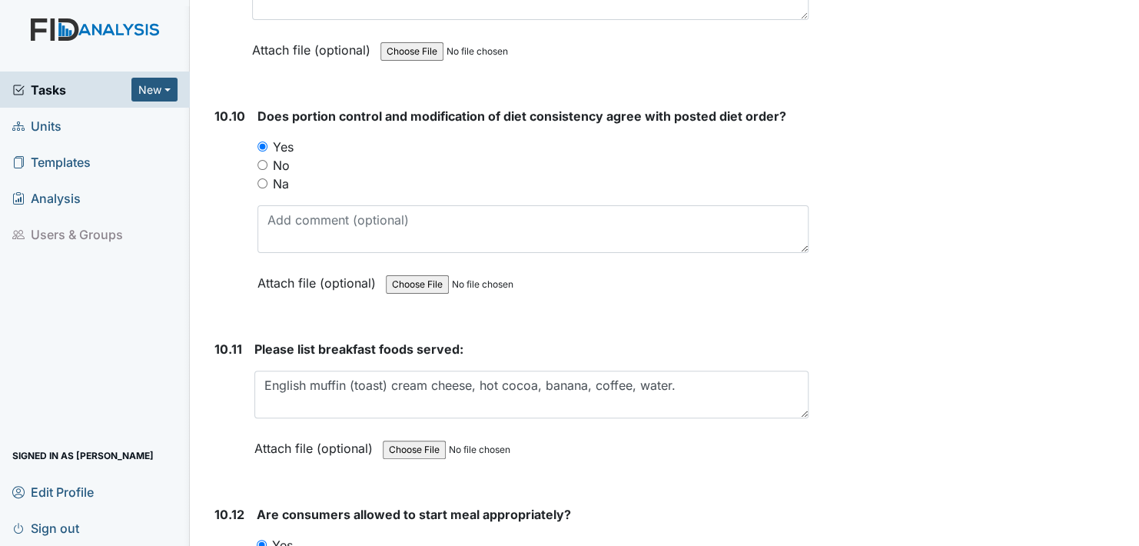
scroll to position [15529, 0]
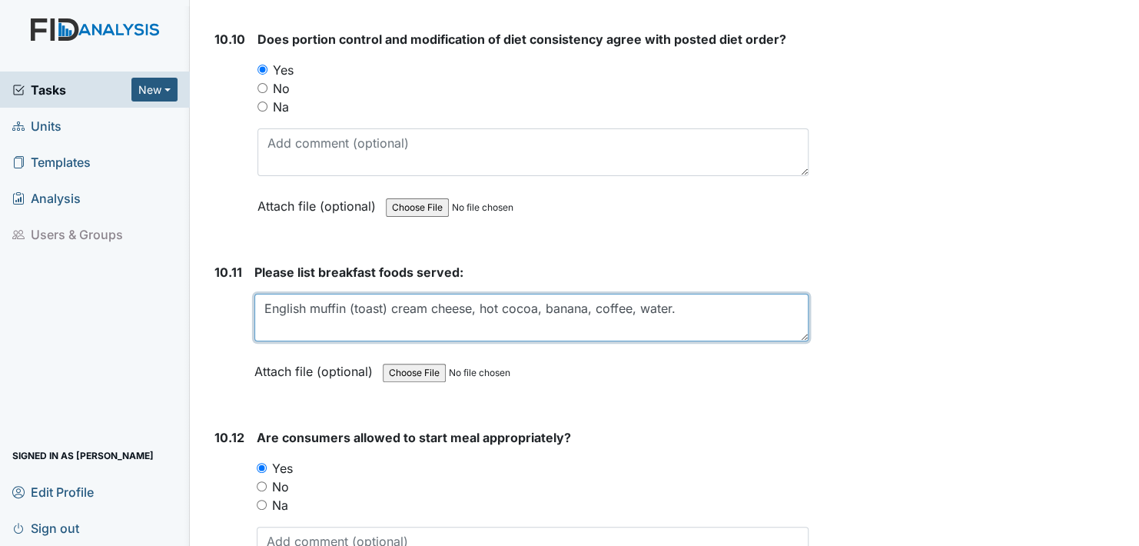
click at [683, 294] on textarea "English muffin (toast) cream cheese, hot cocoa, banana, coffee, water." at bounding box center [531, 318] width 554 height 48
click at [748, 294] on textarea "English muffin (toast) cream cheese, hot cocoa, banana, coffee, water. / Lunch …" at bounding box center [531, 318] width 554 height 48
click at [452, 294] on textarea "English muffin (toast) cream cheese, hot cocoa, banana, coffee, water. / Lunch …" at bounding box center [531, 318] width 554 height 48
click at [579, 294] on textarea "English muffin (toast) cream cheese, hot cocoa, banana, coffee, water. / Lunch …" at bounding box center [531, 318] width 554 height 48
type textarea "English muffin (toast) cream cheese, hot cocoa, banana, coffee, water. / Lunch …"
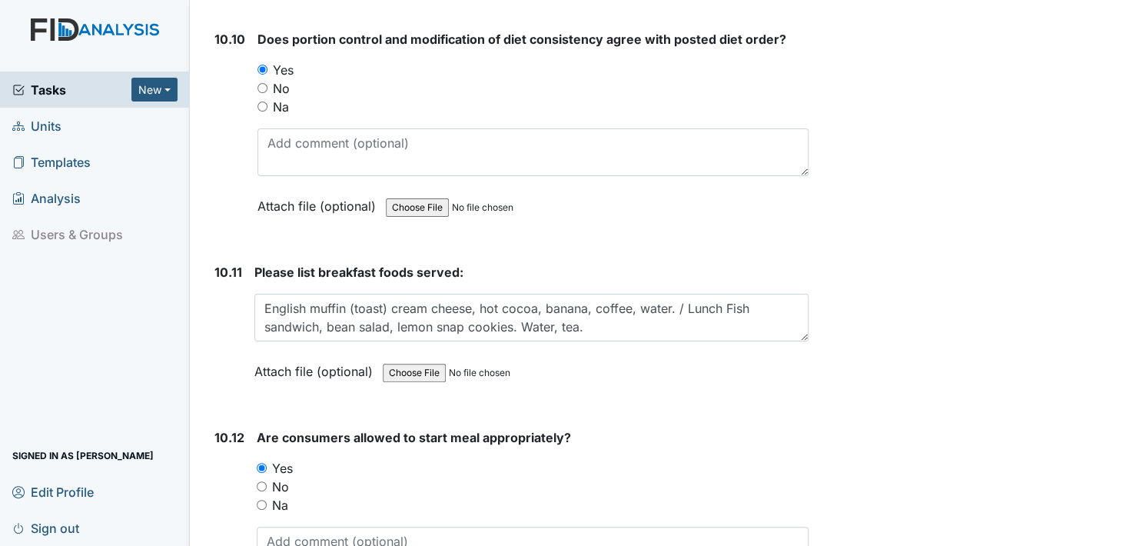
click at [277, 354] on label "Attach file (optional)" at bounding box center [316, 367] width 125 height 27
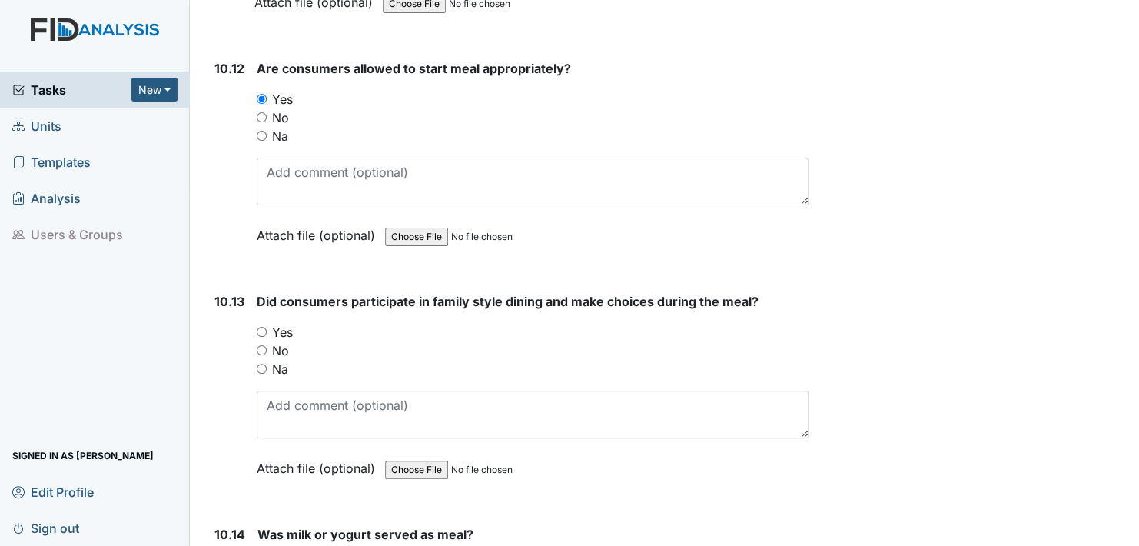
scroll to position [15913, 0]
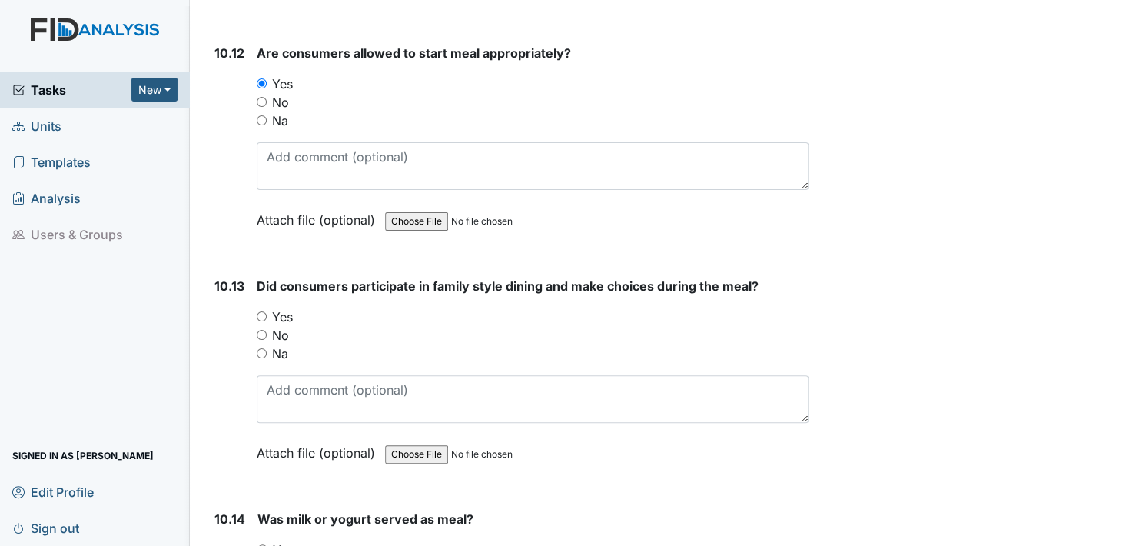
drag, startPoint x: 264, startPoint y: 261, endPoint x: 308, endPoint y: 276, distance: 46.2
click at [267, 308] on div "Yes" at bounding box center [533, 317] width 552 height 18
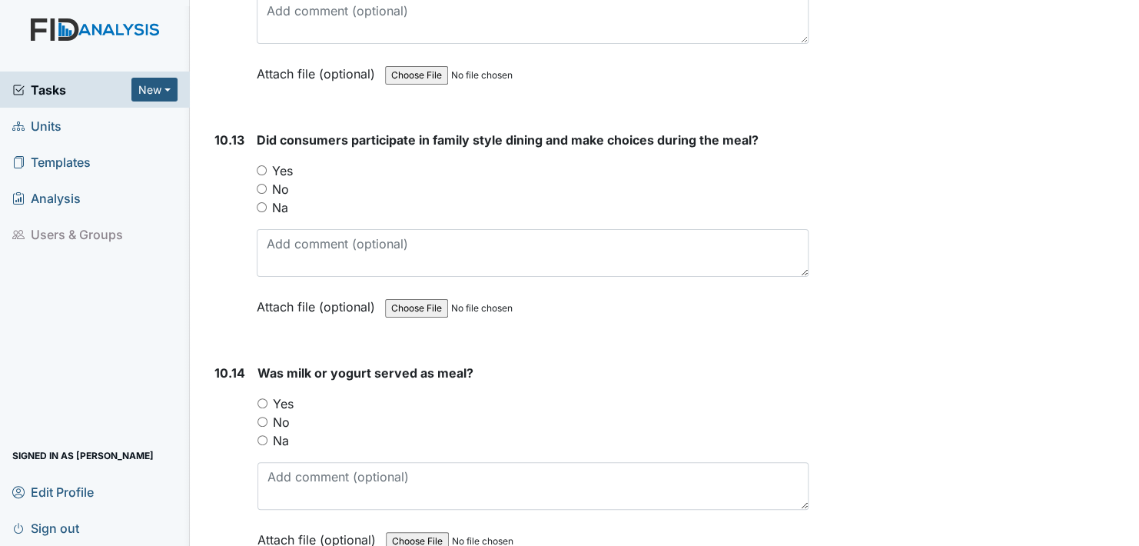
scroll to position [16067, 0]
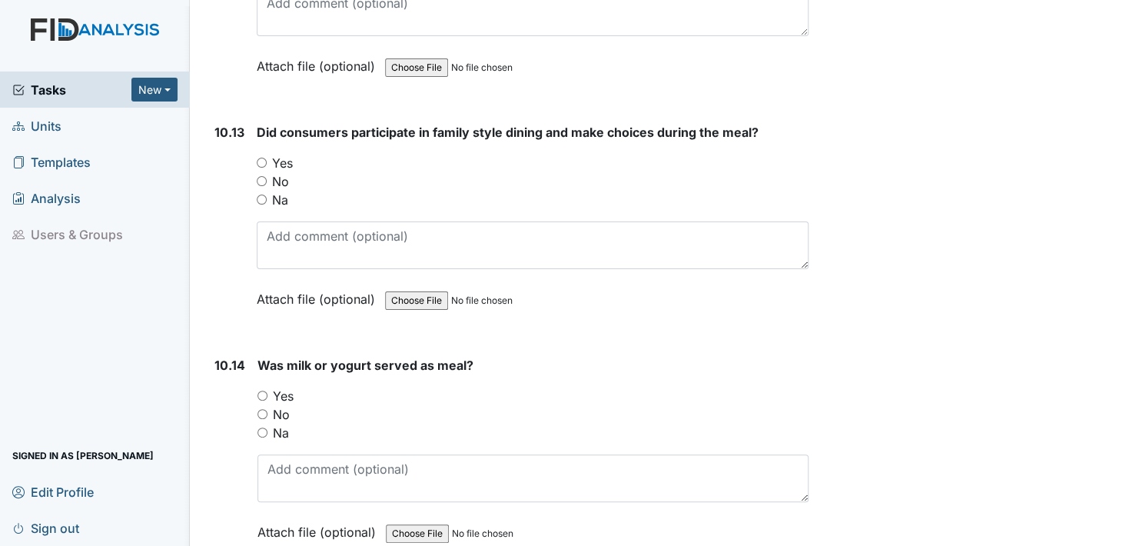
drag, startPoint x: 261, startPoint y: 104, endPoint x: 265, endPoint y: 115, distance: 12.2
click at [262, 158] on input "Yes" at bounding box center [262, 163] width 10 height 10
radio input "true"
click at [261, 391] on input "Yes" at bounding box center [263, 396] width 10 height 10
radio input "true"
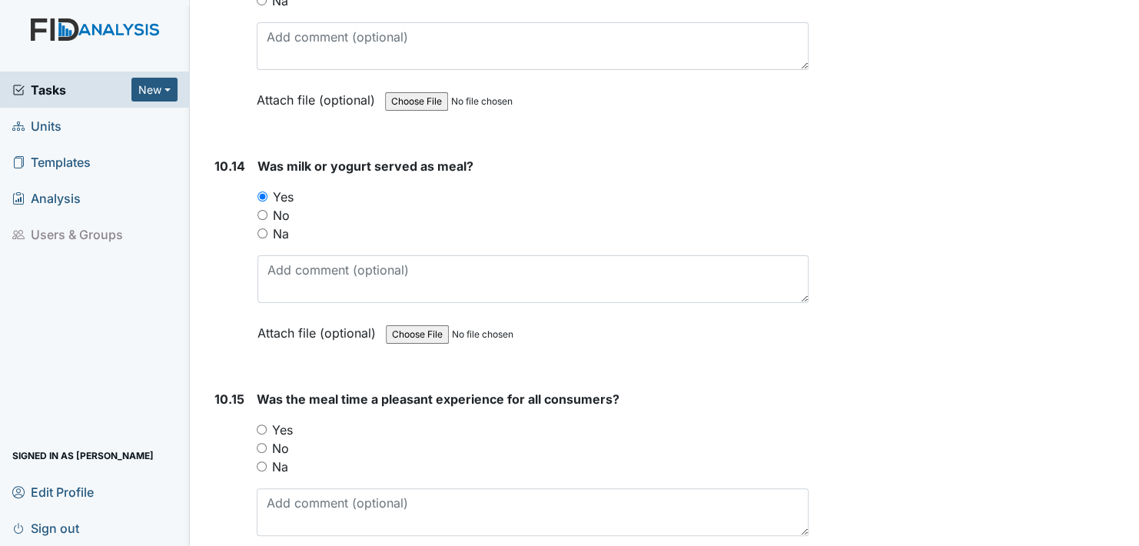
scroll to position [16298, 0]
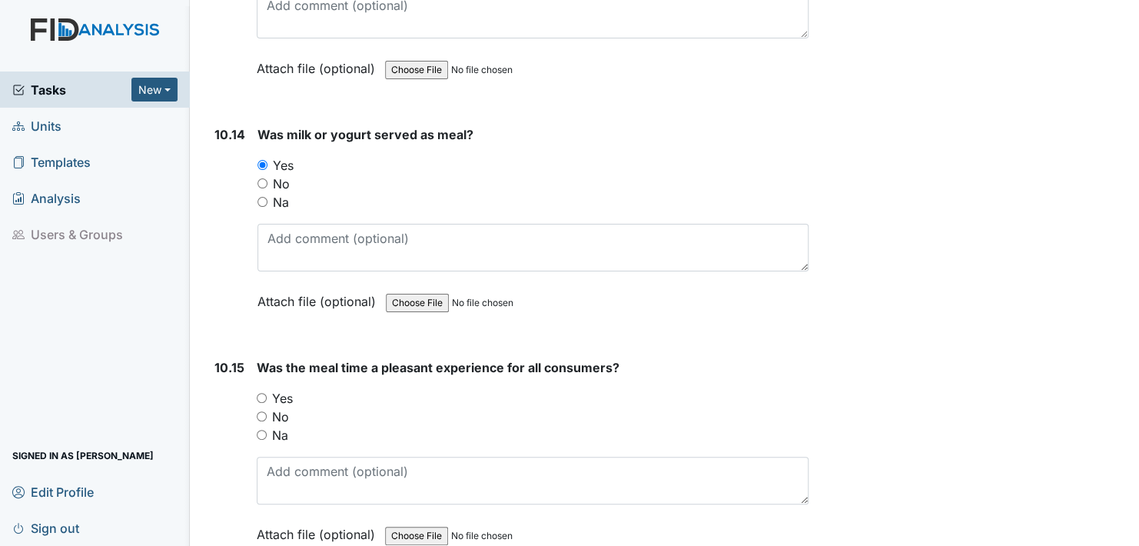
click at [260, 393] on input "Yes" at bounding box center [262, 398] width 10 height 10
radio input "true"
